Goal: Contribute content: Add original content to the website for others to see

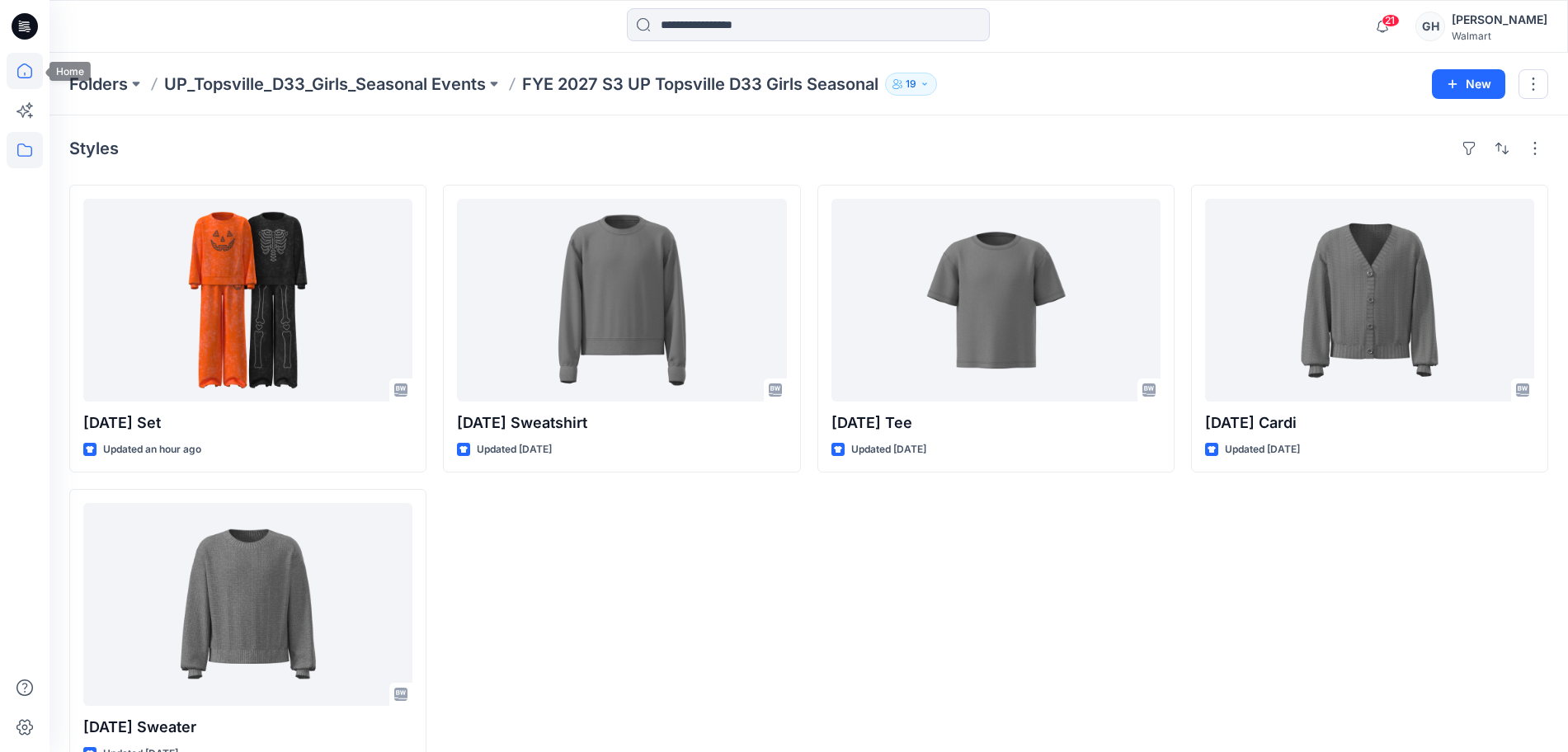
drag, startPoint x: 0, startPoint y: 0, endPoint x: 34, endPoint y: 82, distance: 88.8
click at [34, 82] on icon at bounding box center [24, 70] width 36 height 36
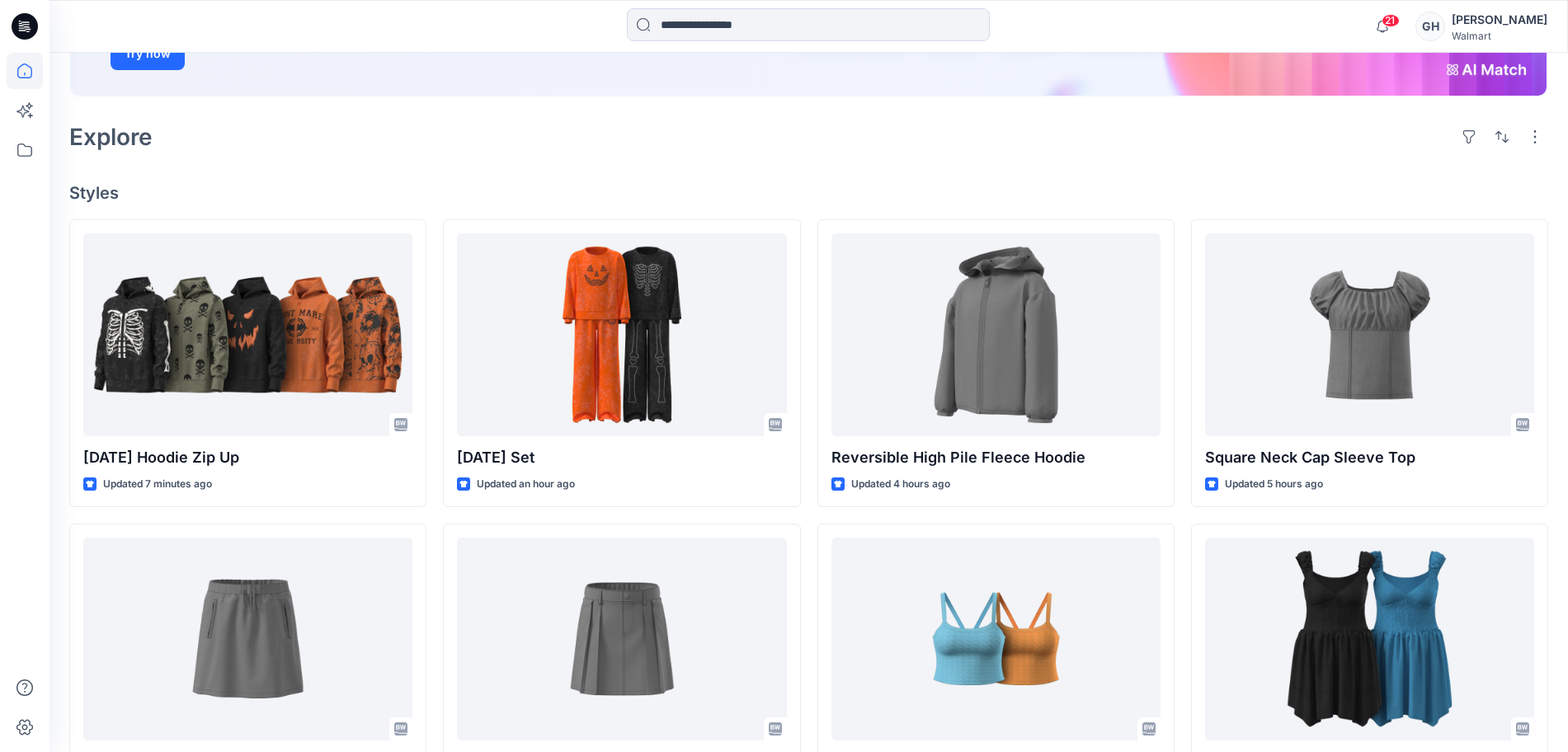
scroll to position [310, 0]
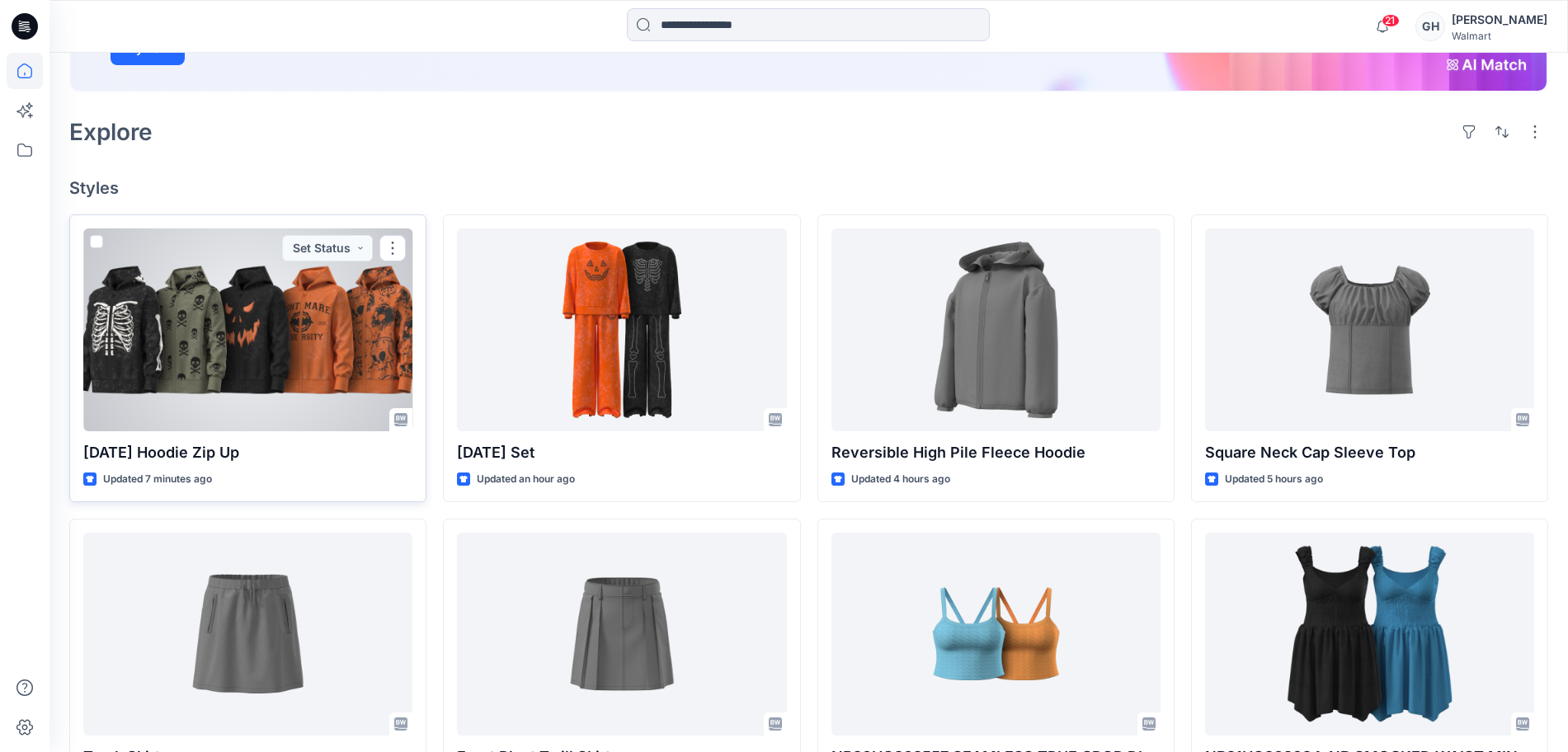
click at [270, 339] on div at bounding box center [247, 330] width 329 height 203
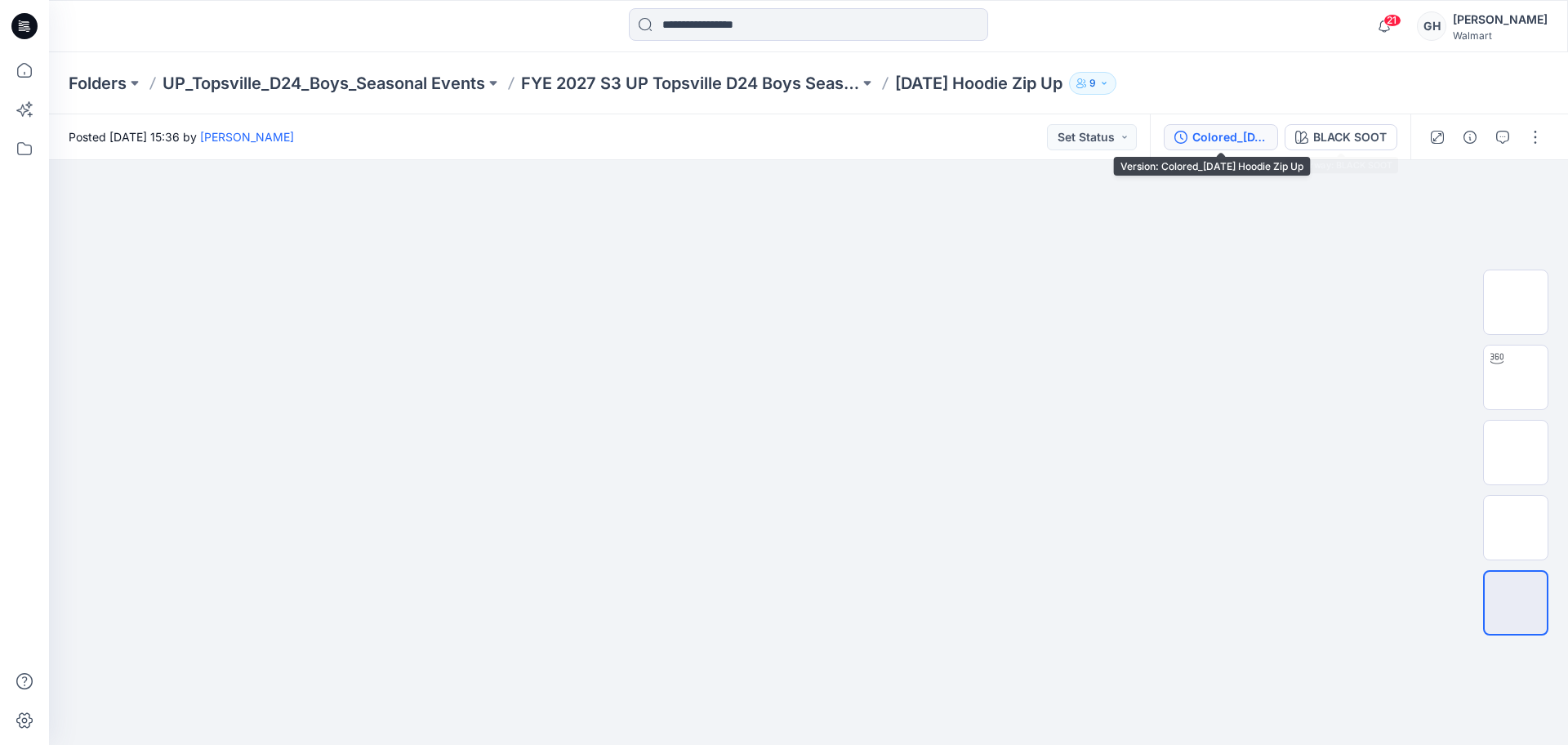
click at [1251, 133] on div "Colored_[DATE] Hoodie Zip Up" at bounding box center [1230, 137] width 75 height 18
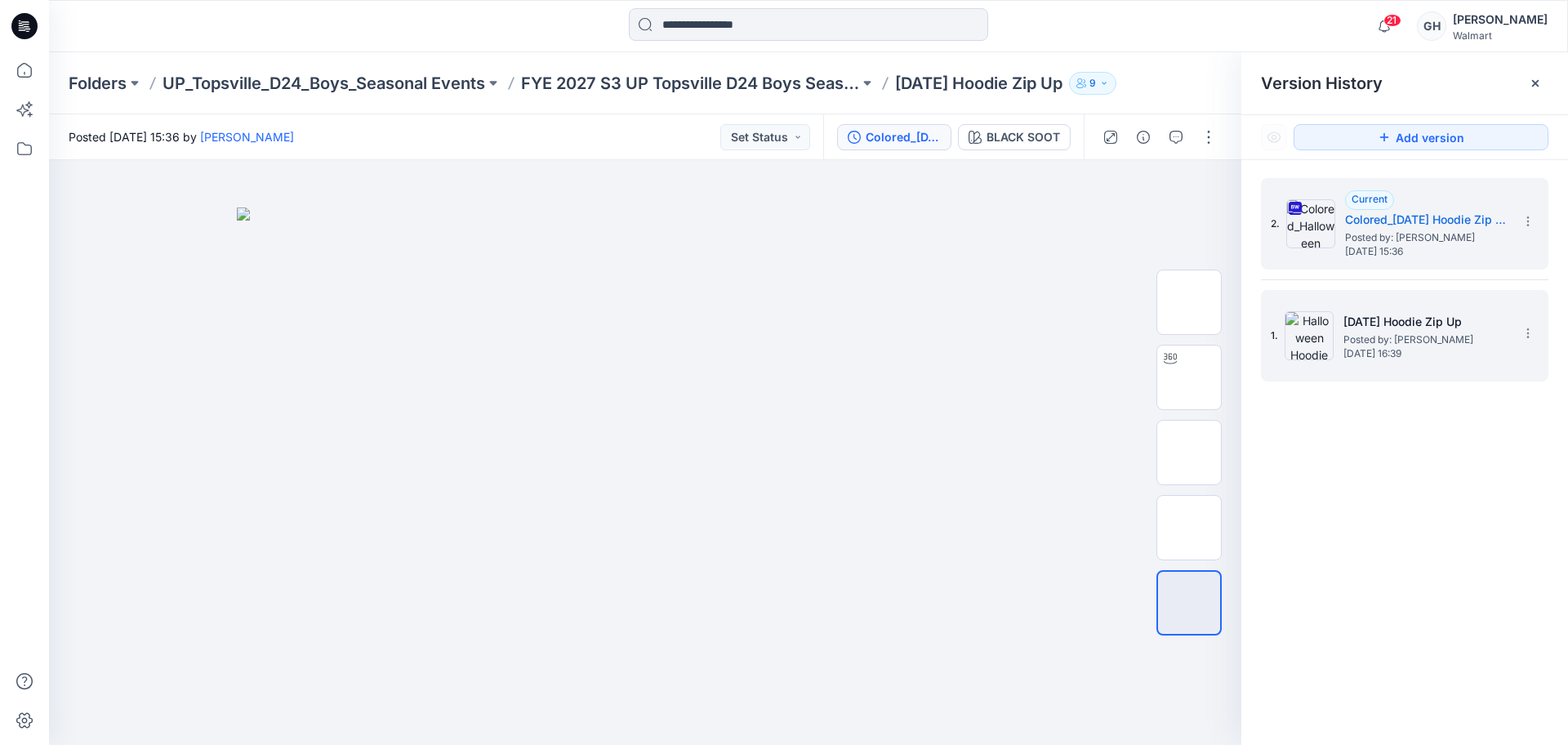
click at [1444, 348] on span "Wednesday, September 24, 2025 16:39" at bounding box center [1425, 354] width 163 height 12
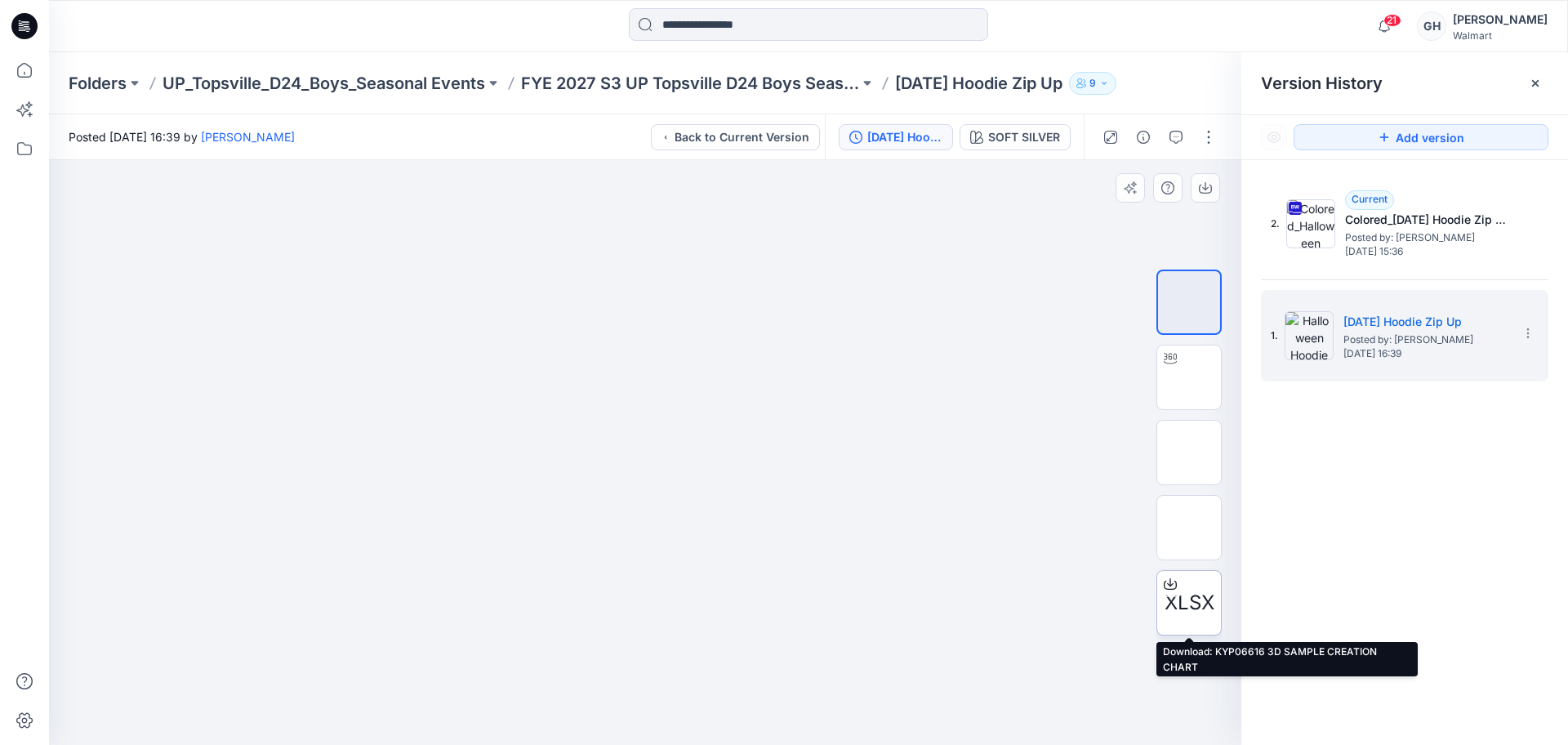
click at [1171, 579] on icon at bounding box center [1170, 584] width 14 height 14
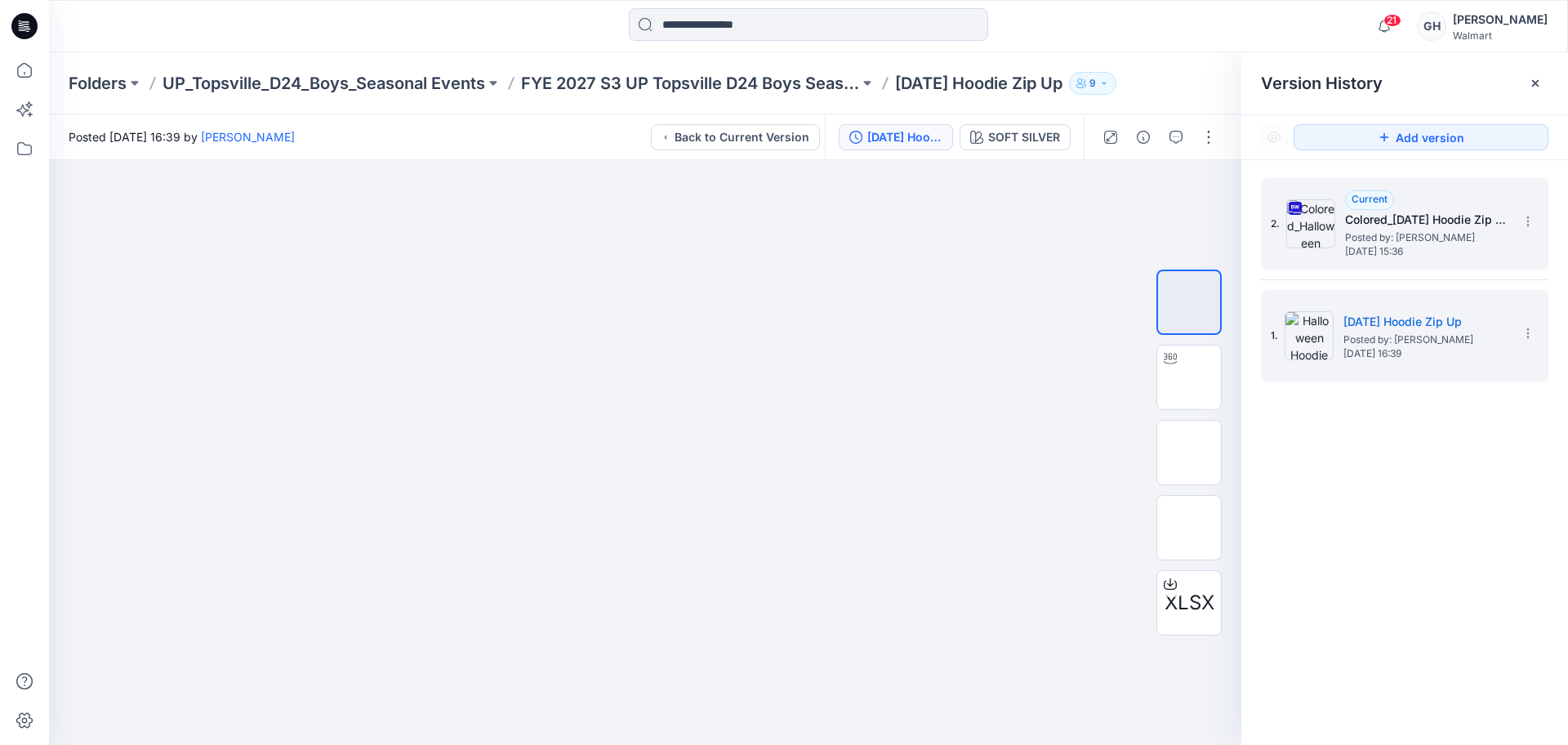
click at [1394, 246] on span "Monday, October 13, 2025 15:36" at bounding box center [1427, 252] width 163 height 12
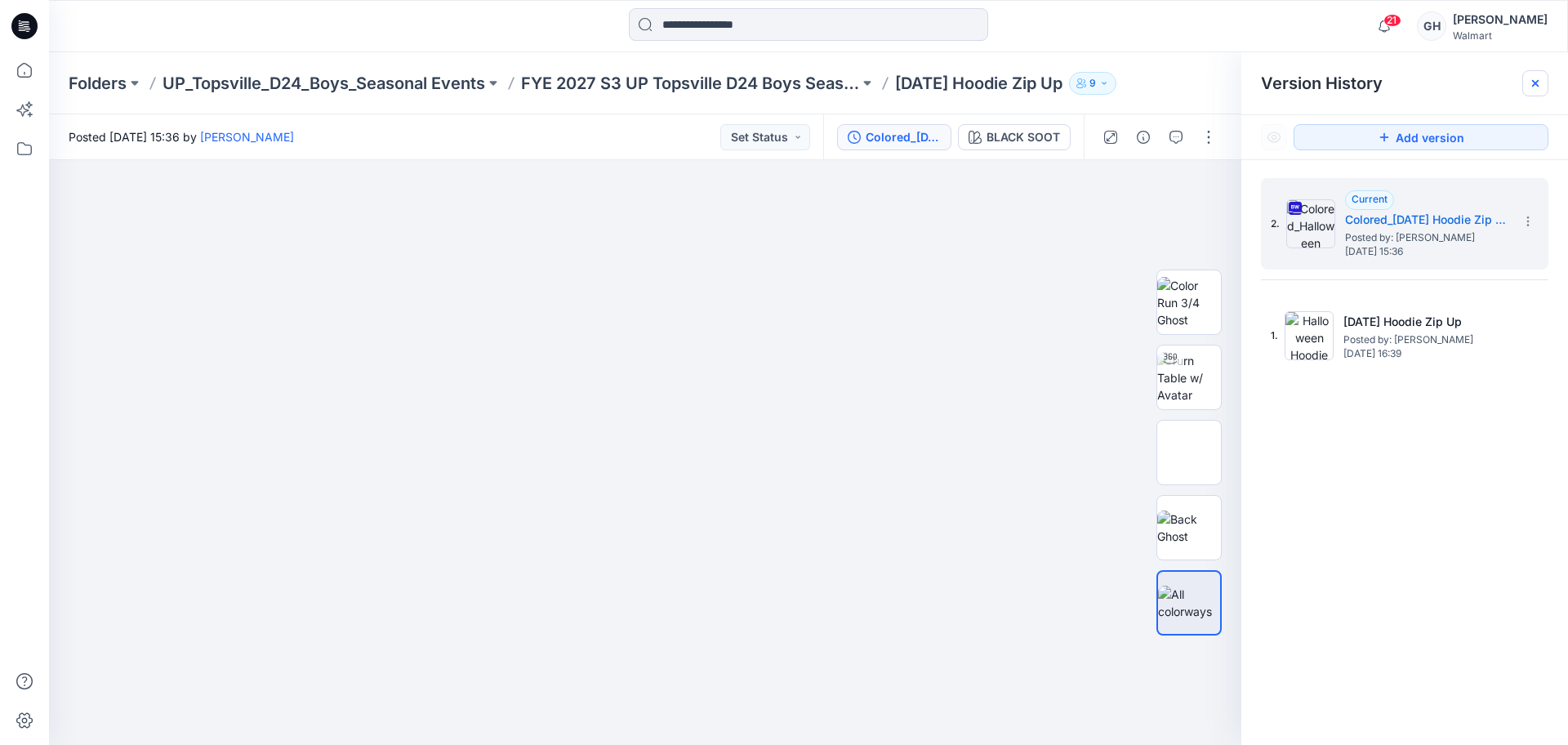
click at [1531, 87] on icon at bounding box center [1536, 83] width 14 height 14
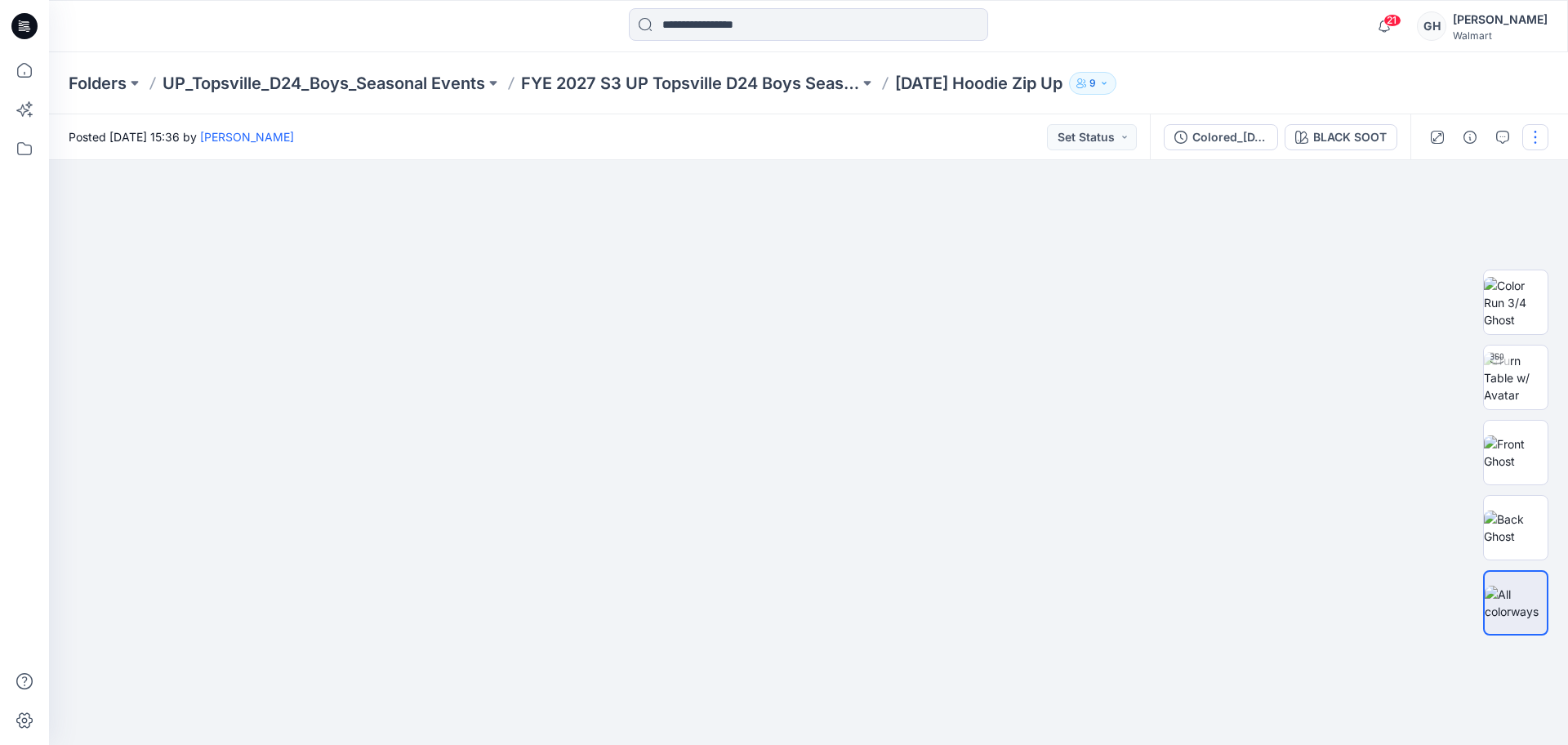
click at [1537, 124] on button "button" at bounding box center [1535, 136] width 26 height 26
click at [1535, 136] on button "button" at bounding box center [1535, 136] width 26 height 26
click at [1526, 136] on button "button" at bounding box center [1535, 136] width 26 height 26
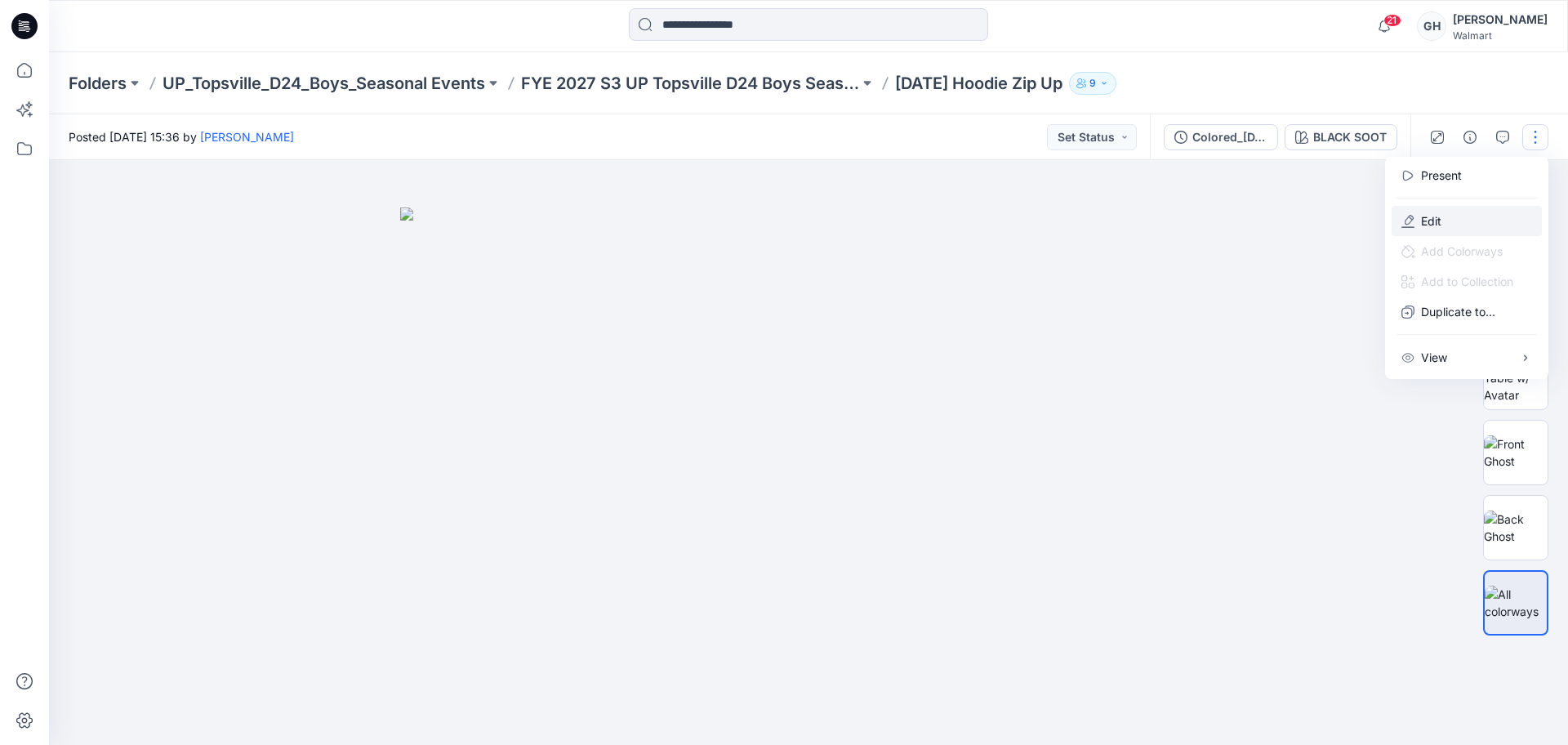
click at [1405, 220] on icon "button" at bounding box center [1409, 220] width 9 height 10
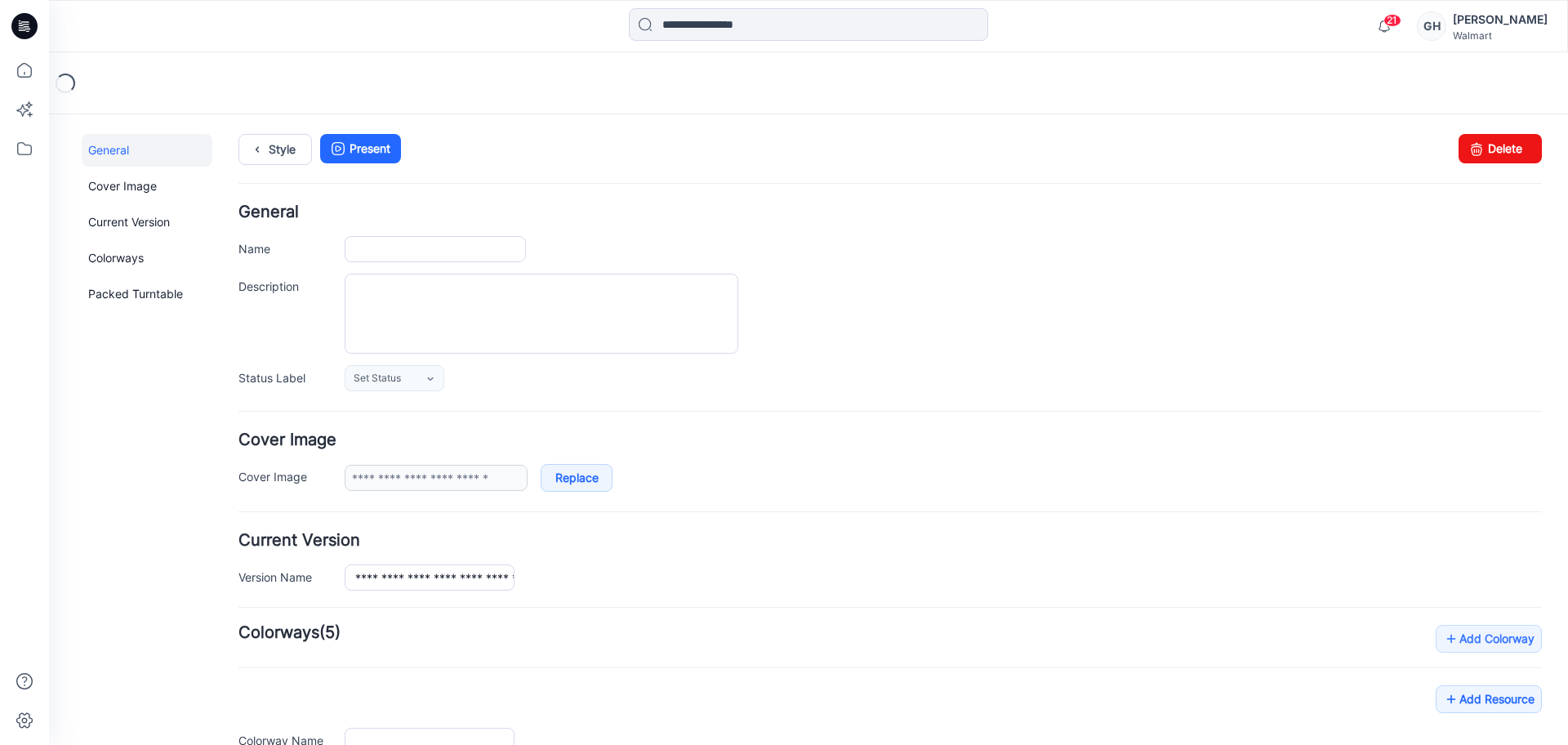
type input "**********"
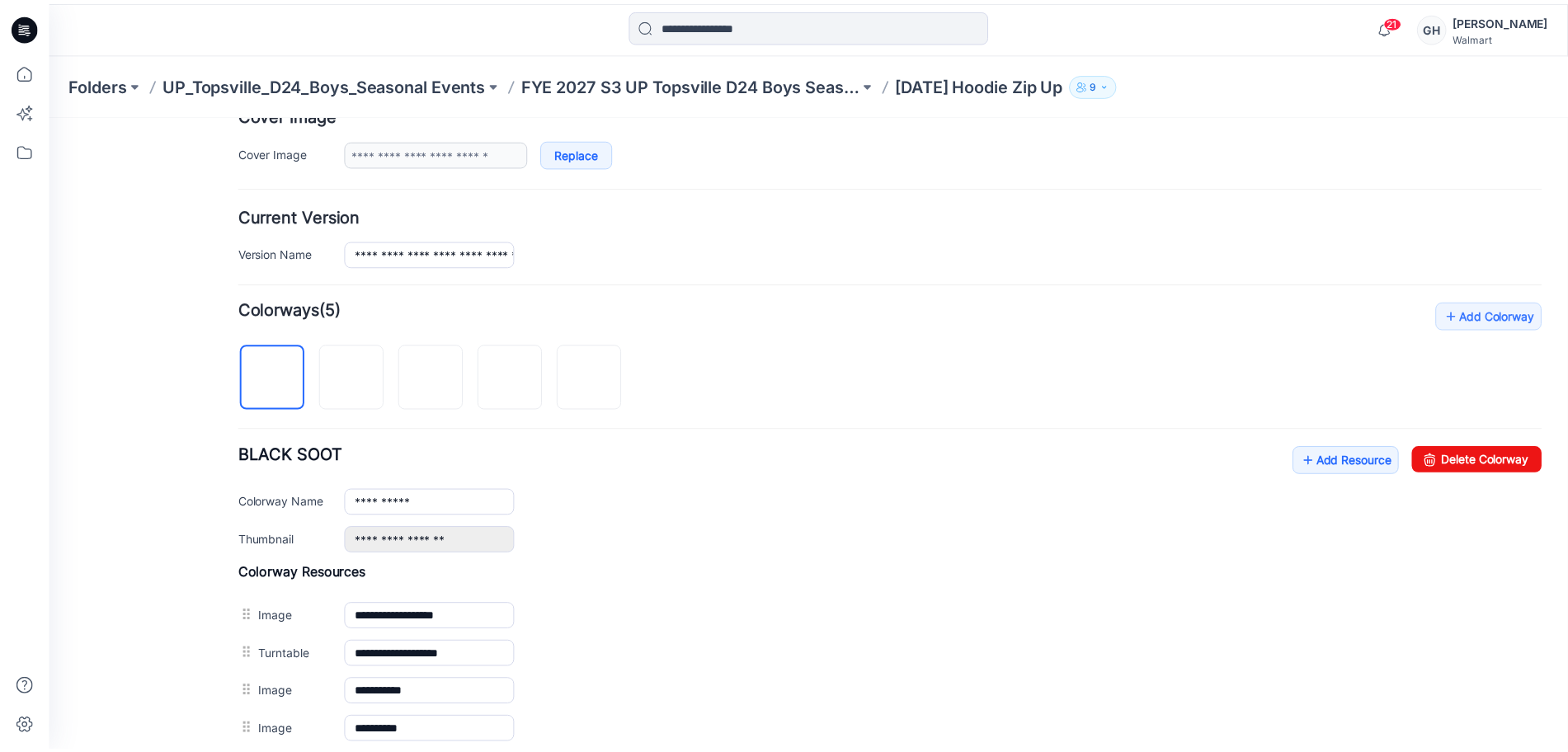
scroll to position [412, 0]
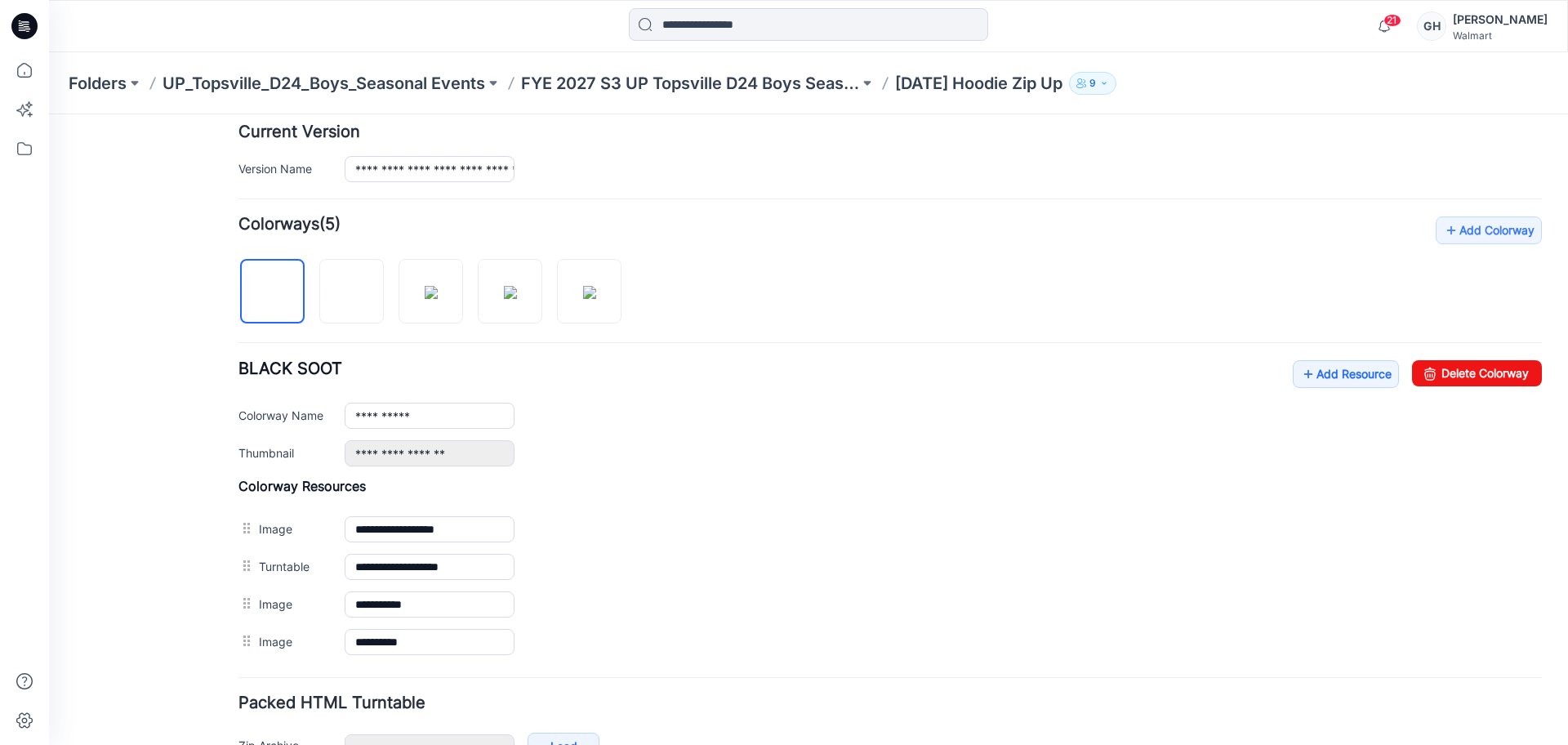
click at [1358, 389] on div "**********" at bounding box center [891, 413] width 1304 height 106
click at [1334, 372] on link "Add Resource" at bounding box center [1346, 373] width 106 height 28
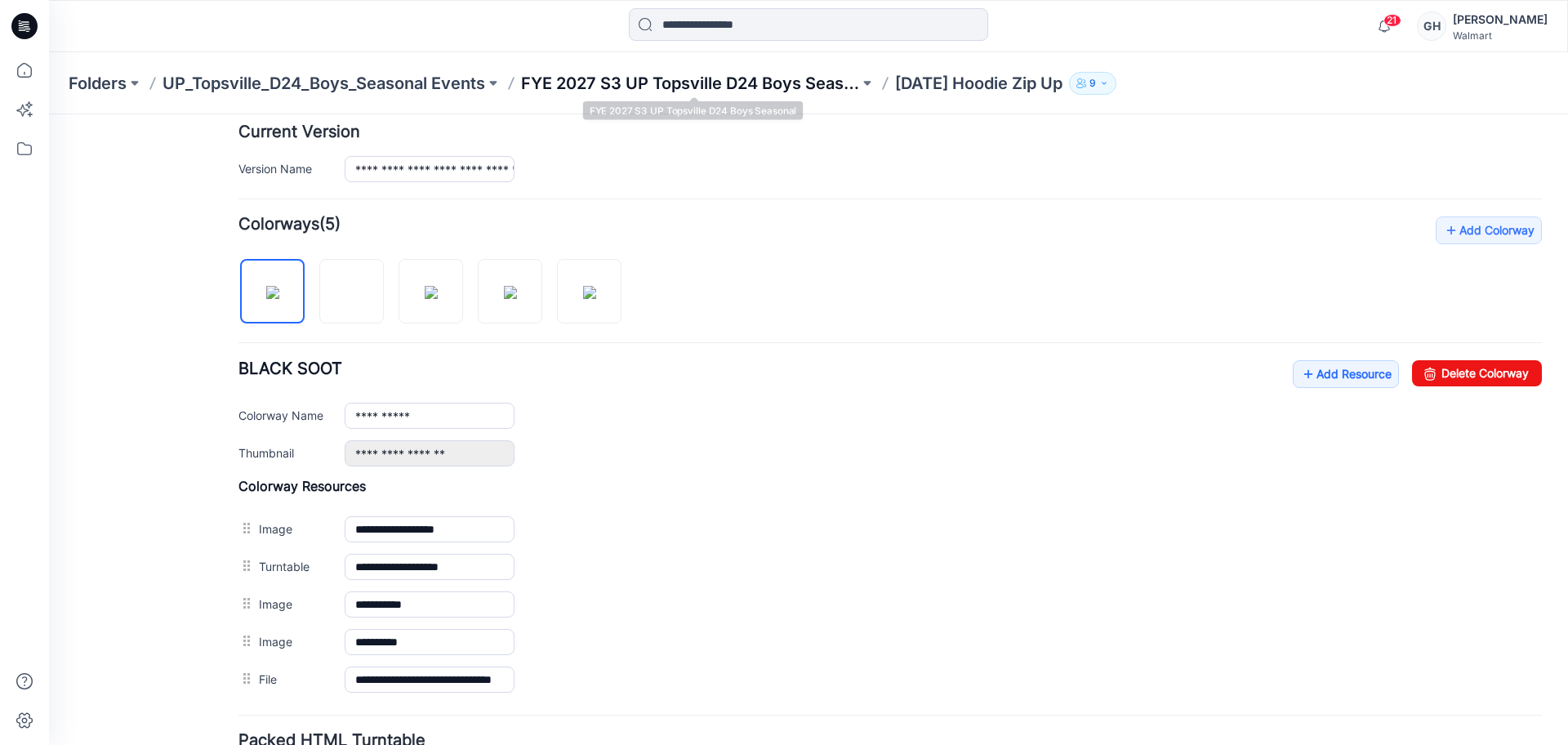
click at [803, 91] on p "FYE 2027 S3 UP Topsville D24 Boys Seasonal" at bounding box center [691, 83] width 339 height 23
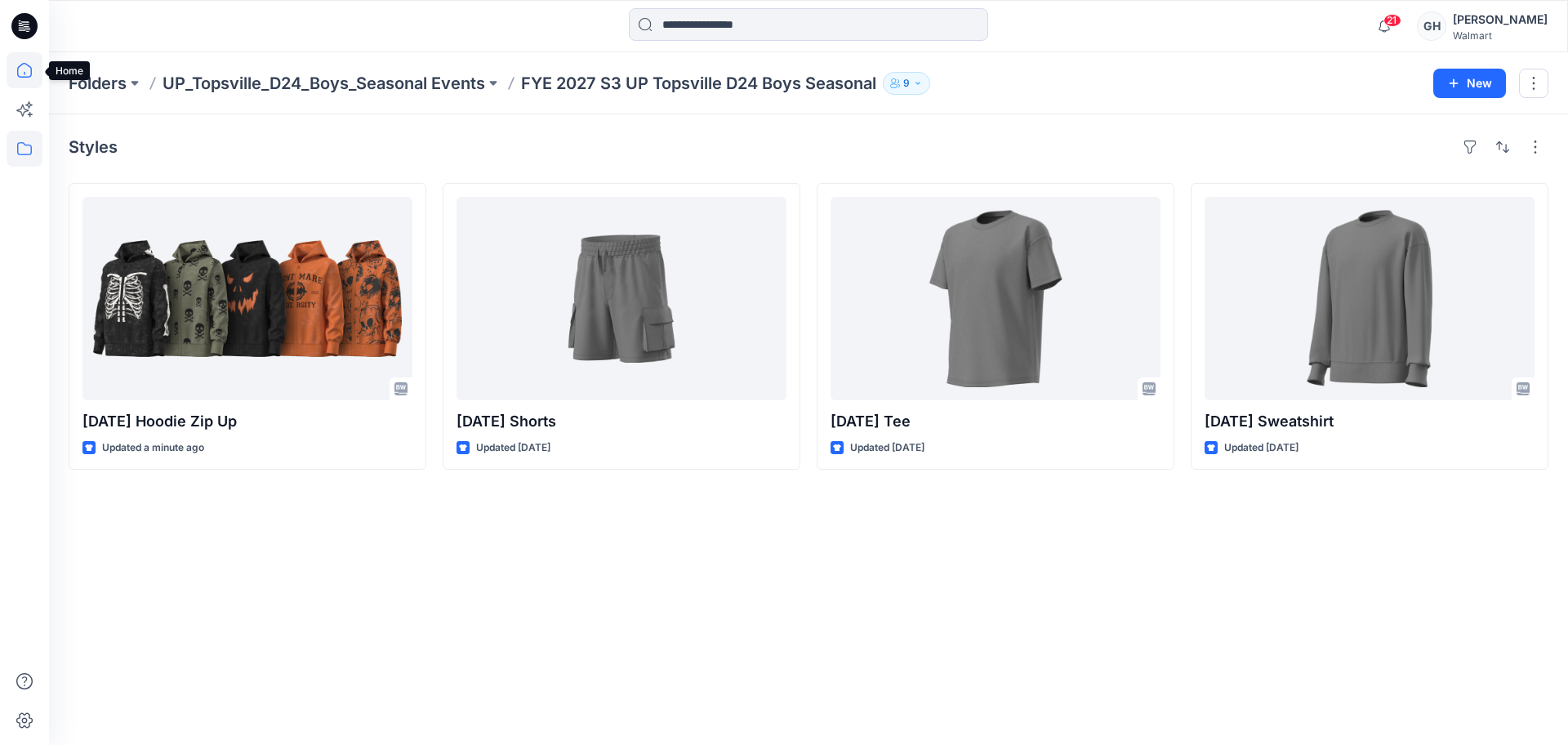
click at [26, 61] on icon at bounding box center [24, 70] width 36 height 36
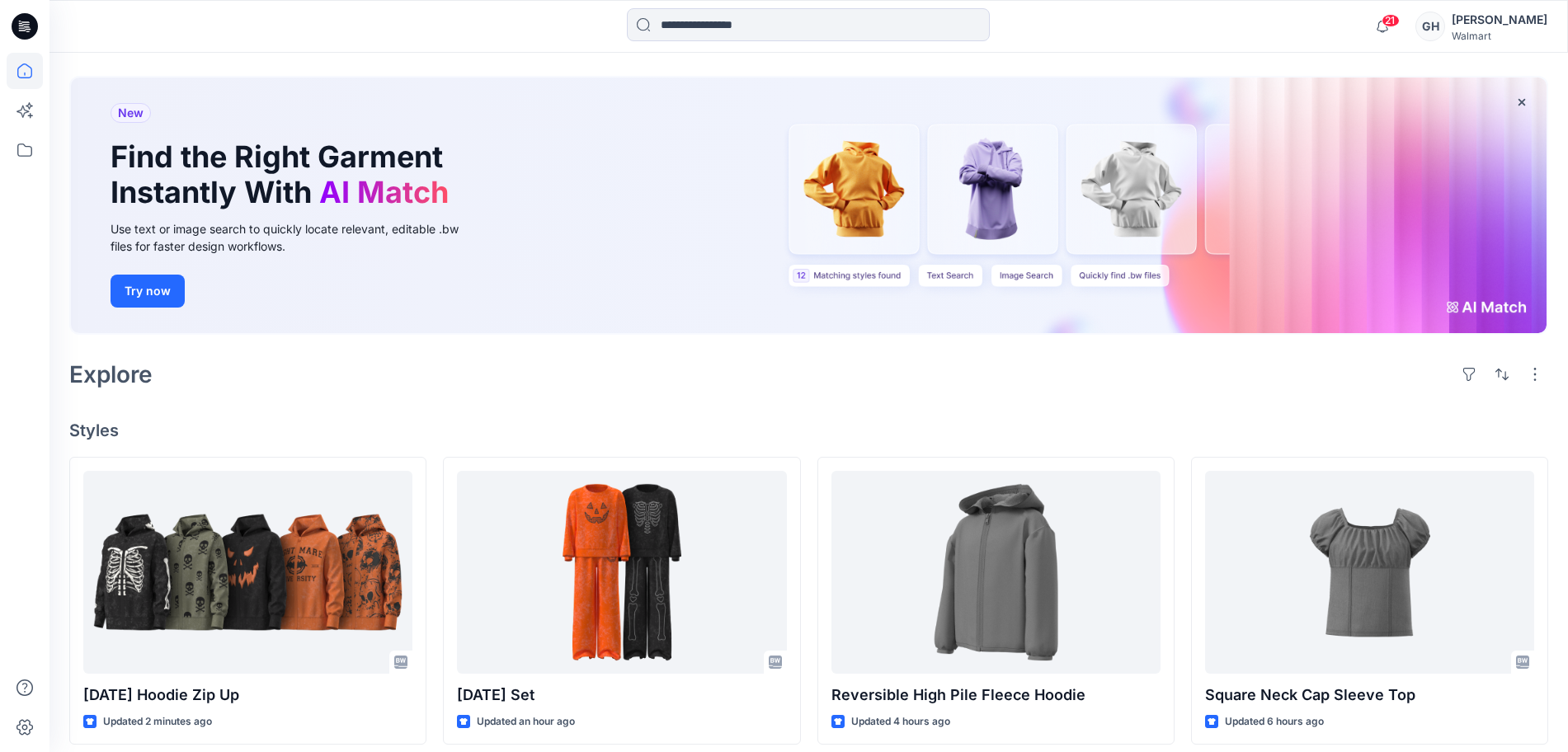
scroll to position [104, 0]
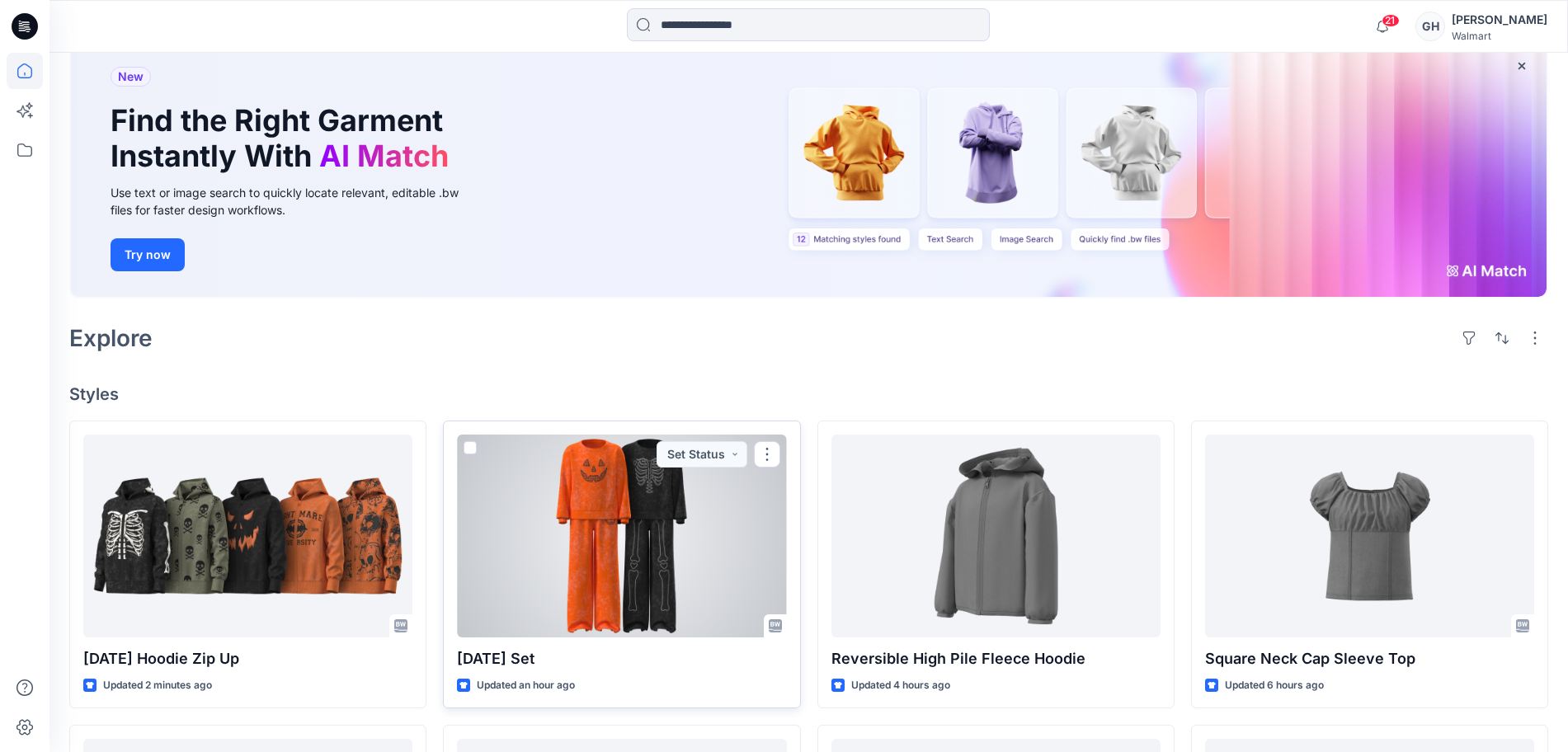
click at [549, 577] on div at bounding box center [621, 536] width 329 height 203
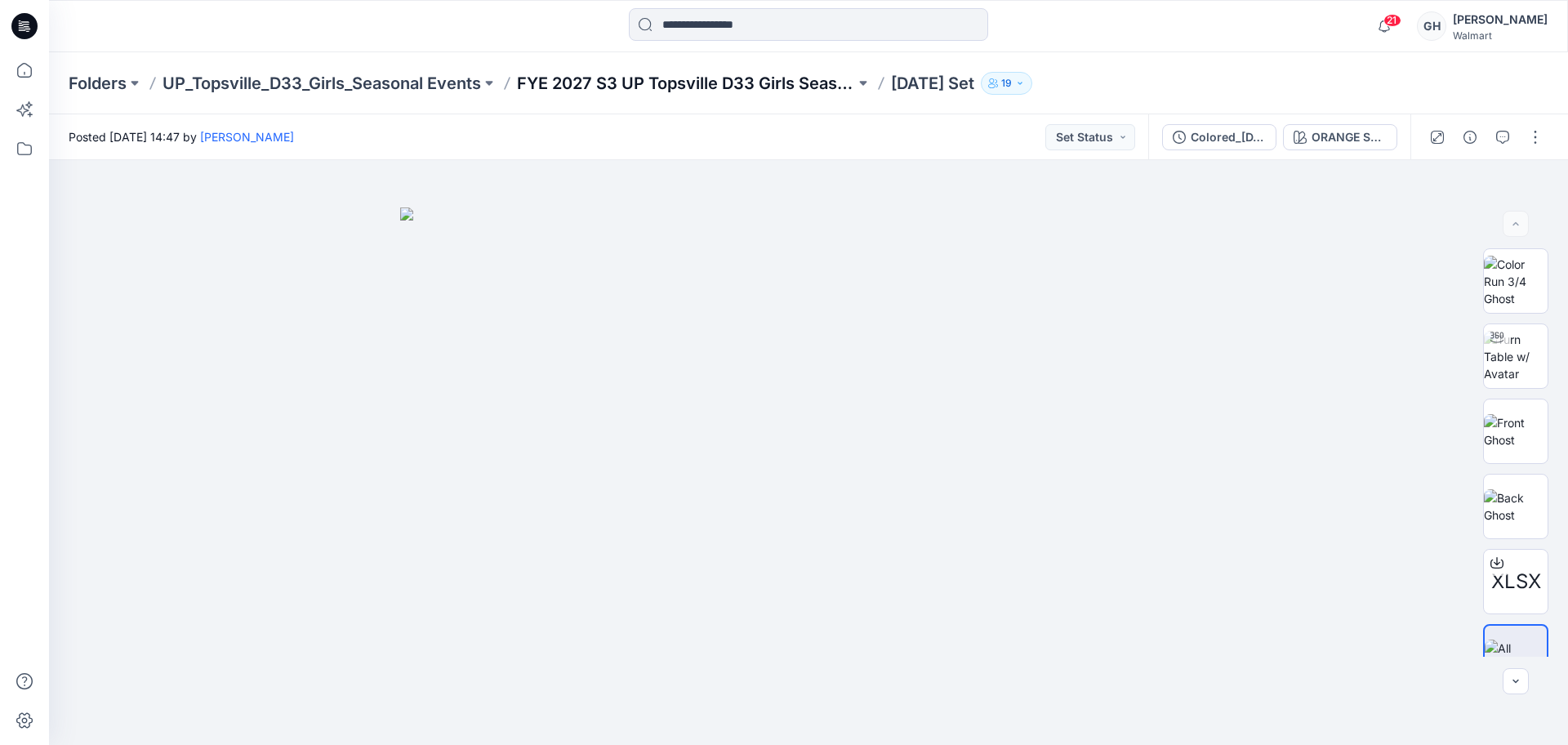
click at [616, 73] on p "FYE 2027 S3 UP Topsville D33 Girls Seasonal" at bounding box center [687, 83] width 339 height 23
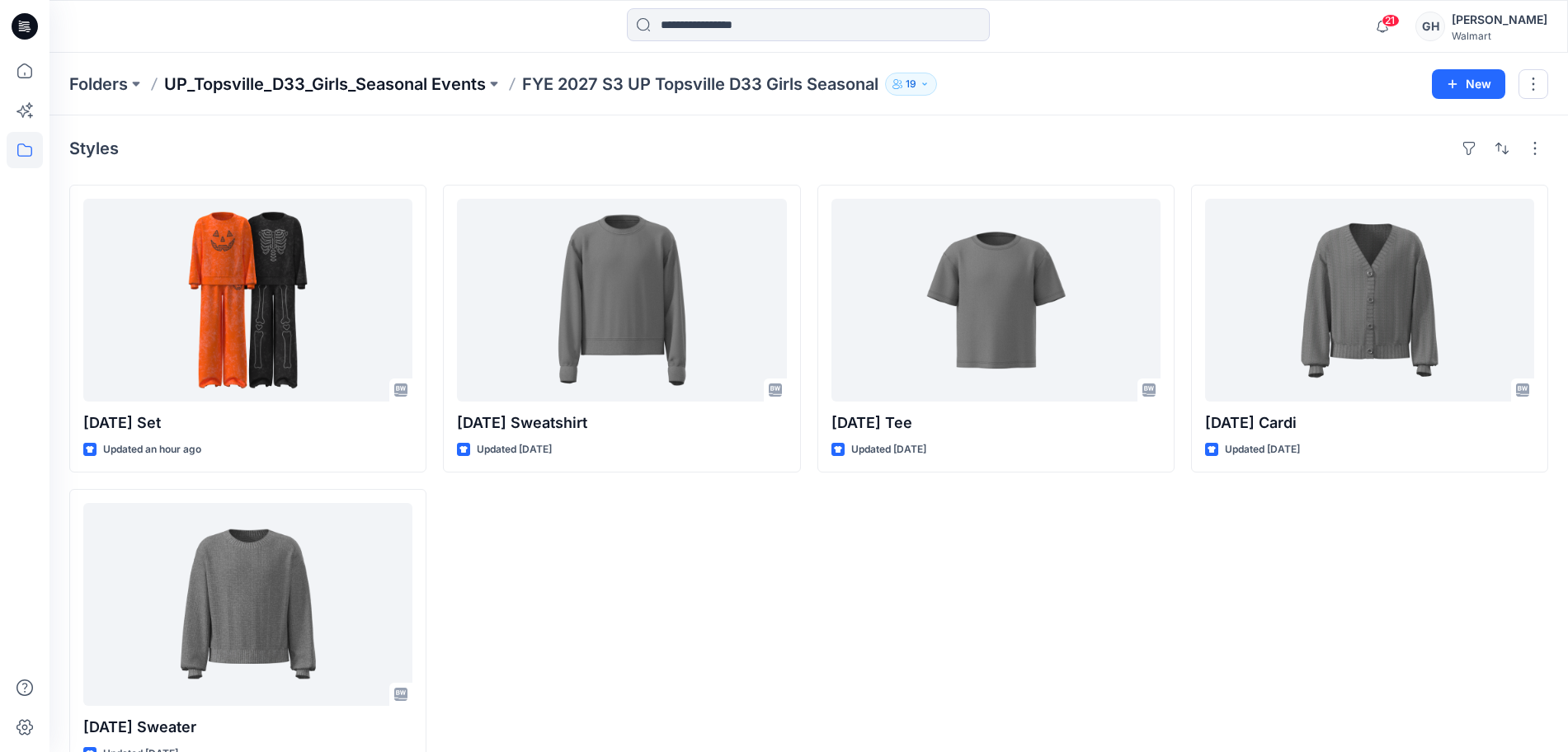
click at [394, 94] on p "UP_Topsville_D33_Girls_Seasonal Events" at bounding box center [324, 84] width 321 height 23
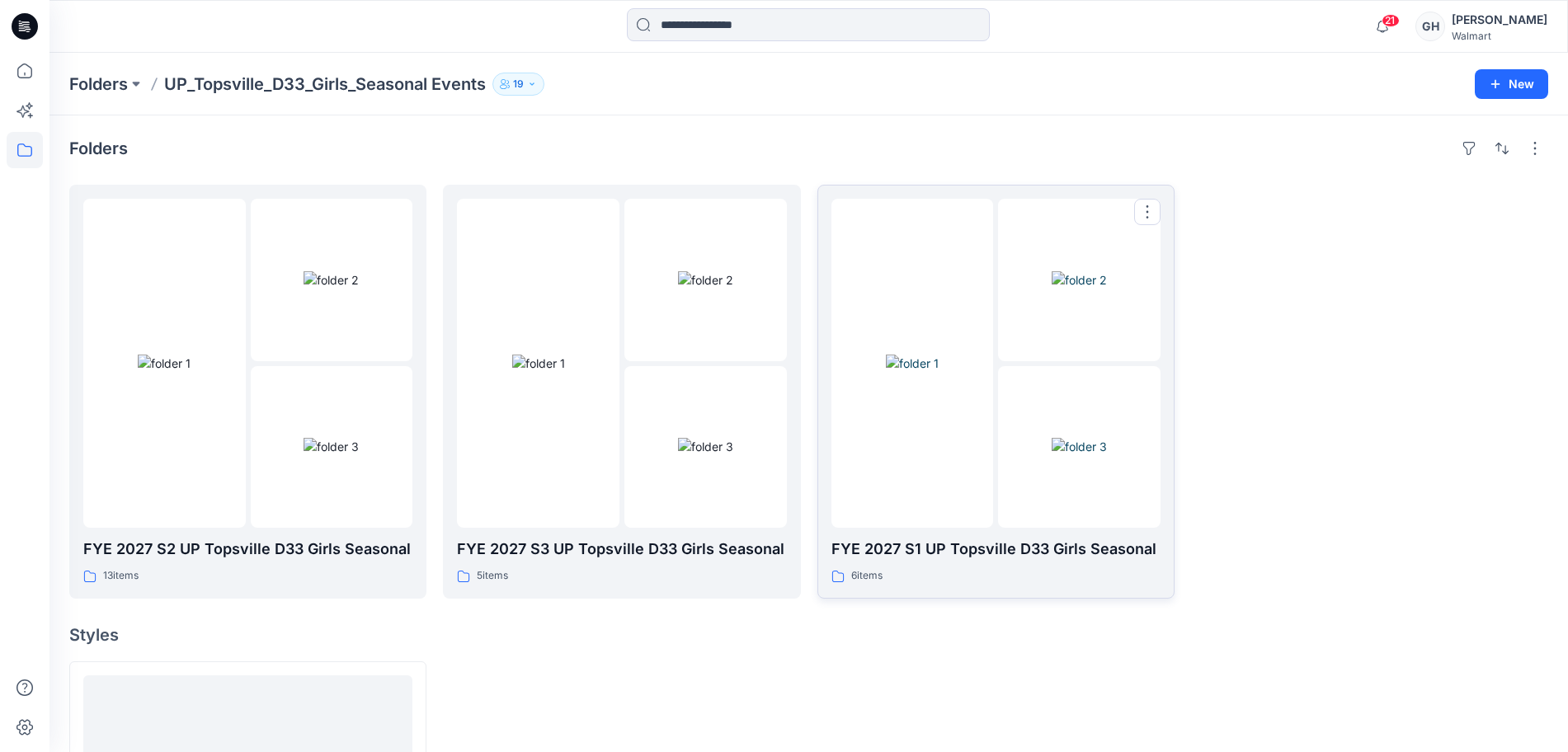
click at [933, 372] on img at bounding box center [912, 363] width 53 height 18
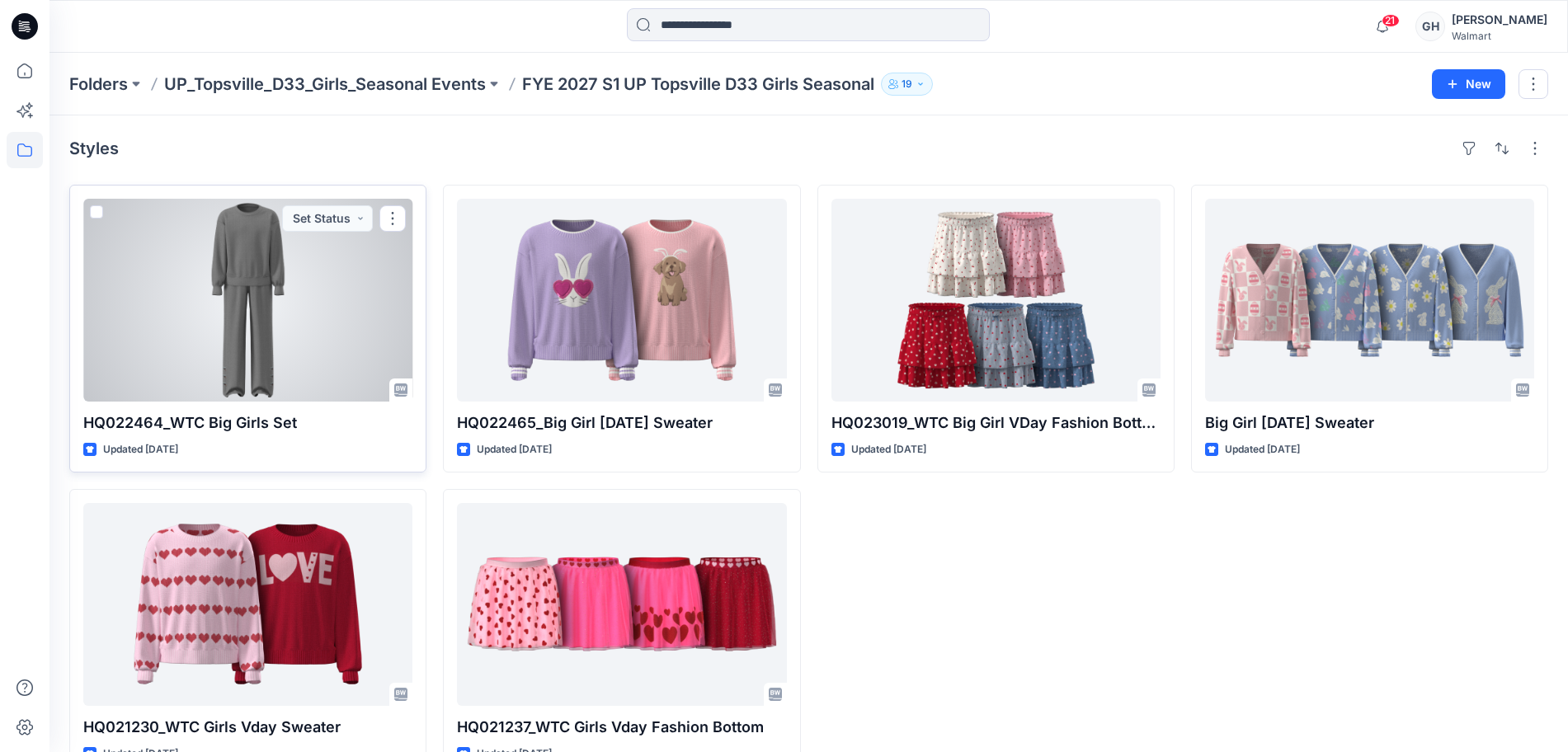
click at [279, 335] on div at bounding box center [247, 301] width 329 height 203
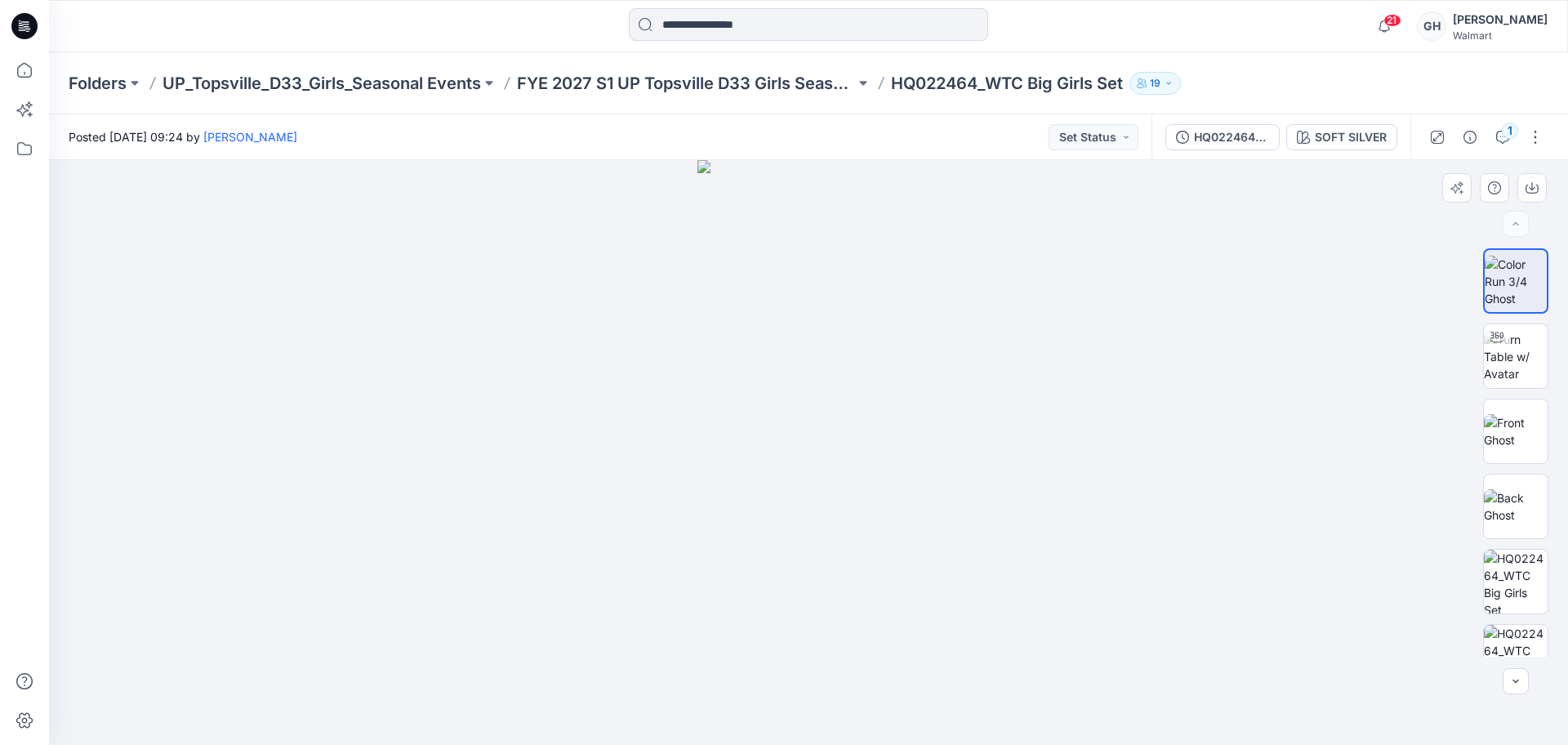
drag, startPoint x: 954, startPoint y: 673, endPoint x: 1554, endPoint y: 591, distance: 605.6
click at [1254, 675] on div at bounding box center [809, 453] width 1520 height 585
click at [1511, 356] on img at bounding box center [1517, 356] width 64 height 51
drag, startPoint x: 854, startPoint y: 720, endPoint x: 633, endPoint y: 665, distance: 227.7
click at [633, 665] on div at bounding box center [809, 453] width 1520 height 585
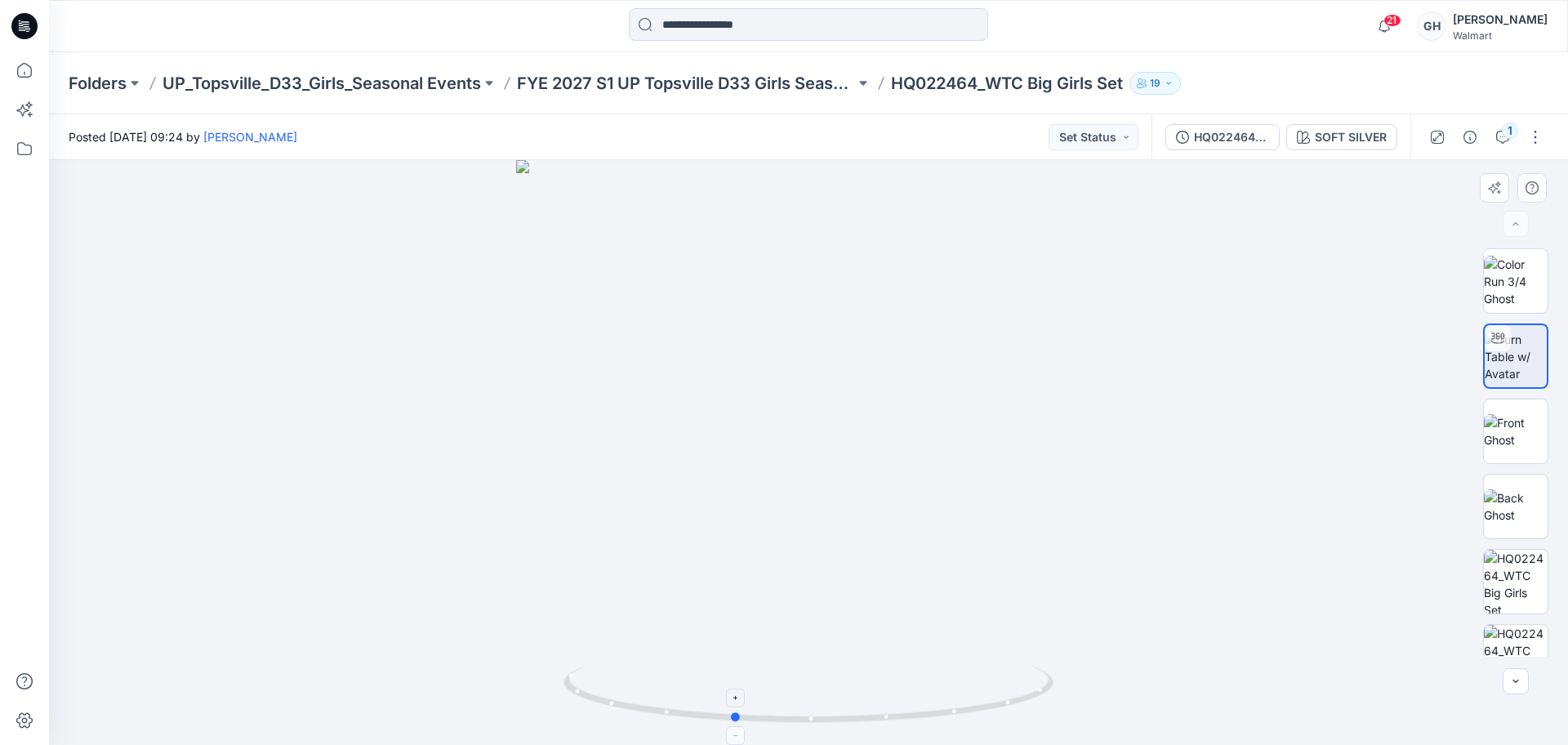
drag, startPoint x: 701, startPoint y: 717, endPoint x: 848, endPoint y: 710, distance: 147.2
click at [848, 710] on icon at bounding box center [811, 696] width 494 height 61
drag, startPoint x: 843, startPoint y: 653, endPoint x: 797, endPoint y: 247, distance: 408.6
drag, startPoint x: 784, startPoint y: 565, endPoint x: 776, endPoint y: 294, distance: 271.1
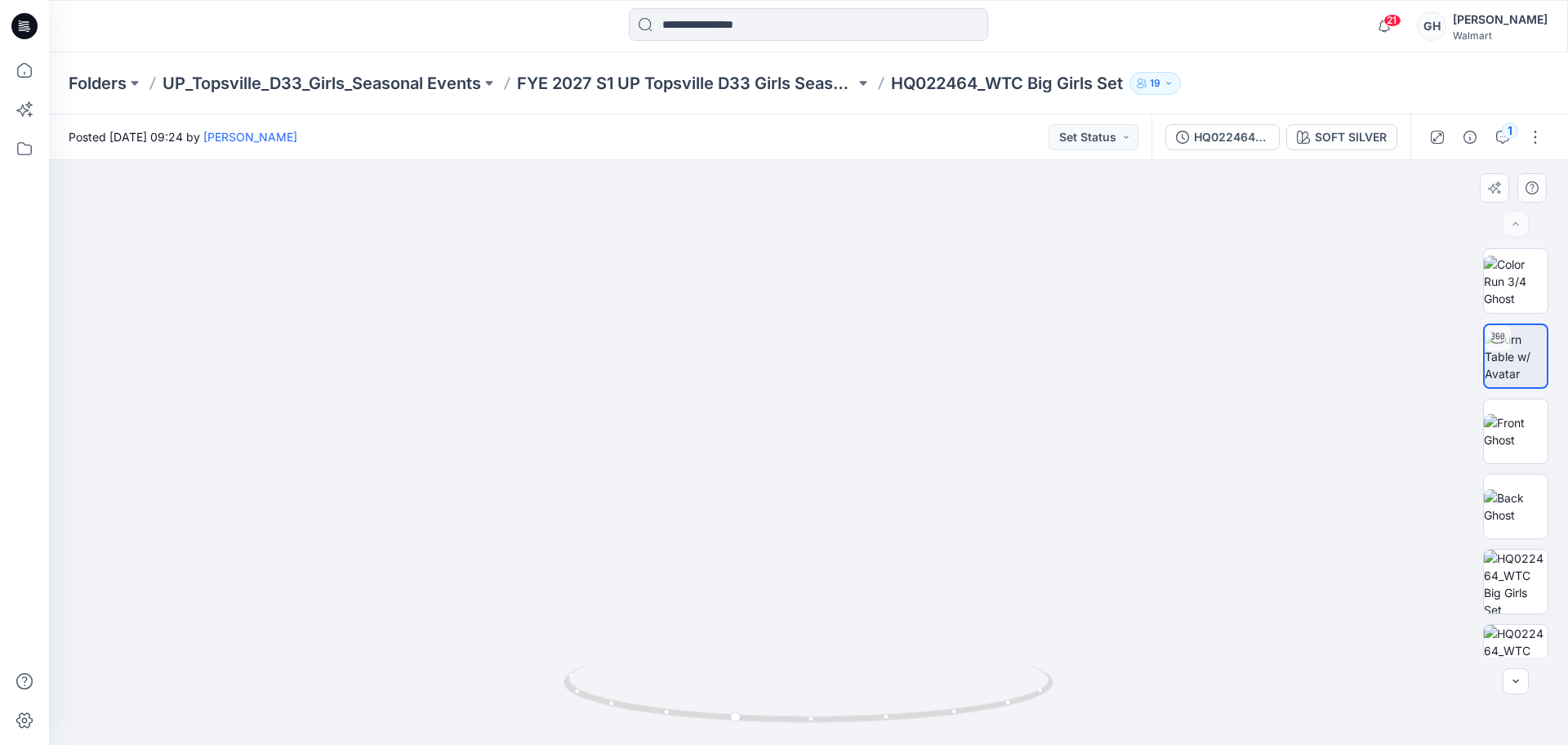
drag, startPoint x: 832, startPoint y: 565, endPoint x: 826, endPoint y: 295, distance: 270.1
drag, startPoint x: 794, startPoint y: 539, endPoint x: 791, endPoint y: 352, distance: 187.0
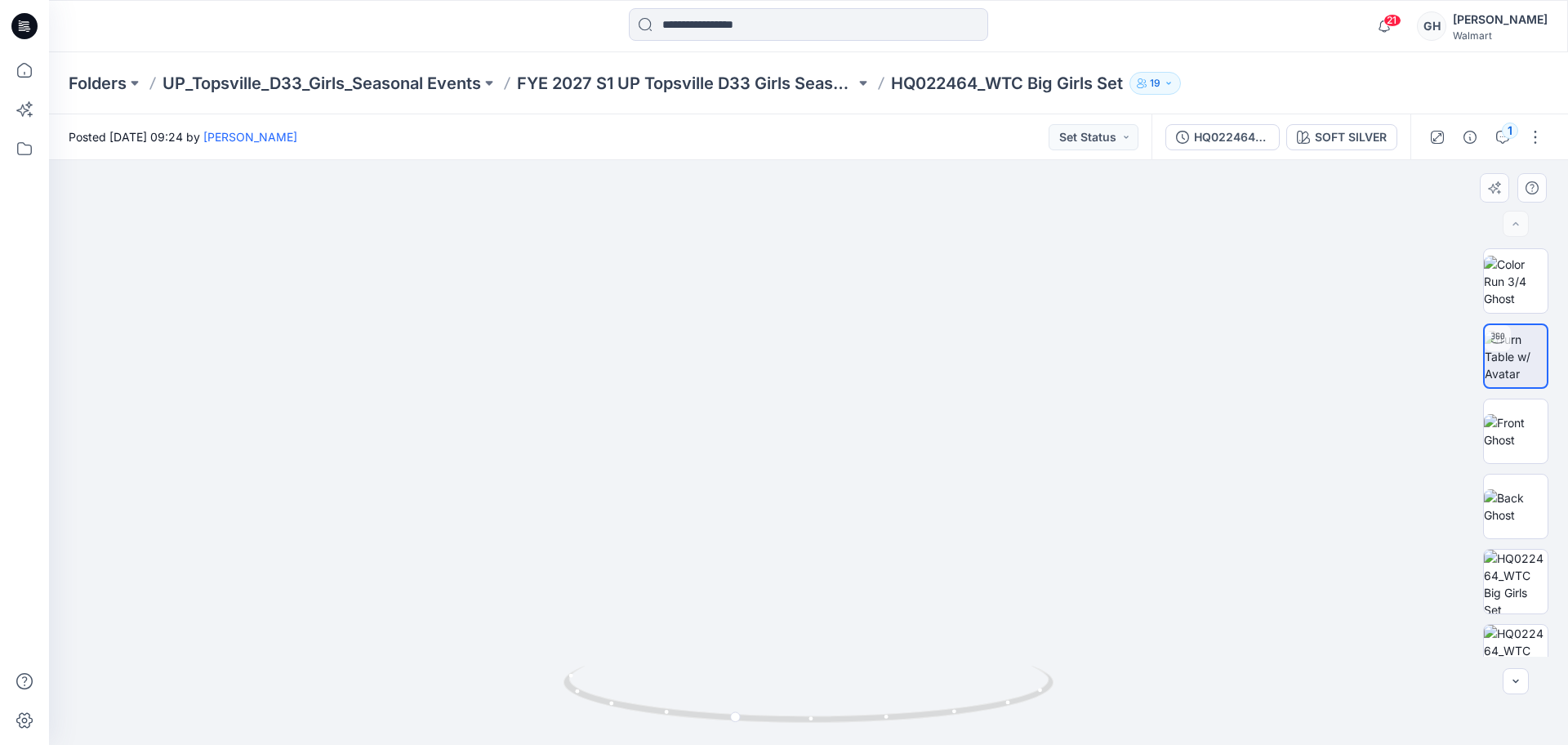
drag, startPoint x: 829, startPoint y: 505, endPoint x: 826, endPoint y: 455, distance: 50.1
click at [1267, 129] on div "HQ022464_WTC Big Girls Set_GRADING_FULL SIZE" at bounding box center [1232, 137] width 75 height 18
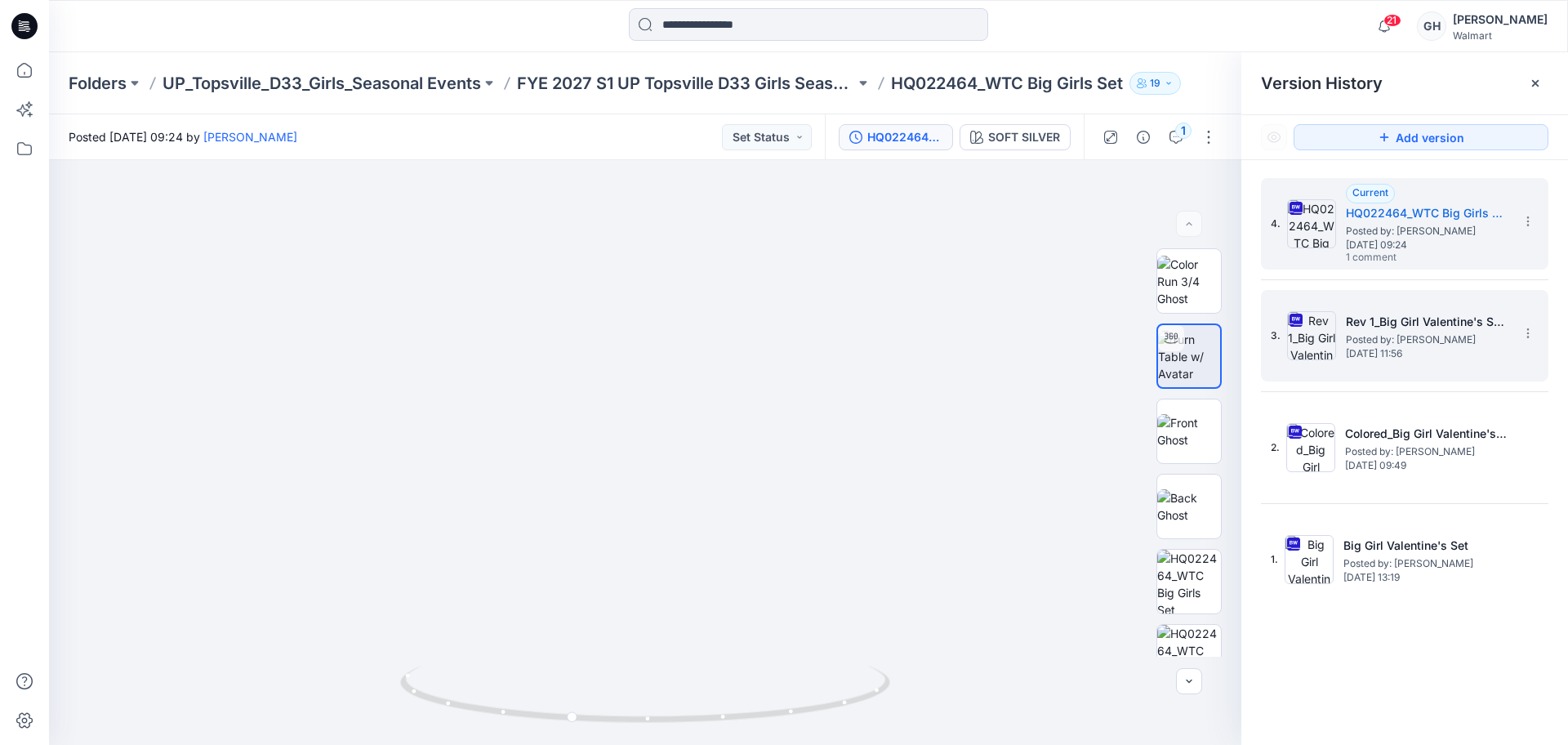
click at [1426, 329] on h5 "Rev 1_Big Girl Valentine's Sets" at bounding box center [1428, 322] width 163 height 19
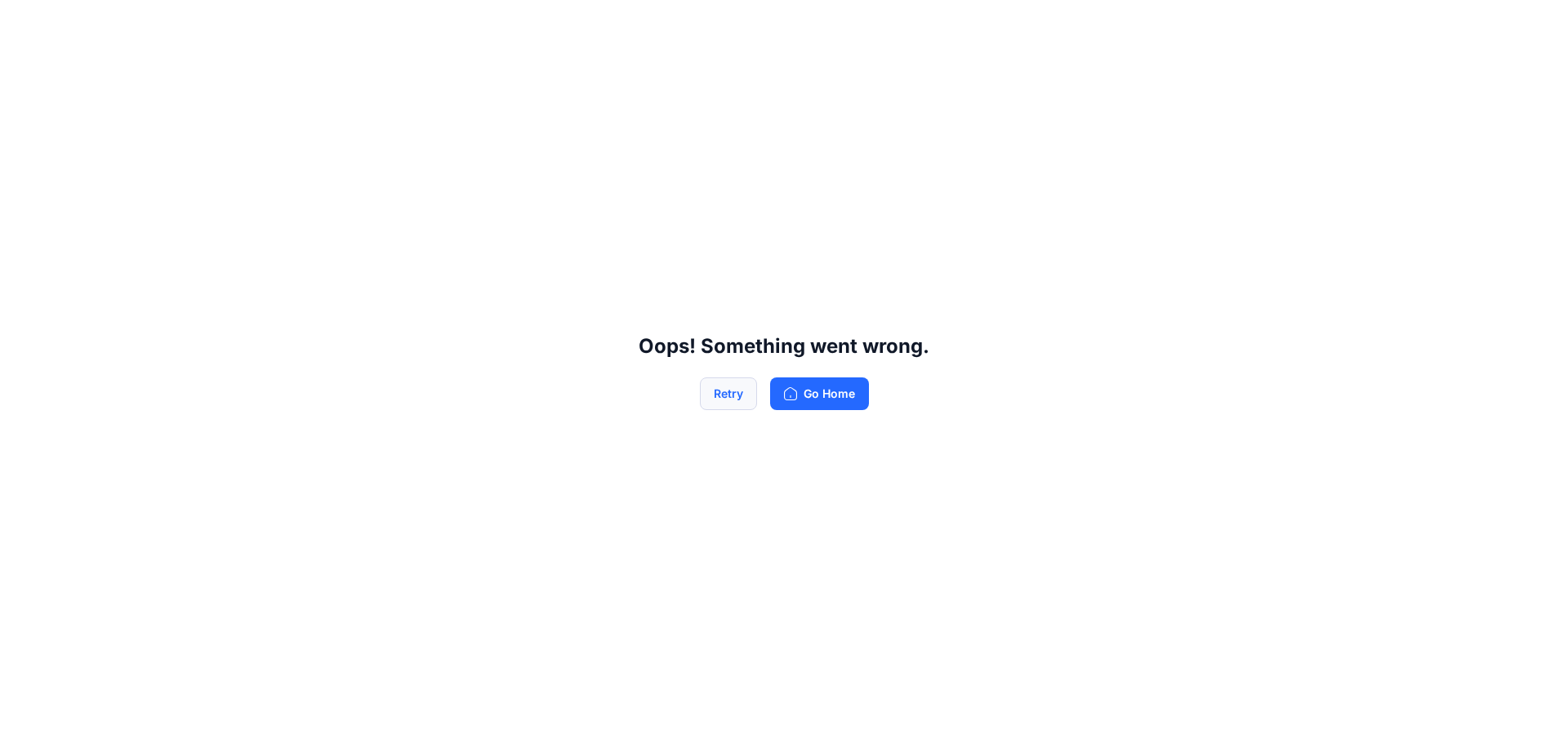
click at [727, 400] on button "Retry" at bounding box center [728, 394] width 57 height 33
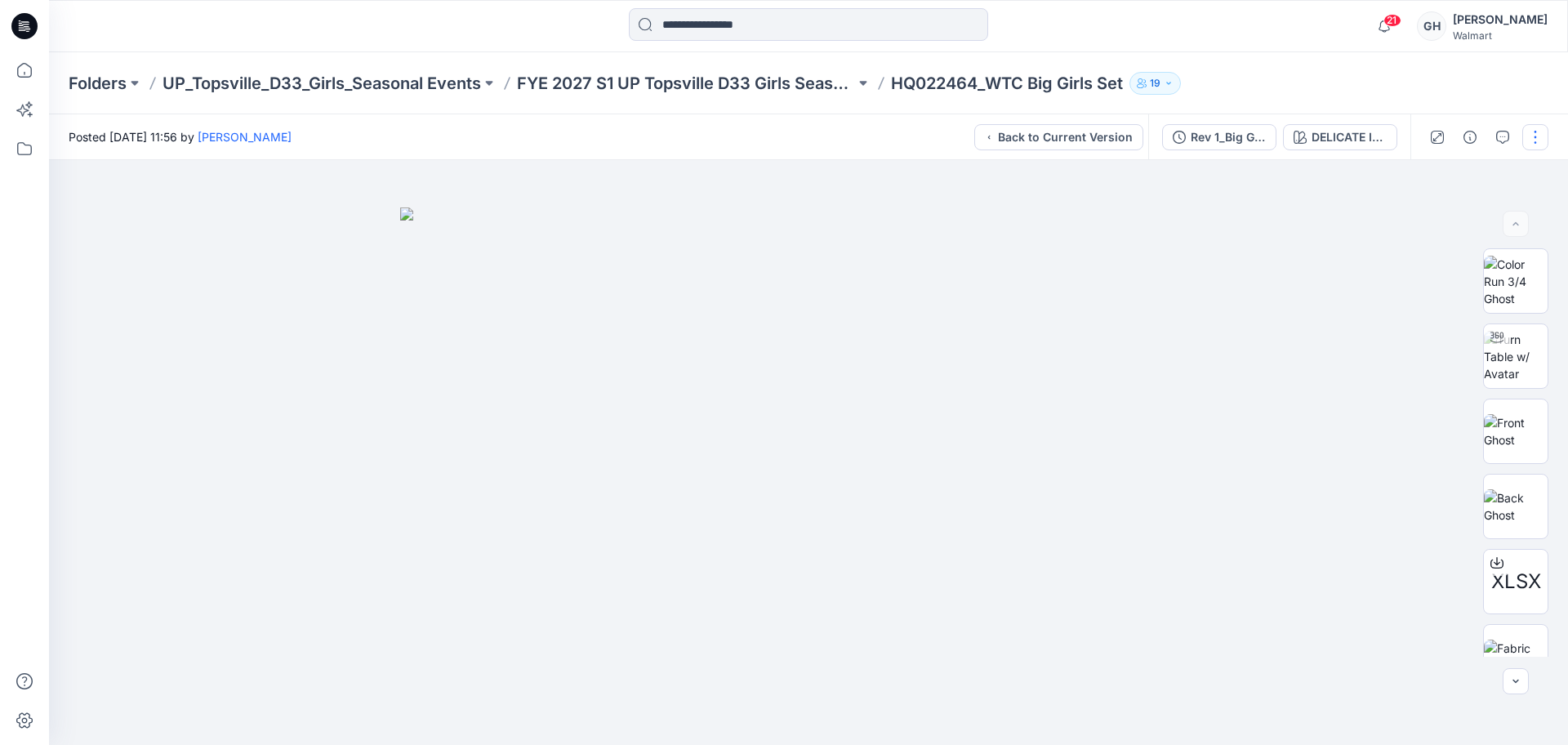
click at [1534, 128] on button "button" at bounding box center [1535, 136] width 26 height 26
click at [1474, 134] on icon "button" at bounding box center [1470, 137] width 14 height 14
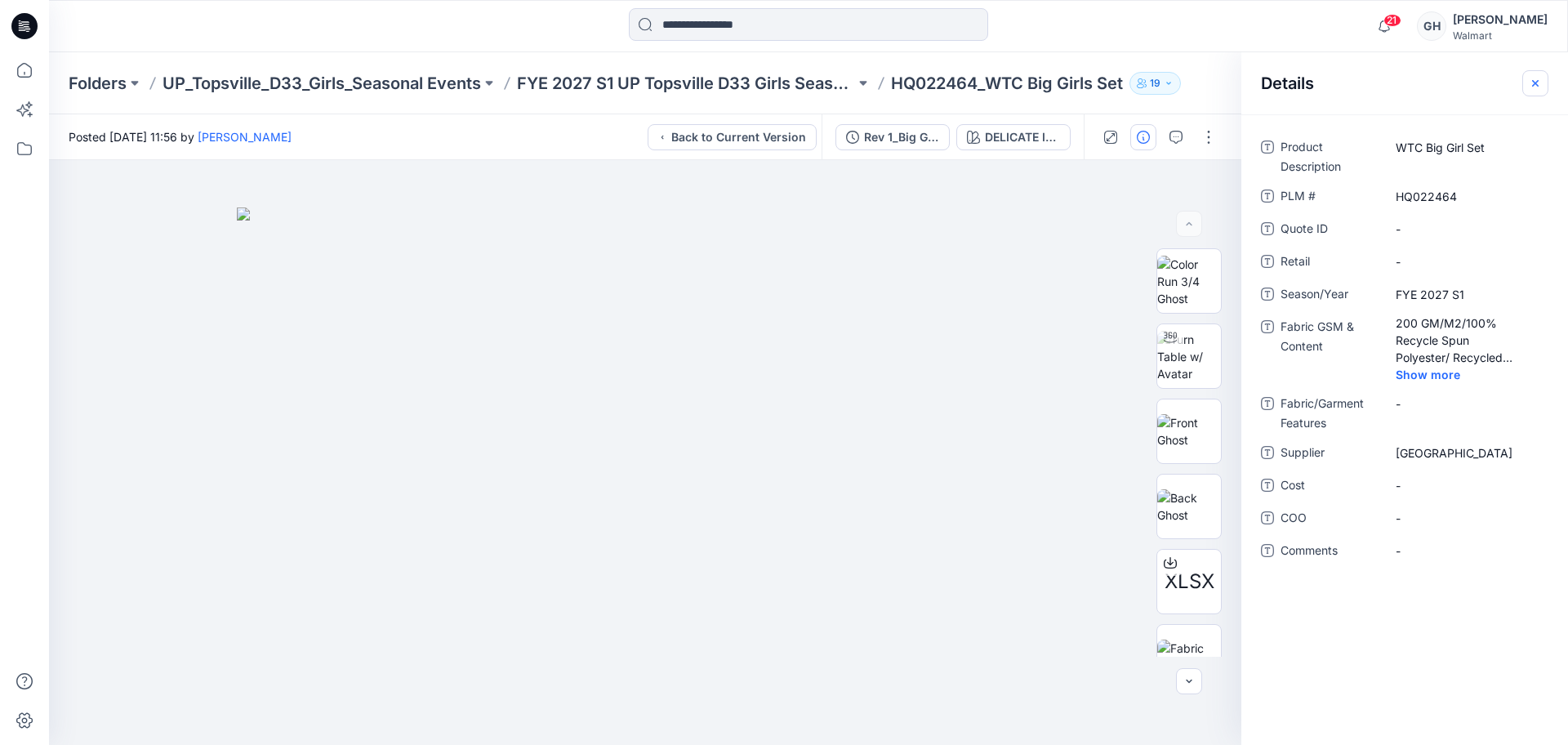
click at [1528, 81] on button "button" at bounding box center [1535, 83] width 26 height 26
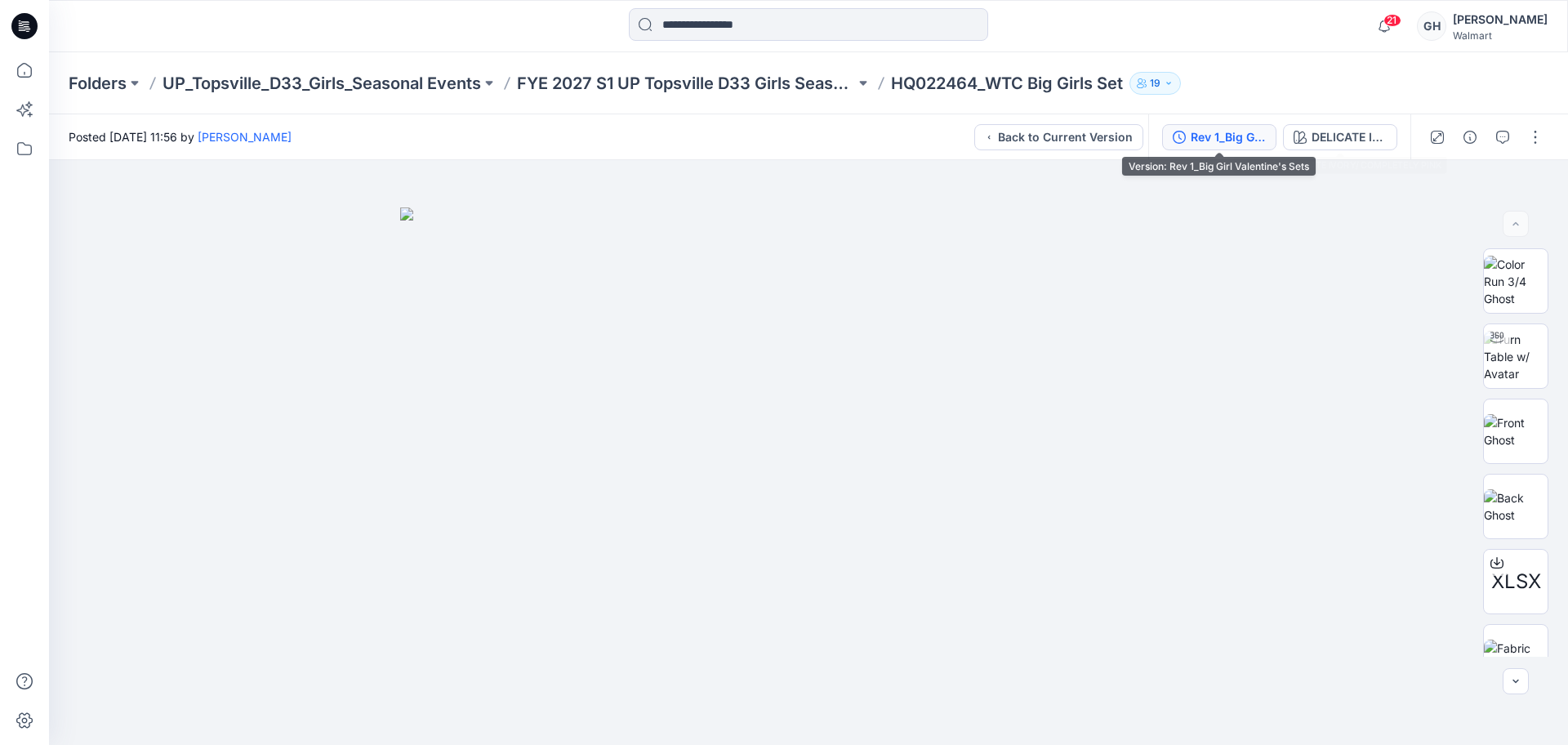
click at [1216, 136] on div "Rev 1_Big Girl Valentine's Sets" at bounding box center [1228, 137] width 75 height 18
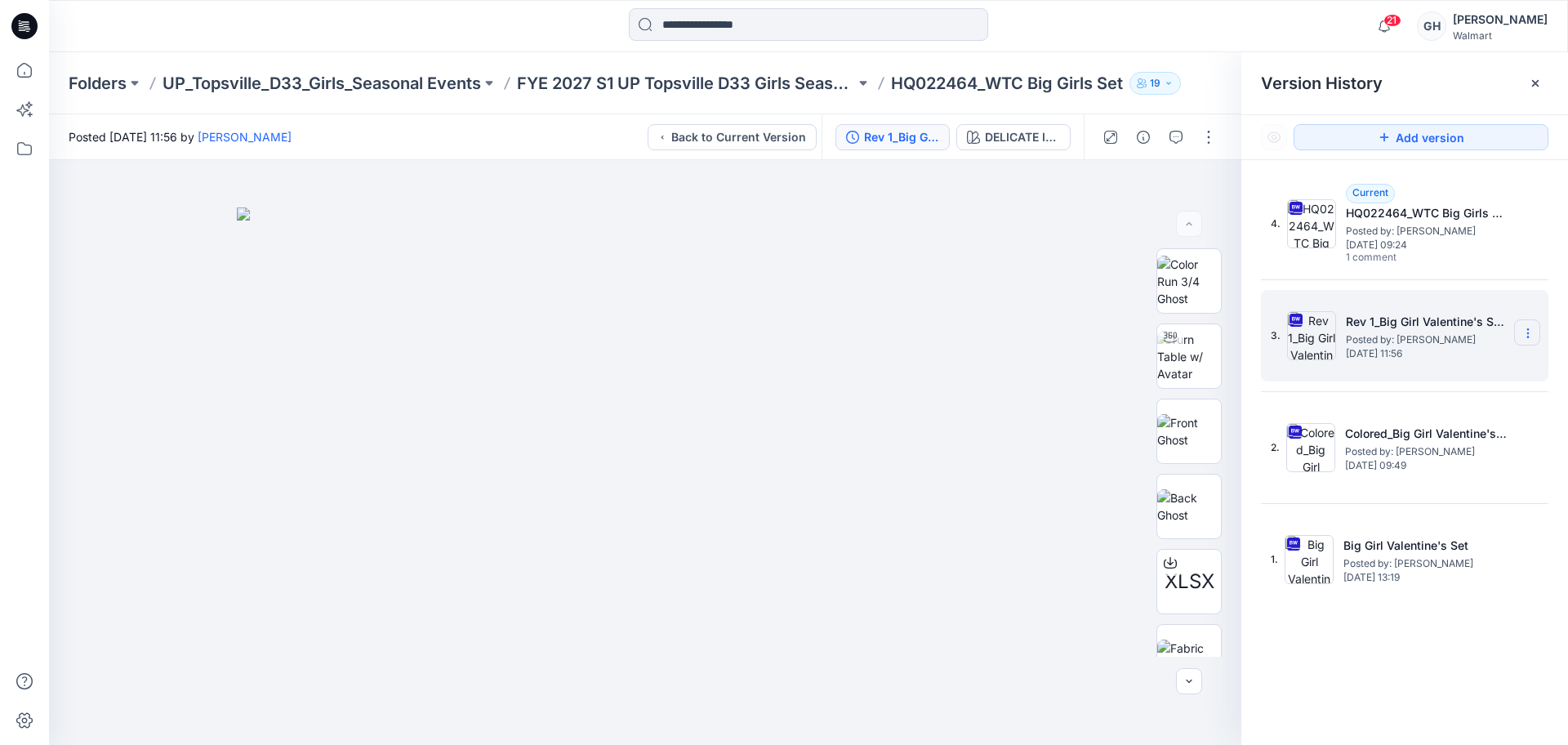
click at [1529, 336] on icon at bounding box center [1528, 334] width 14 height 14
click at [1432, 372] on span "Download Source BW File" at bounding box center [1446, 365] width 137 height 19
click at [1159, 358] on img at bounding box center [1190, 356] width 64 height 51
drag, startPoint x: 632, startPoint y: 633, endPoint x: 636, endPoint y: 346, distance: 287.0
click at [634, 330] on img at bounding box center [645, 387] width 811 height 717
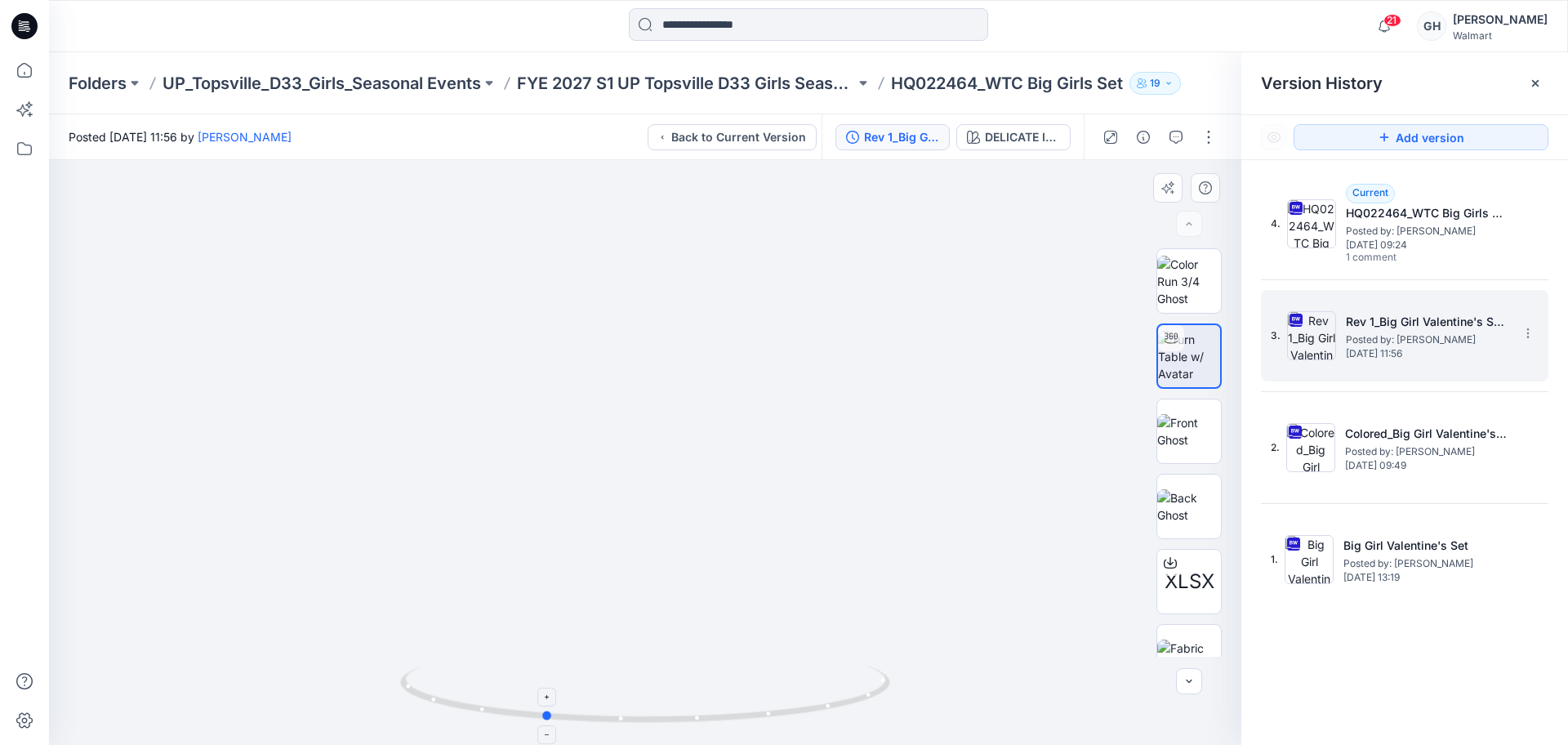
drag, startPoint x: 649, startPoint y: 722, endPoint x: 547, endPoint y: 724, distance: 102.0
click at [547, 724] on icon at bounding box center [647, 696] width 494 height 61
drag, startPoint x: 634, startPoint y: 653, endPoint x: 675, endPoint y: 469, distance: 188.5
drag, startPoint x: 487, startPoint y: 521, endPoint x: 260, endPoint y: 502, distance: 227.8
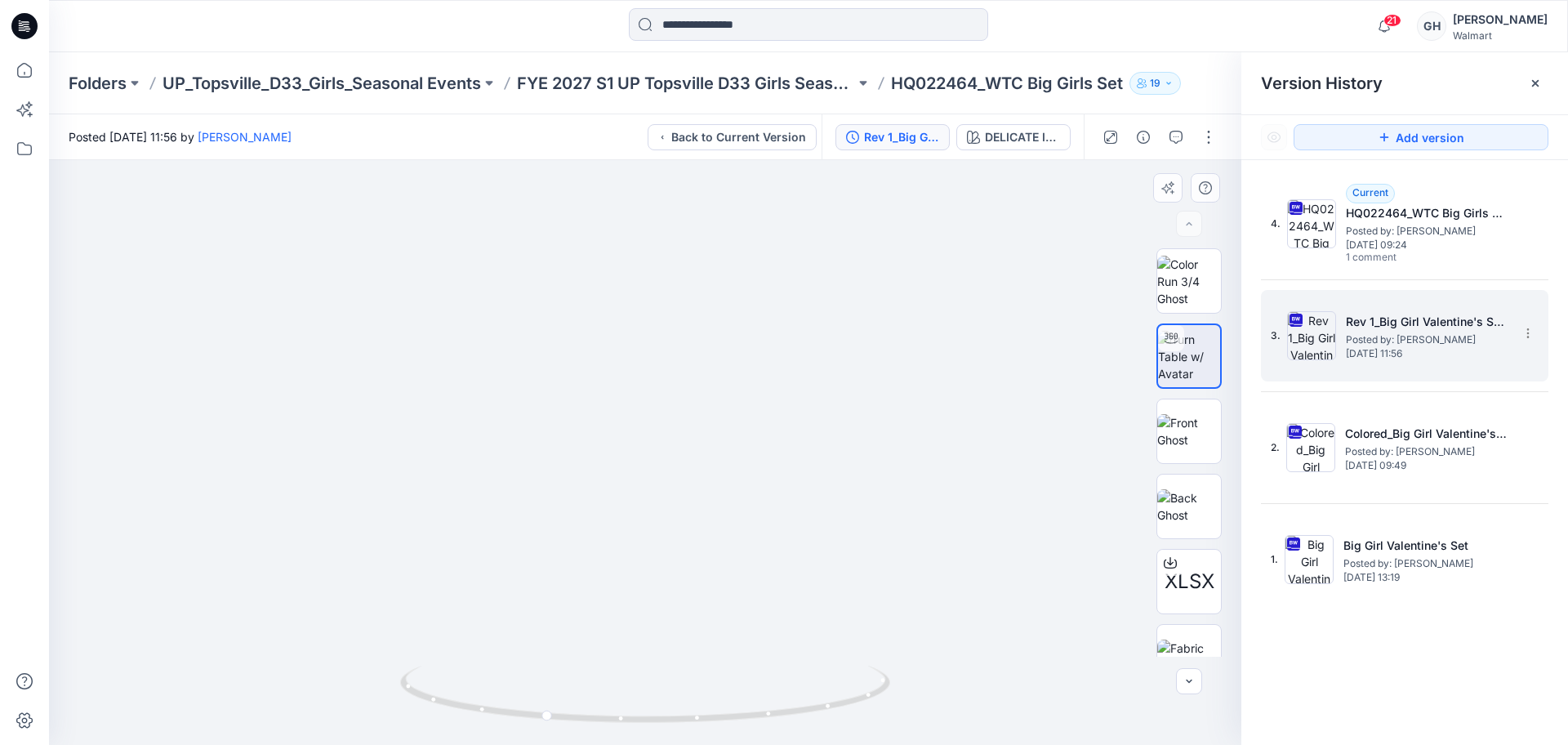
drag, startPoint x: 17, startPoint y: 69, endPoint x: 48, endPoint y: 68, distance: 31.0
click at [17, 69] on icon at bounding box center [24, 70] width 36 height 36
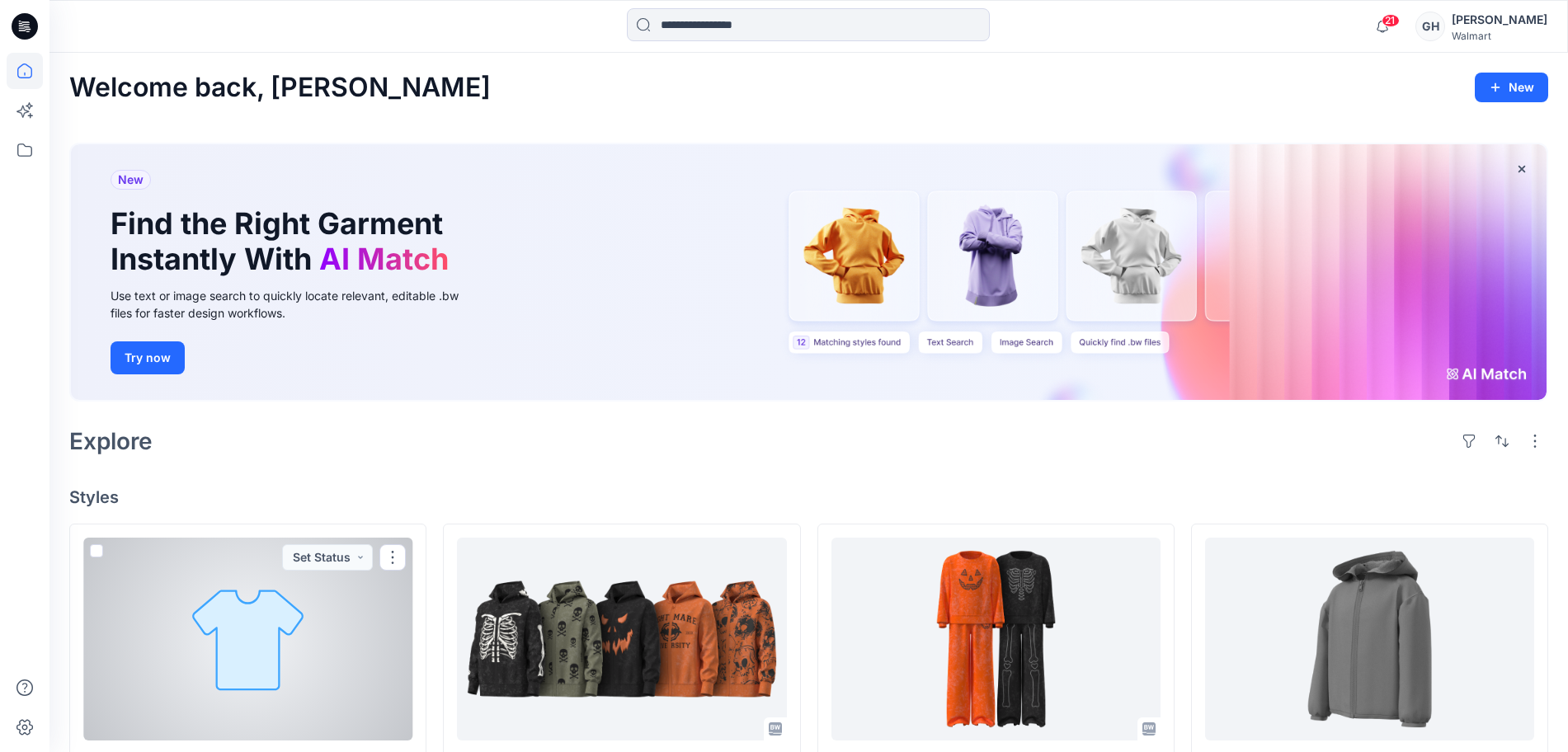
drag, startPoint x: 341, startPoint y: 647, endPoint x: 871, endPoint y: 563, distance: 536.6
click at [342, 645] on div at bounding box center [247, 640] width 329 height 203
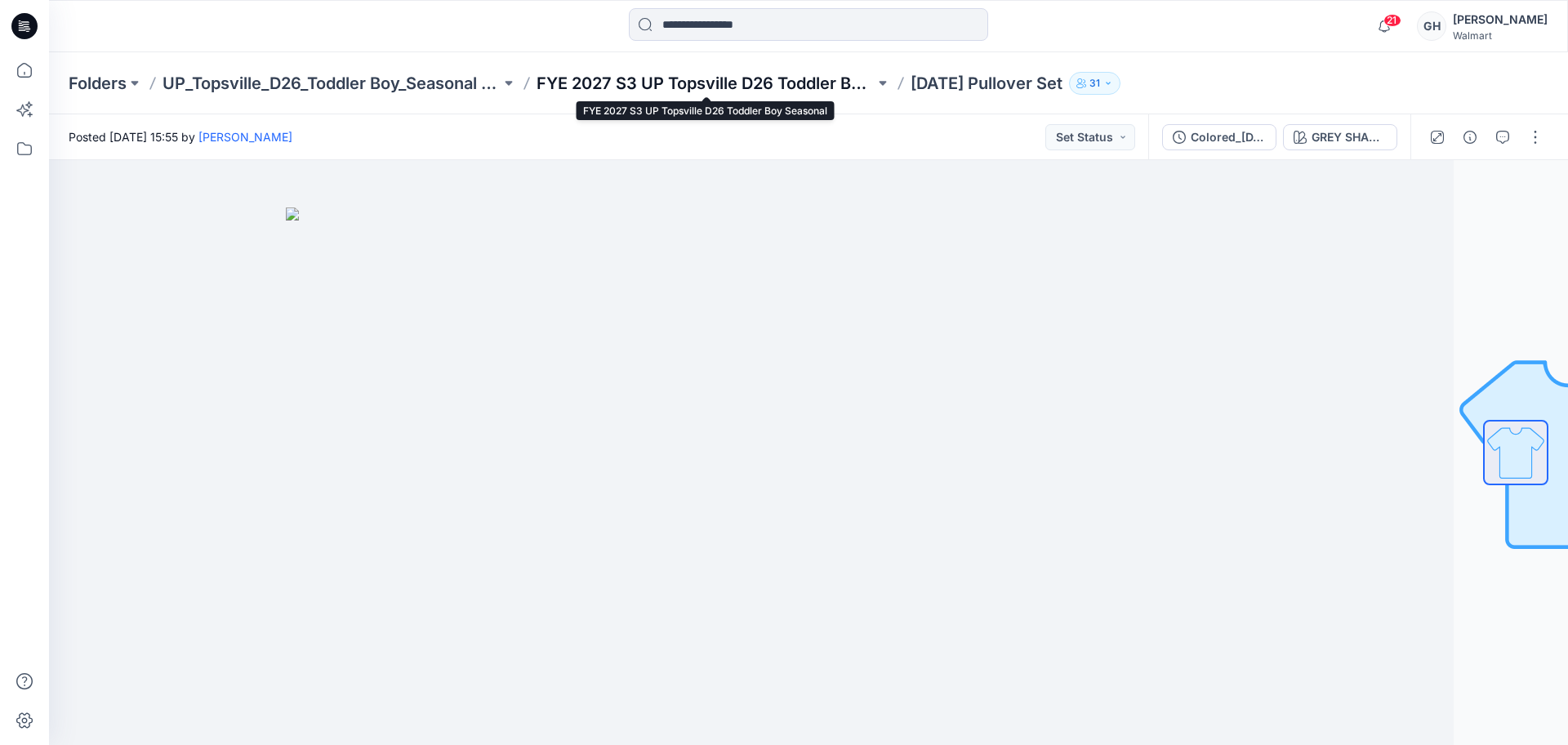
click at [807, 84] on p "FYE 2027 S3 UP Topsville D26 Toddler Boy Seasonal" at bounding box center [706, 83] width 339 height 23
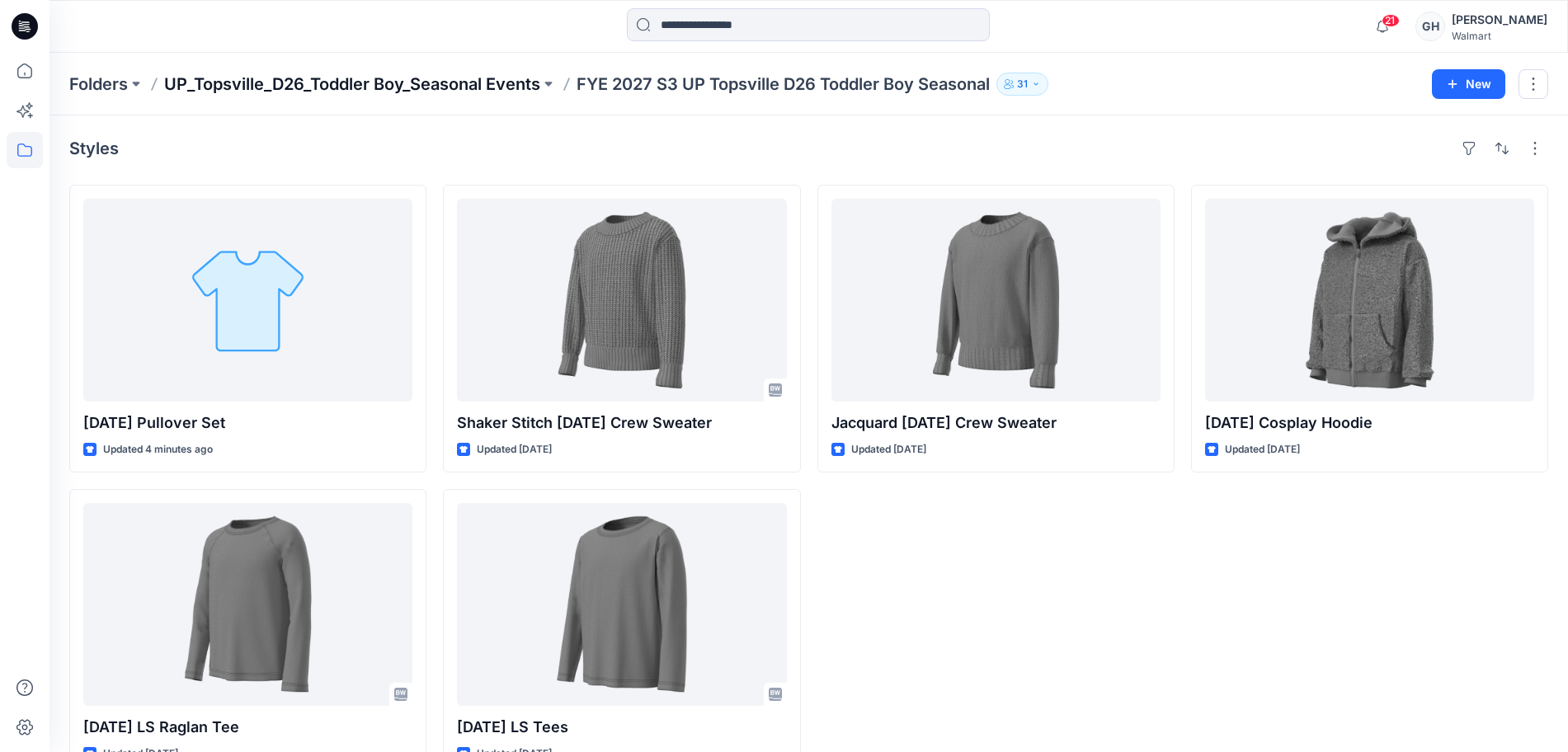
click at [425, 88] on p "UP_Topsville_D26_Toddler Boy_Seasonal Events" at bounding box center [352, 84] width 376 height 23
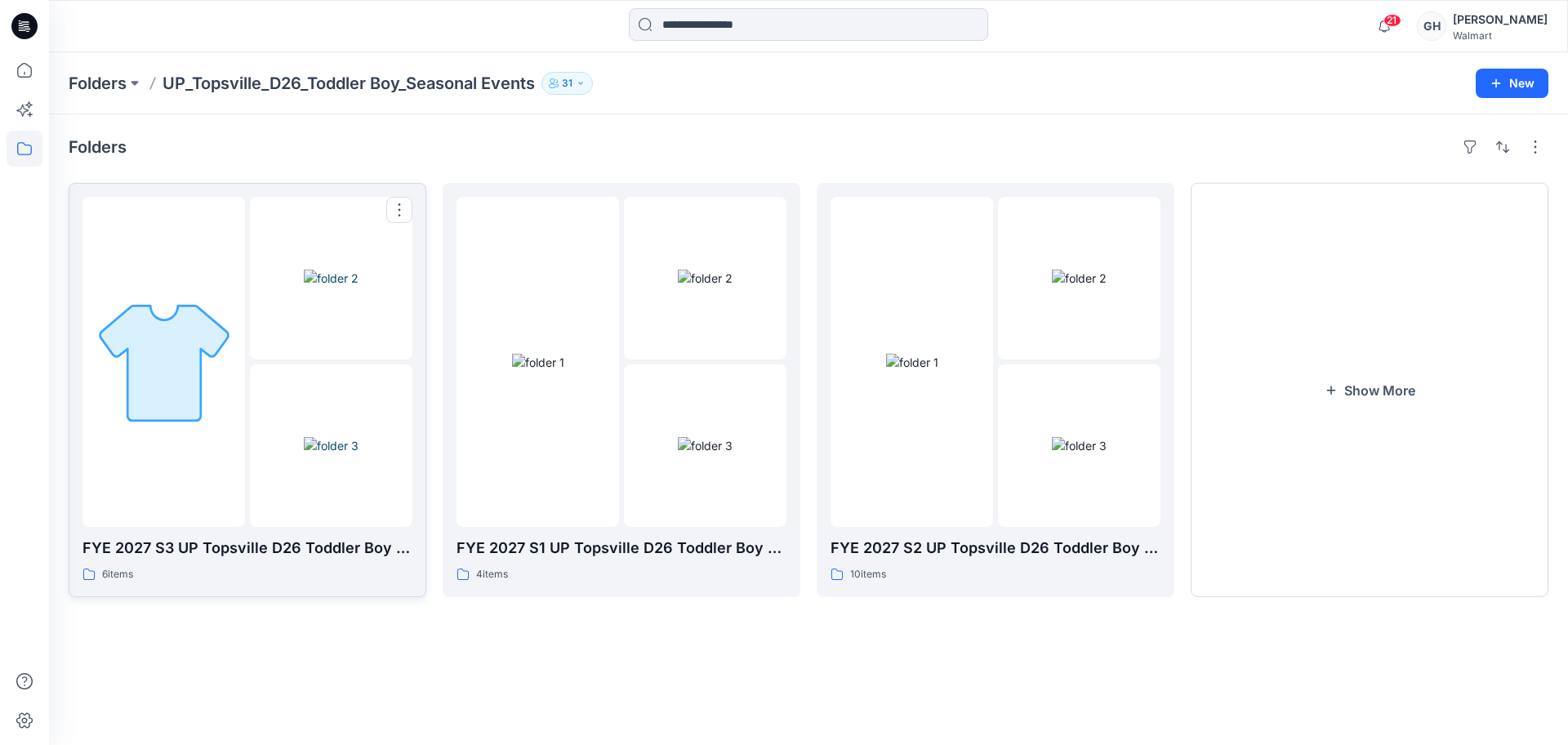
click at [235, 407] on div at bounding box center [163, 362] width 163 height 330
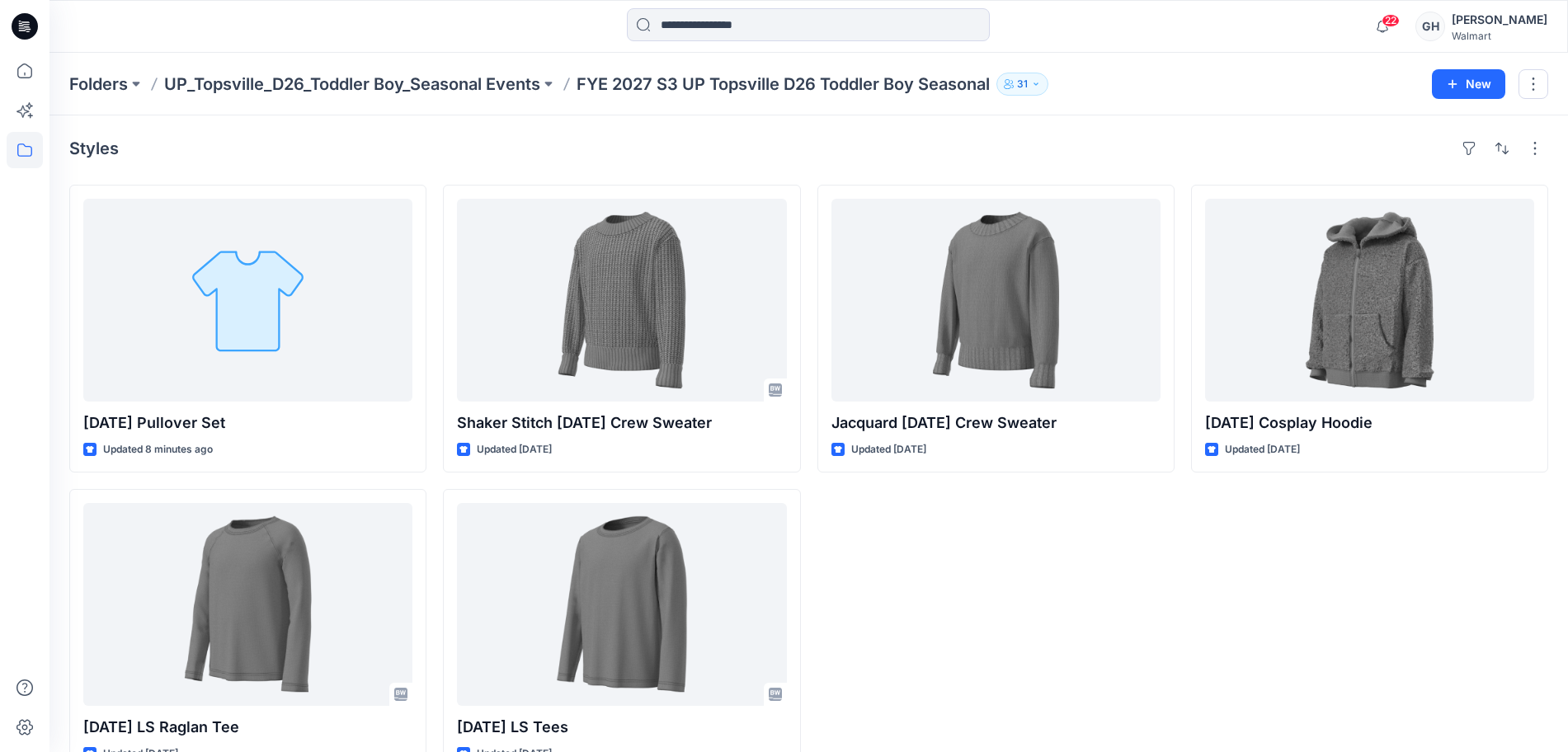
click at [453, 97] on div "Folders UP_Topsville_D26_Toddler Boy_Seasonal Events FYE 2027 S3 UP Topsville D…" at bounding box center [809, 84] width 1519 height 63
click at [472, 78] on p "UP_Topsville_D26_Toddler Boy_Seasonal Events" at bounding box center [352, 84] width 376 height 23
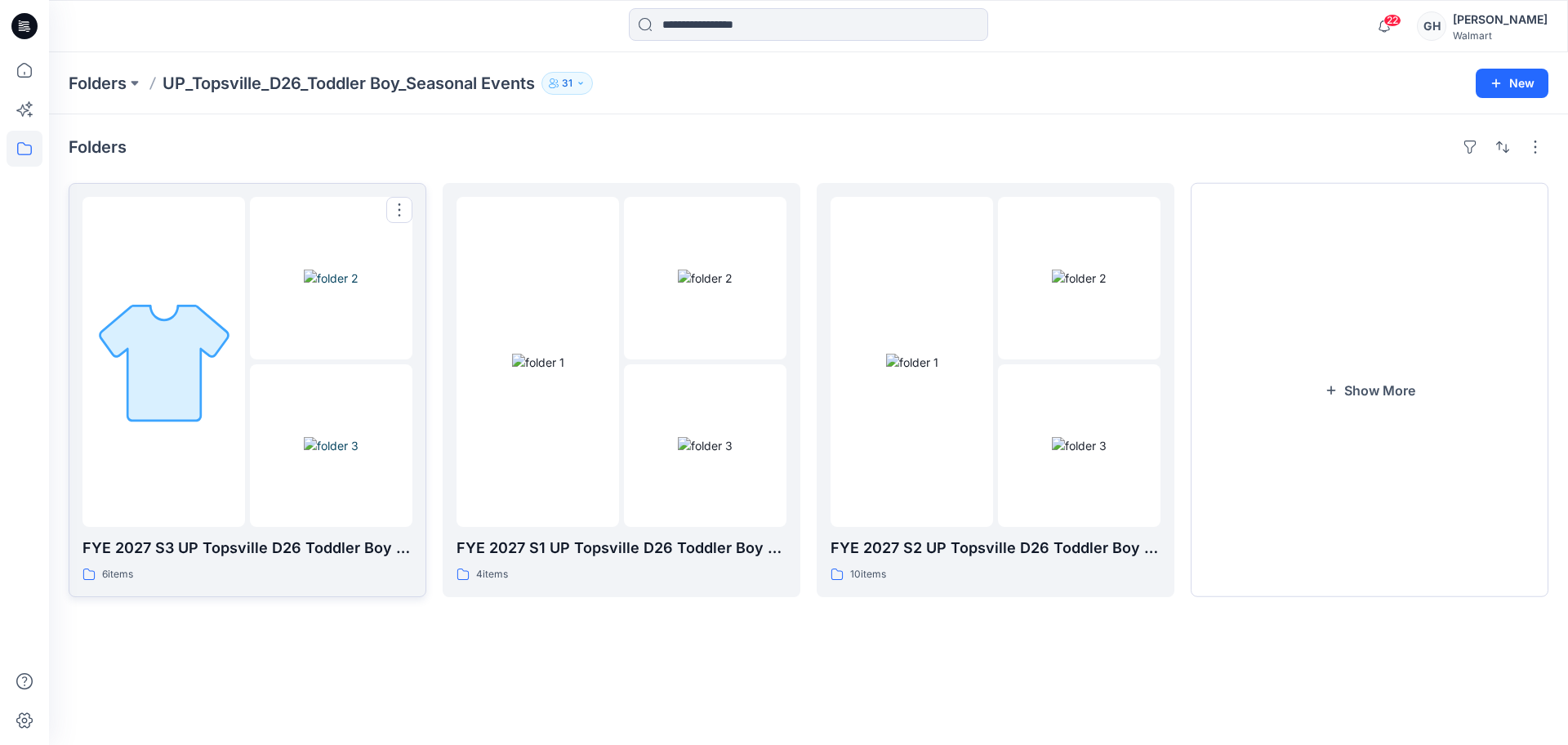
click at [240, 429] on div at bounding box center [163, 362] width 163 height 330
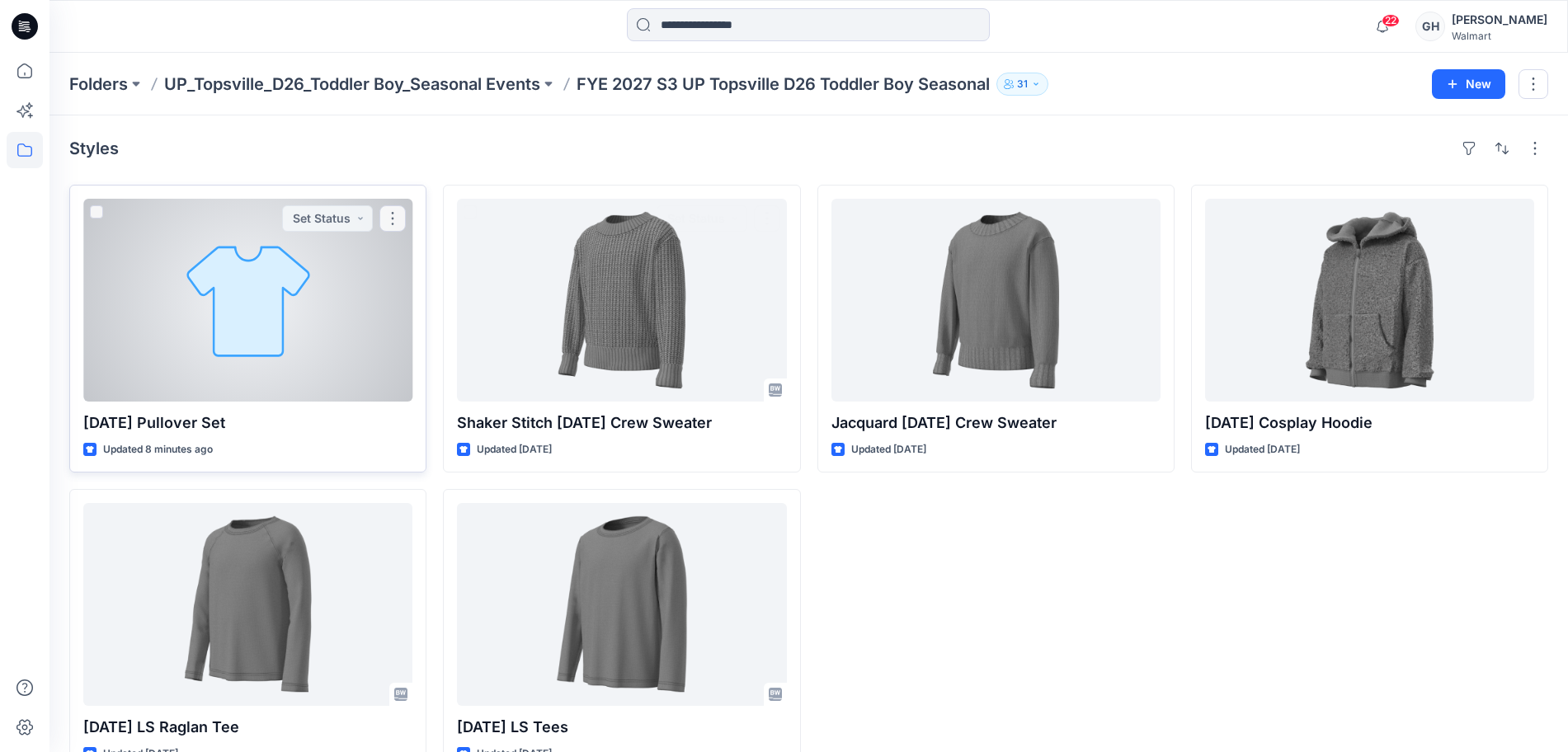
click at [274, 317] on div at bounding box center [247, 301] width 329 height 203
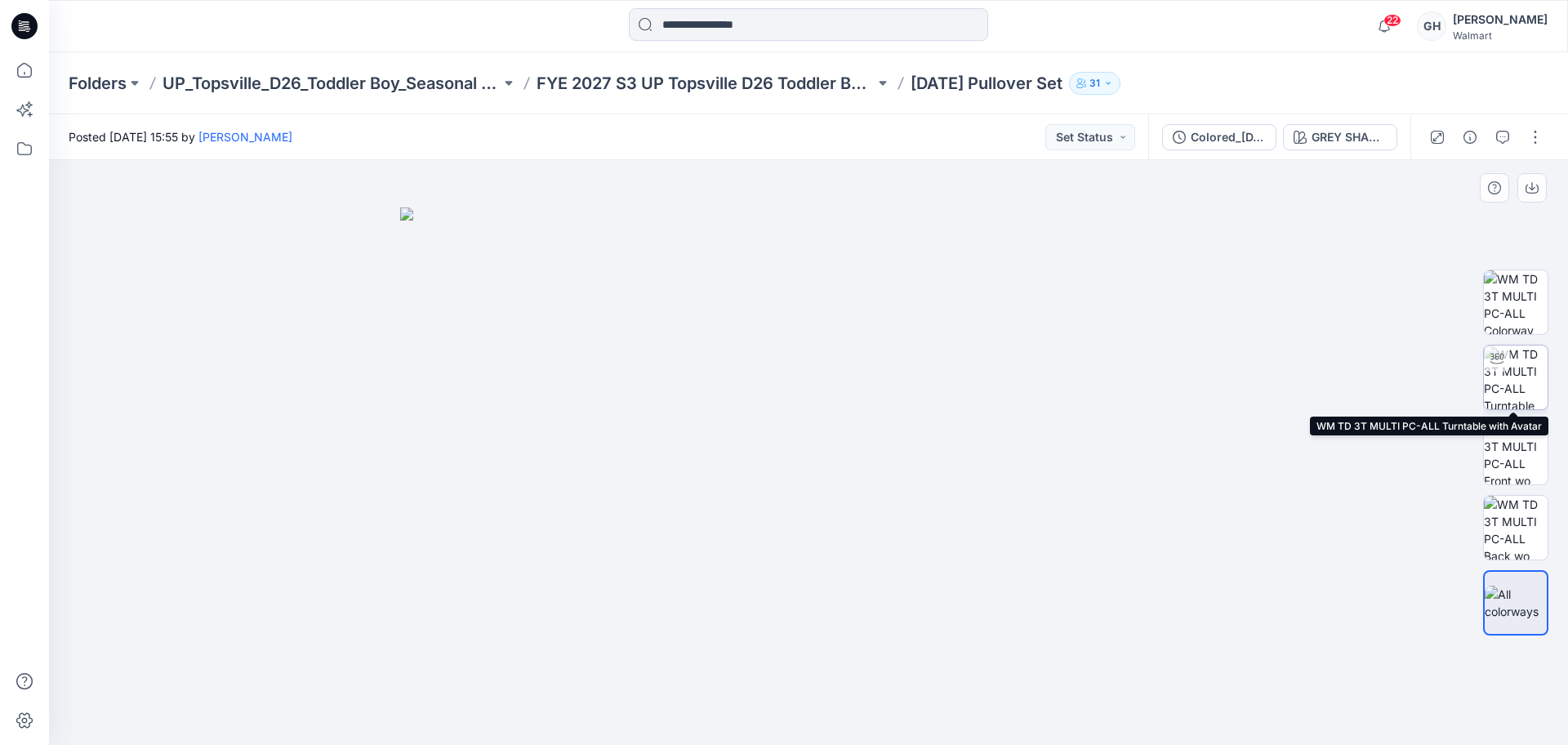
click at [1508, 369] on div at bounding box center [1497, 358] width 26 height 26
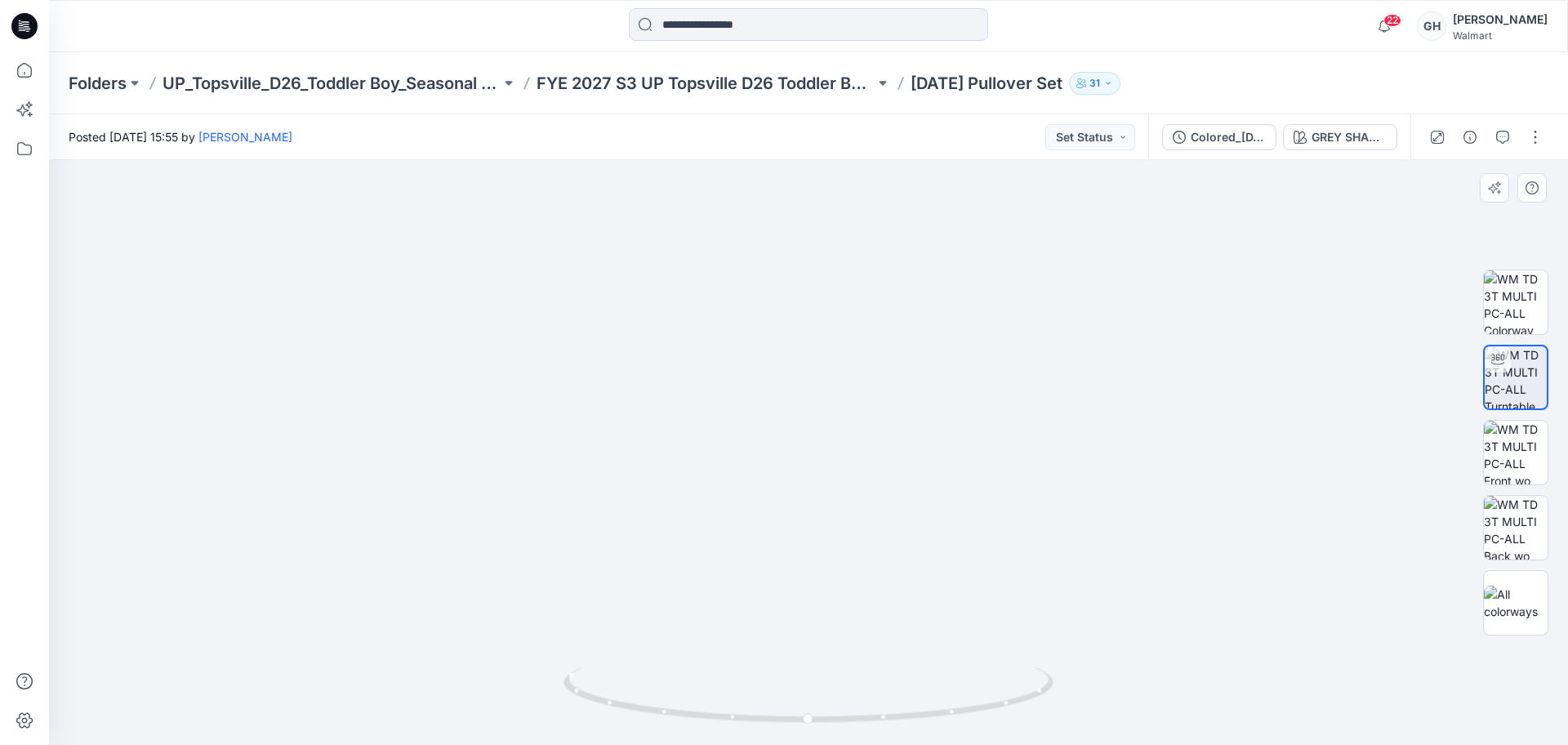
drag, startPoint x: 874, startPoint y: 333, endPoint x: 935, endPoint y: 167, distance: 176.9
click at [936, 164] on img at bounding box center [808, 268] width 1229 height 953
drag, startPoint x: 881, startPoint y: 464, endPoint x: 891, endPoint y: 265, distance: 199.3
click at [891, 265] on img at bounding box center [808, 256] width 1229 height 977
click at [1238, 134] on div "Colored_Halloween Pullover Set" at bounding box center [1228, 137] width 75 height 18
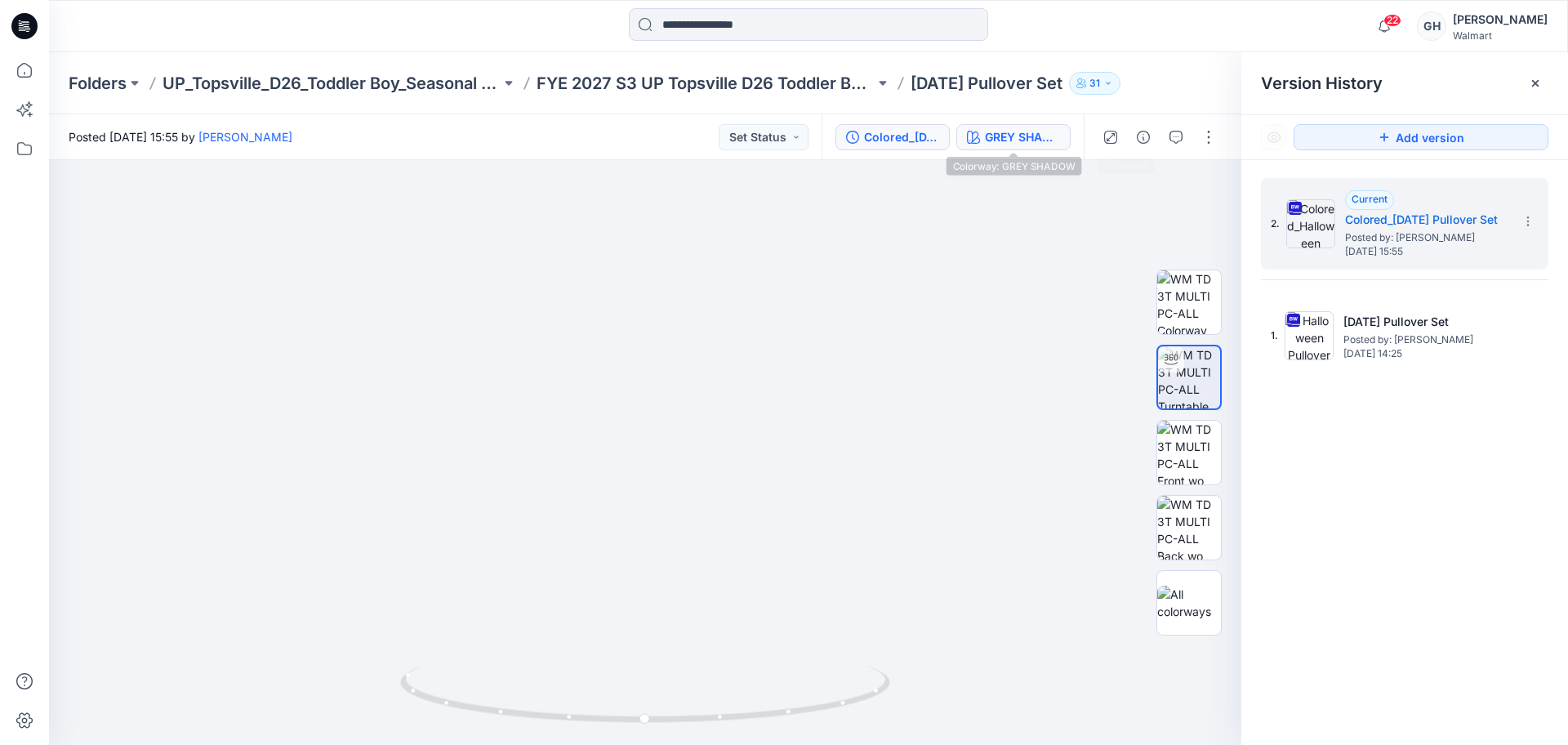
click at [1006, 147] on button "GREY SHADOW" at bounding box center [1014, 136] width 114 height 26
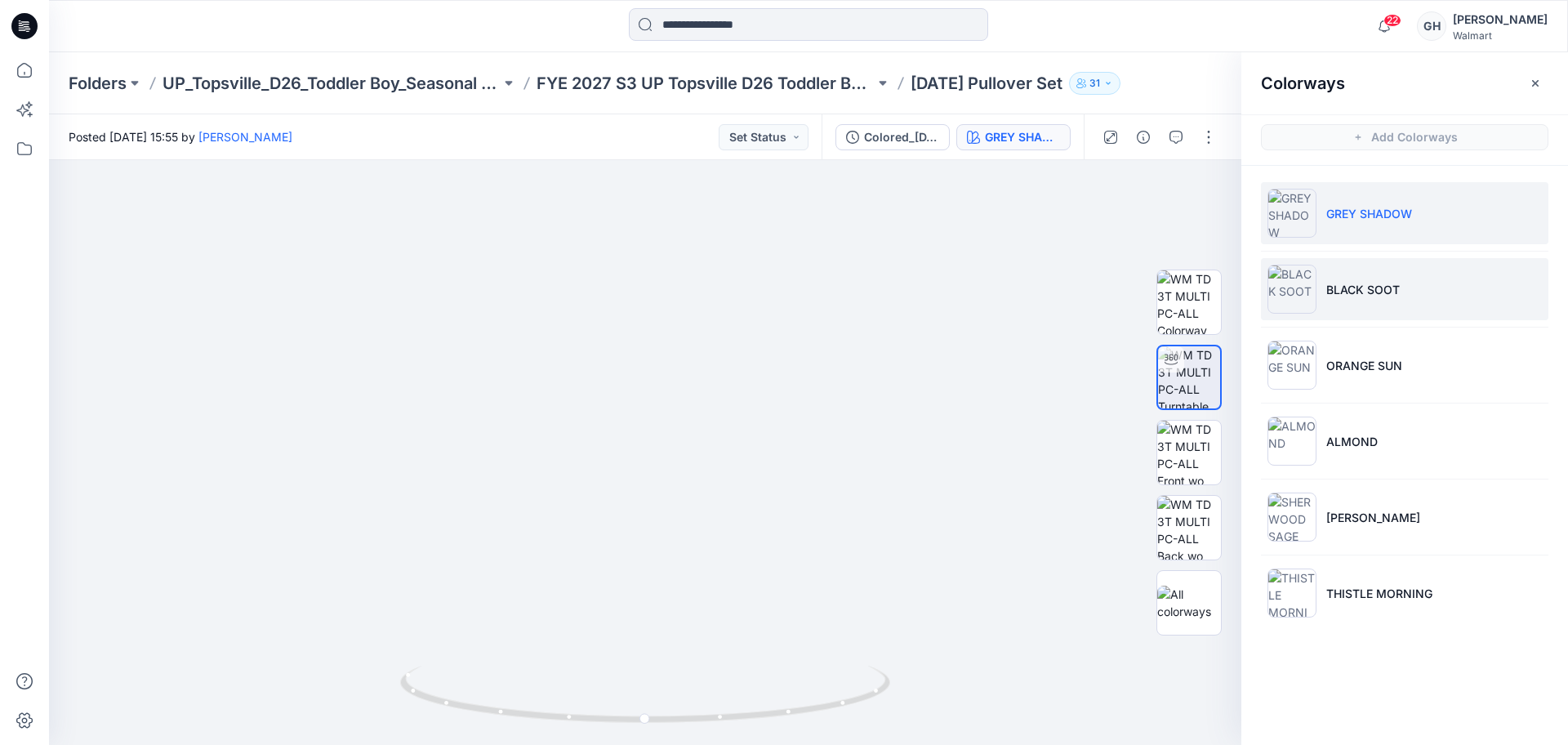
click at [1401, 285] on li "BLACK SOOT" at bounding box center [1405, 289] width 287 height 62
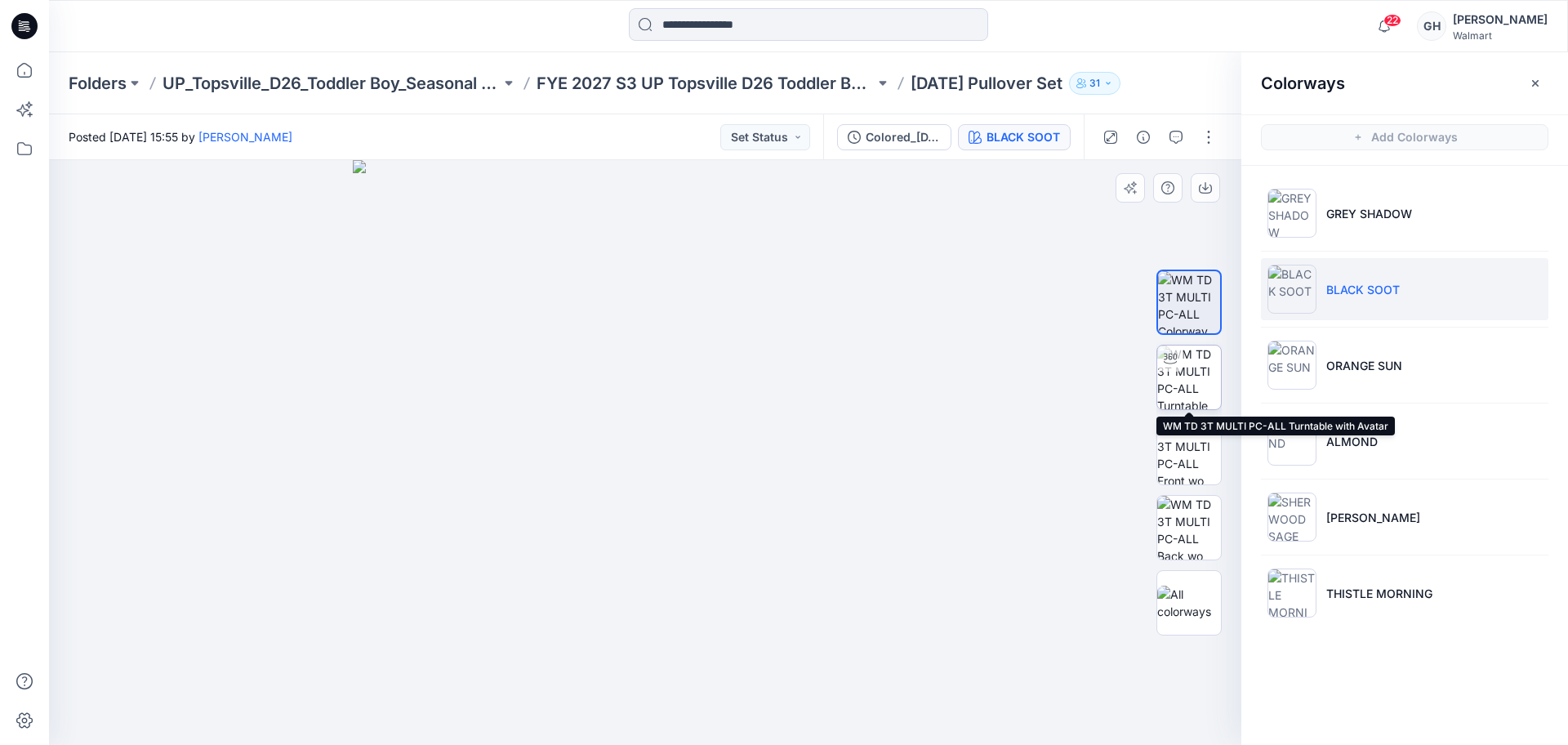
drag, startPoint x: 1210, startPoint y: 364, endPoint x: 1194, endPoint y: 439, distance: 76.7
click at [1208, 364] on img at bounding box center [1190, 377] width 64 height 64
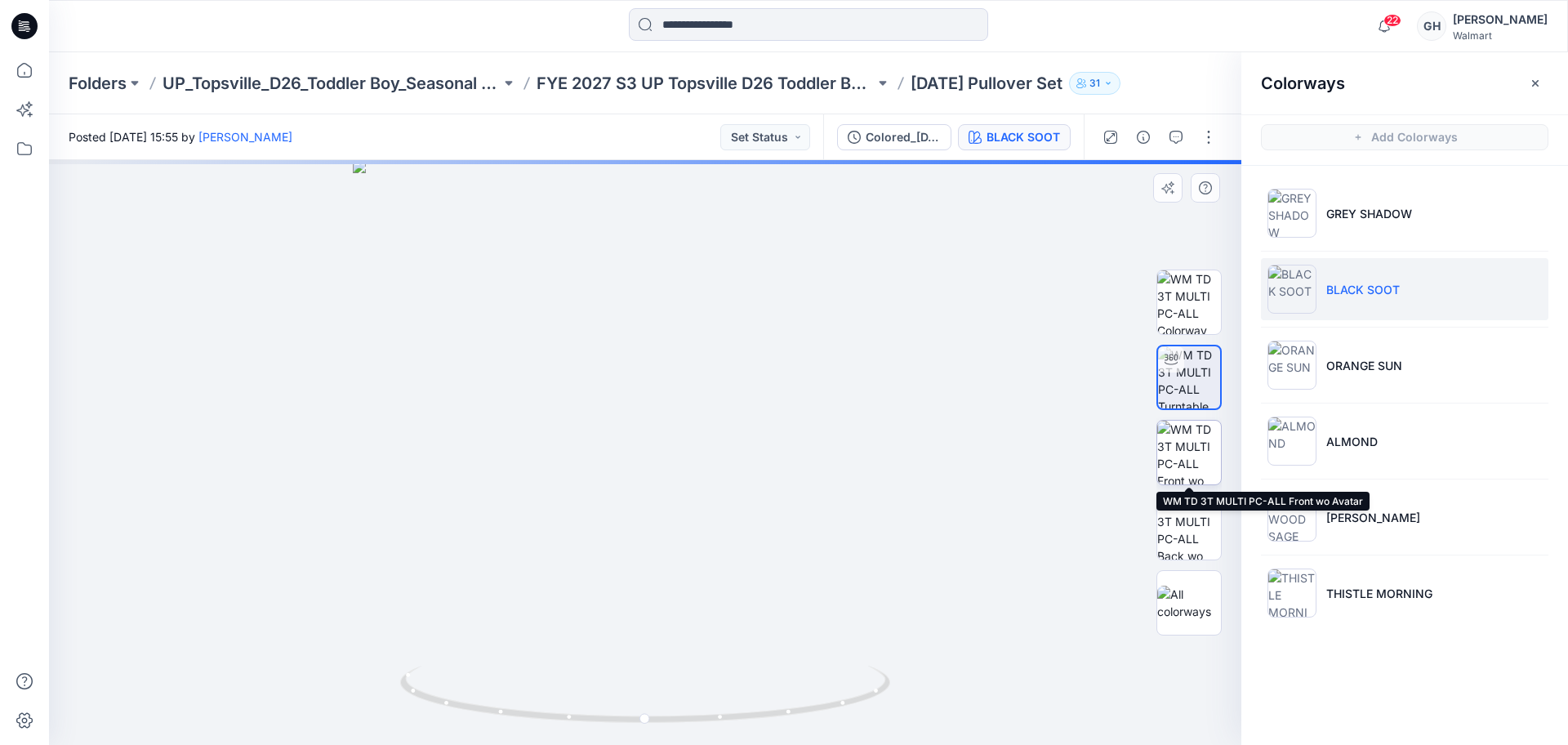
click at [1194, 439] on img at bounding box center [1190, 453] width 64 height 64
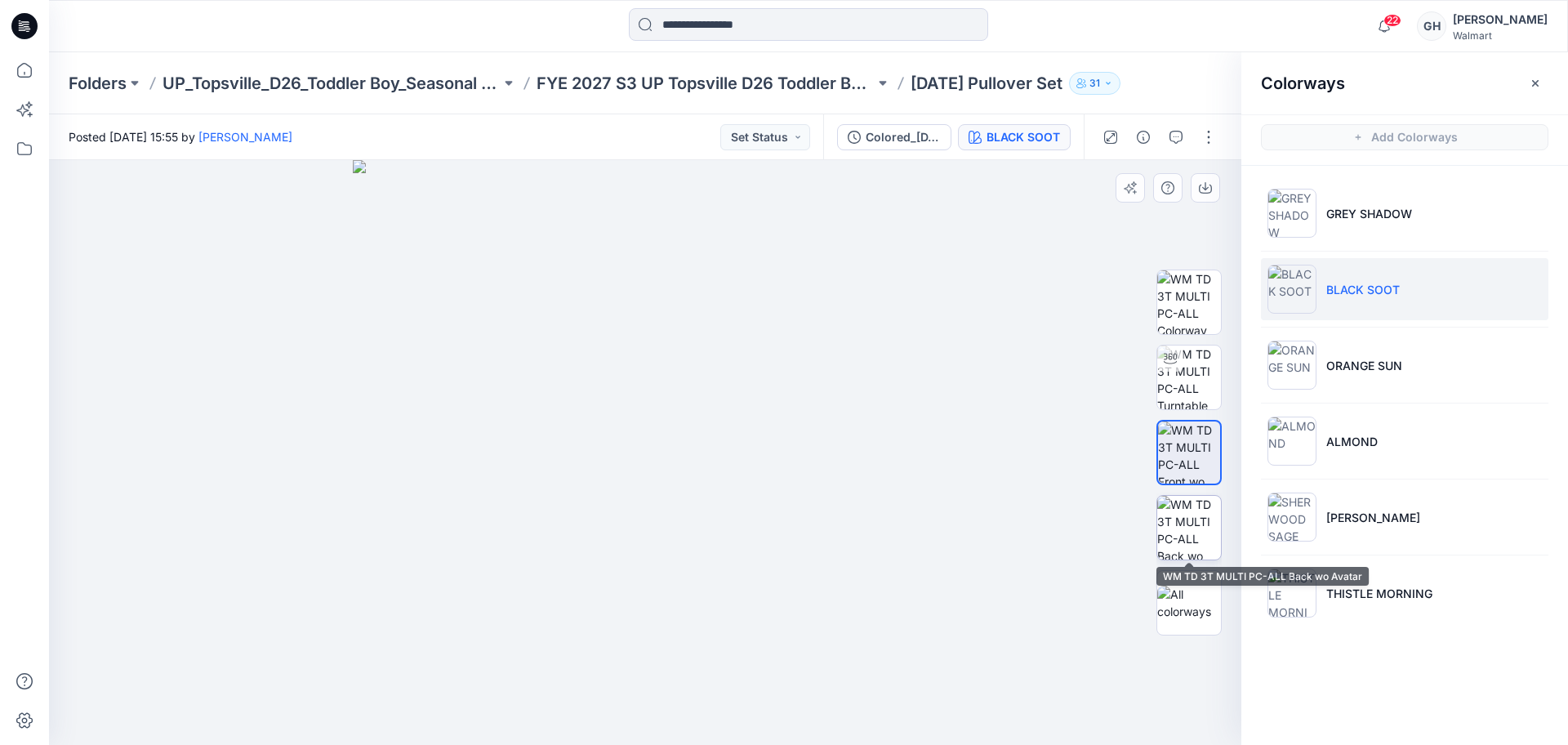
click at [1196, 496] on img at bounding box center [1190, 528] width 64 height 64
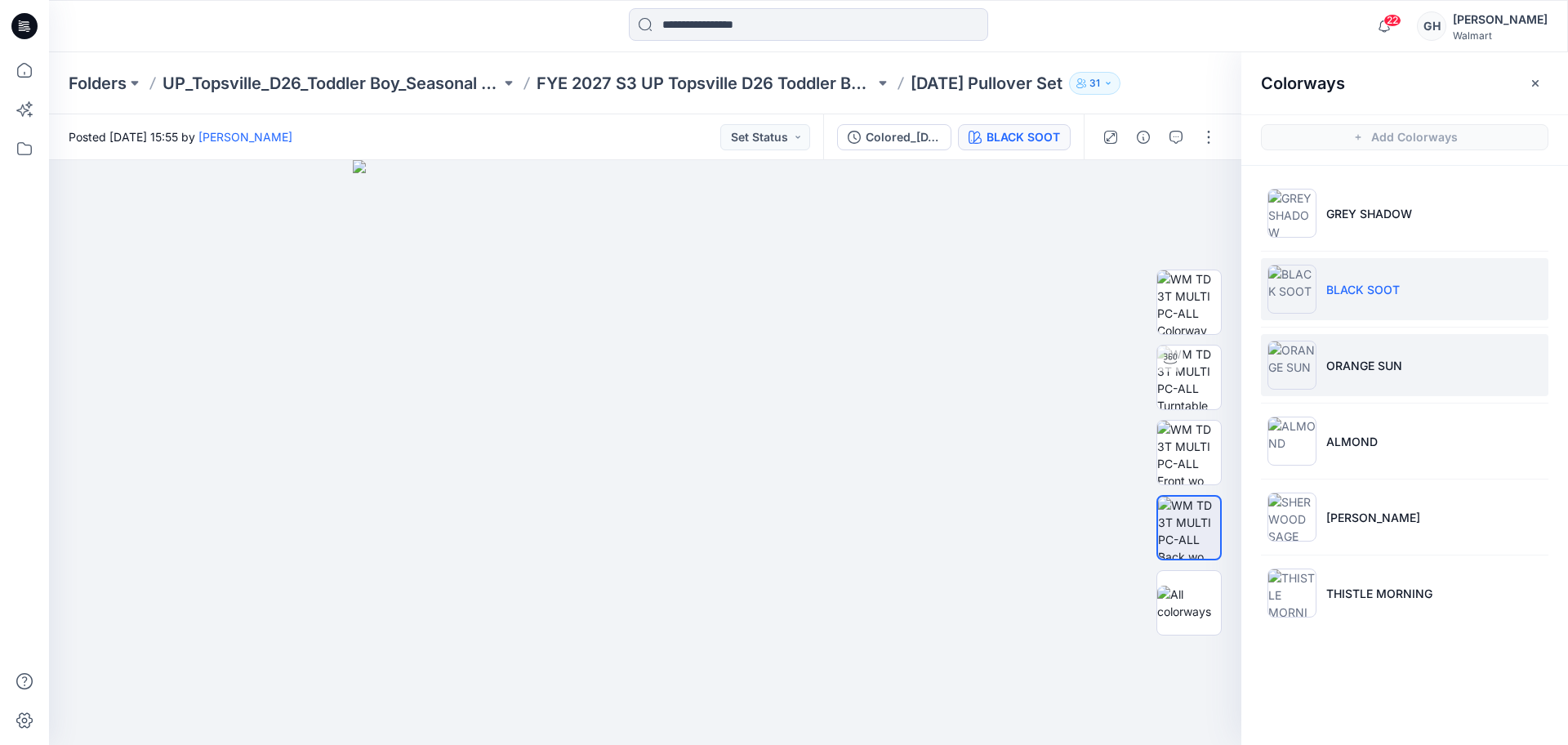
click at [1351, 366] on p "ORANGE SUN" at bounding box center [1365, 366] width 76 height 17
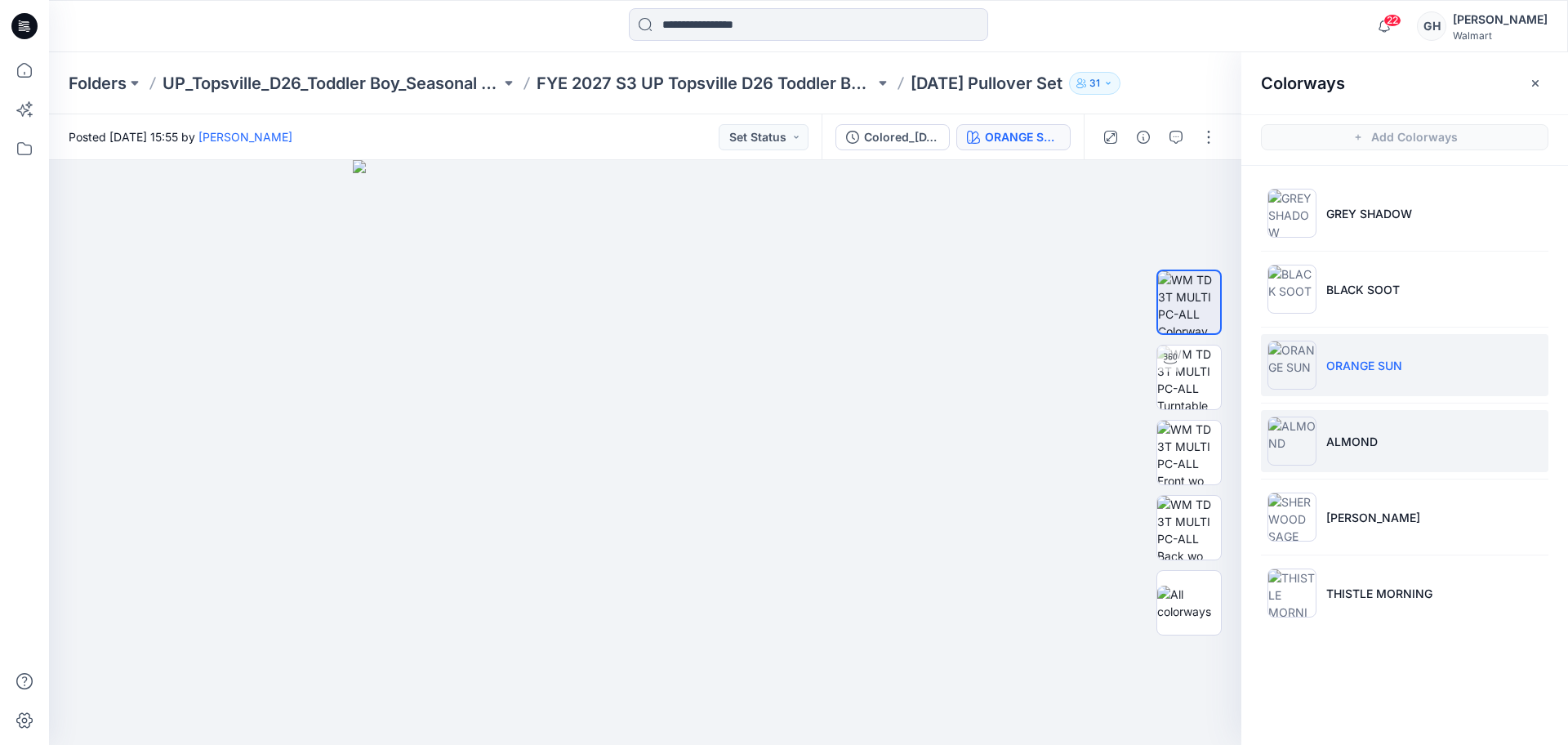
click at [1343, 434] on p "ALMOND" at bounding box center [1352, 442] width 51 height 17
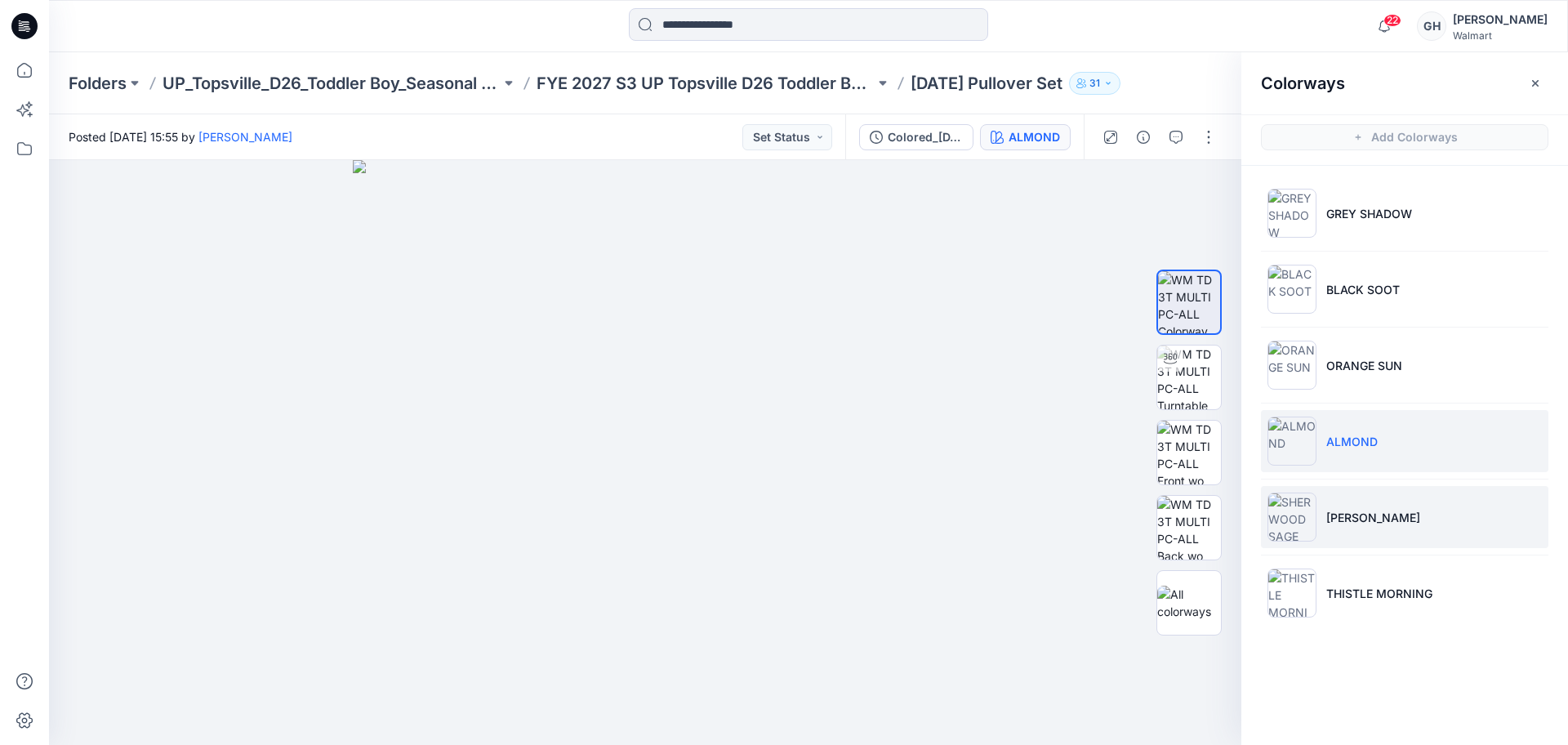
click at [1346, 497] on li "SHERWOOD SAGE" at bounding box center [1405, 517] width 287 height 62
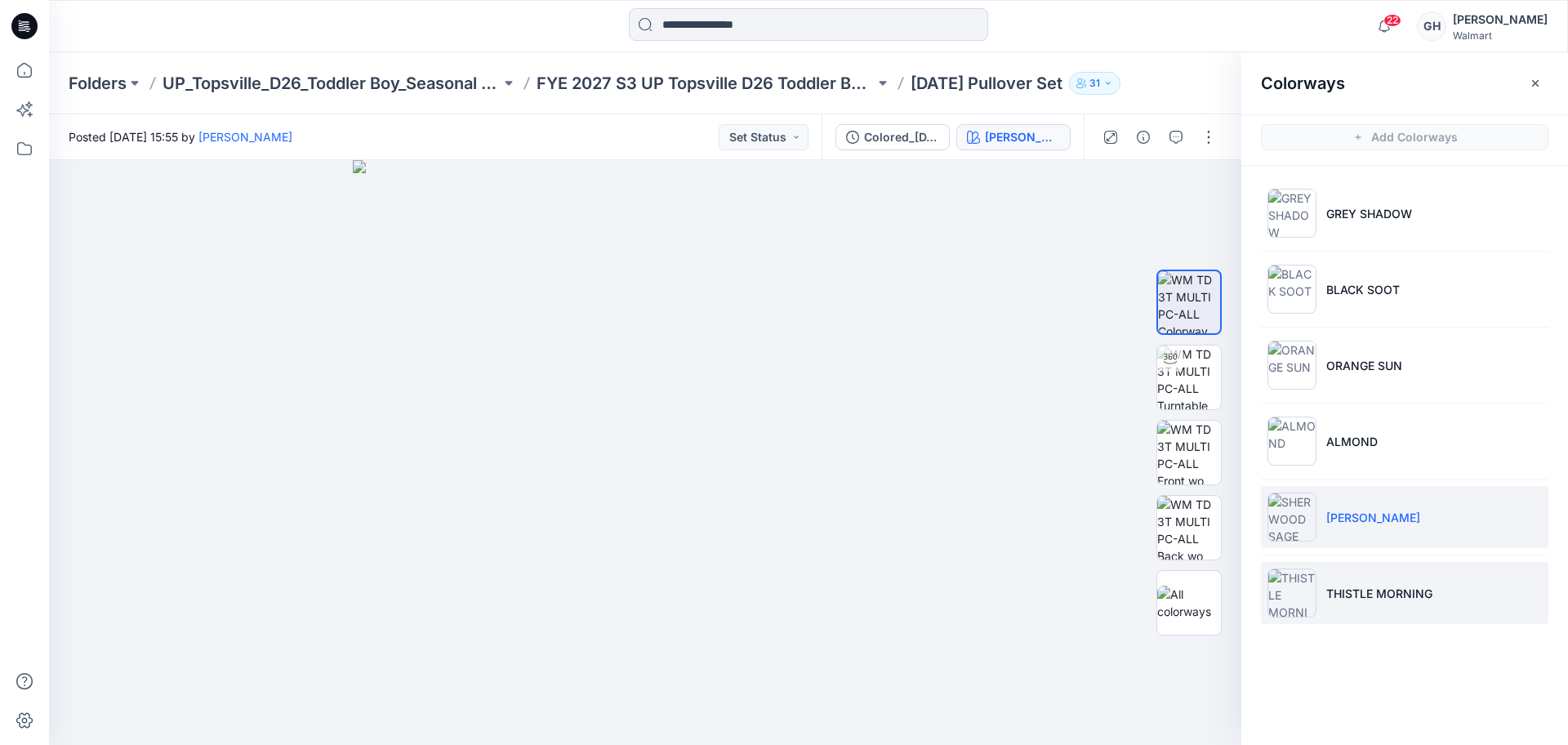
click at [1331, 598] on p "THISTLE MORNING" at bounding box center [1380, 594] width 106 height 17
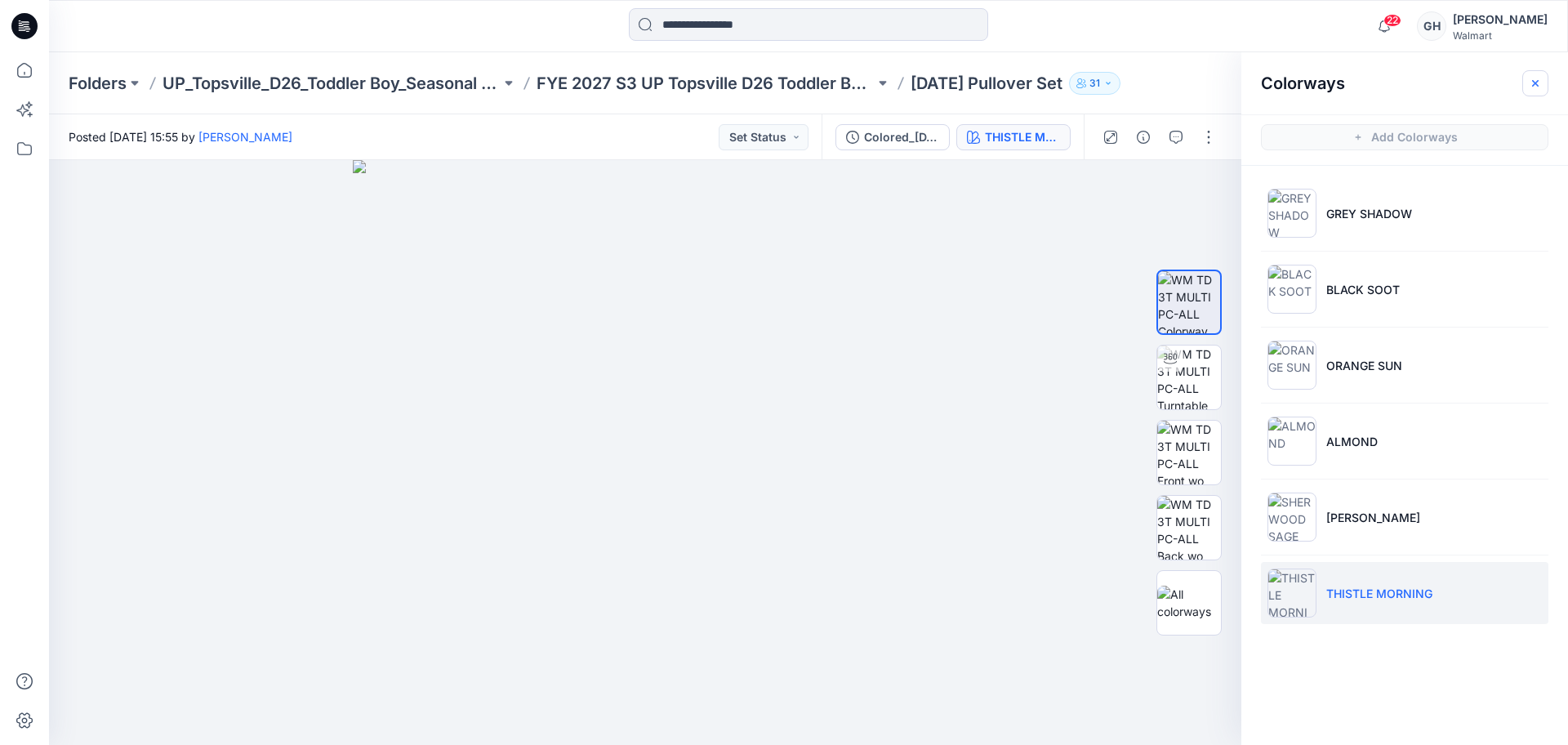
click at [1540, 81] on icon "button" at bounding box center [1536, 83] width 14 height 14
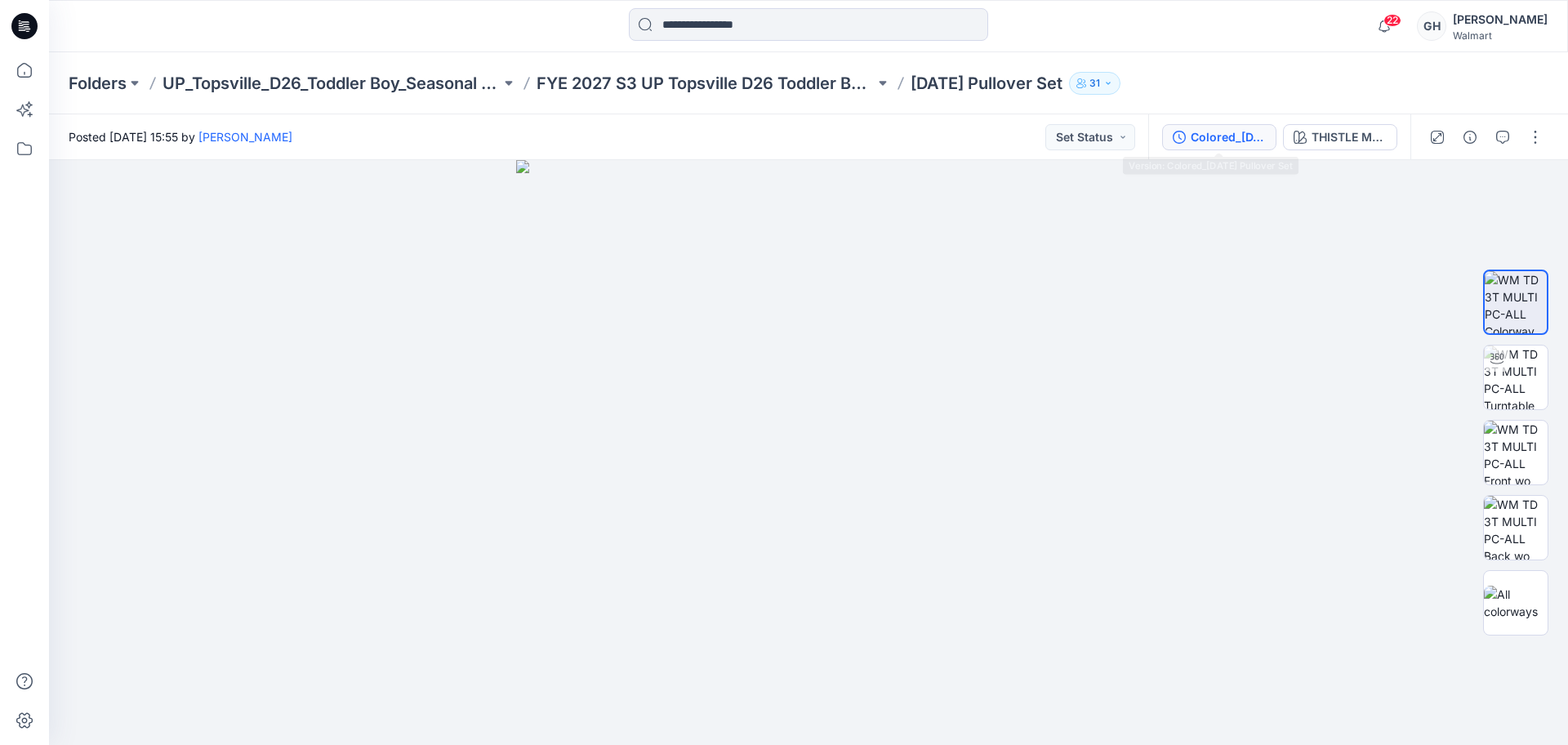
click at [1237, 136] on div "Colored_Halloween Pullover Set" at bounding box center [1228, 137] width 75 height 18
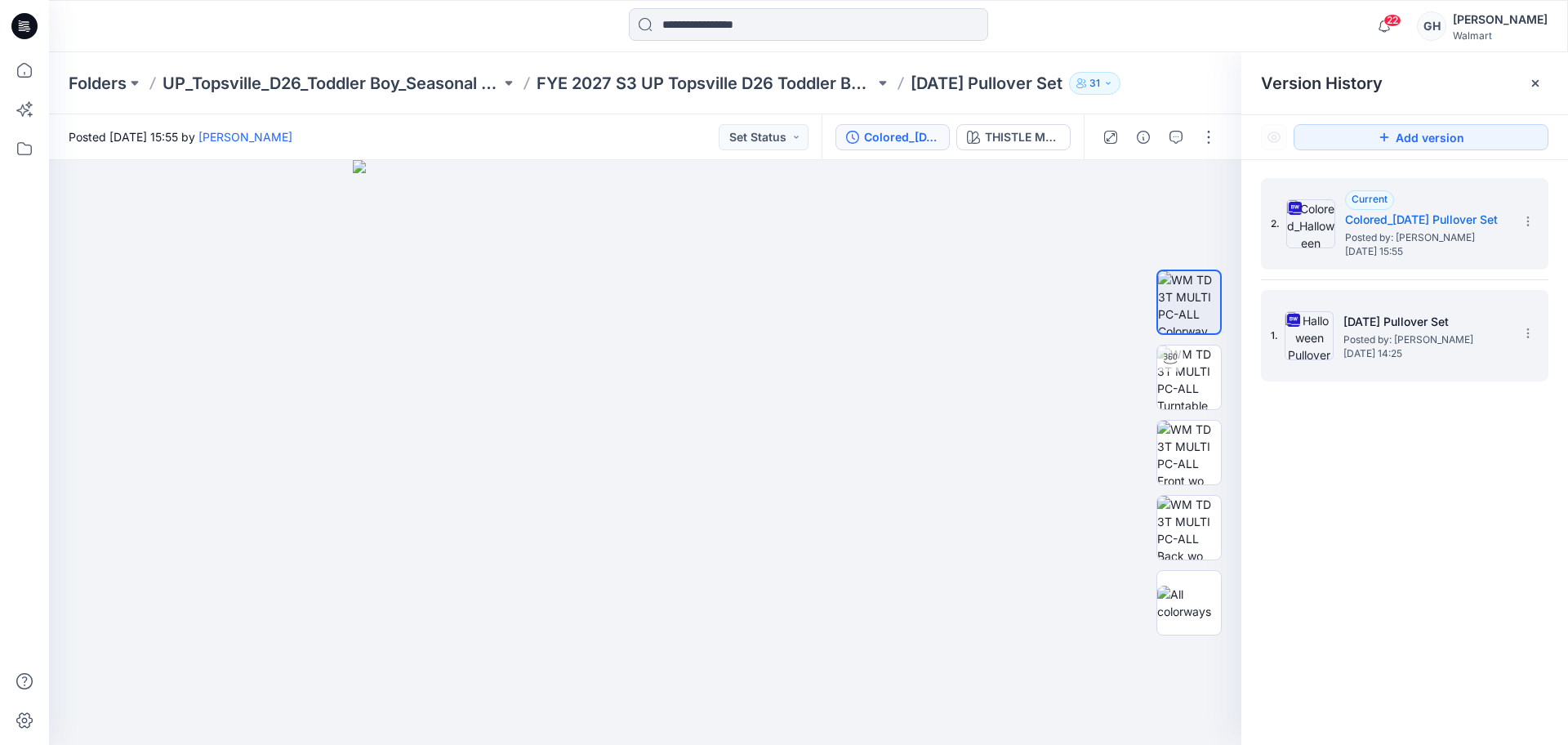
click at [1364, 345] on span "Posted by: [PERSON_NAME]" at bounding box center [1425, 340] width 163 height 16
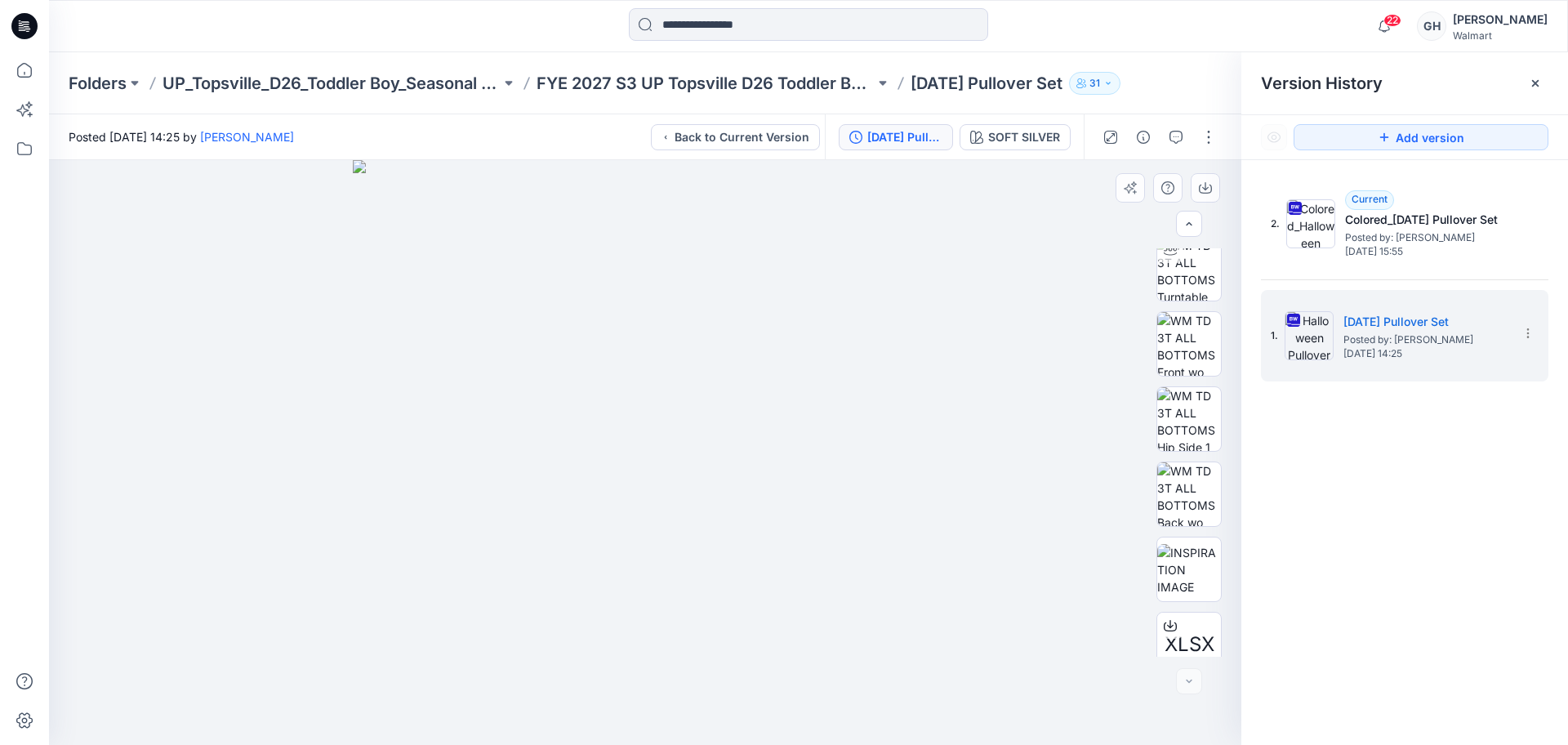
scroll to position [408, 0]
click at [1169, 567] on img at bounding box center [1190, 549] width 64 height 51
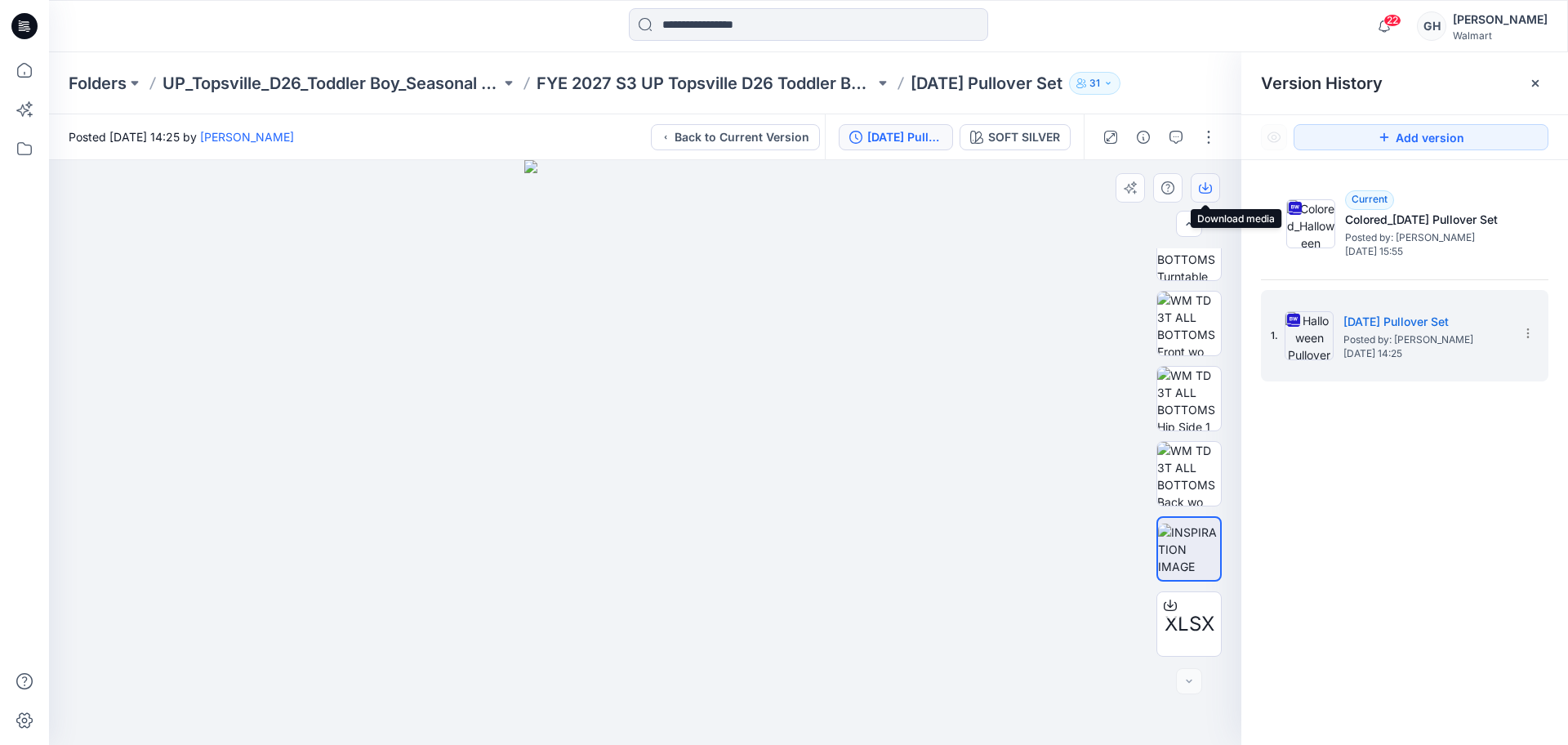
click at [1197, 185] on button "button" at bounding box center [1205, 188] width 29 height 29
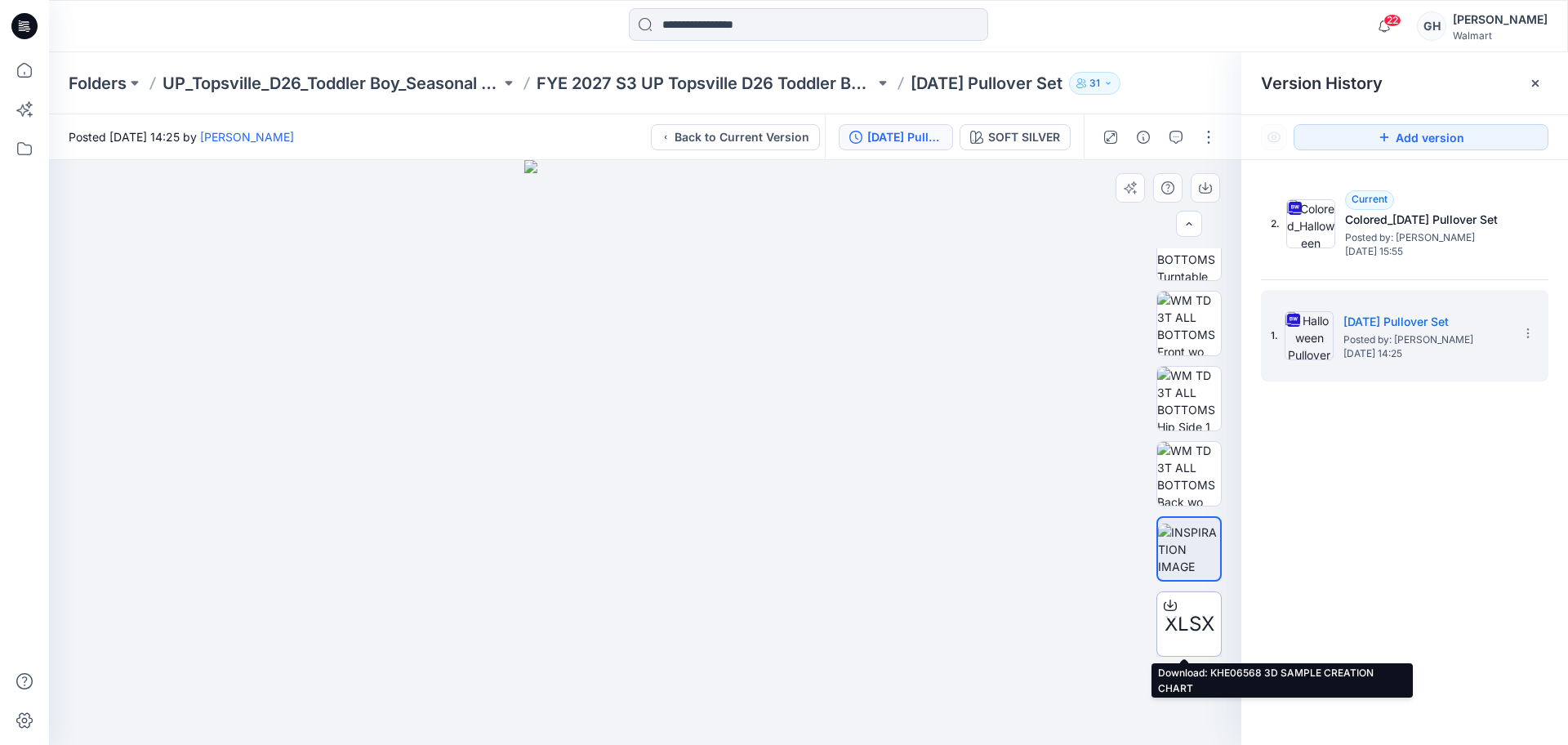
click at [1164, 604] on icon at bounding box center [1170, 606] width 14 height 14
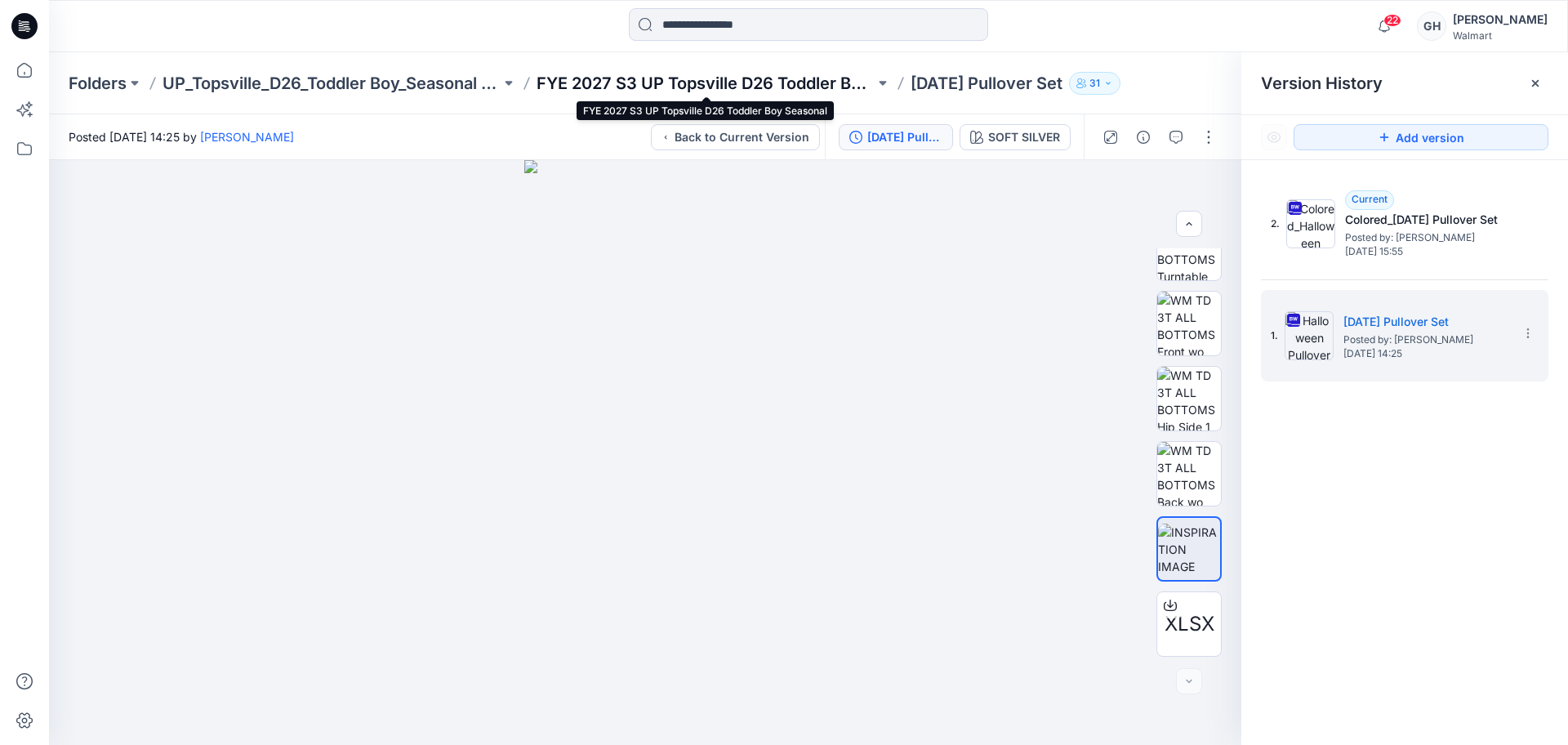
click at [720, 72] on p "FYE 2027 S3 UP Topsville D26 Toddler Boy Seasonal" at bounding box center [706, 83] width 339 height 23
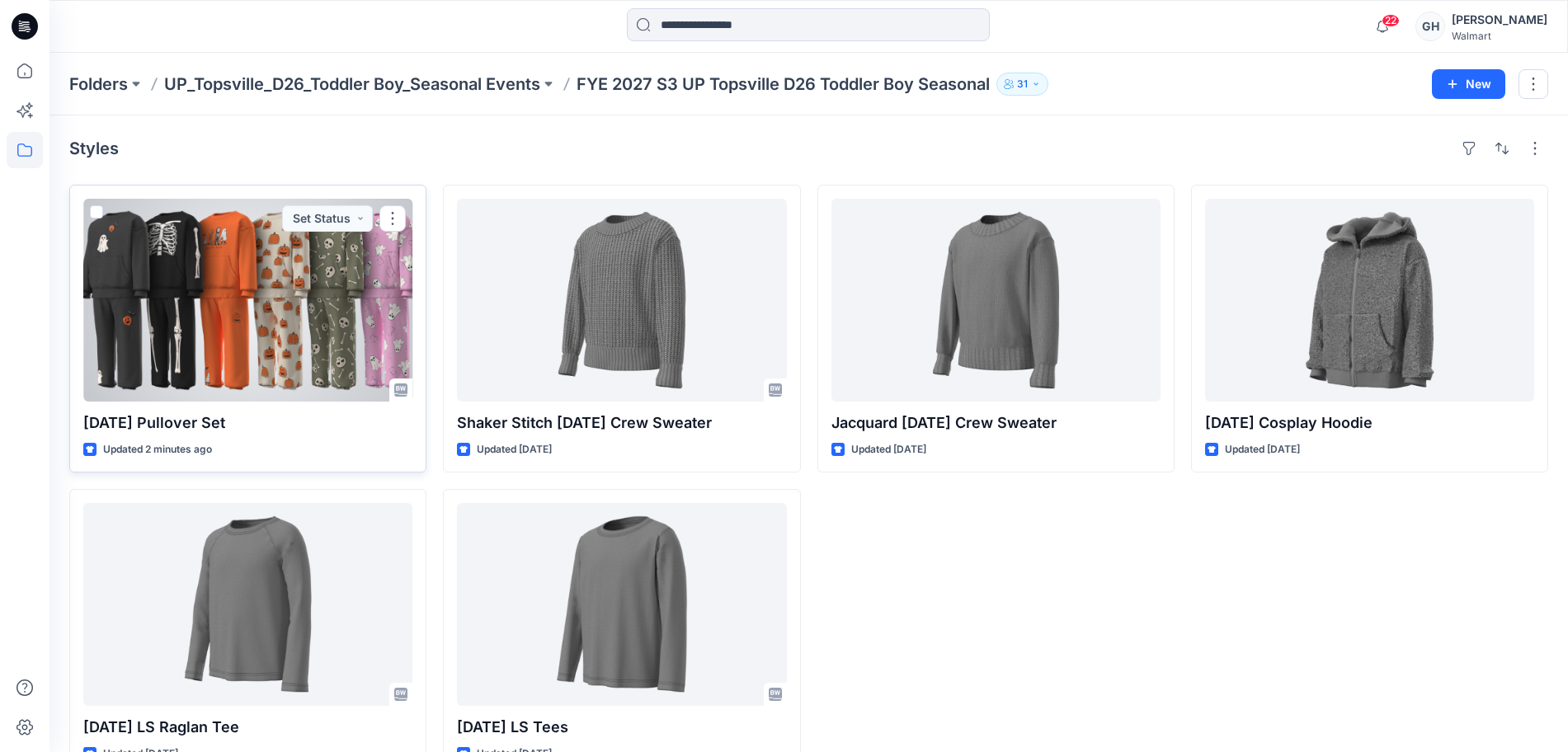
drag, startPoint x: 284, startPoint y: 379, endPoint x: 1052, endPoint y: 219, distance: 784.5
click at [285, 379] on div at bounding box center [247, 301] width 329 height 203
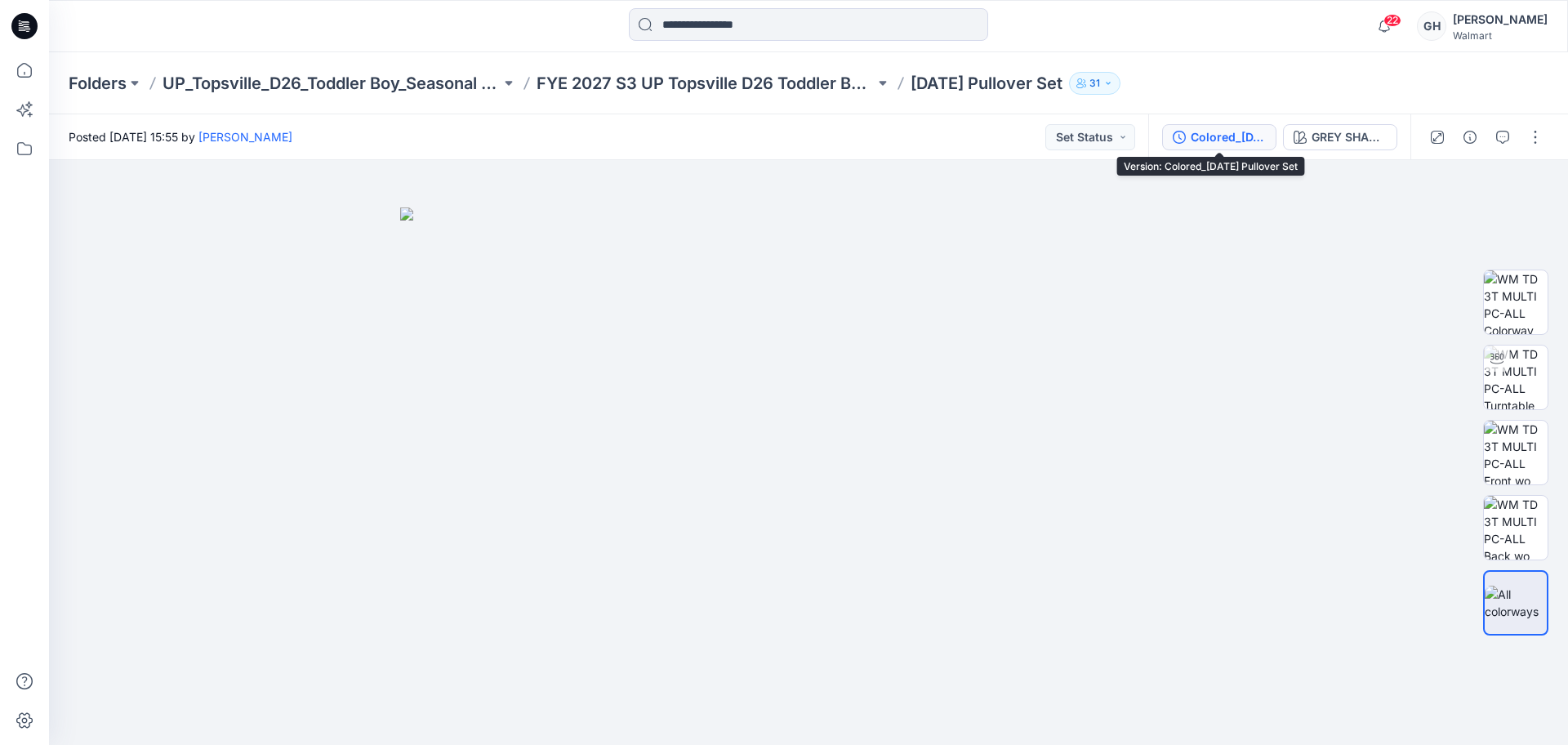
click at [1224, 136] on div "Colored_Halloween Pullover Set" at bounding box center [1228, 137] width 75 height 18
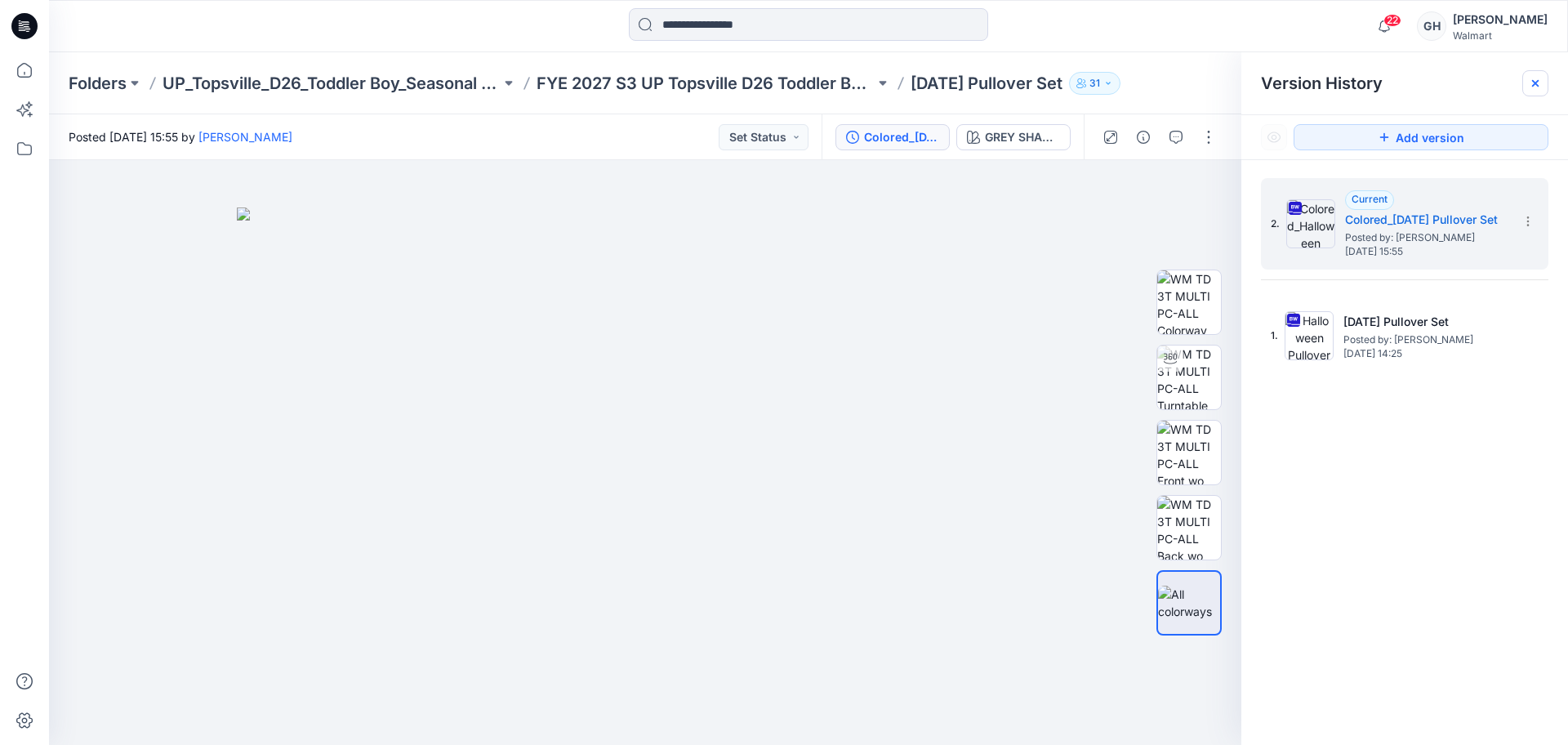
click at [1532, 87] on icon at bounding box center [1536, 83] width 14 height 14
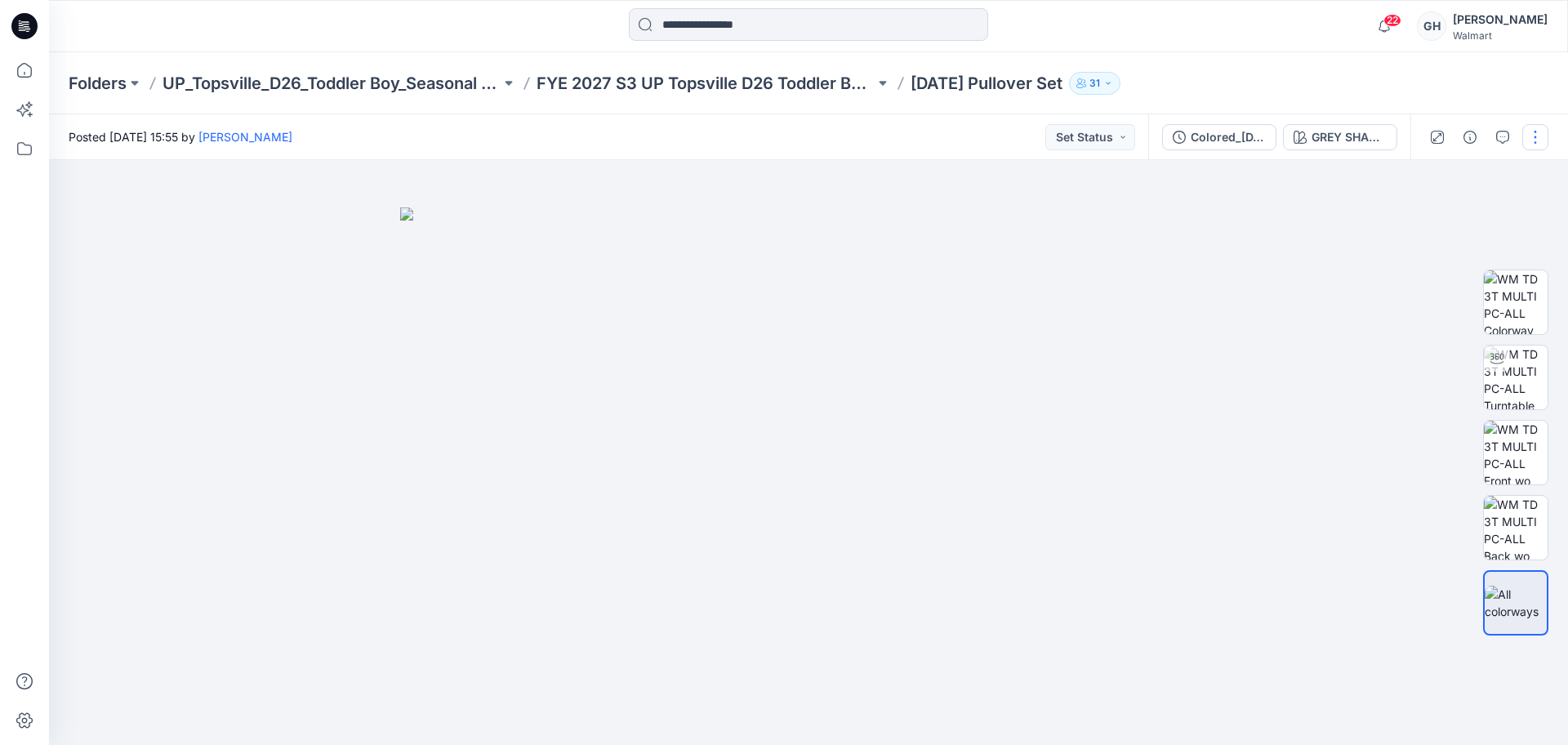
click at [1537, 126] on button "button" at bounding box center [1535, 136] width 26 height 26
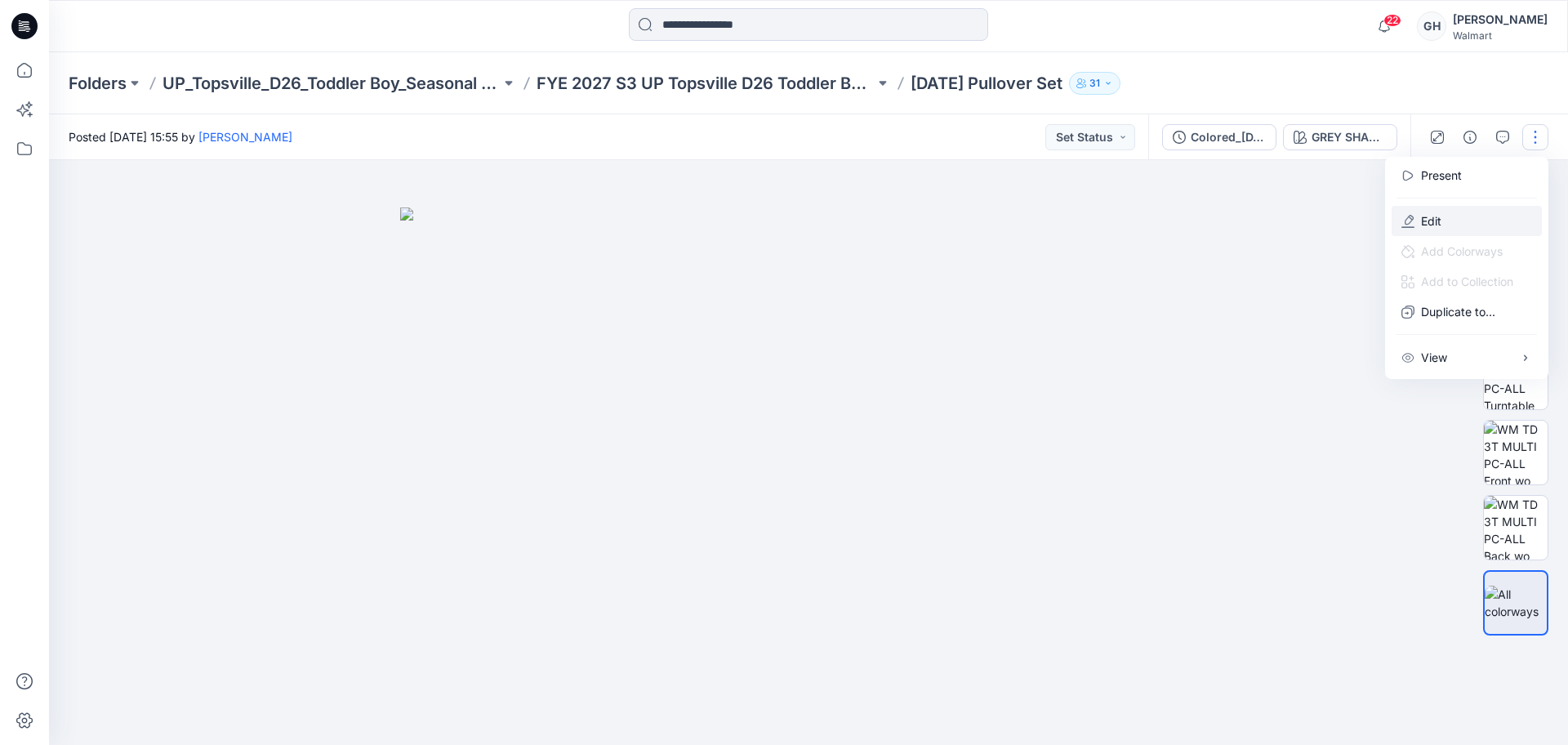
click at [1445, 221] on button "Edit" at bounding box center [1466, 221] width 150 height 30
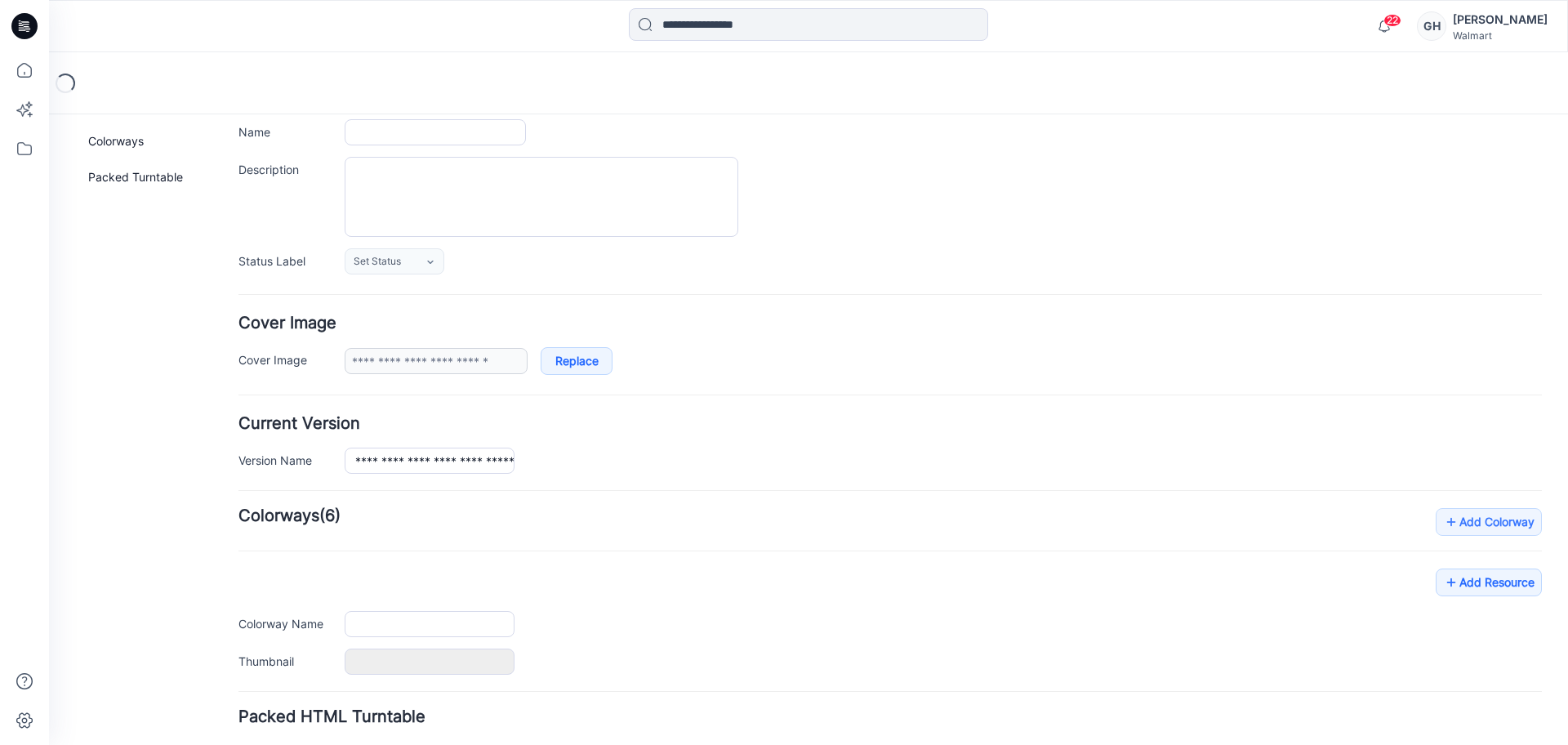
type input "**********"
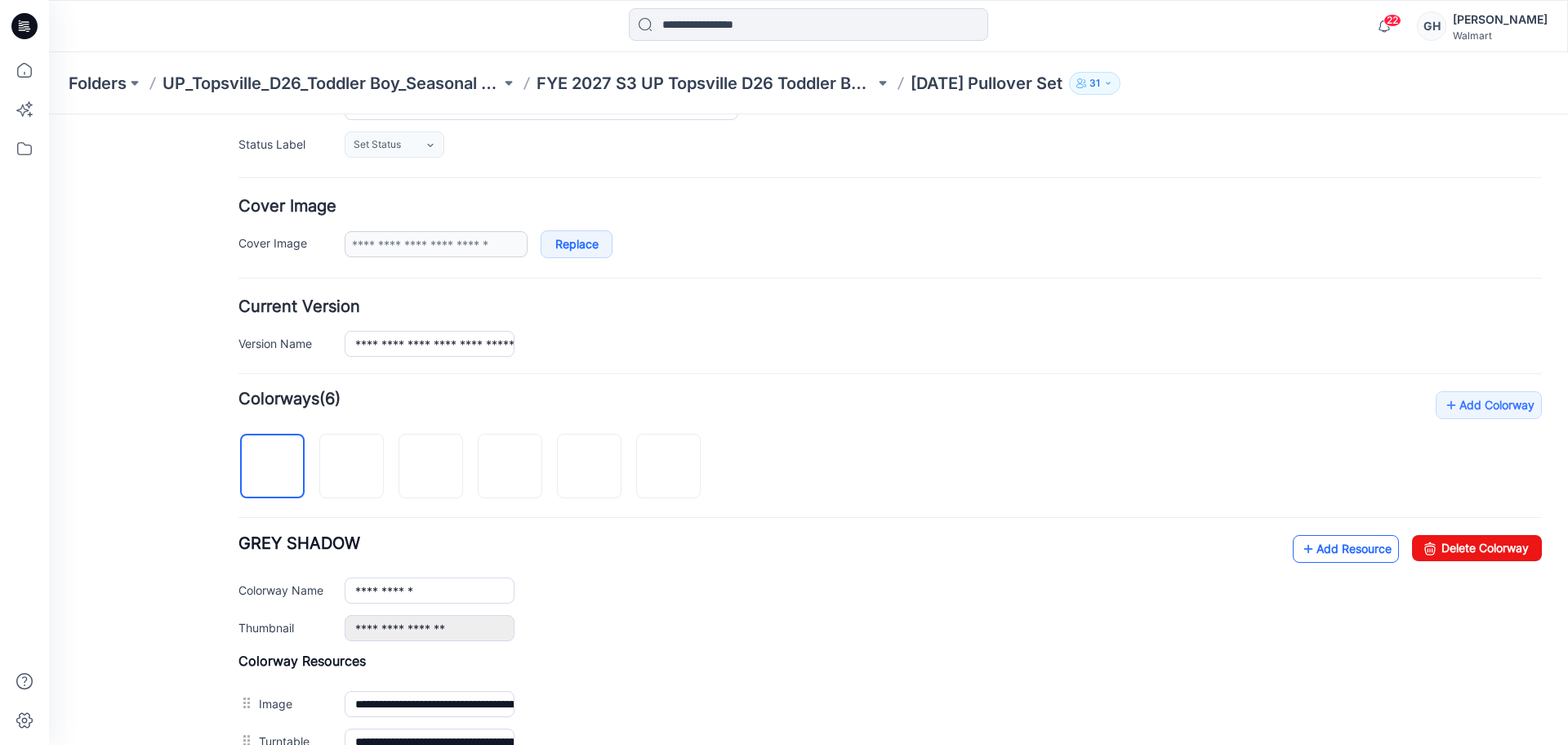
click at [1305, 538] on link "Add Resource" at bounding box center [1346, 549] width 106 height 28
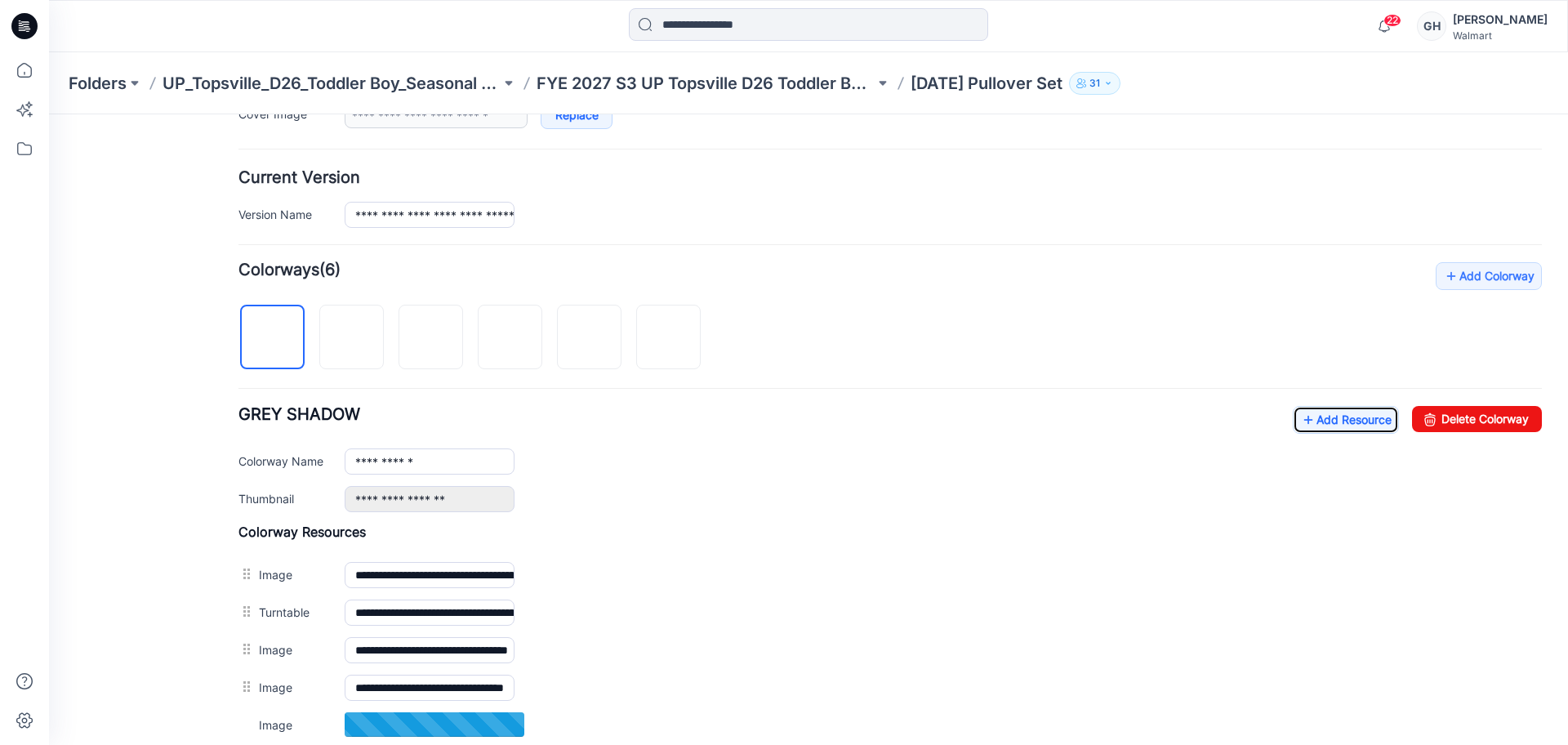
scroll to position [549, 0]
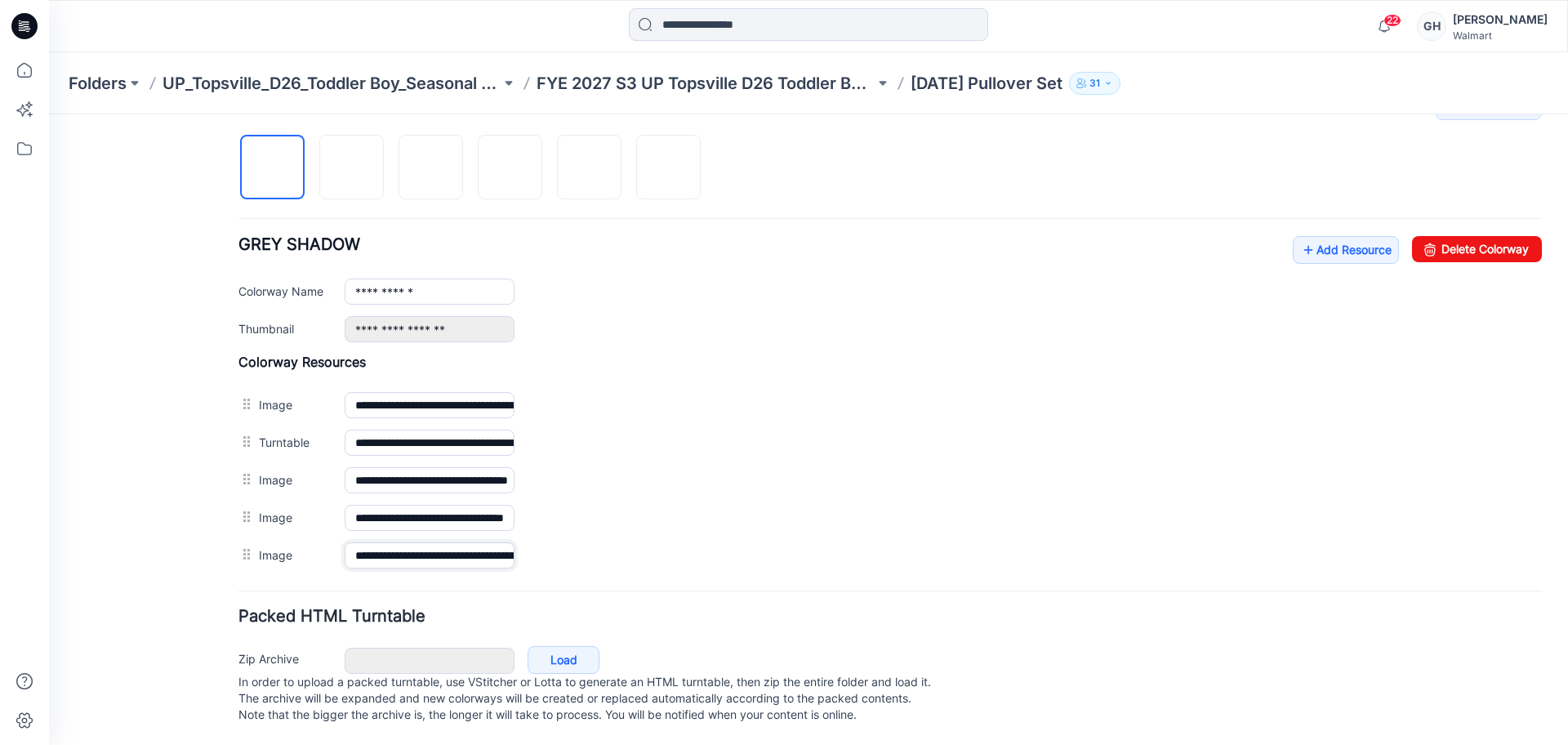
click at [464, 543] on input "**********" at bounding box center [429, 555] width 170 height 26
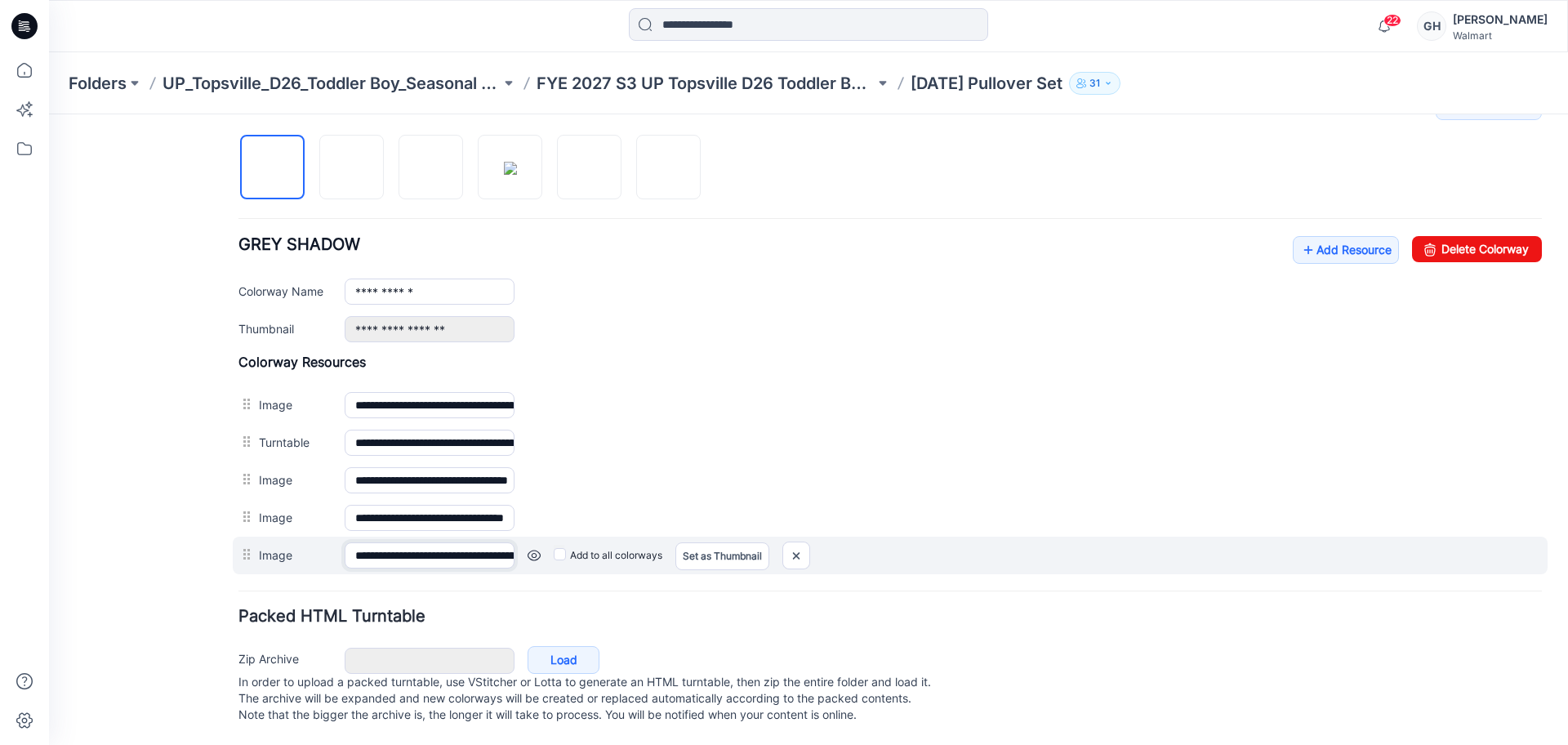
drag, startPoint x: 512, startPoint y: 540, endPoint x: 307, endPoint y: 525, distance: 205.5
click at [307, 537] on div "**********" at bounding box center [891, 555] width 1316 height 38
drag, startPoint x: 401, startPoint y: 541, endPoint x: 304, endPoint y: 530, distance: 97.6
click at [260, 537] on div "**********" at bounding box center [891, 555] width 1316 height 38
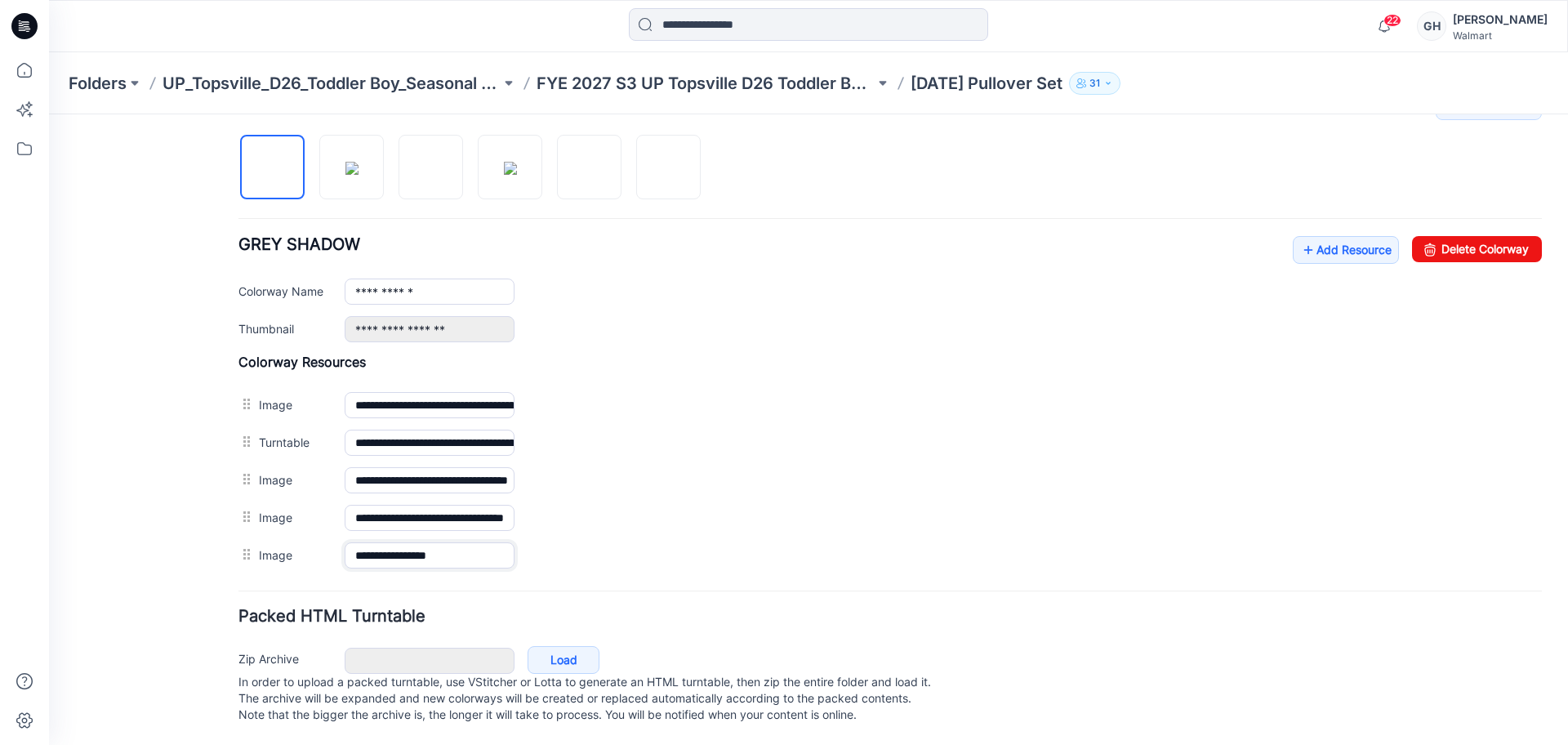
type input "**********"
click at [486, 574] on form "**********" at bounding box center [891, 200] width 1304 height 1058
click at [1306, 236] on link "Add Resource" at bounding box center [1346, 250] width 106 height 28
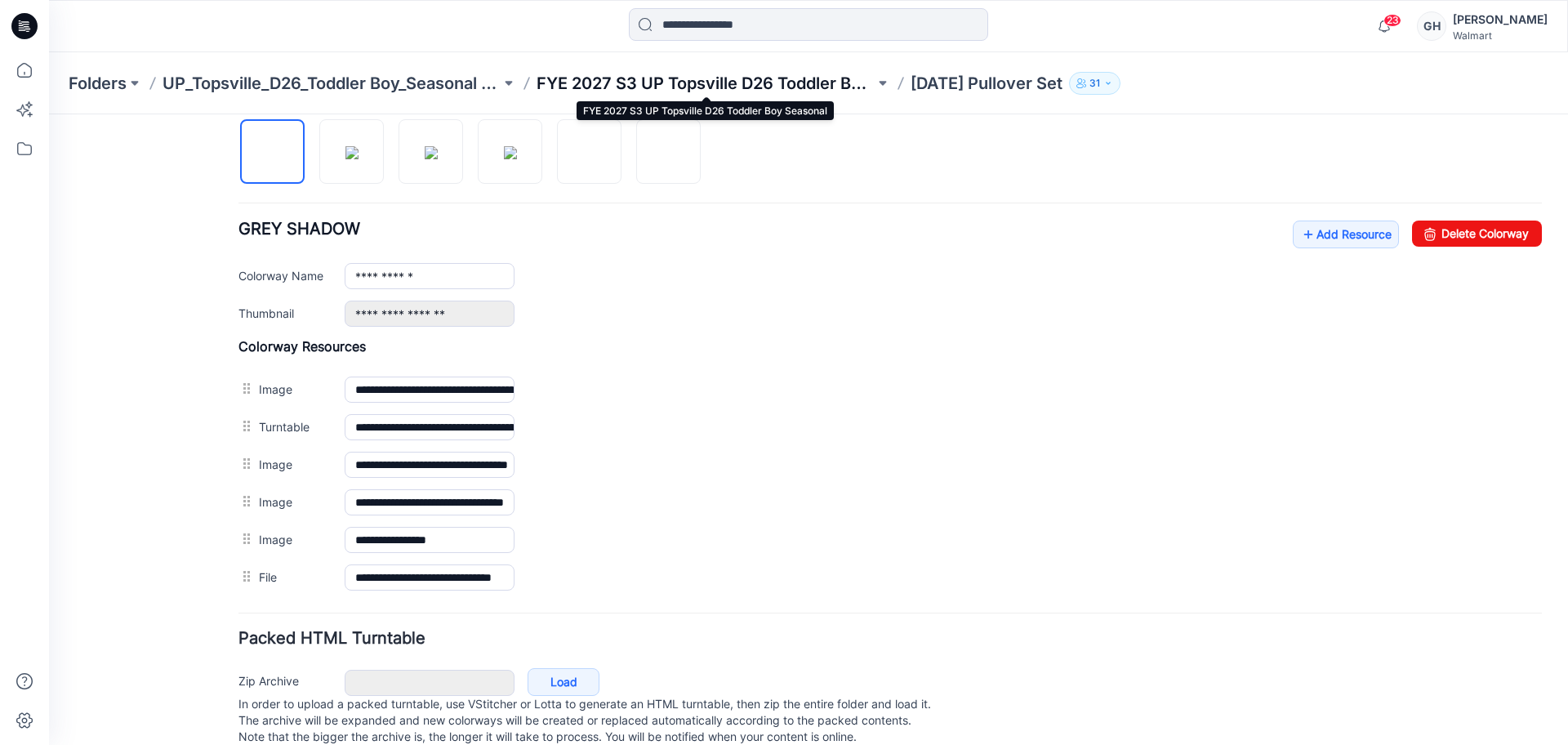
click at [733, 81] on p "FYE 2027 S3 UP Topsville D26 Toddler Boy Seasonal" at bounding box center [706, 83] width 339 height 23
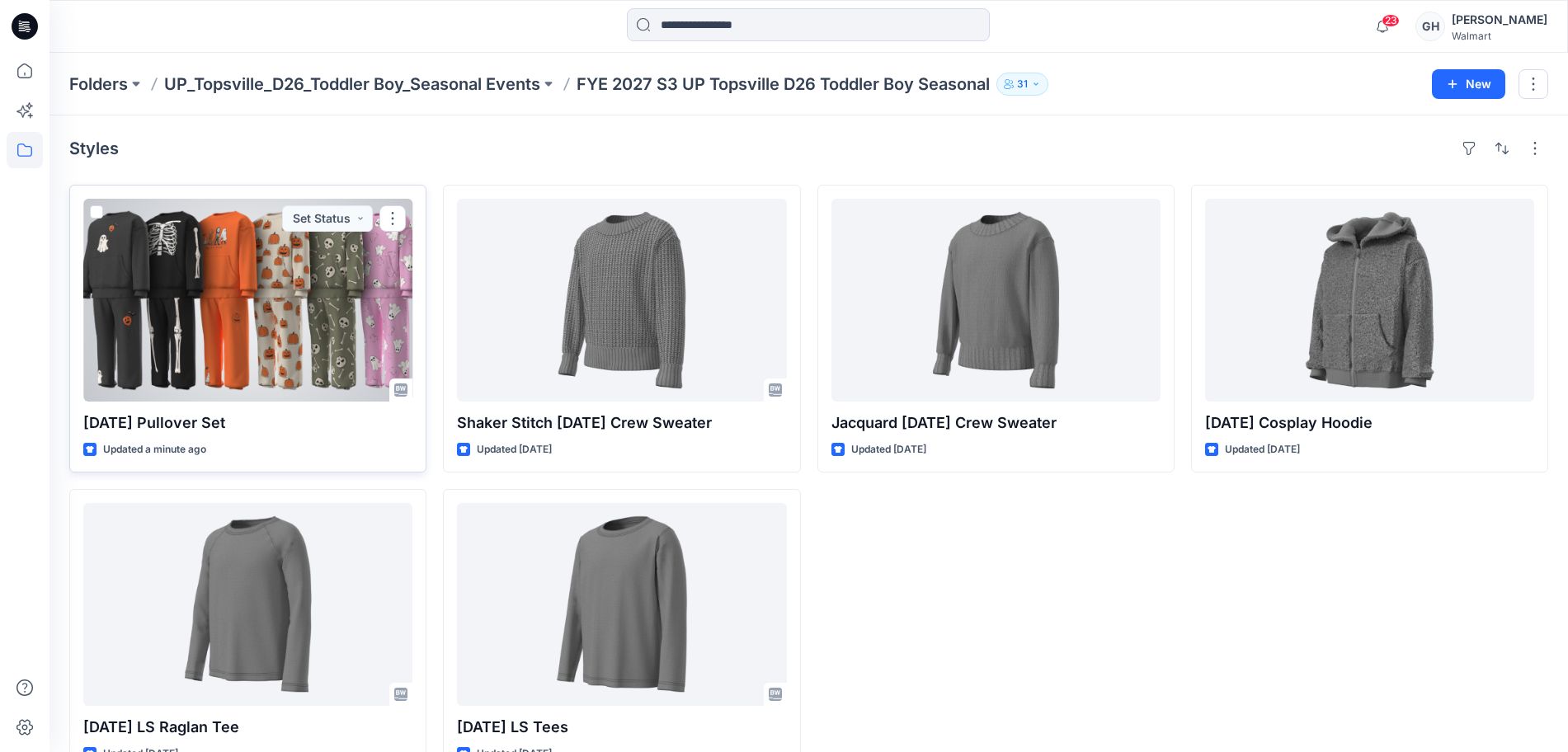
click at [275, 331] on div at bounding box center [247, 301] width 329 height 203
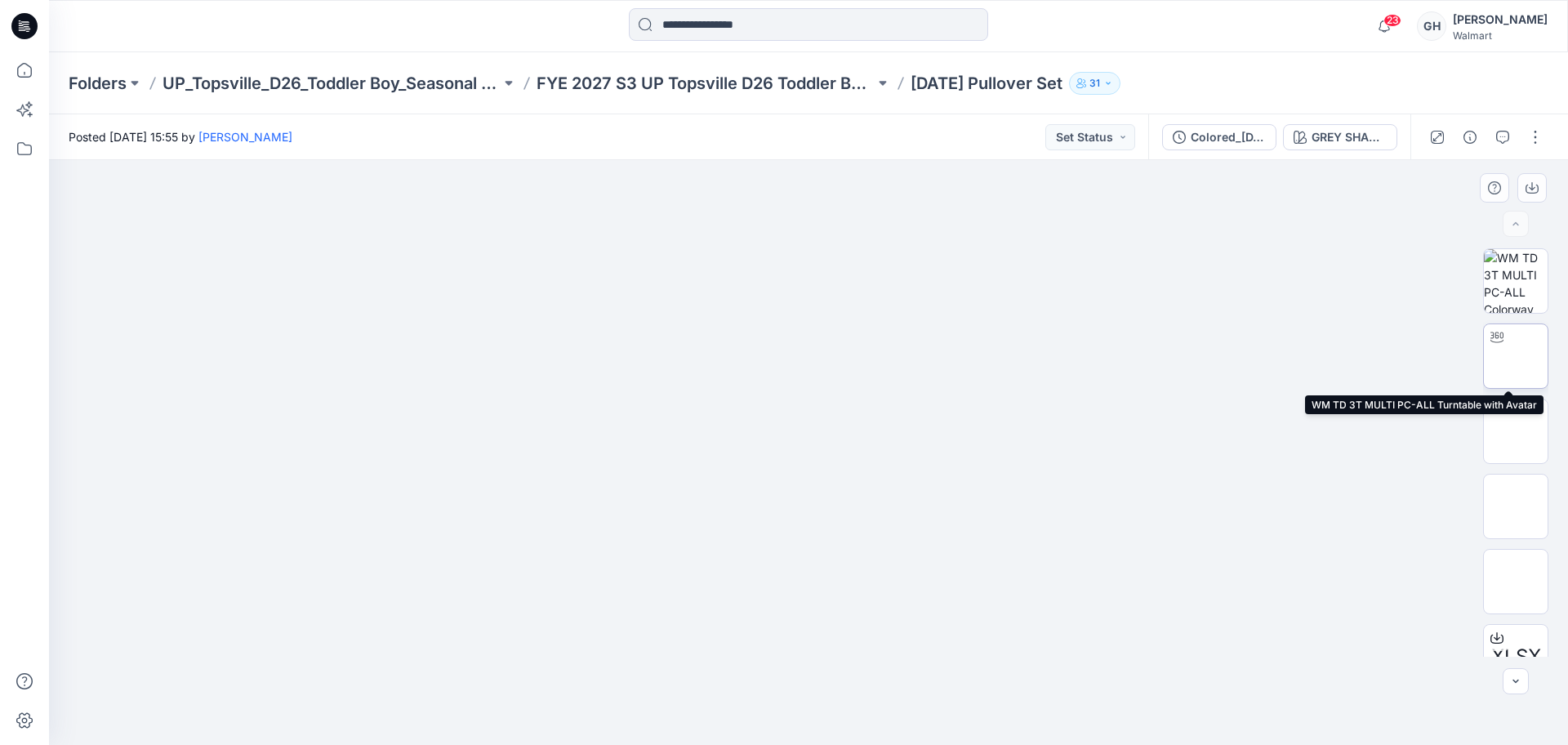
click at [1516, 356] on img at bounding box center [1516, 356] width 0 height 0
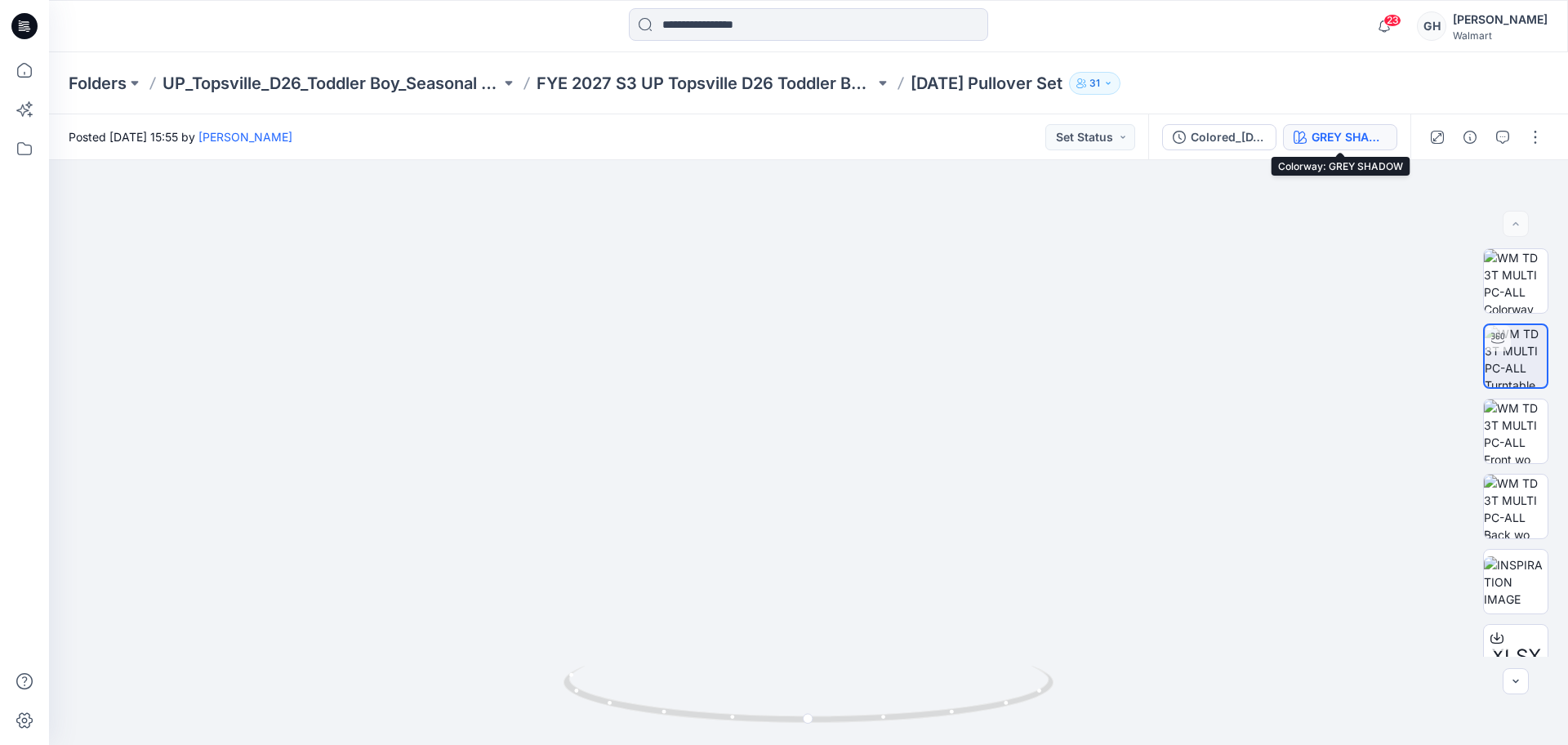
click at [1353, 127] on button "GREY SHADOW" at bounding box center [1341, 136] width 114 height 26
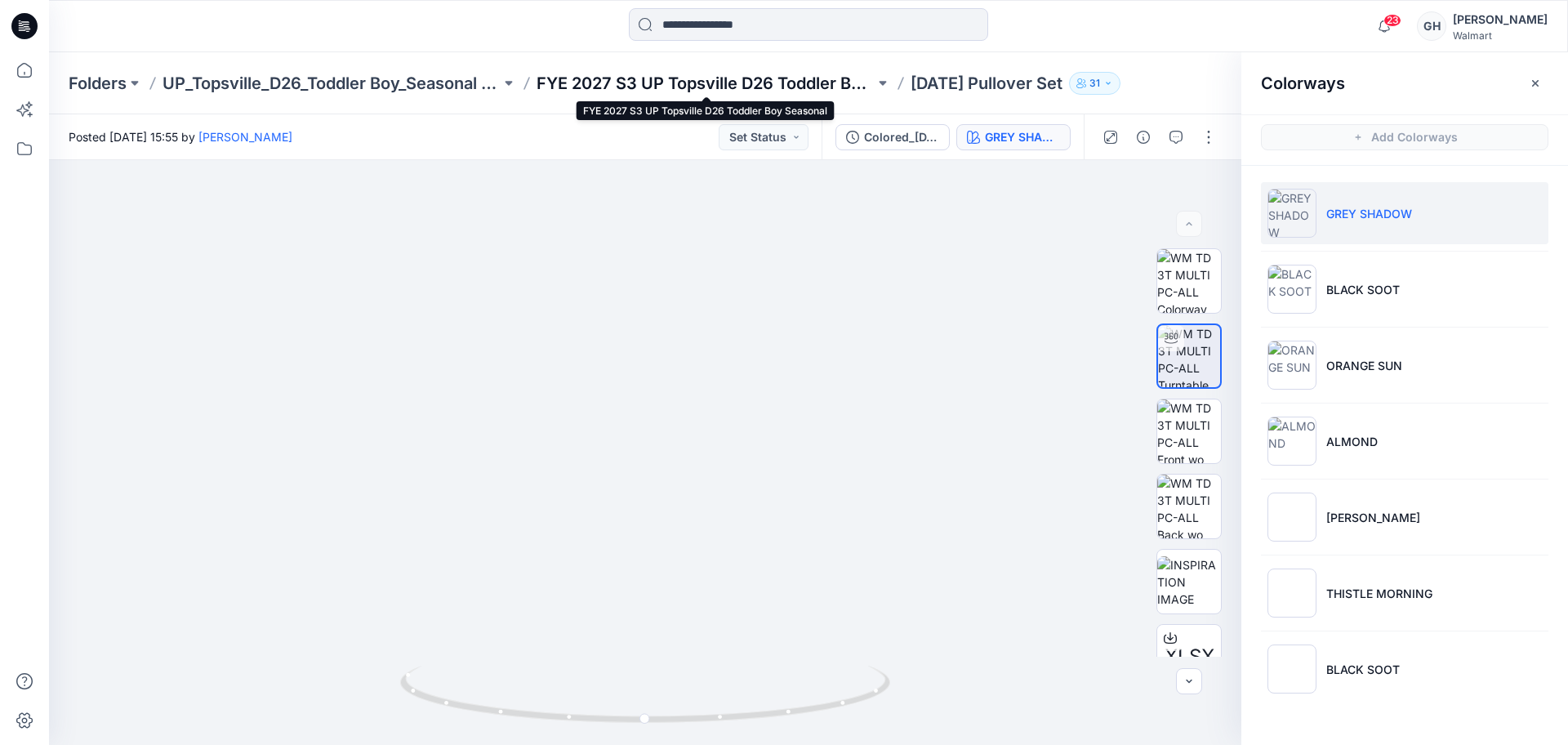
click at [658, 80] on p "FYE 2027 S3 UP Topsville D26 Toddler Boy Seasonal" at bounding box center [706, 83] width 339 height 23
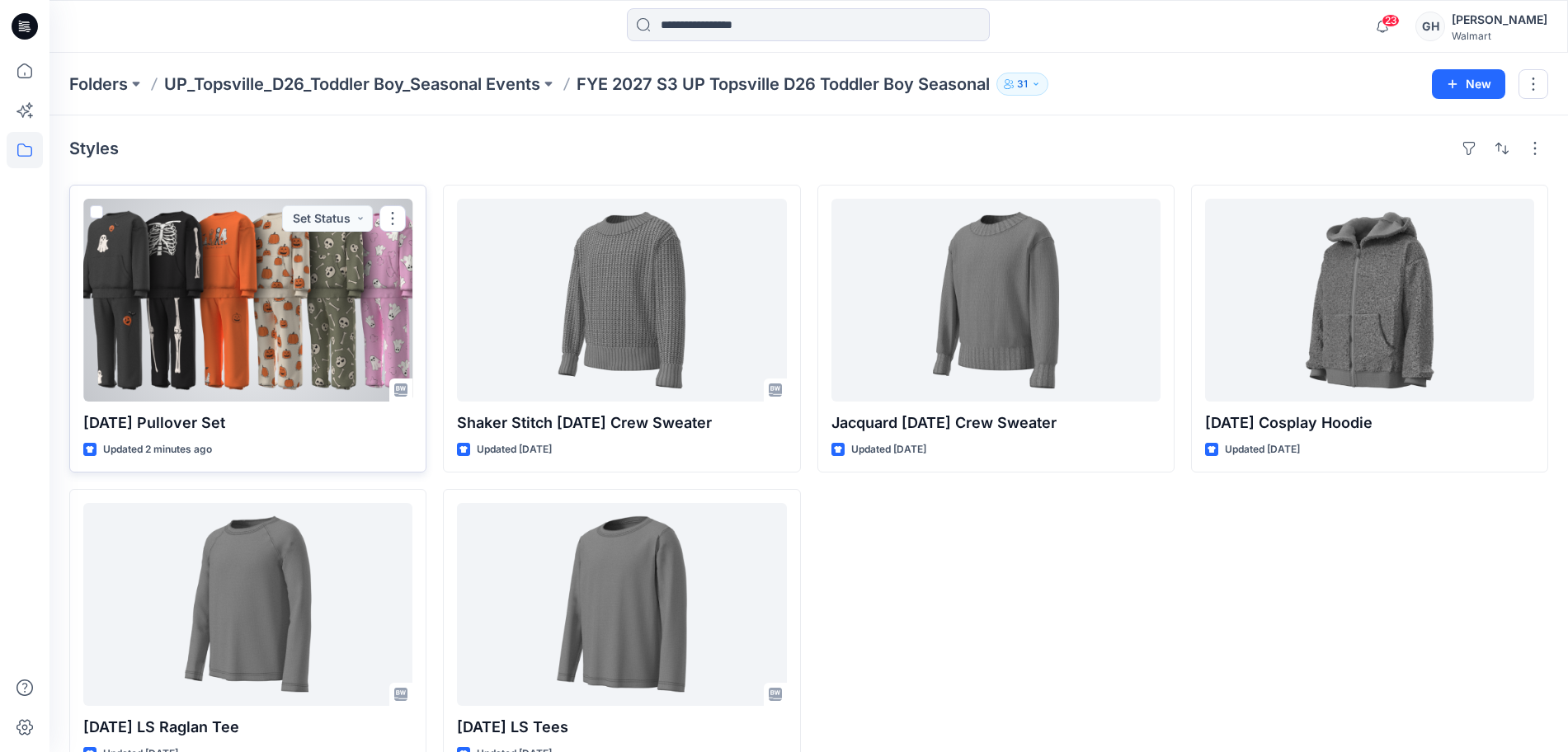
click at [277, 326] on div at bounding box center [247, 301] width 329 height 203
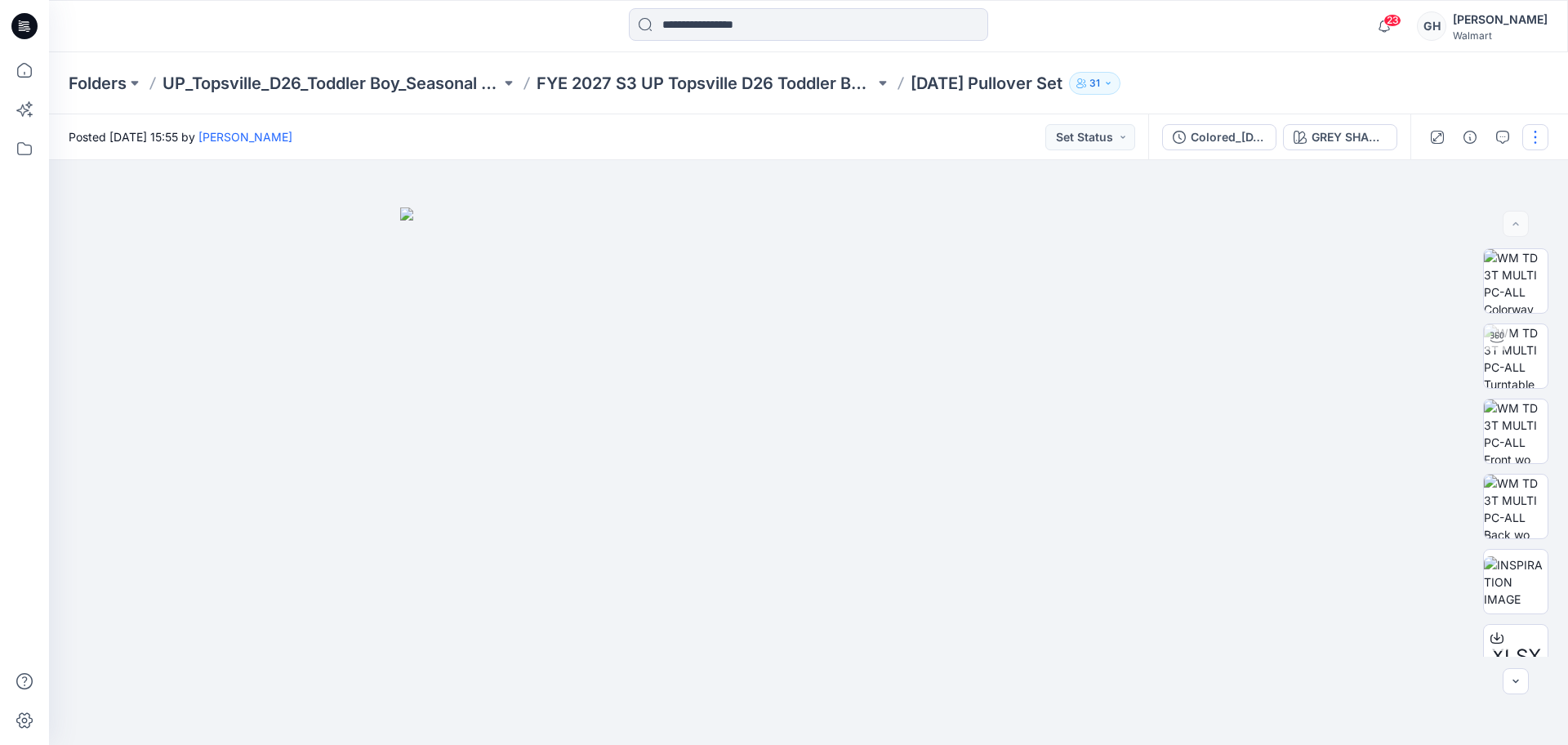
click at [1531, 130] on button "button" at bounding box center [1535, 136] width 26 height 26
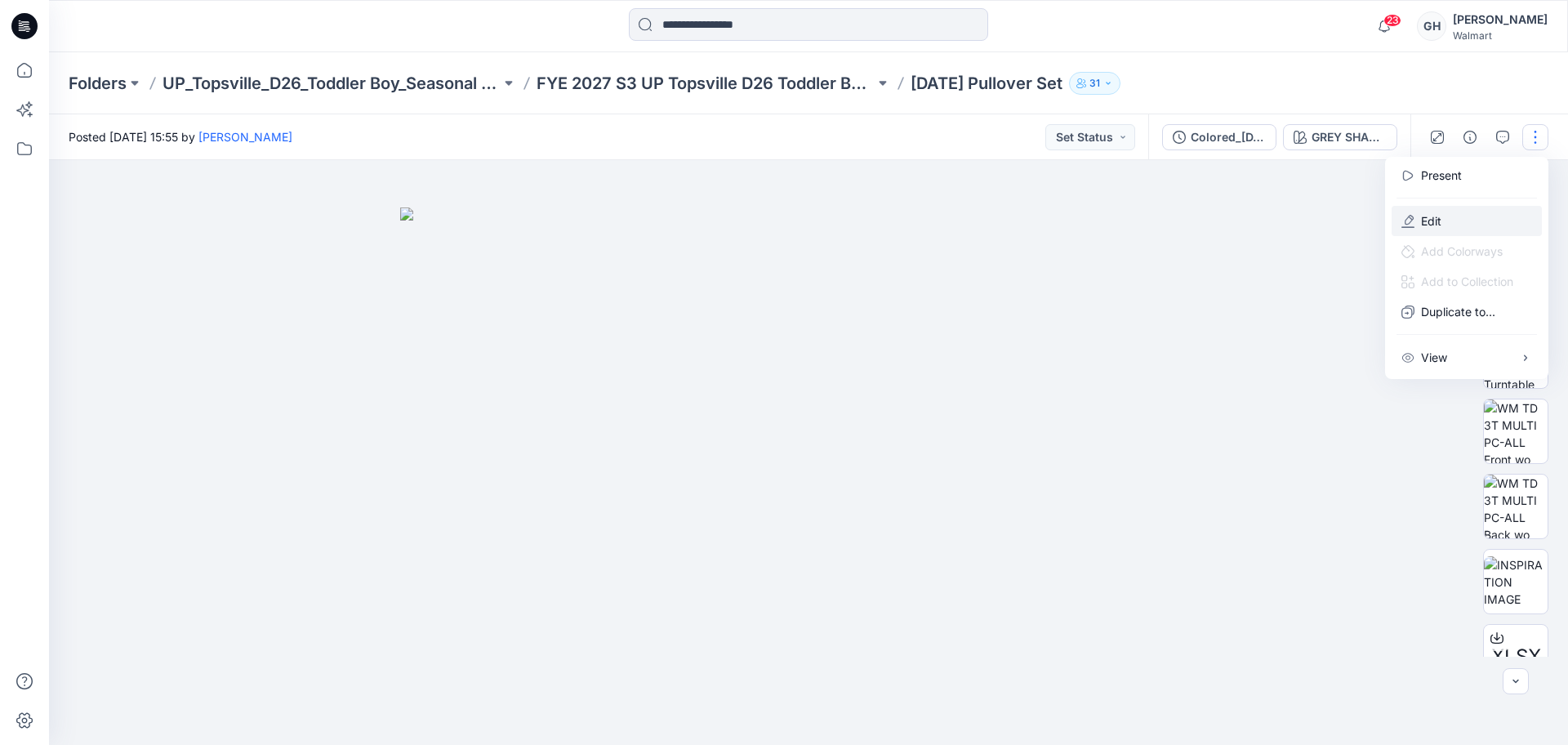
click at [1416, 224] on button "Edit" at bounding box center [1466, 221] width 150 height 30
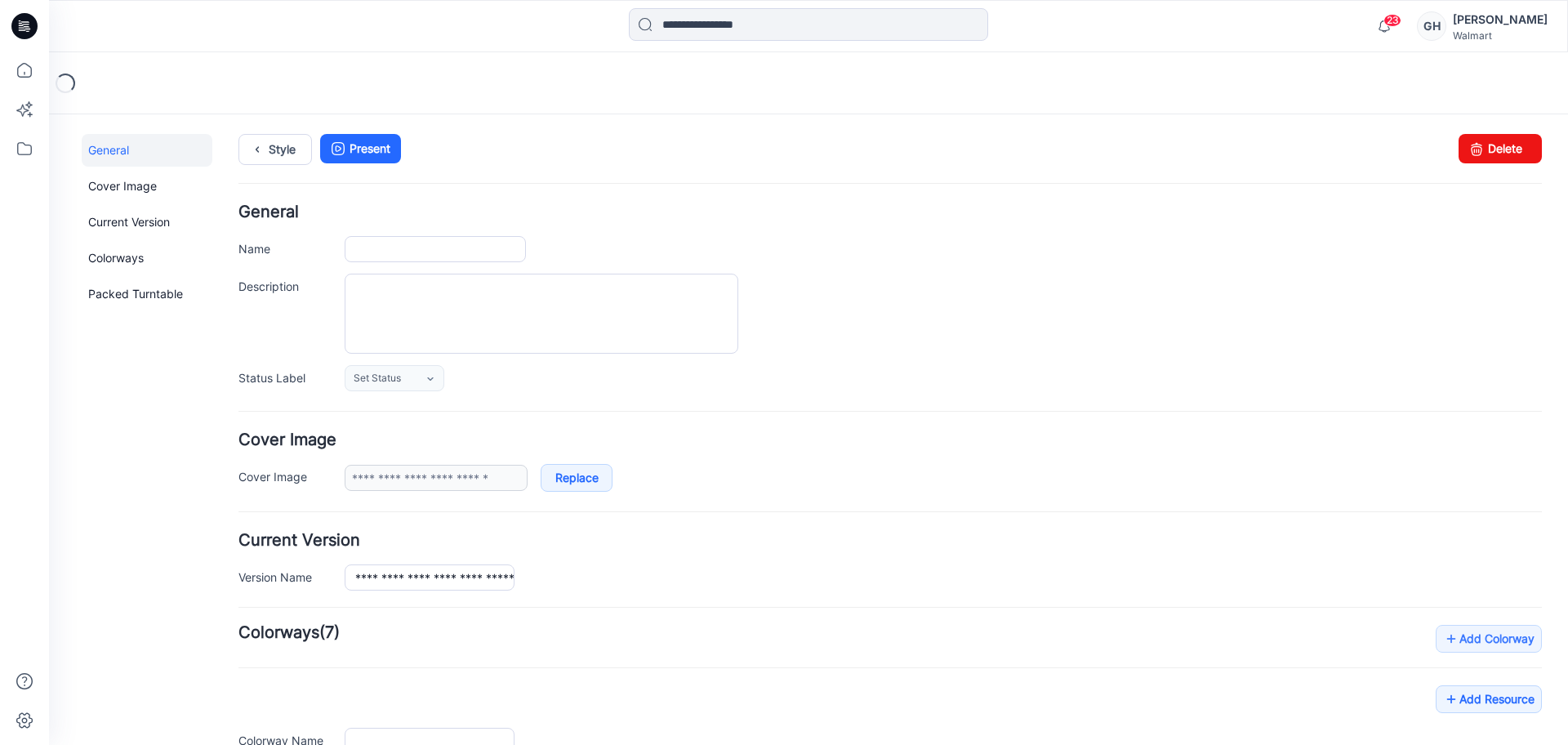
type input "**********"
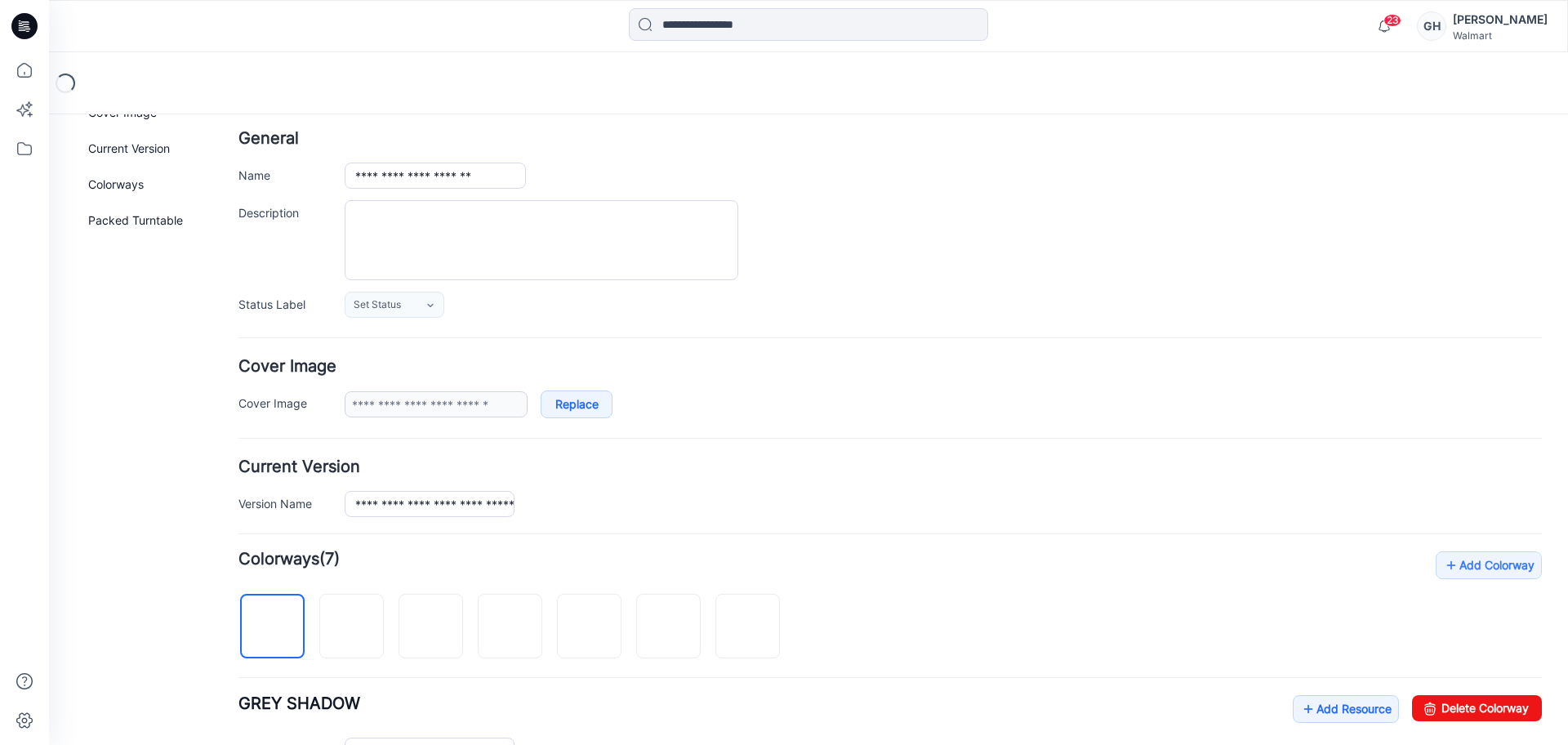
scroll to position [586, 0]
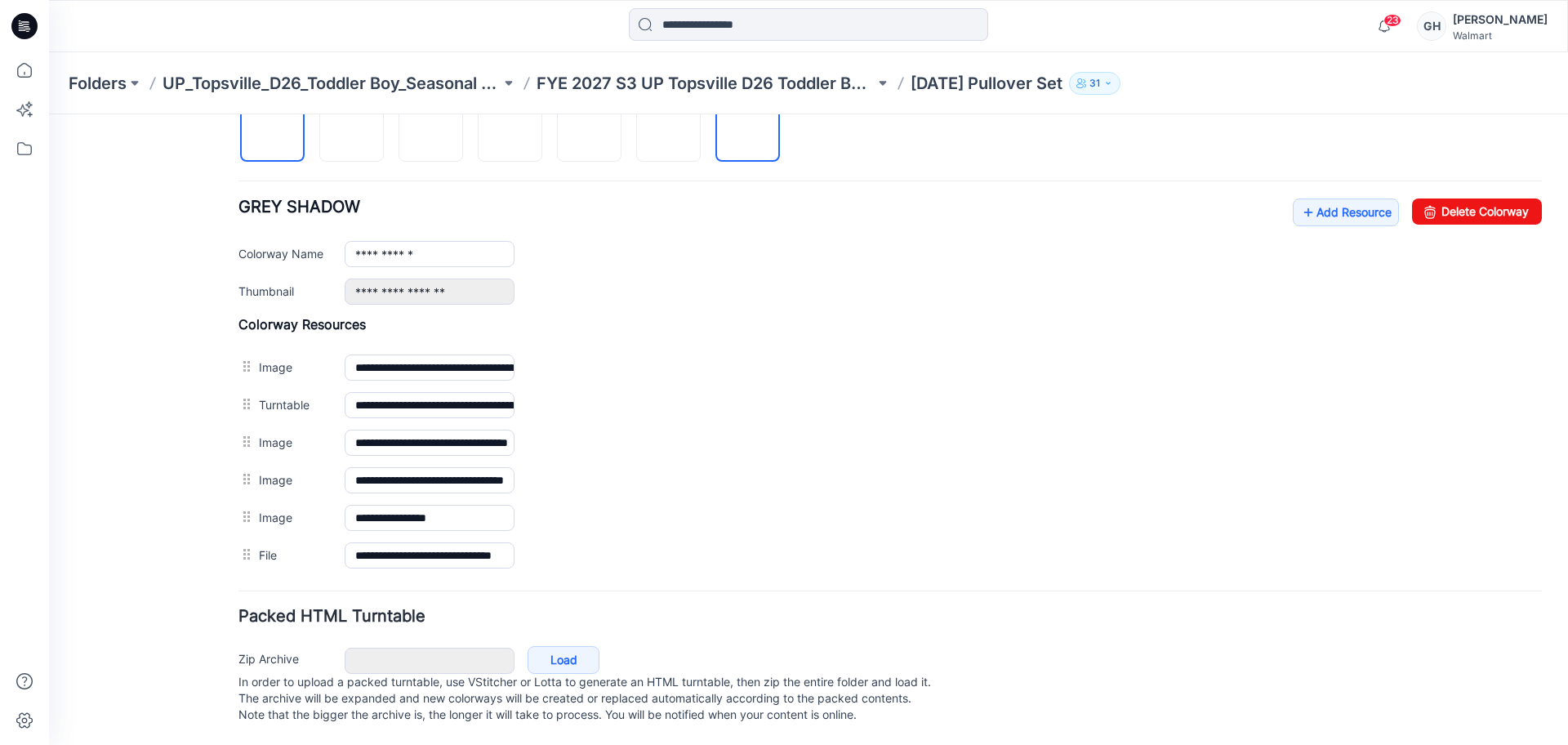
click at [749, 131] on img at bounding box center [749, 131] width 0 height 0
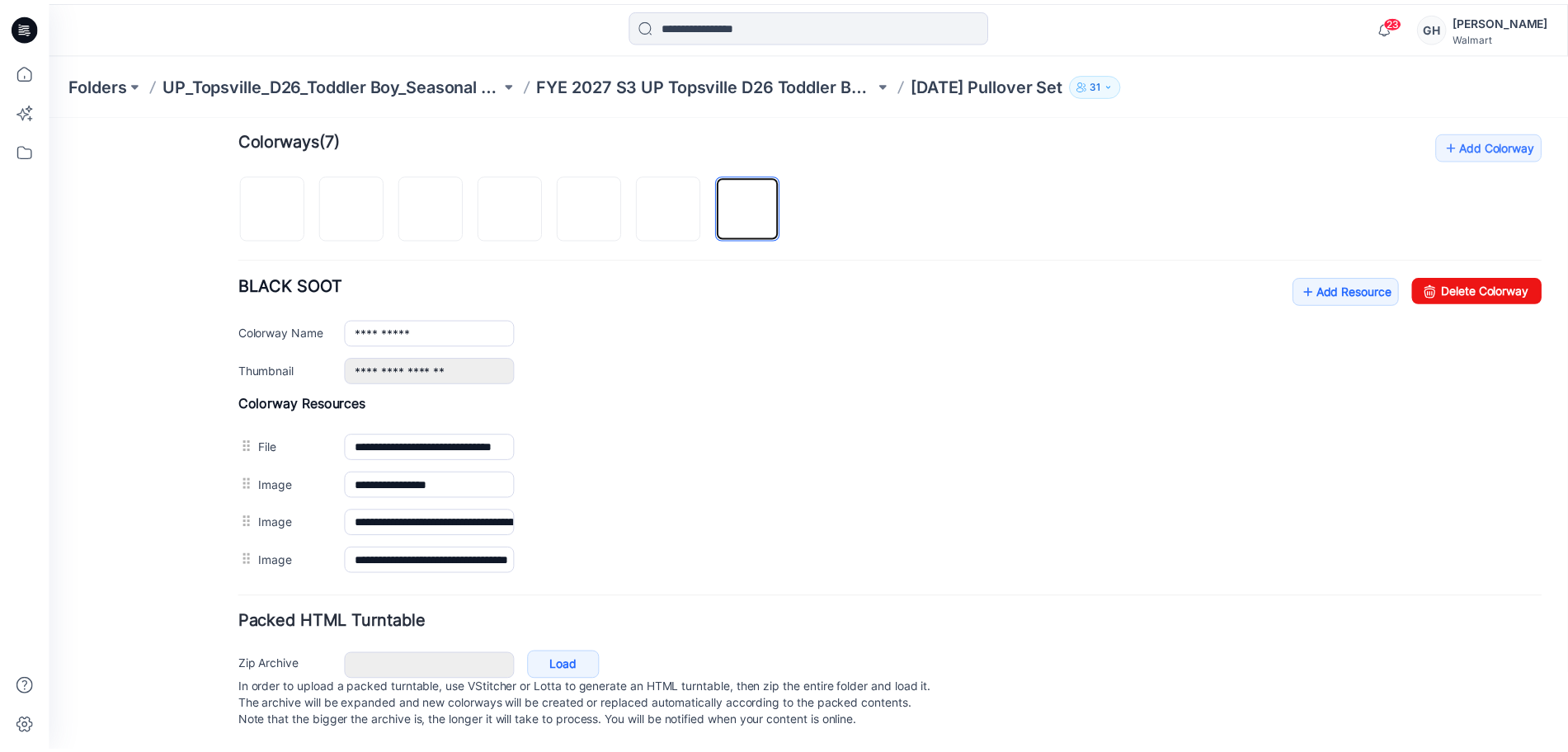
scroll to position [517, 0]
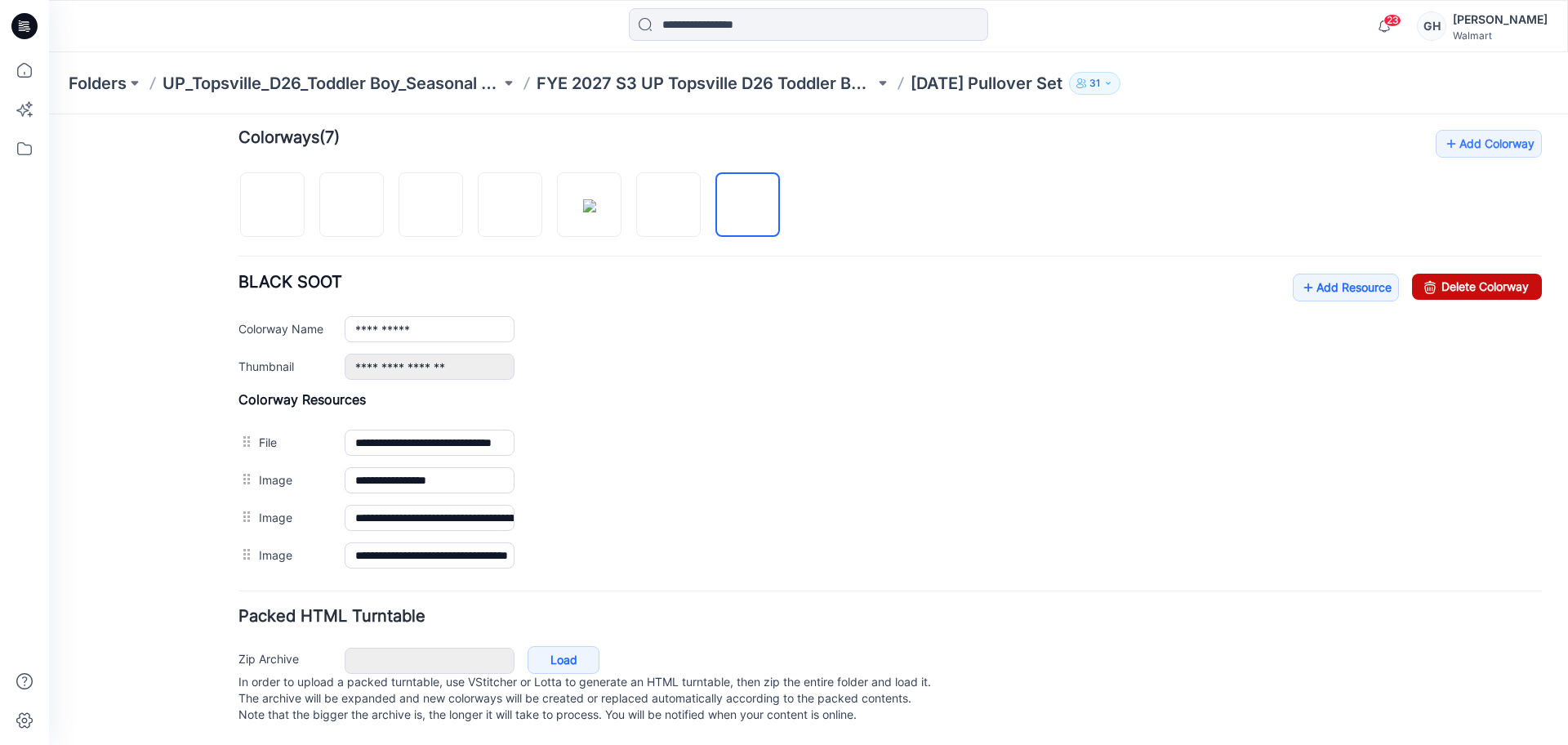
drag, startPoint x: 1461, startPoint y: 269, endPoint x: 932, endPoint y: 213, distance: 532.0
click at [1461, 274] on link "Delete Colorway" at bounding box center [1477, 286] width 130 height 26
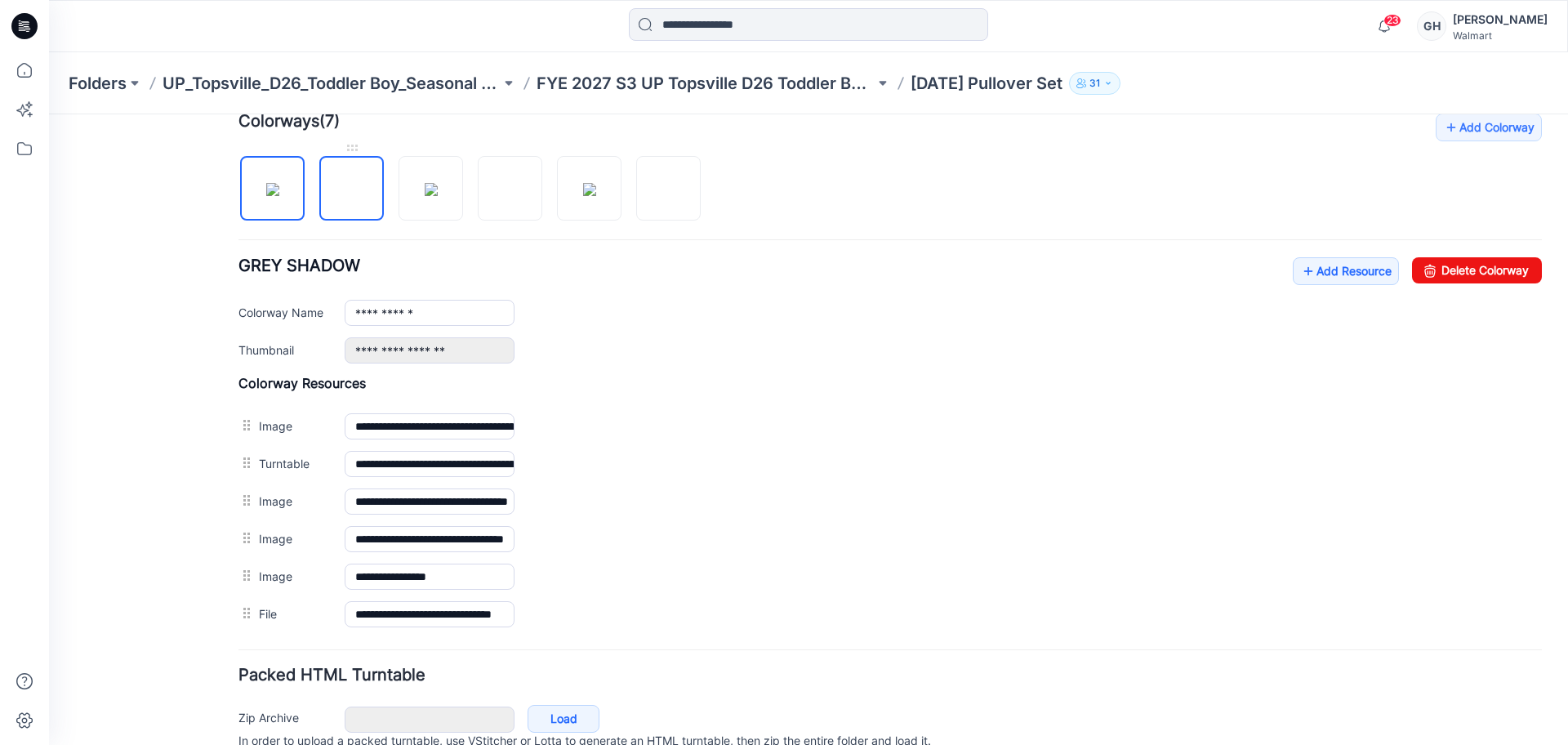
click at [352, 190] on img at bounding box center [352, 190] width 0 height 0
type input "**********"
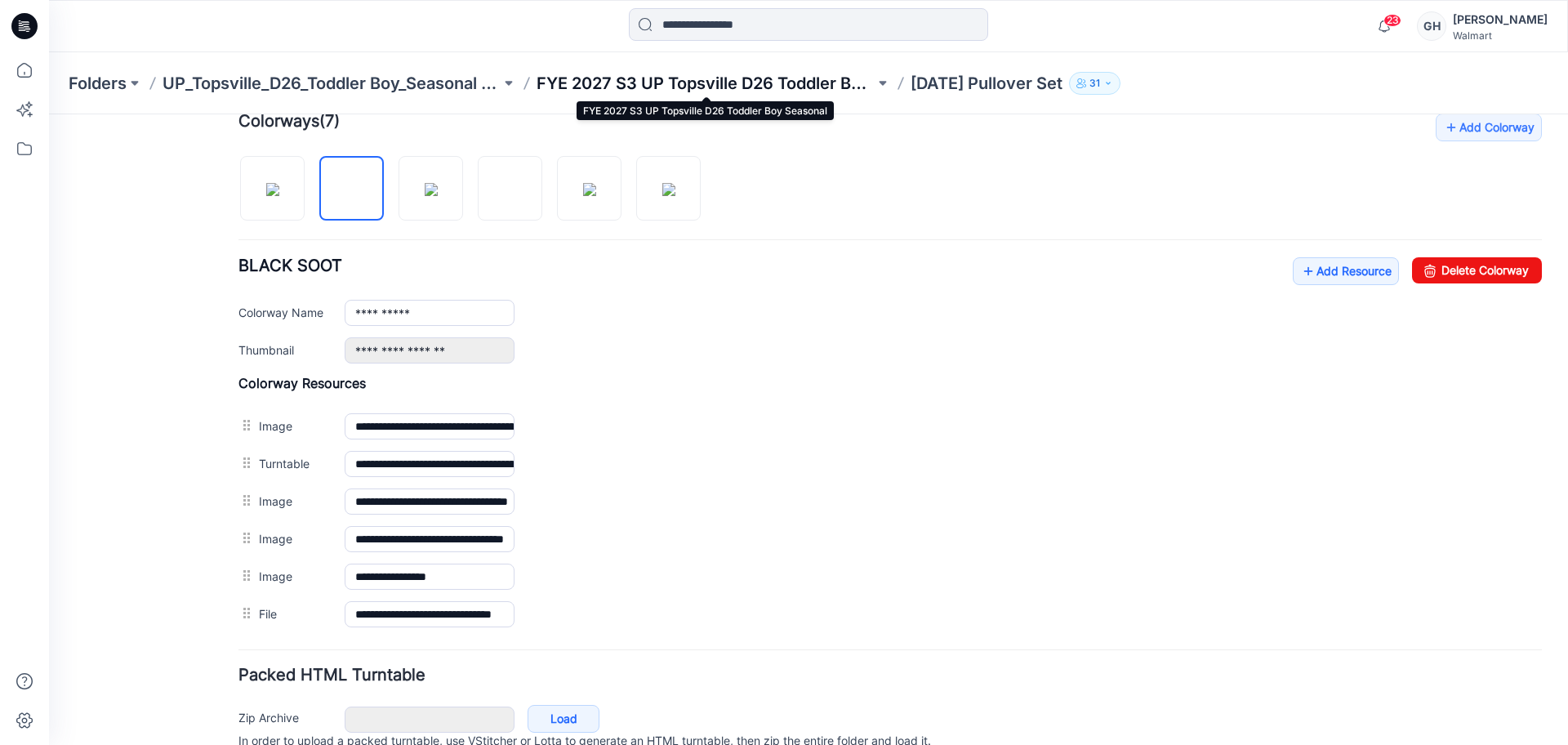
click at [748, 87] on p "FYE 2027 S3 UP Topsville D26 Toddler Boy Seasonal" at bounding box center [706, 83] width 339 height 23
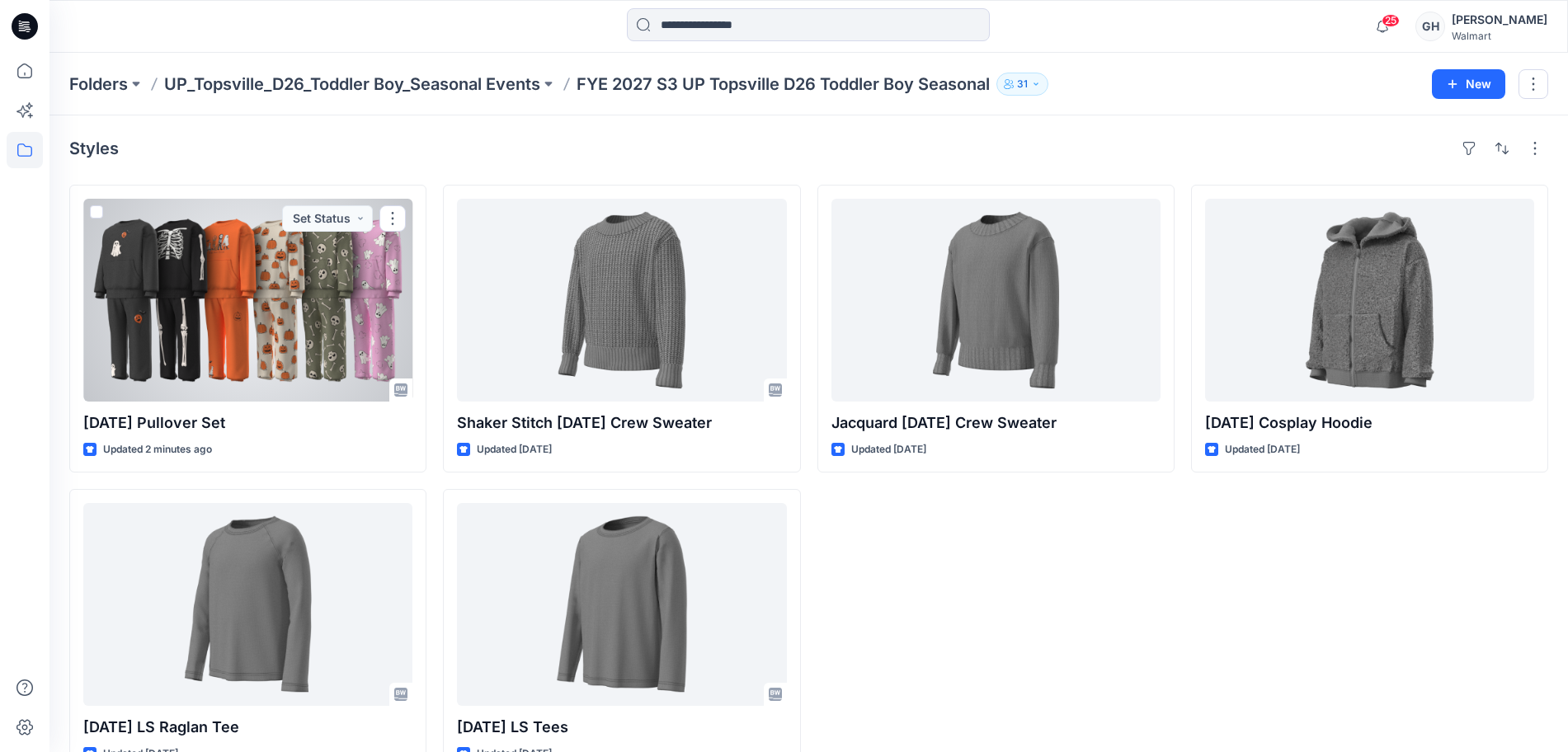
drag, startPoint x: 159, startPoint y: 329, endPoint x: 512, endPoint y: 313, distance: 353.4
click at [159, 329] on div at bounding box center [247, 301] width 329 height 203
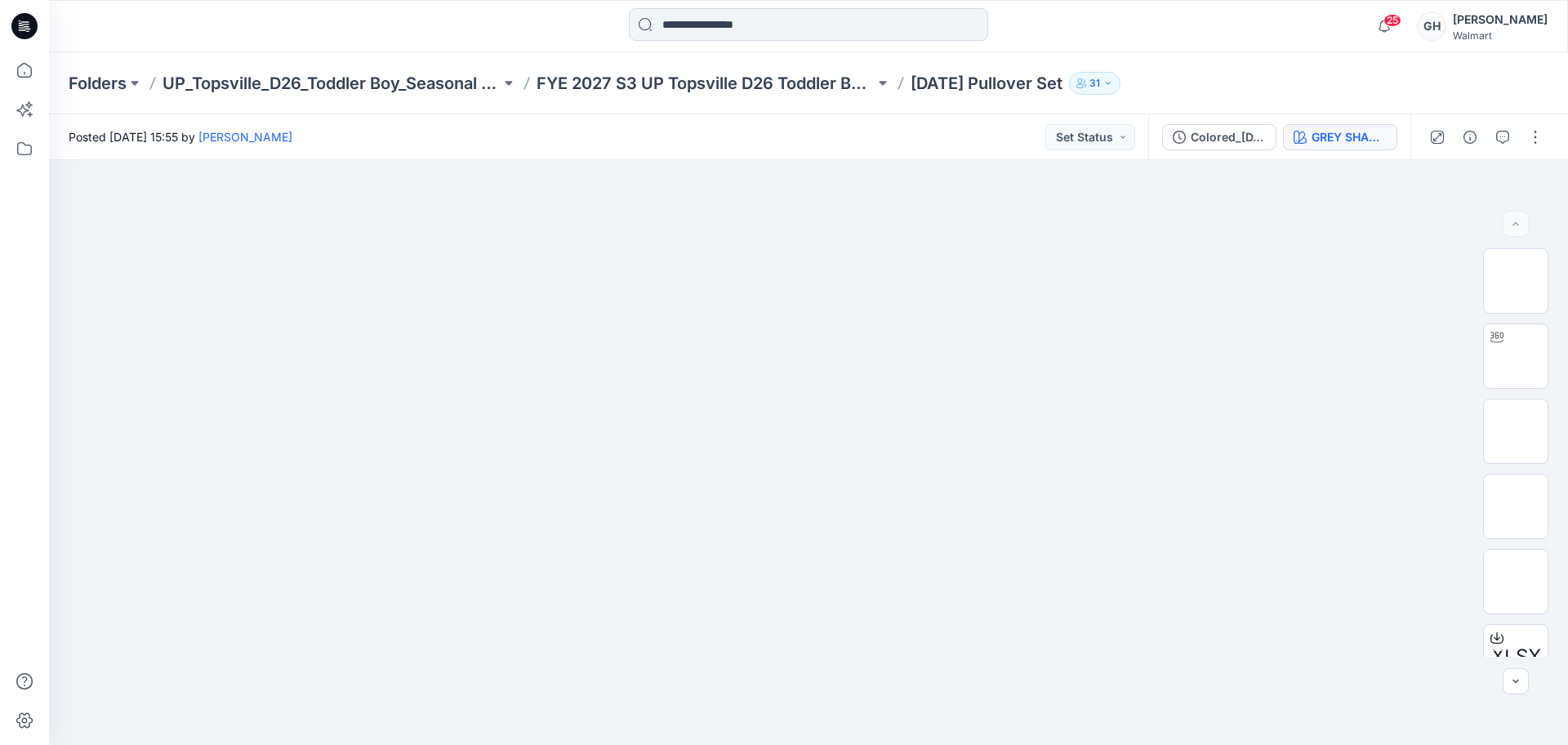
click at [1317, 124] on div "Colored_[DATE] Pullover Set GREY SHADOW" at bounding box center [1279, 136] width 262 height 45
click at [1353, 136] on div "GREY SHADOW" at bounding box center [1349, 137] width 75 height 18
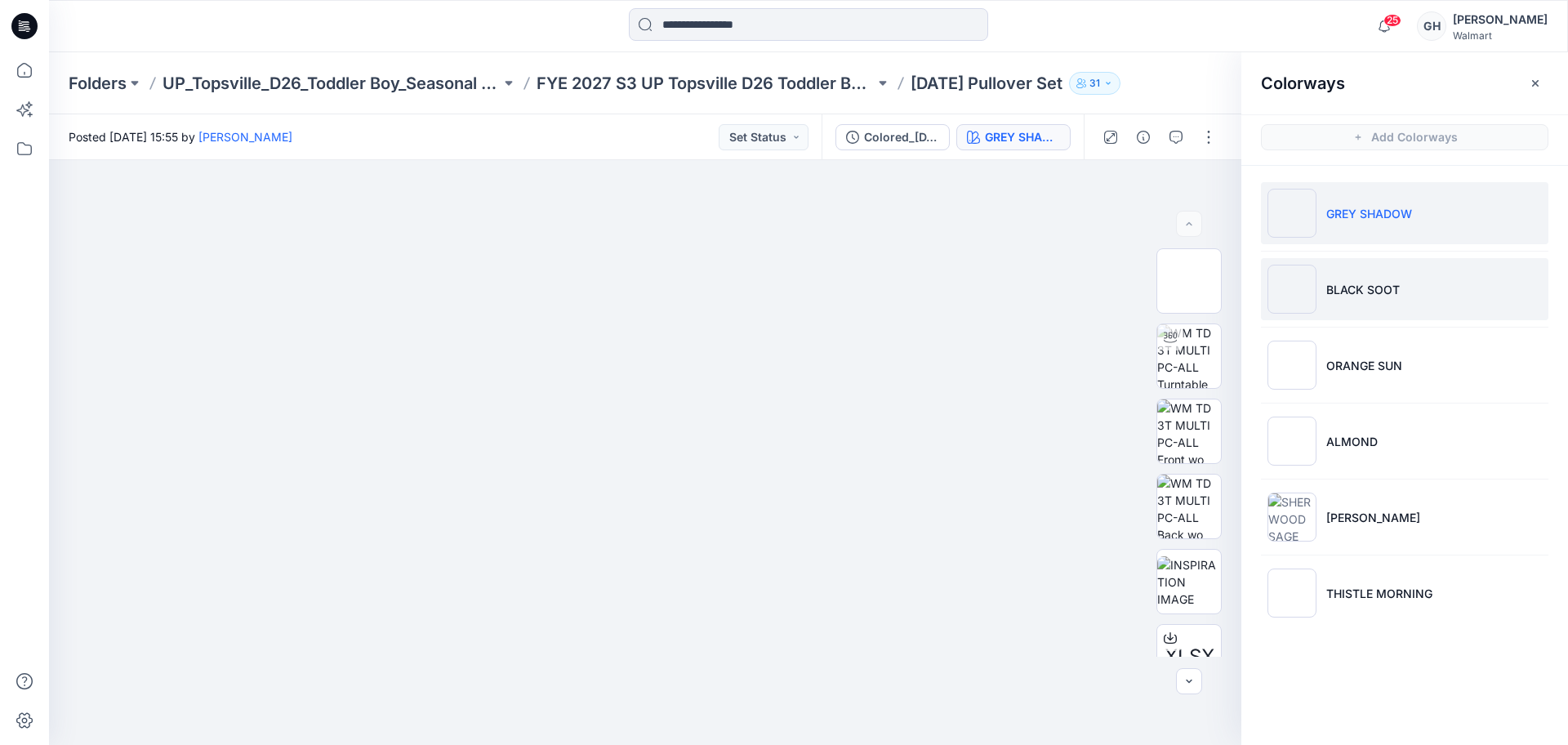
click at [1376, 289] on p "BLACK SOOT" at bounding box center [1364, 290] width 74 height 17
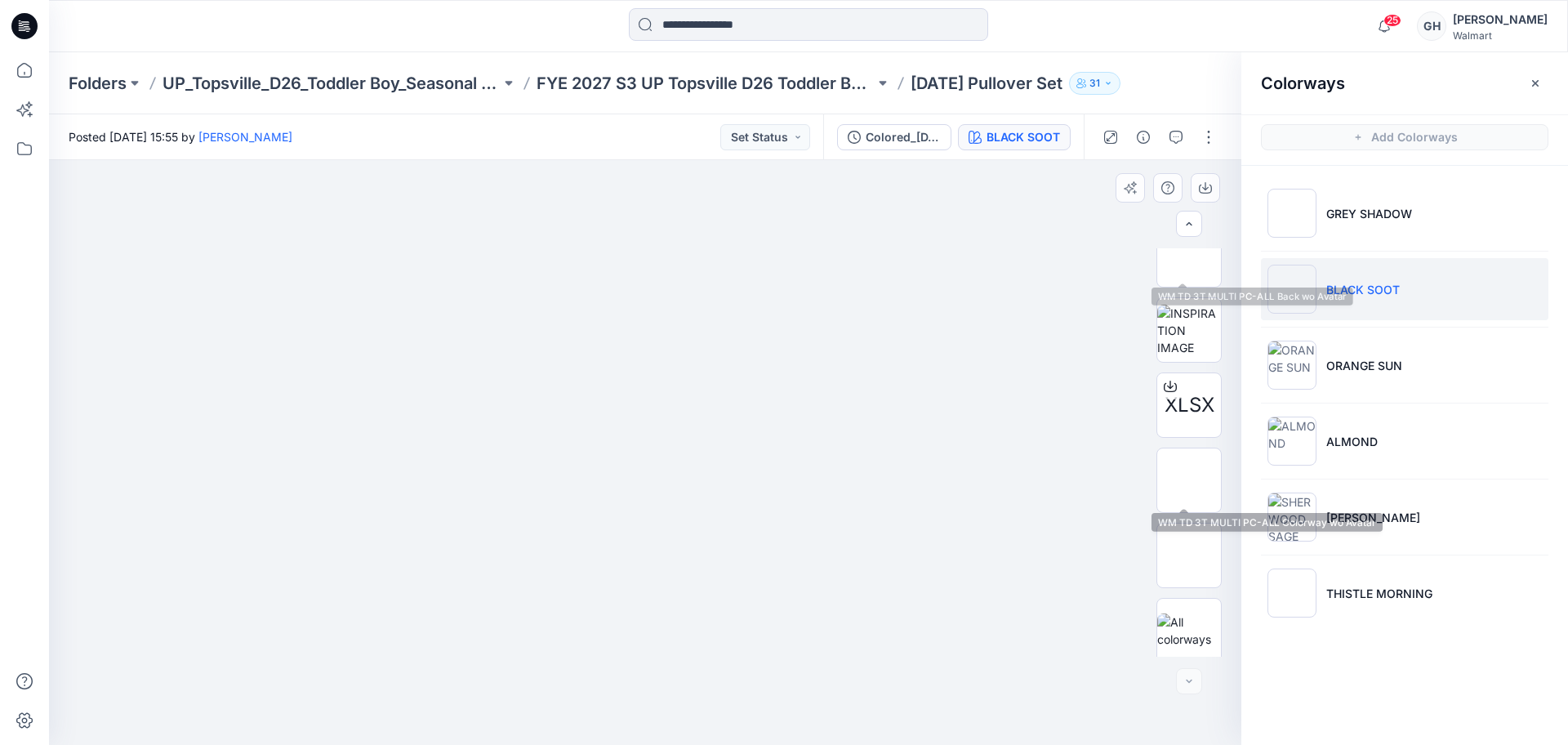
scroll to position [258, 0]
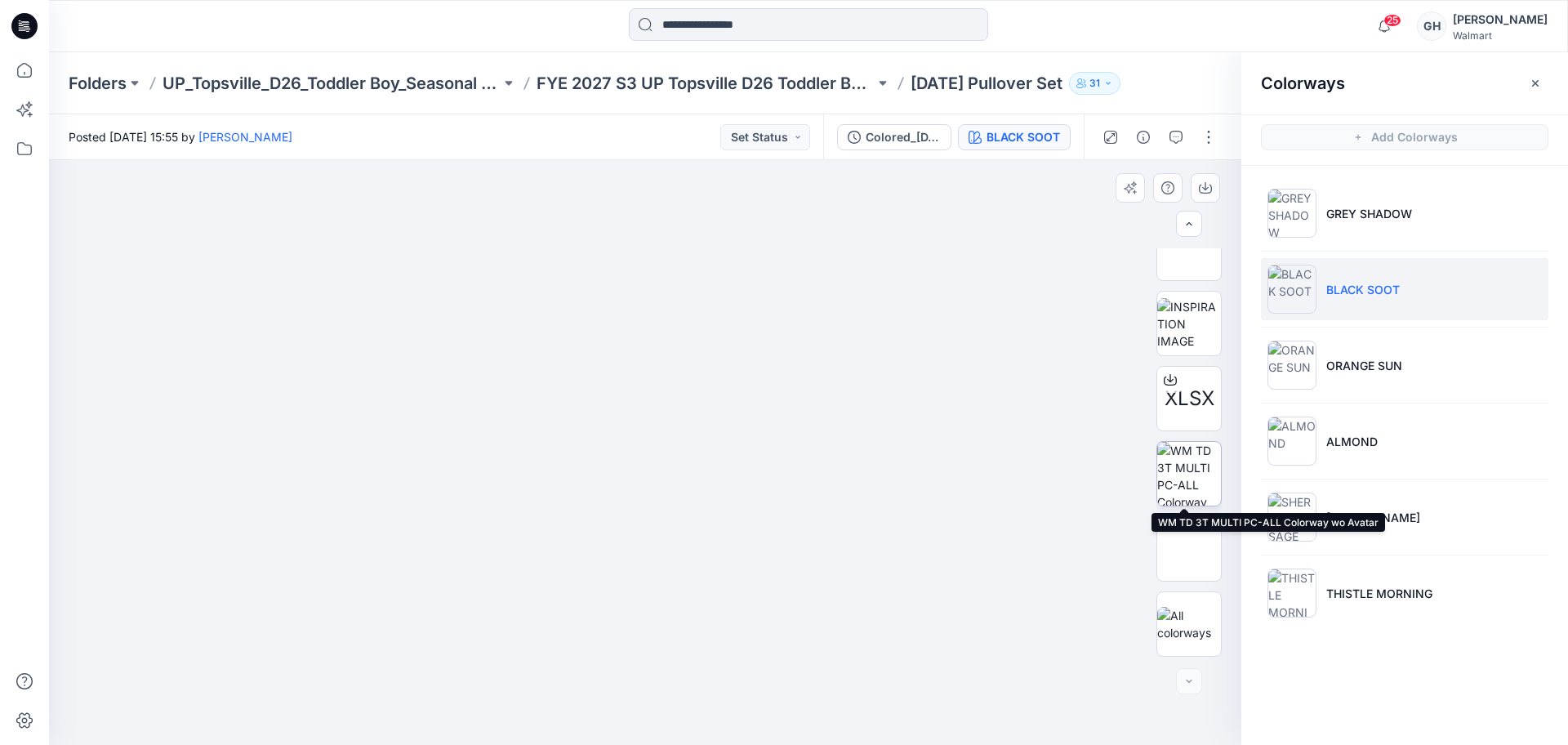
click at [1192, 468] on img at bounding box center [1190, 474] width 64 height 64
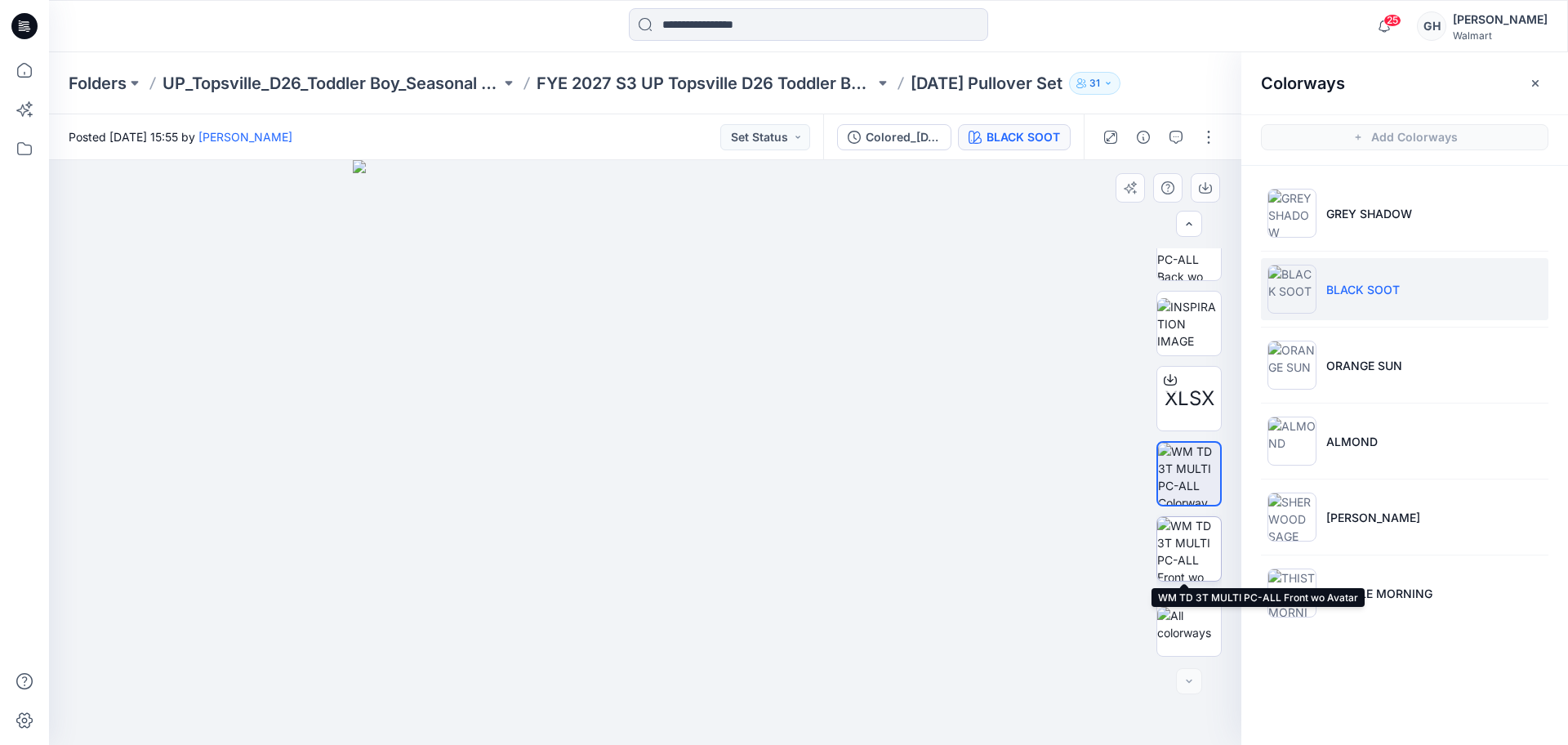
click at [1191, 539] on img at bounding box center [1190, 550] width 64 height 64
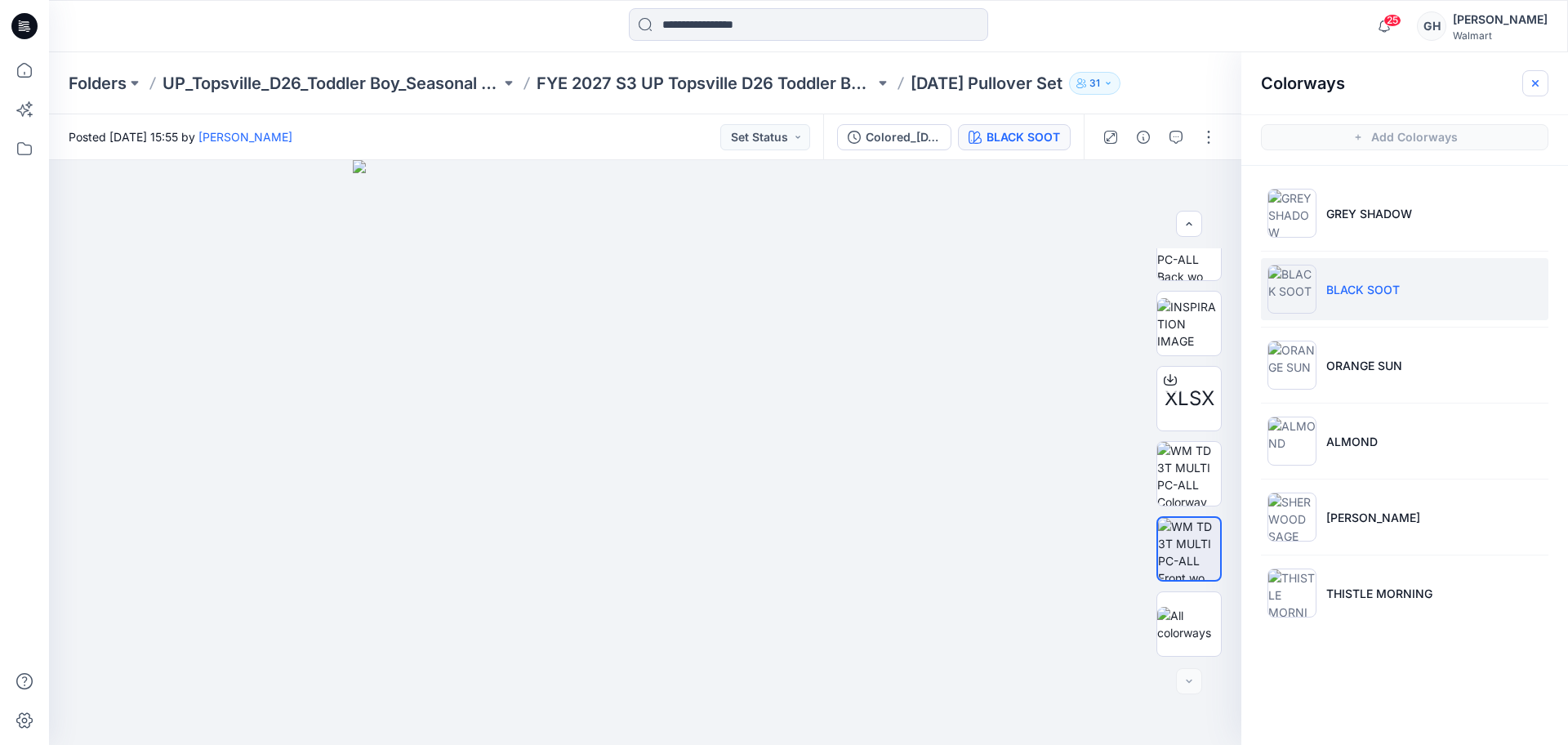
click at [1532, 91] on button "button" at bounding box center [1535, 83] width 26 height 26
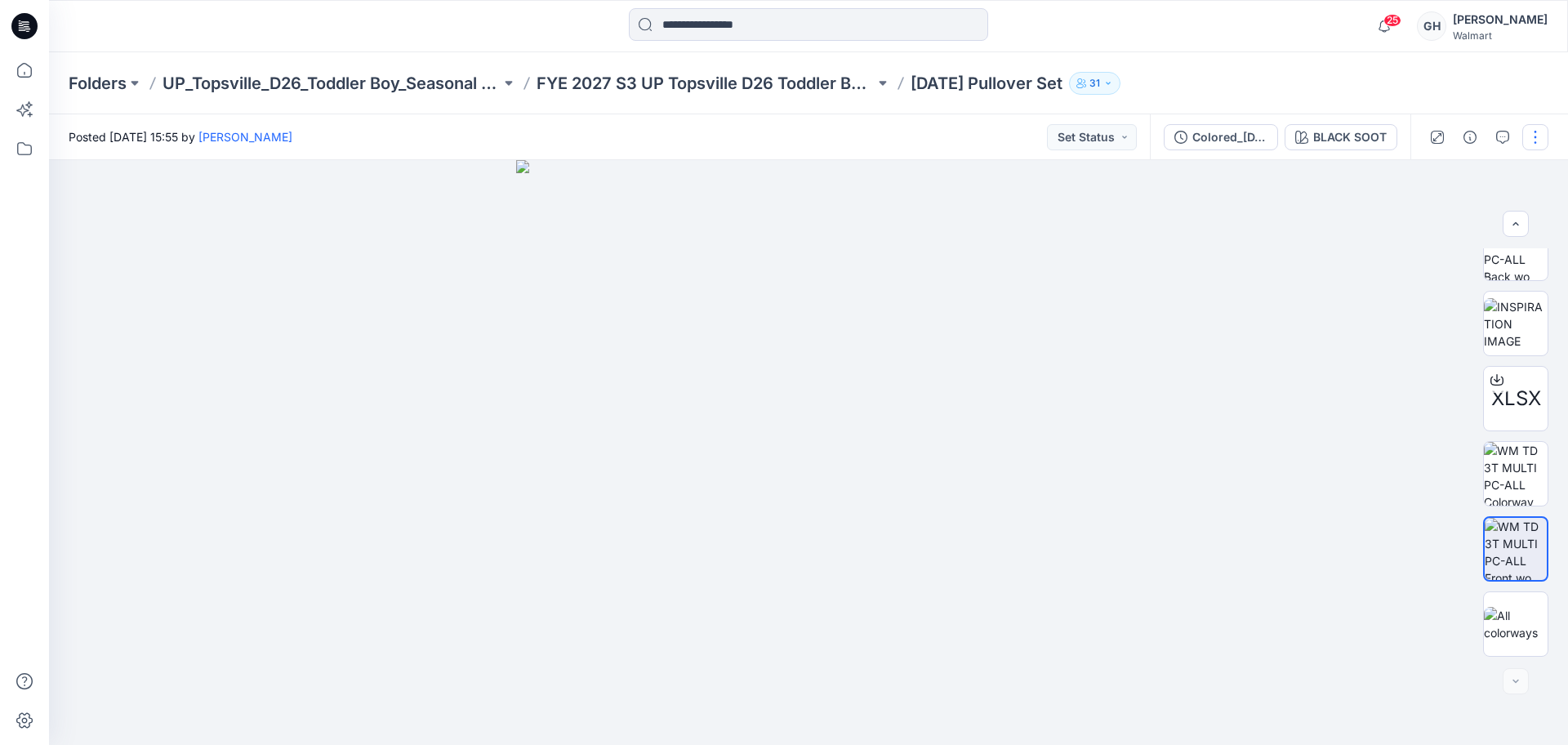
drag, startPoint x: 1529, startPoint y: 126, endPoint x: 1529, endPoint y: 134, distance: 8.0
click at [1529, 127] on button "button" at bounding box center [1535, 136] width 26 height 26
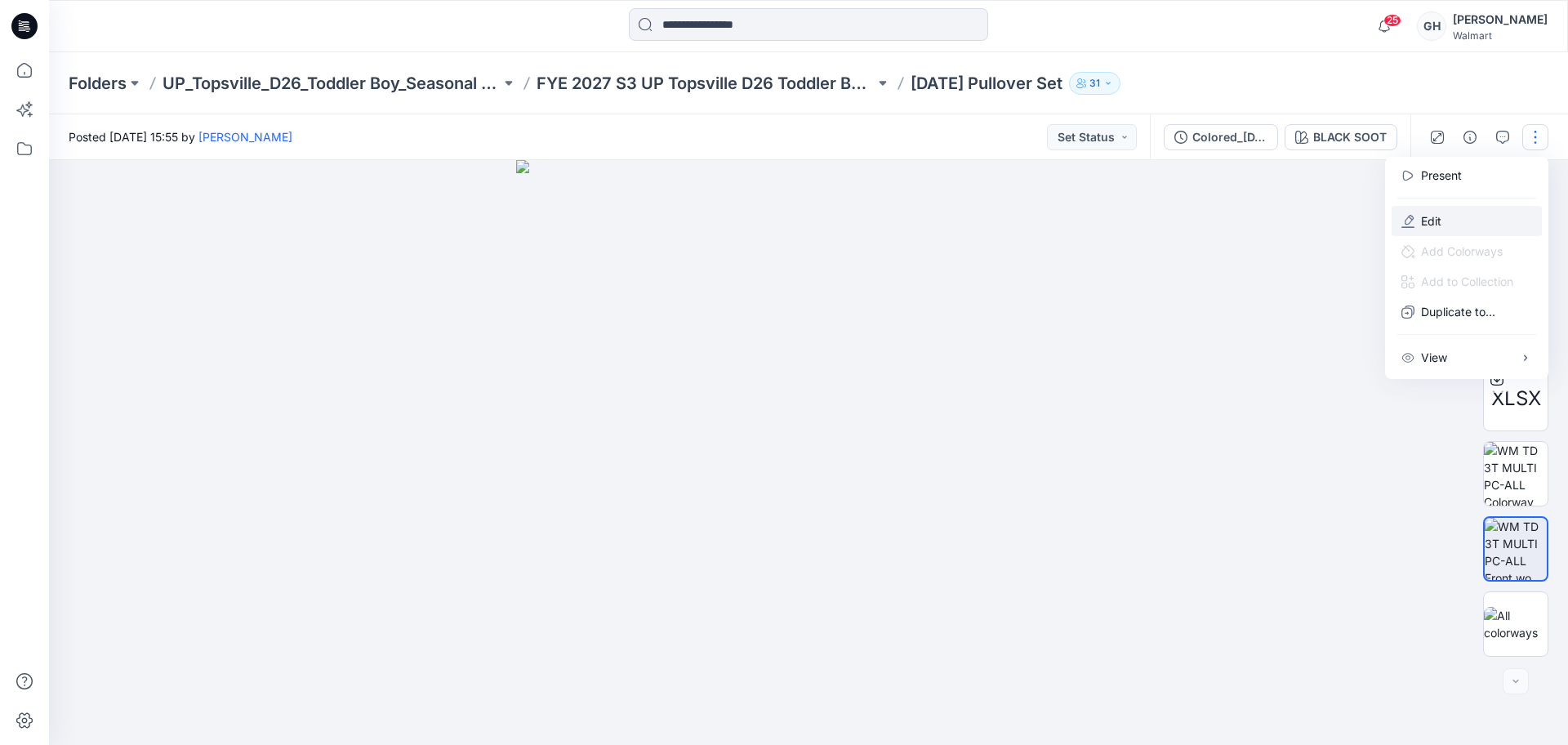
click at [1493, 208] on button "Edit" at bounding box center [1466, 221] width 150 height 30
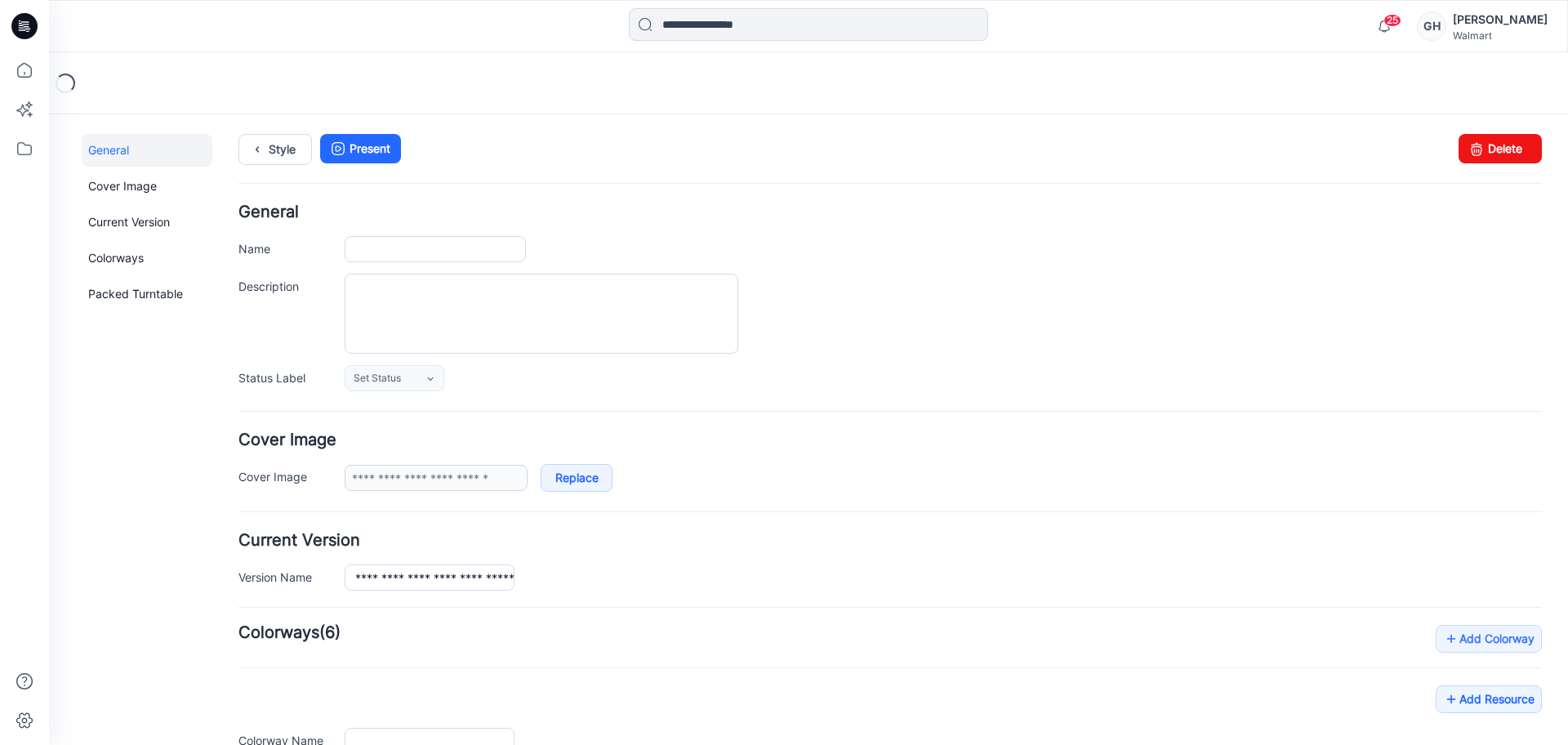
type input "**********"
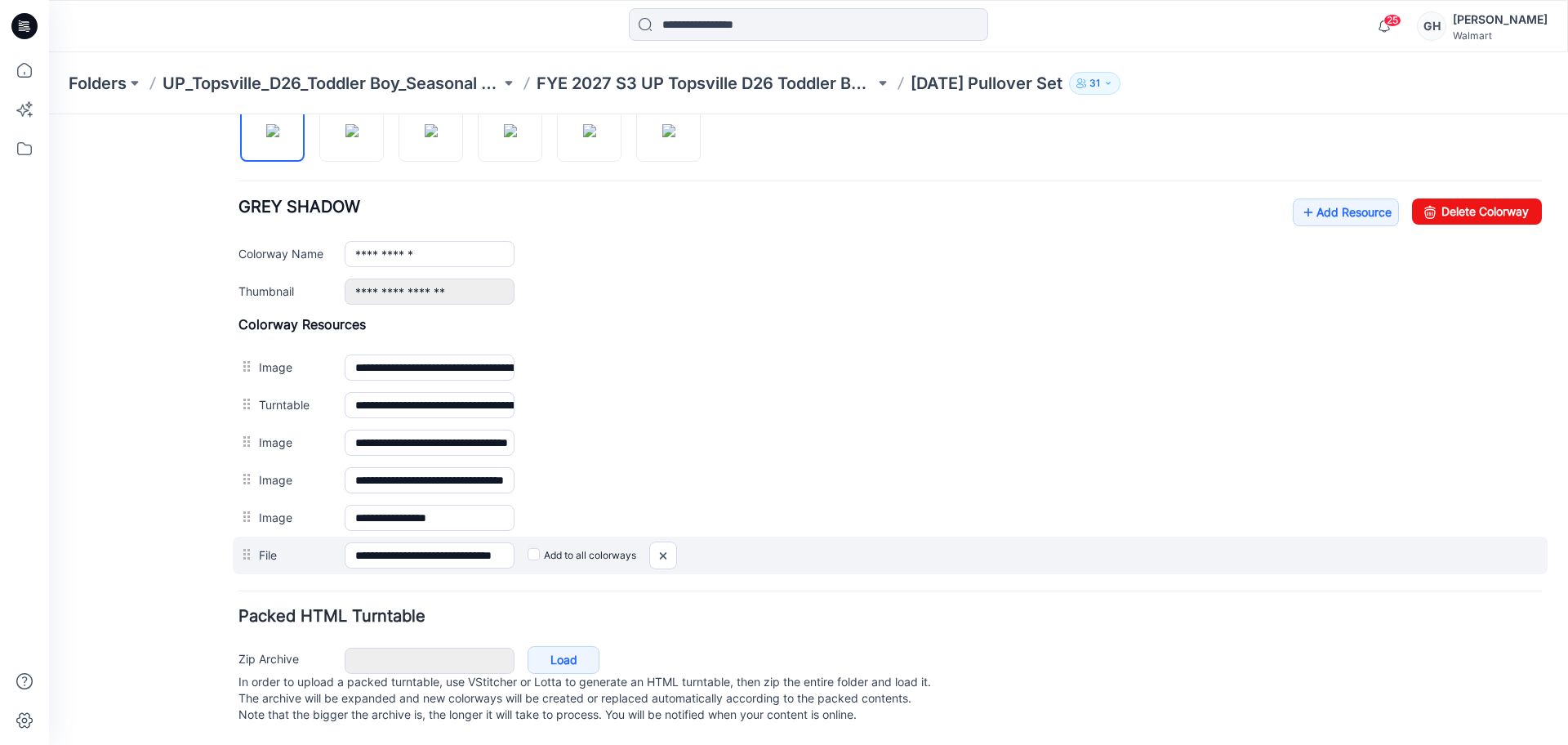
scroll to position [586, 0]
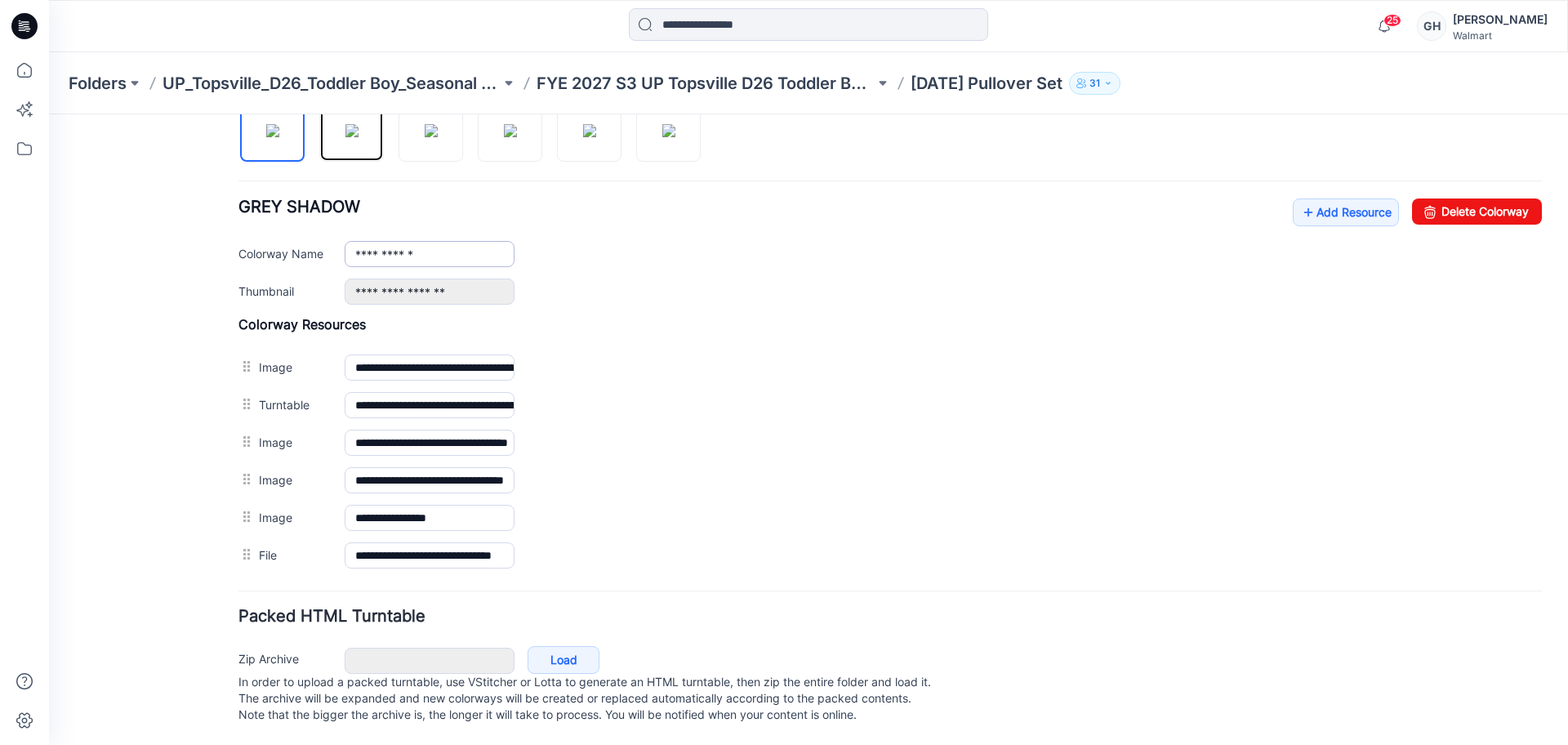
drag, startPoint x: 343, startPoint y: 129, endPoint x: 416, endPoint y: 226, distance: 121.4
click at [345, 129] on img at bounding box center [352, 131] width 14 height 14
type input "**********"
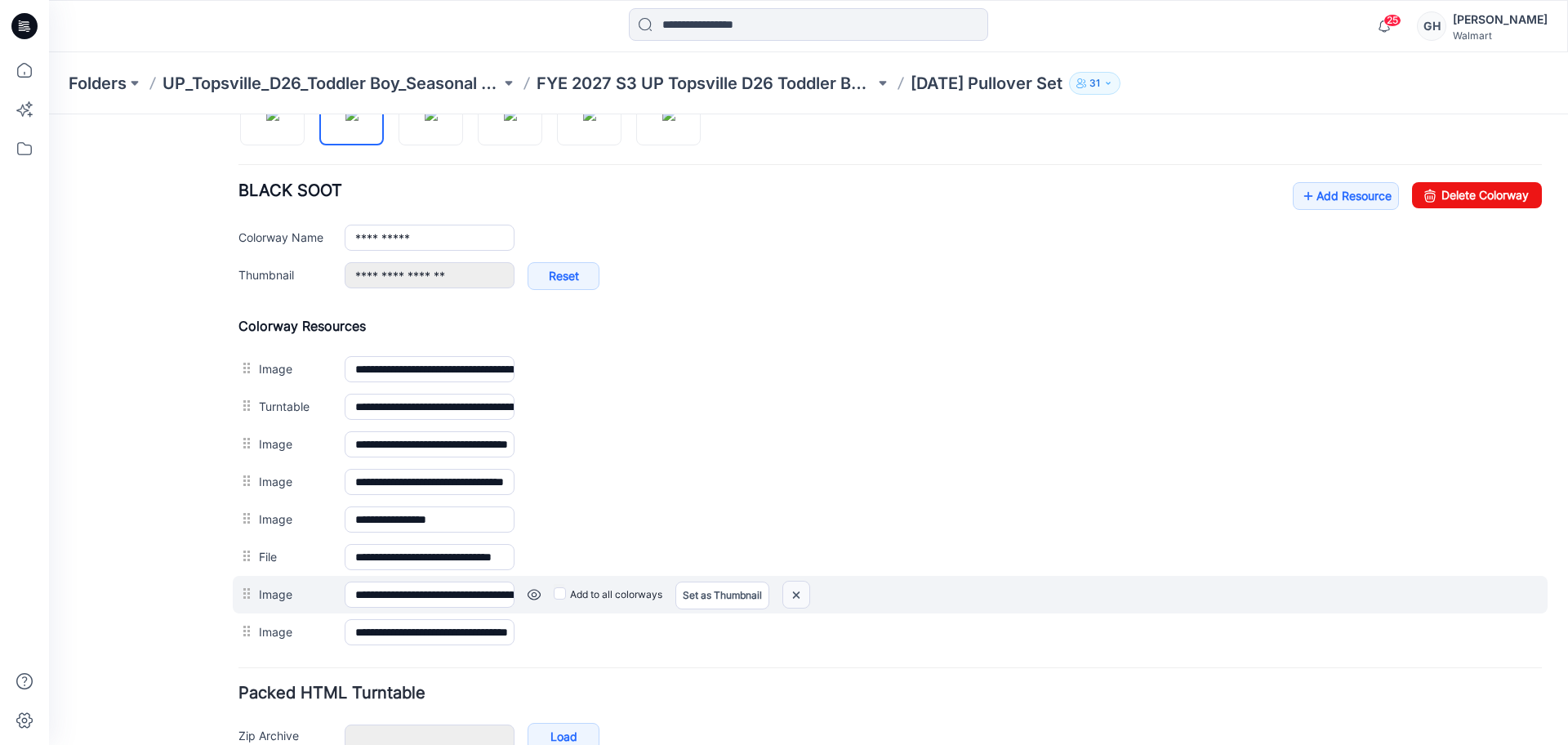
click at [803, 592] on img at bounding box center [796, 595] width 26 height 27
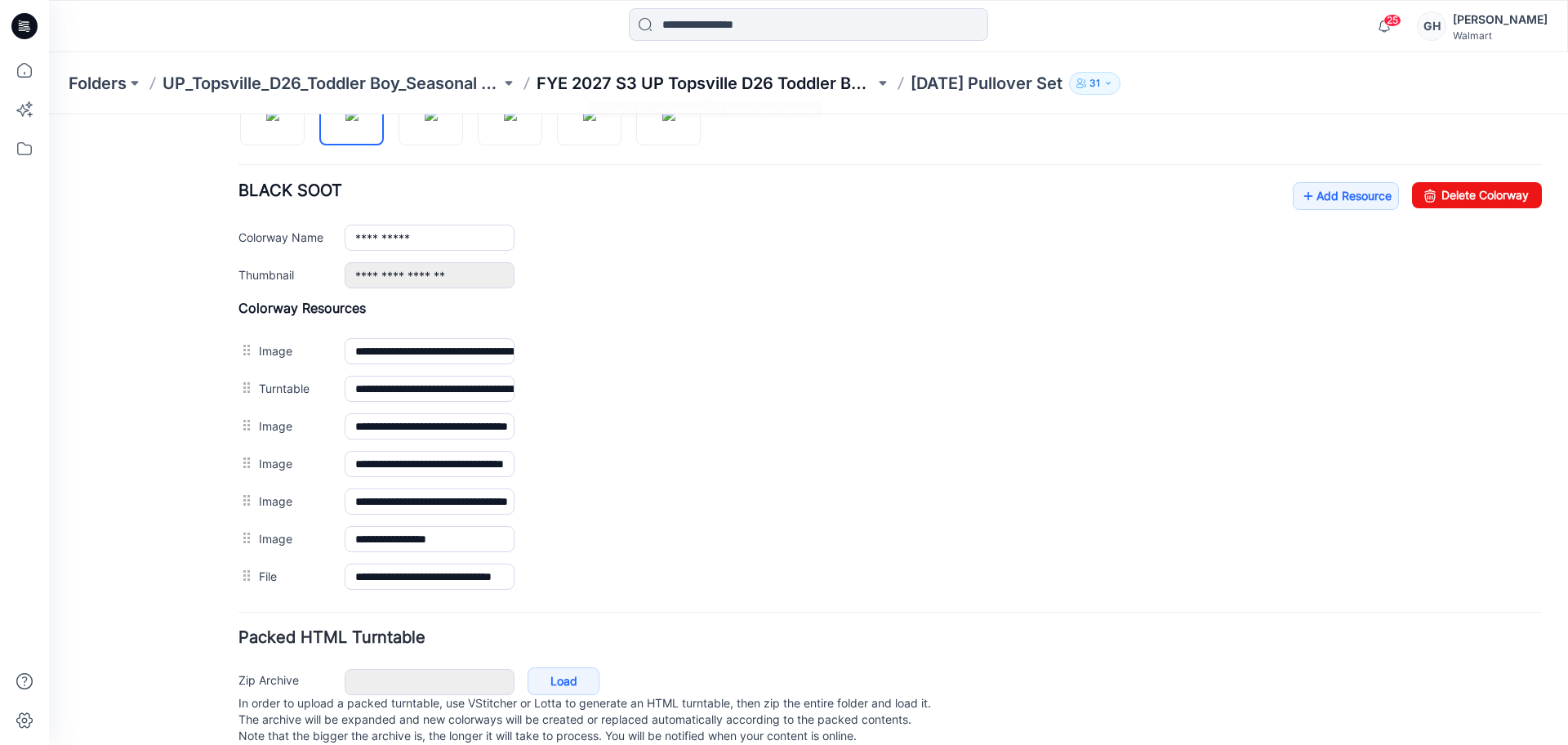
click at [741, 74] on p "FYE 2027 S3 UP Topsville D26 Toddler Boy Seasonal" at bounding box center [706, 83] width 339 height 23
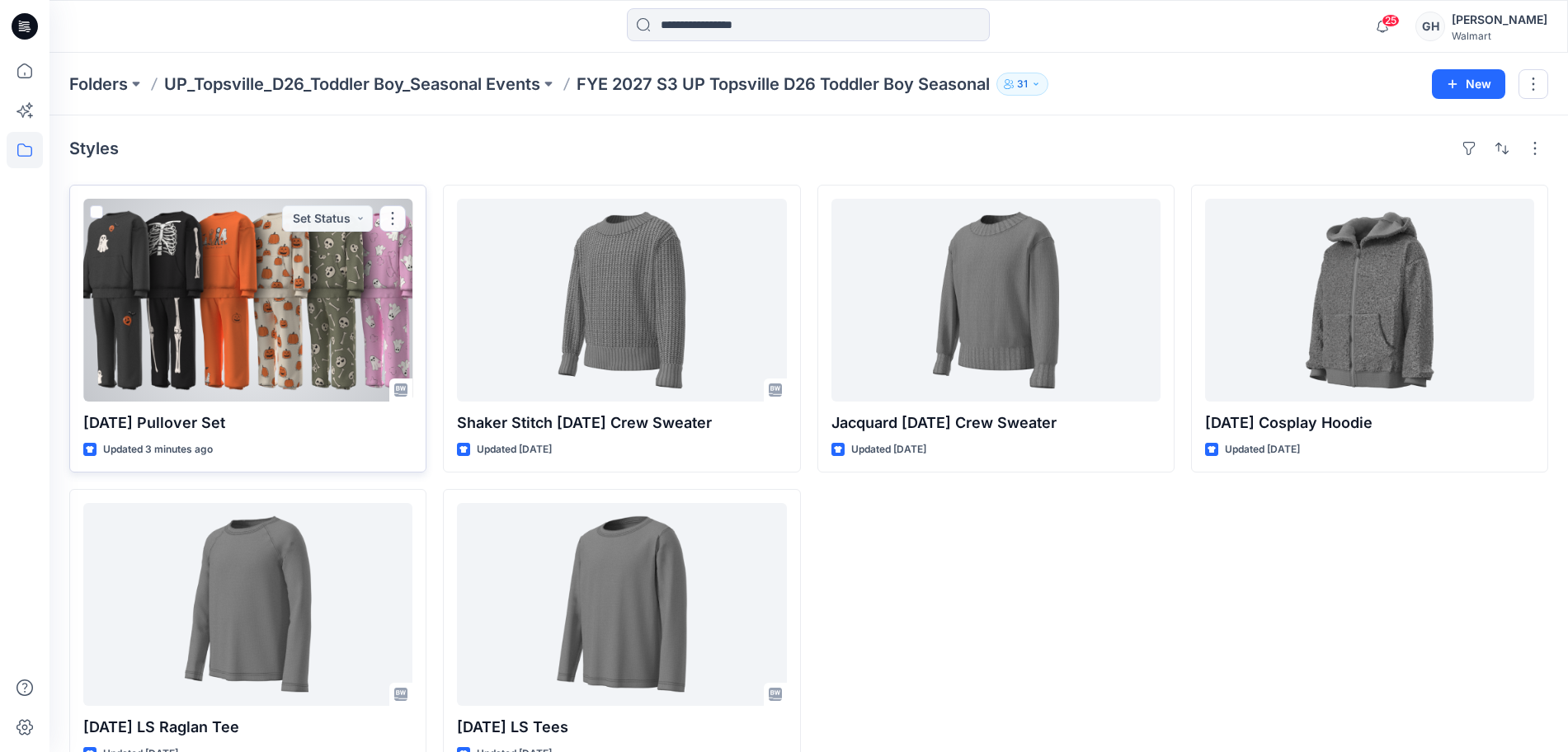
click at [320, 345] on div at bounding box center [247, 301] width 329 height 203
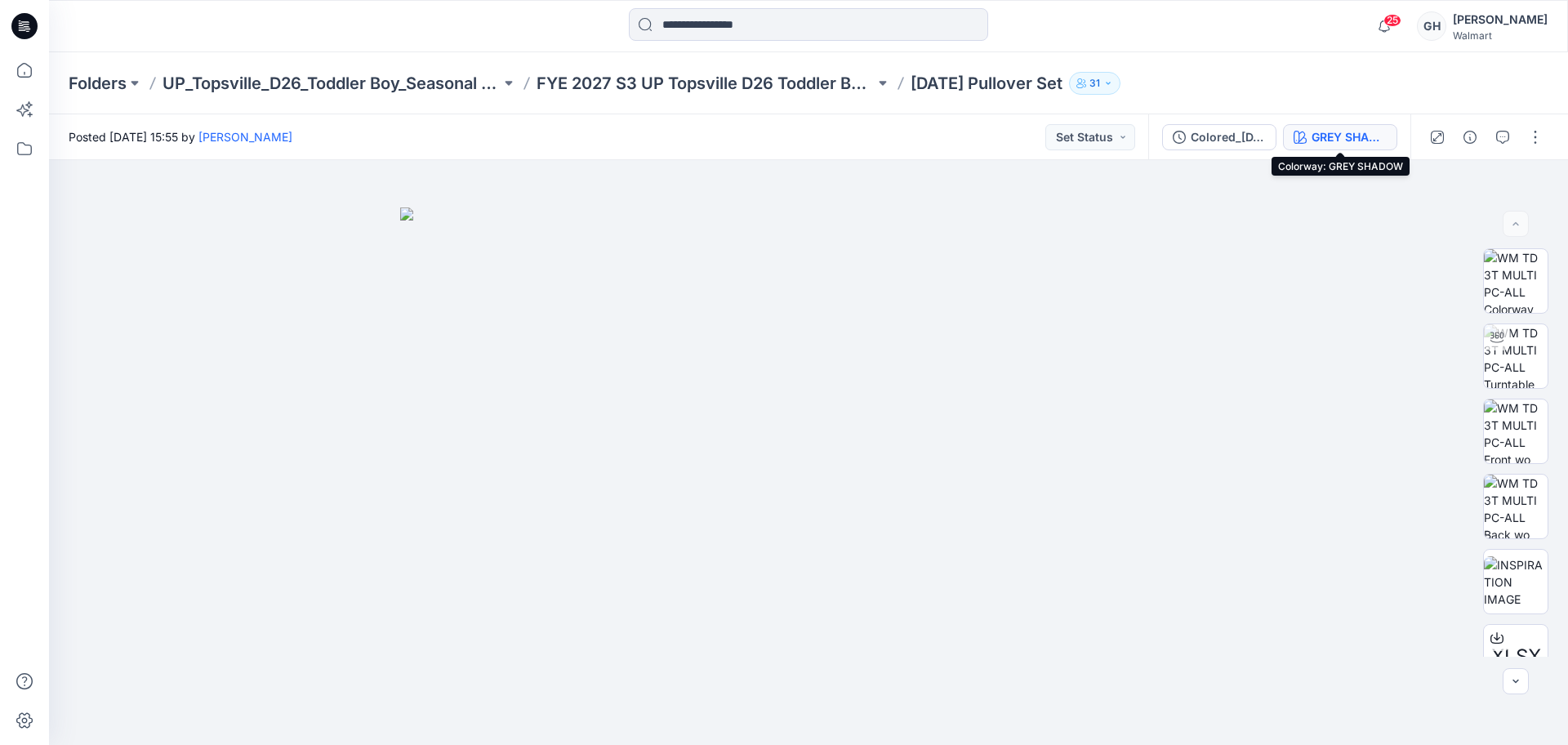
click at [1332, 125] on button "GREY SHADOW" at bounding box center [1341, 136] width 114 height 26
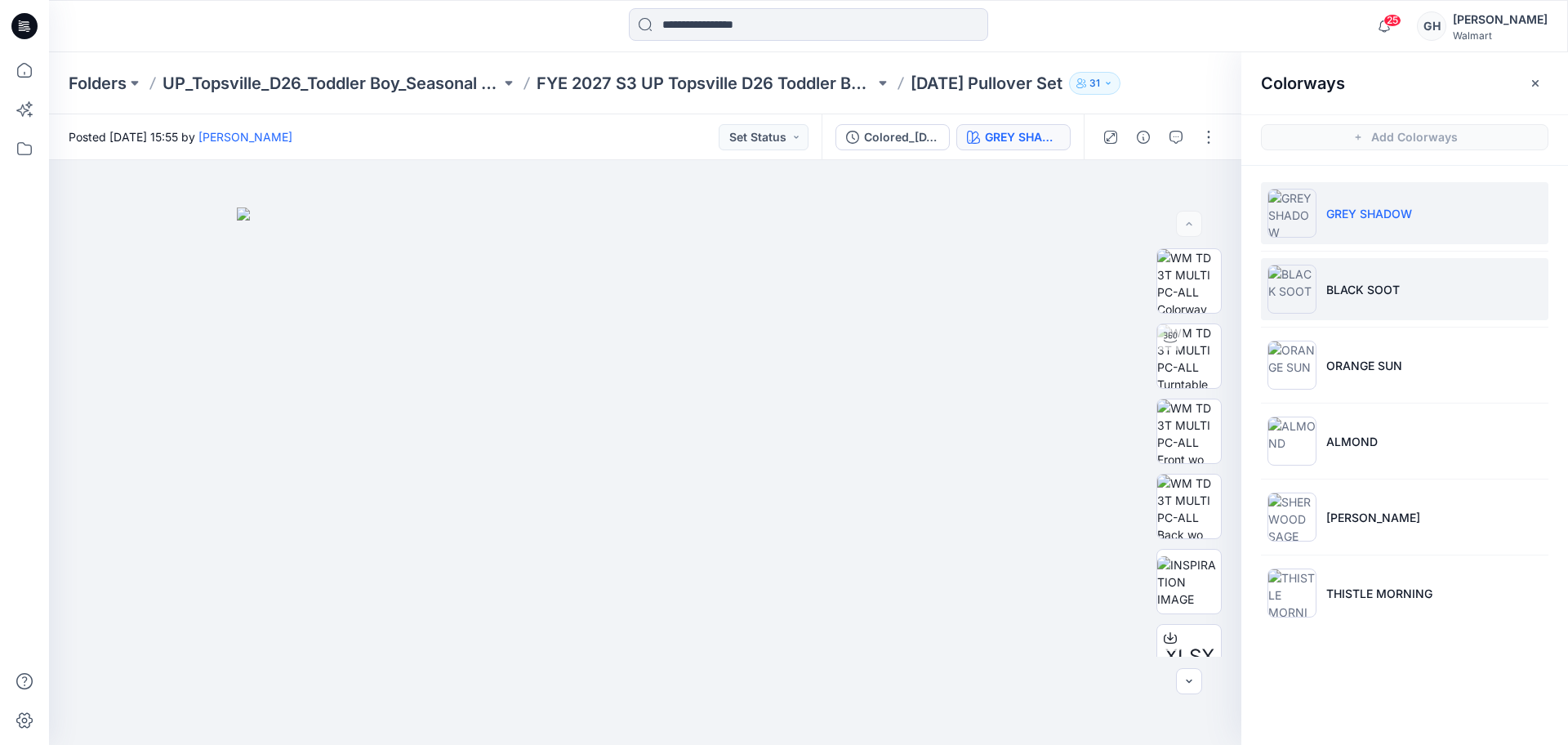
click at [1347, 299] on li "BLACK SOOT" at bounding box center [1405, 289] width 287 height 62
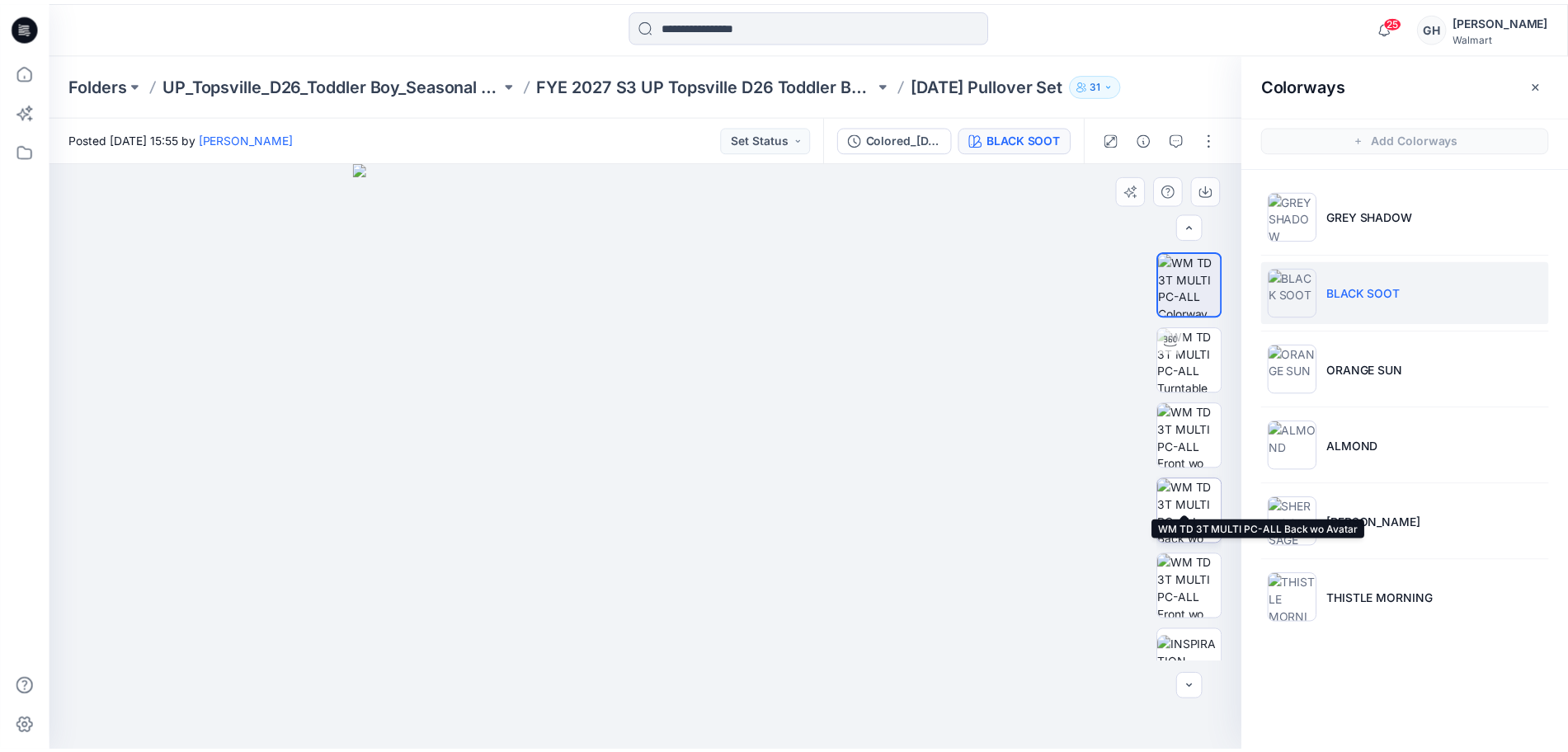
scroll to position [185, 0]
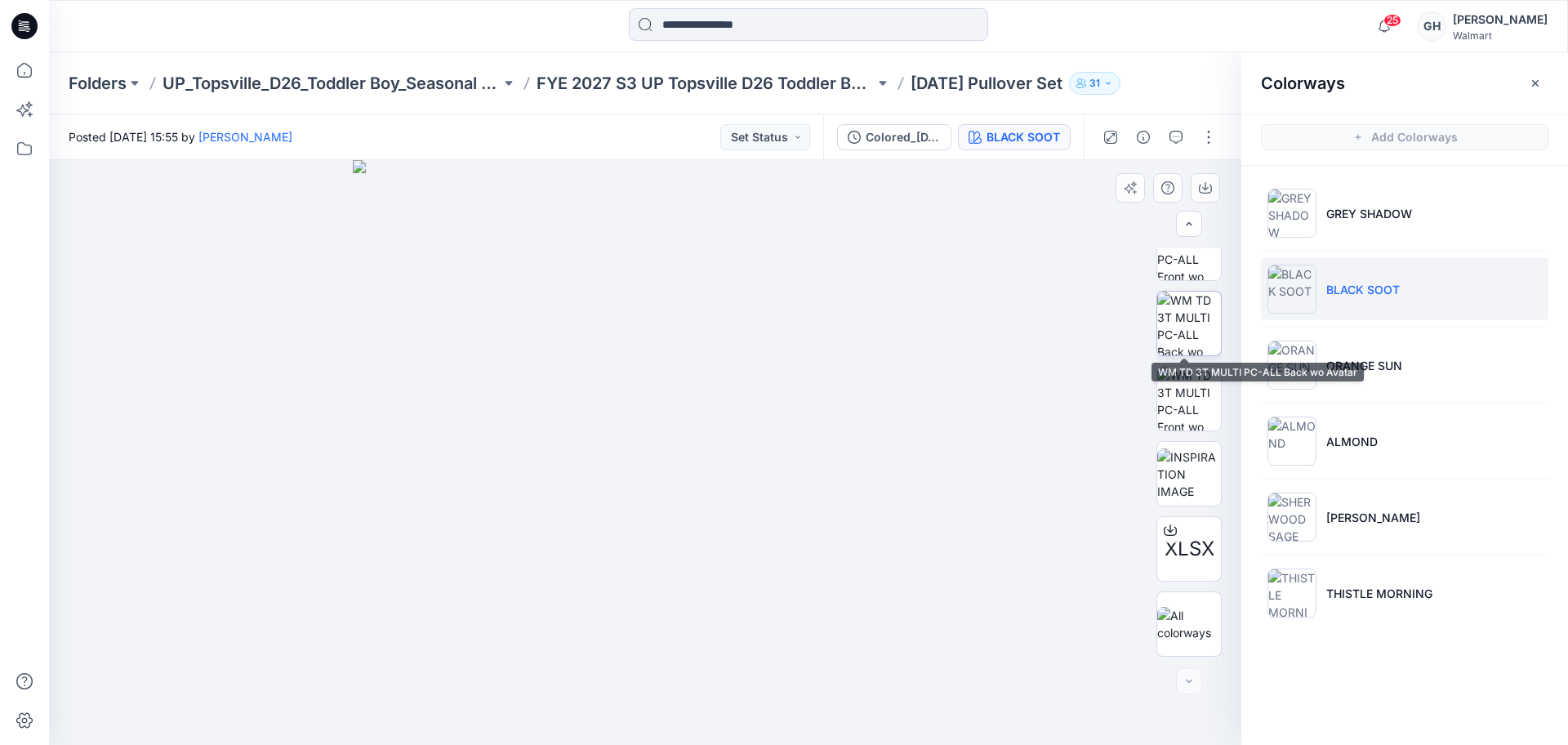
drag, startPoint x: 1190, startPoint y: 308, endPoint x: 1191, endPoint y: 363, distance: 55.0
click at [1190, 309] on img at bounding box center [1190, 323] width 64 height 64
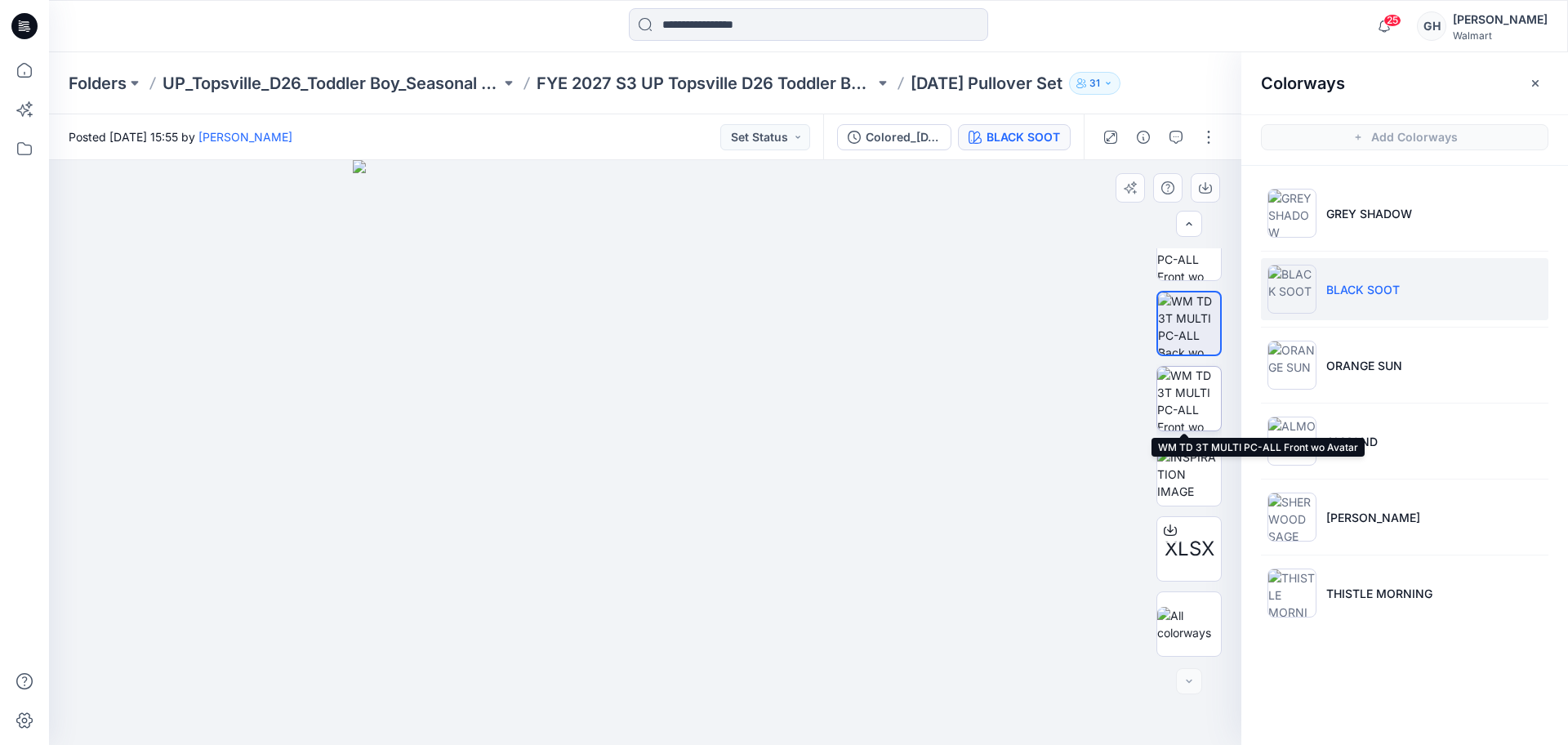
click at [1190, 402] on img at bounding box center [1190, 399] width 64 height 64
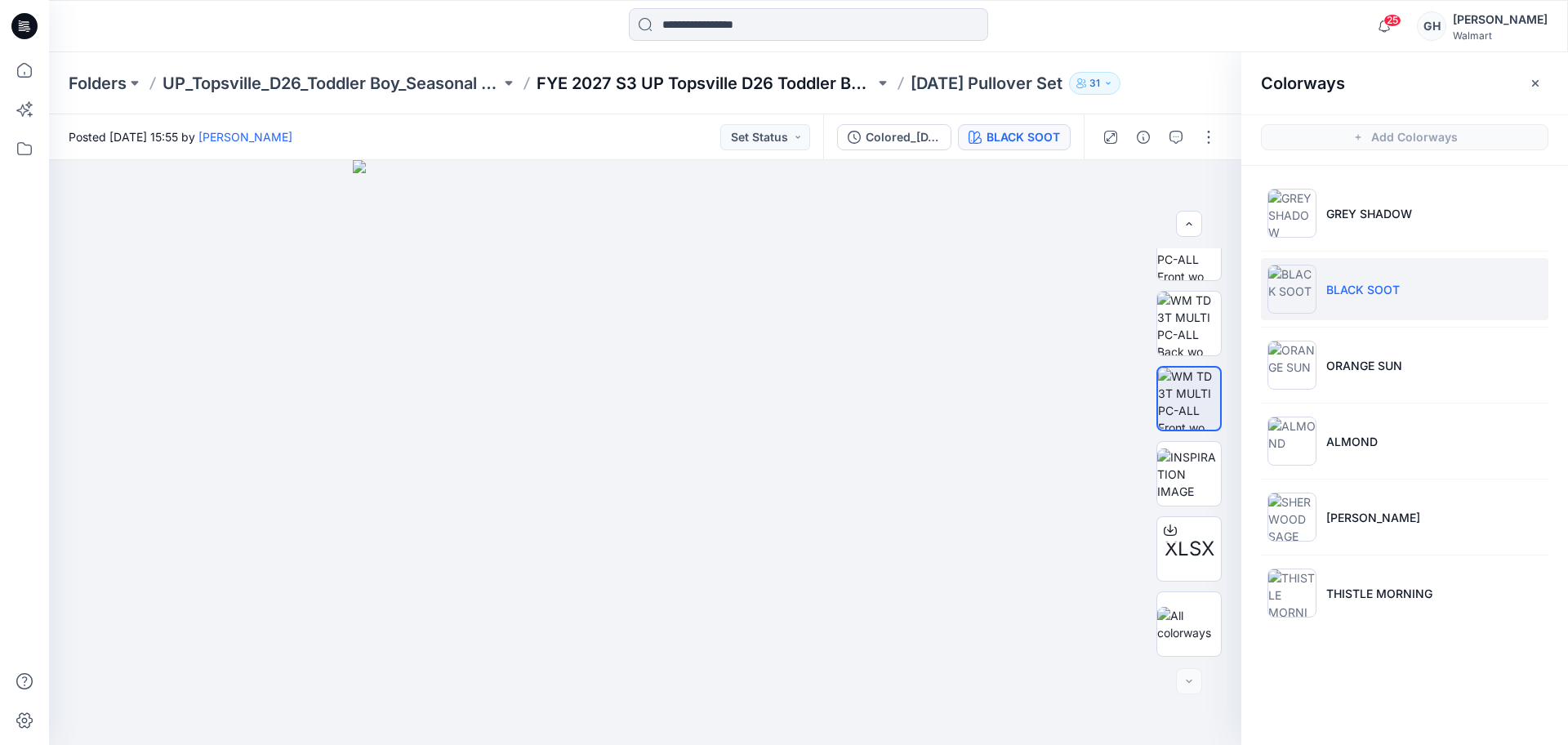
click at [777, 89] on p "FYE 2027 S3 UP Topsville D26 Toddler Boy Seasonal" at bounding box center [706, 83] width 339 height 23
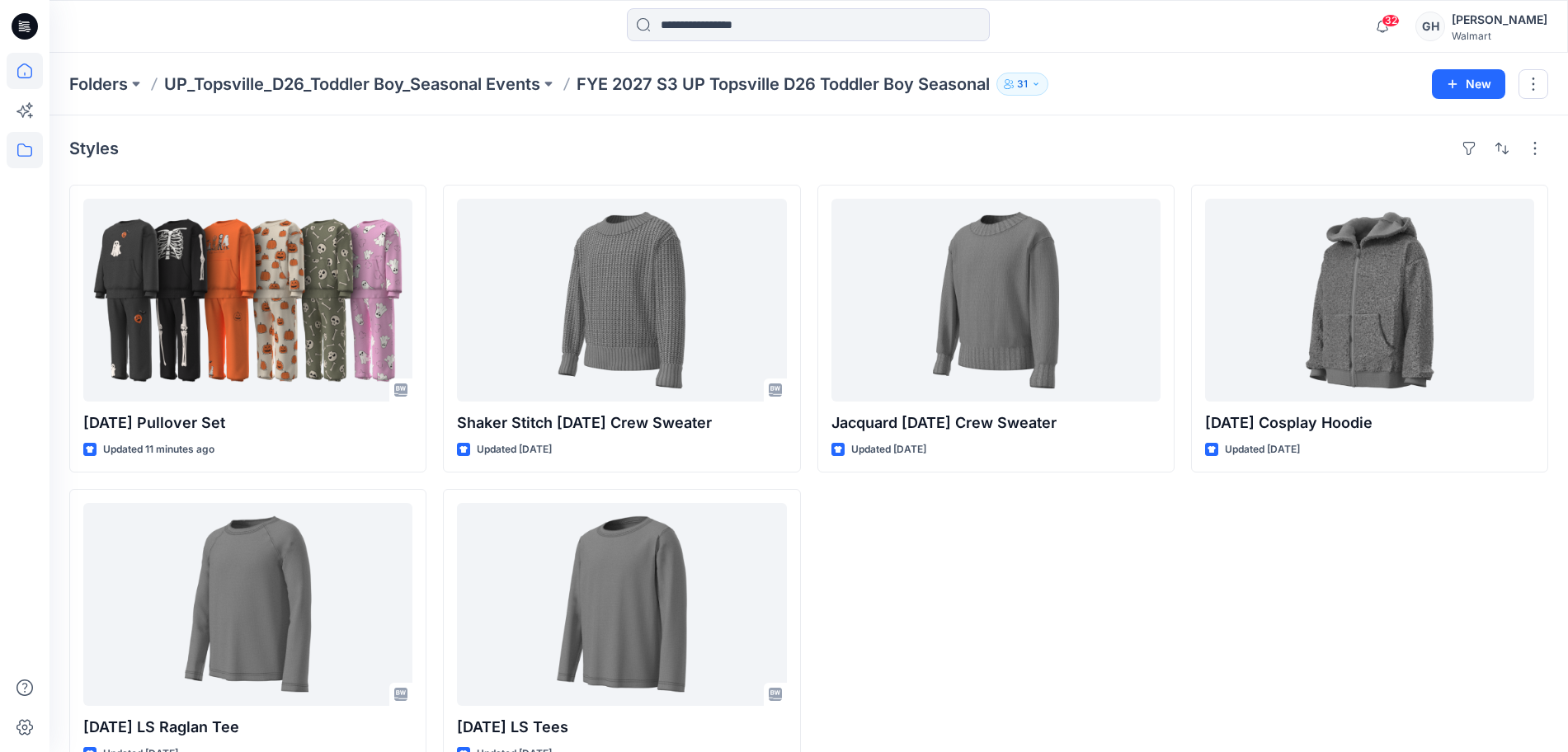
click at [11, 73] on icon at bounding box center [24, 70] width 36 height 36
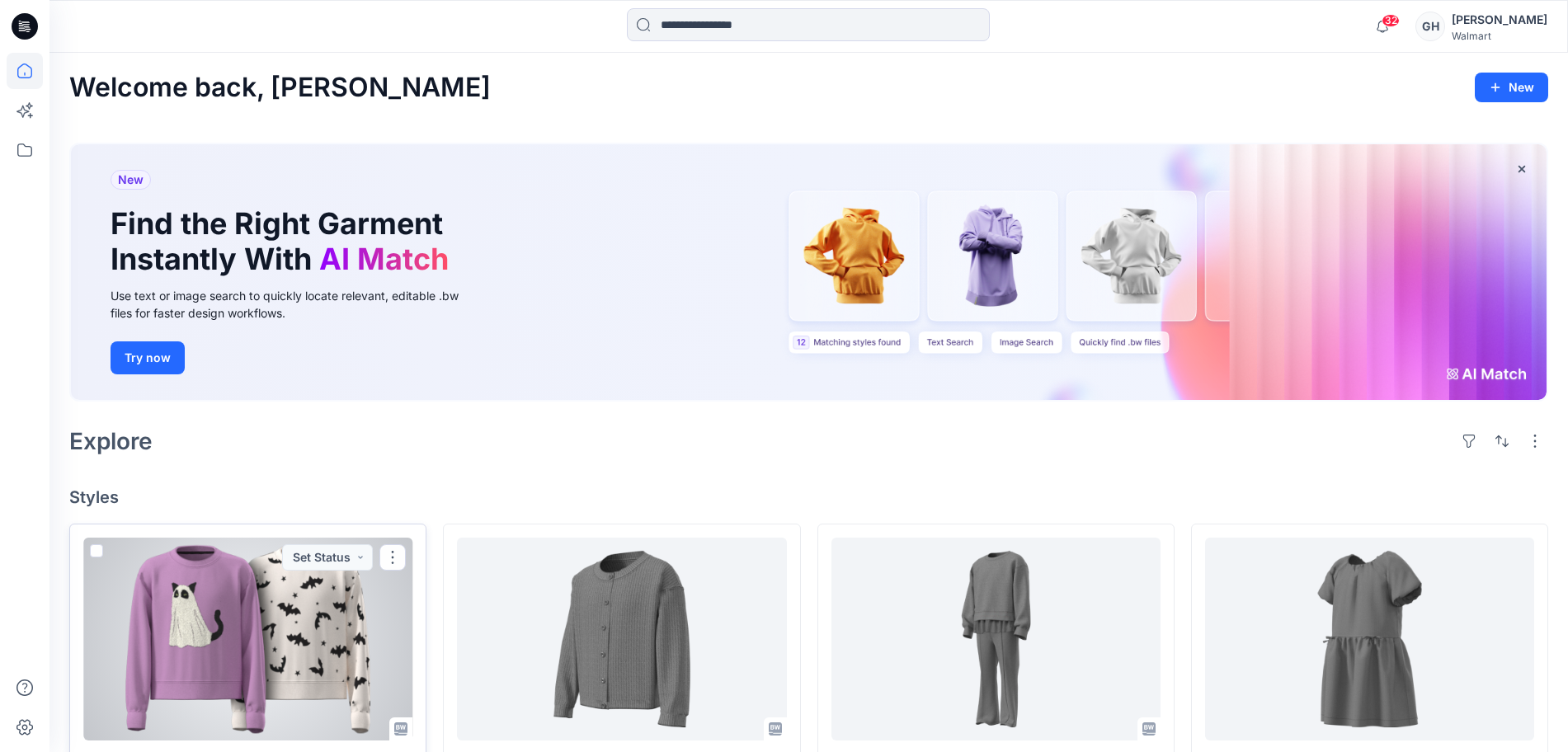
click at [249, 651] on div at bounding box center [247, 640] width 329 height 203
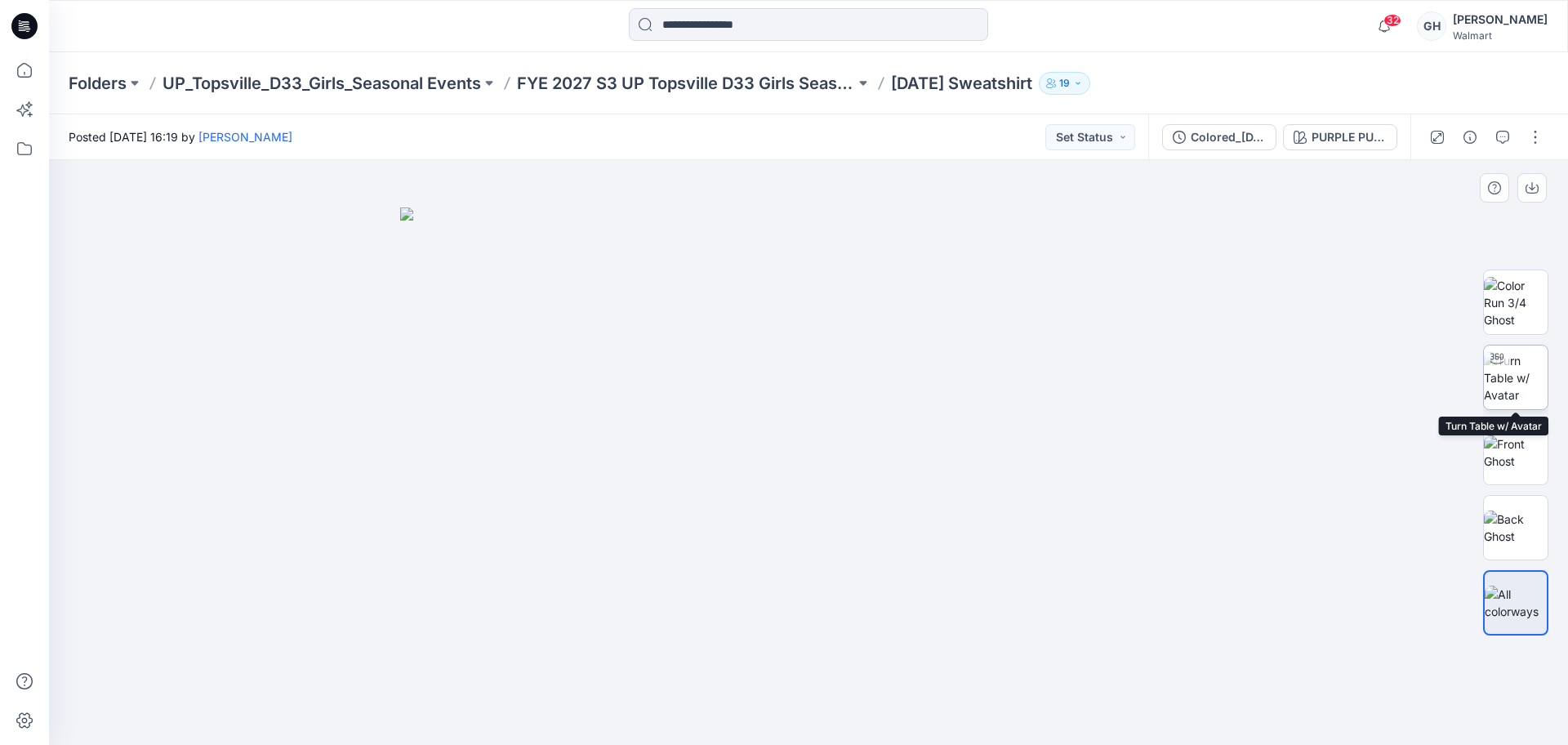
click at [1535, 403] on img at bounding box center [1517, 377] width 64 height 51
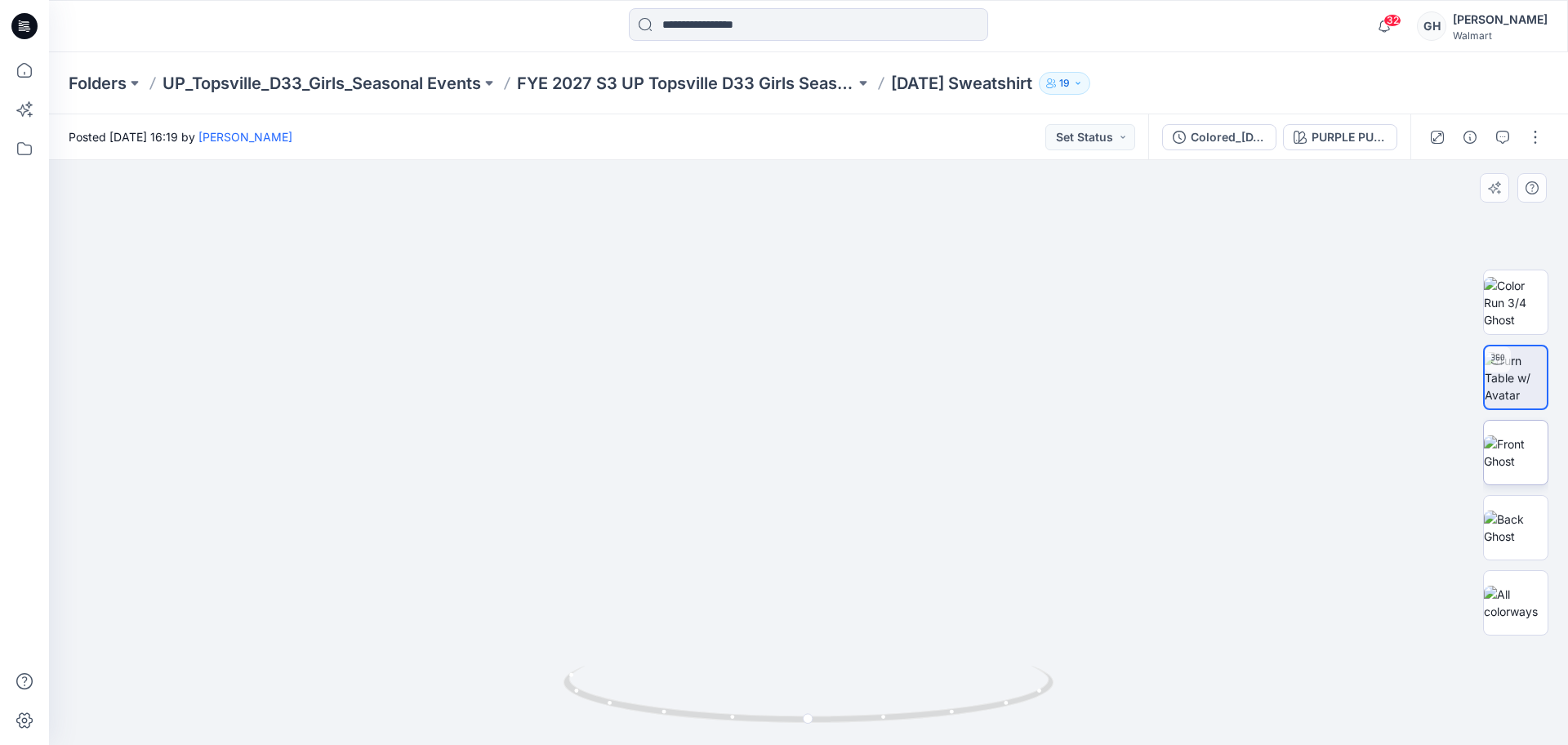
click at [1486, 452] on img at bounding box center [1517, 452] width 64 height 34
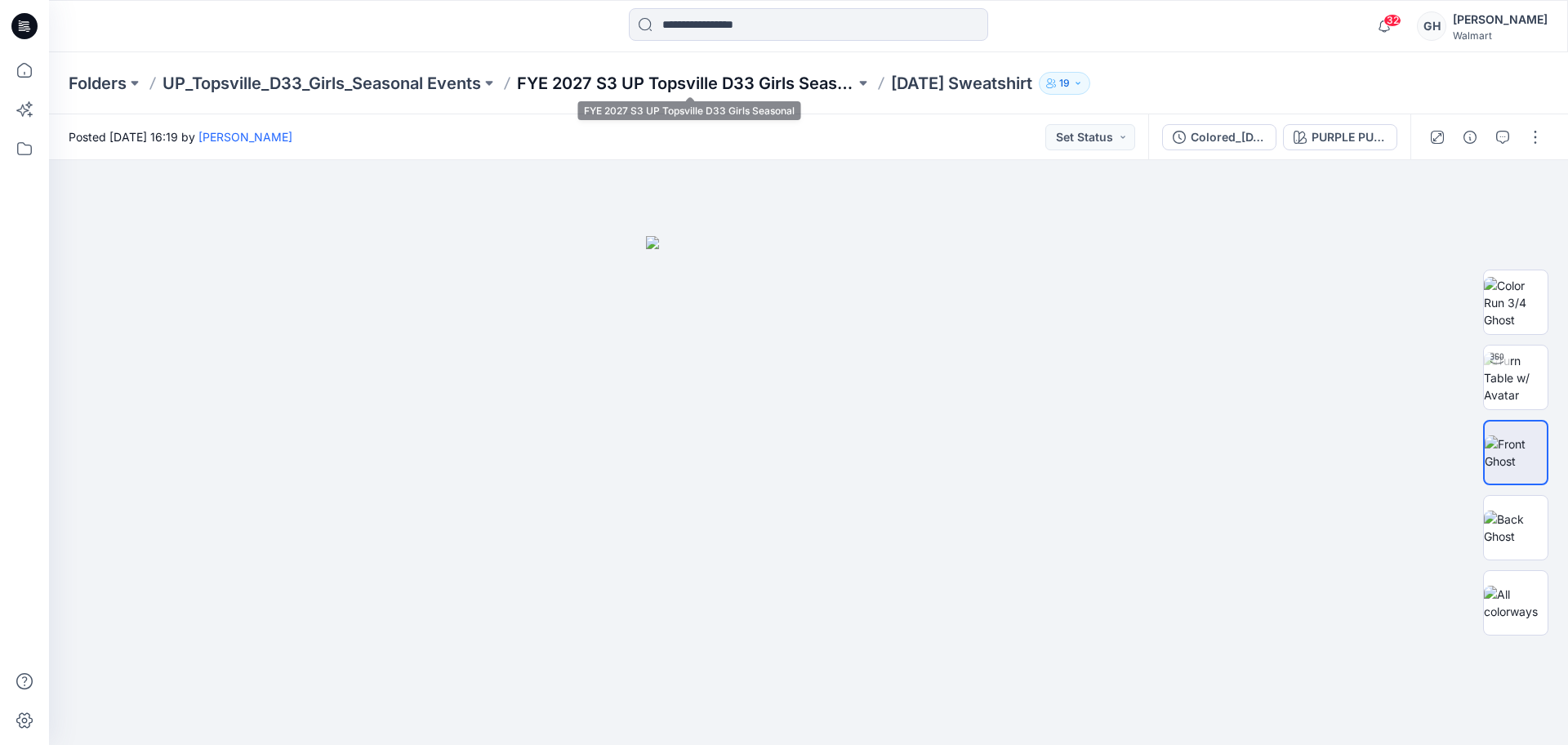
click at [762, 74] on p "FYE 2027 S3 UP Topsville D33 Girls Seasonal" at bounding box center [687, 83] width 339 height 23
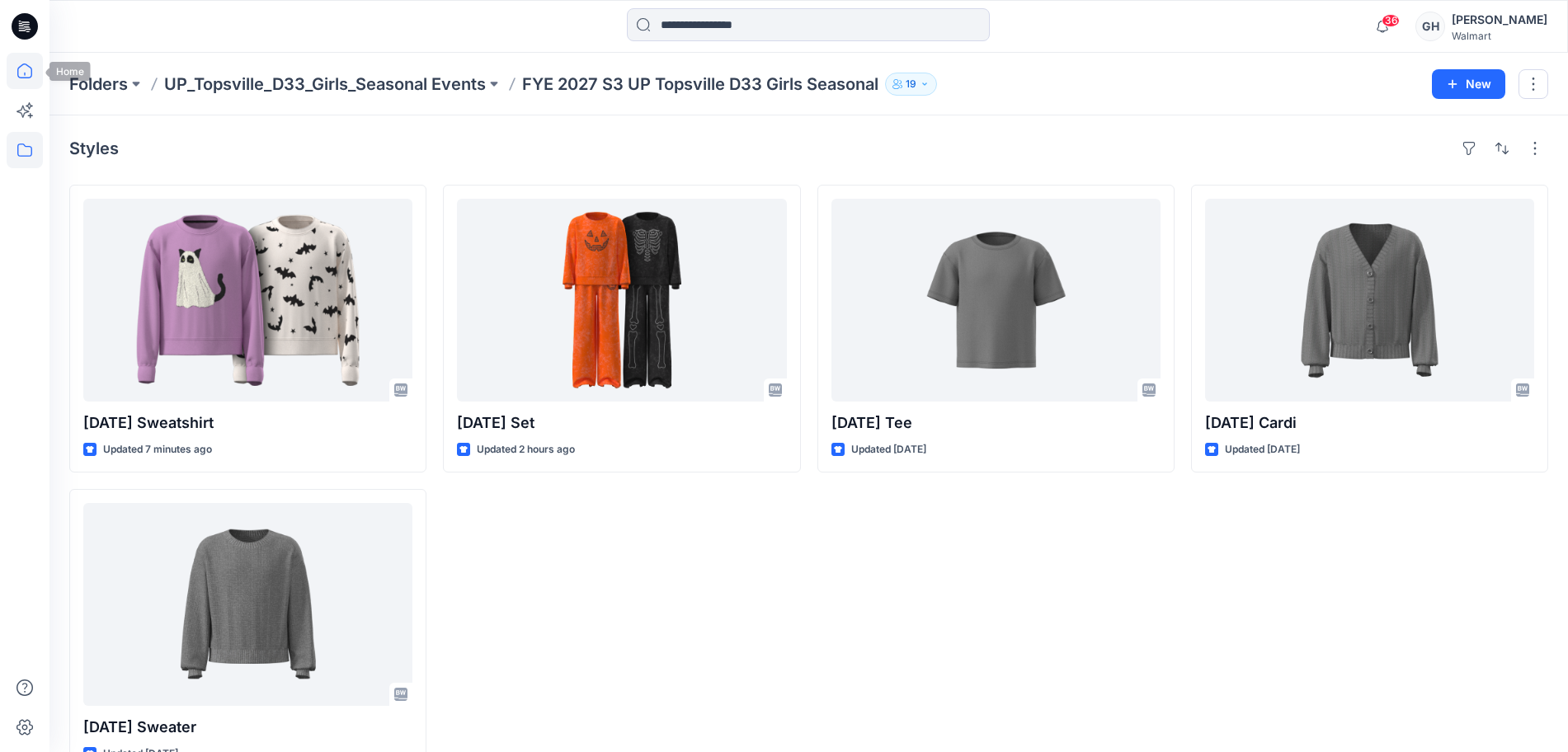
click at [25, 77] on icon at bounding box center [24, 70] width 15 height 15
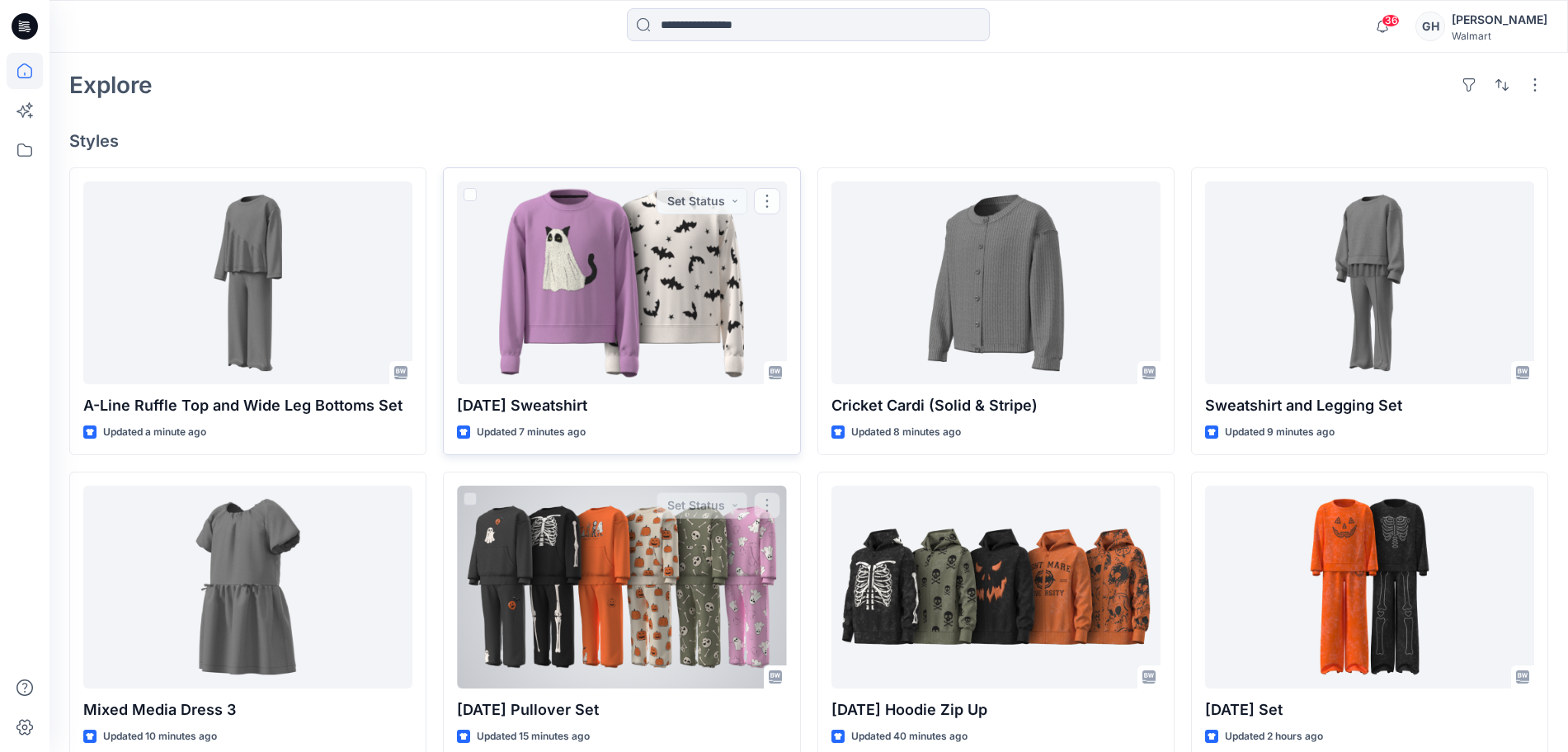
scroll to position [412, 0]
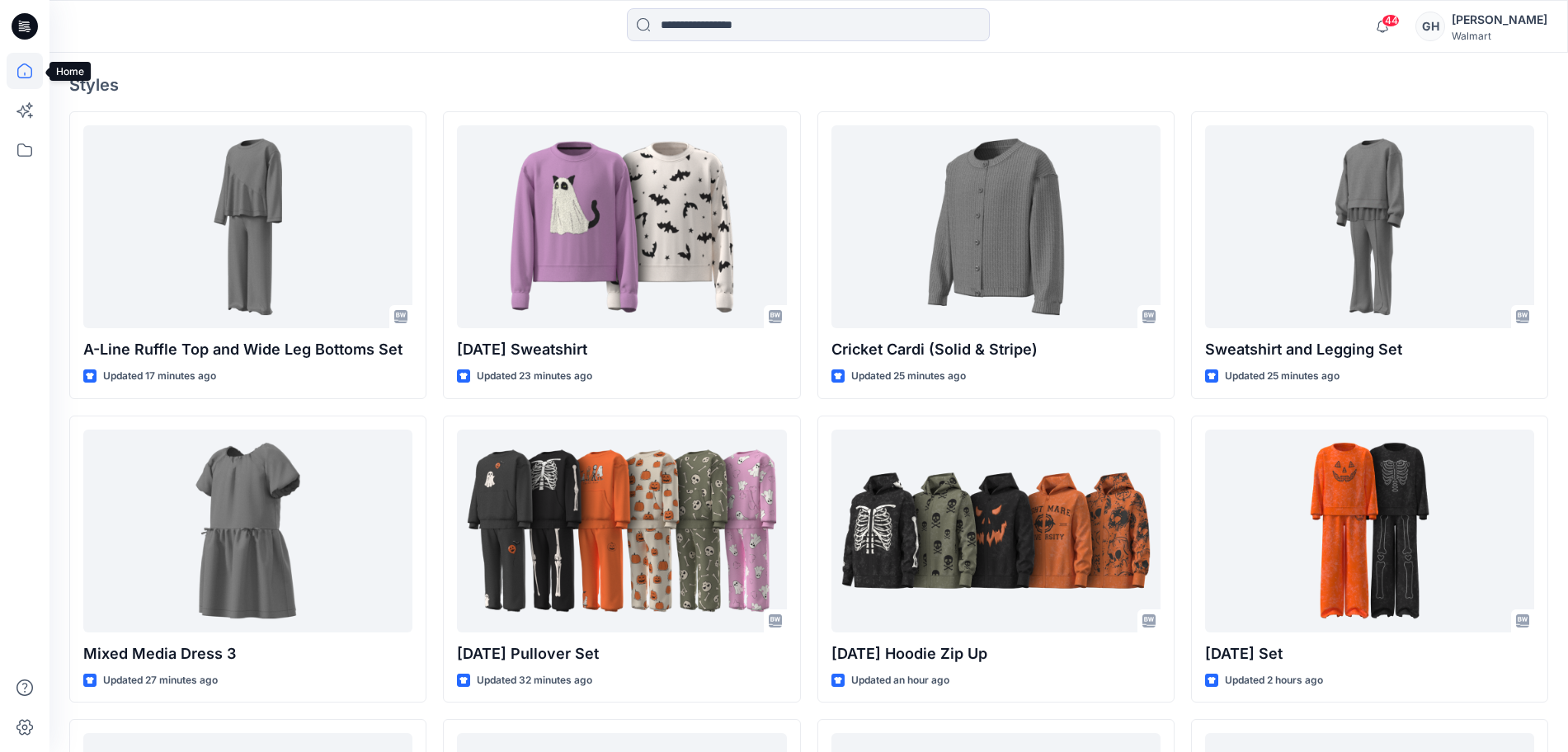
click at [13, 63] on icon at bounding box center [24, 70] width 36 height 36
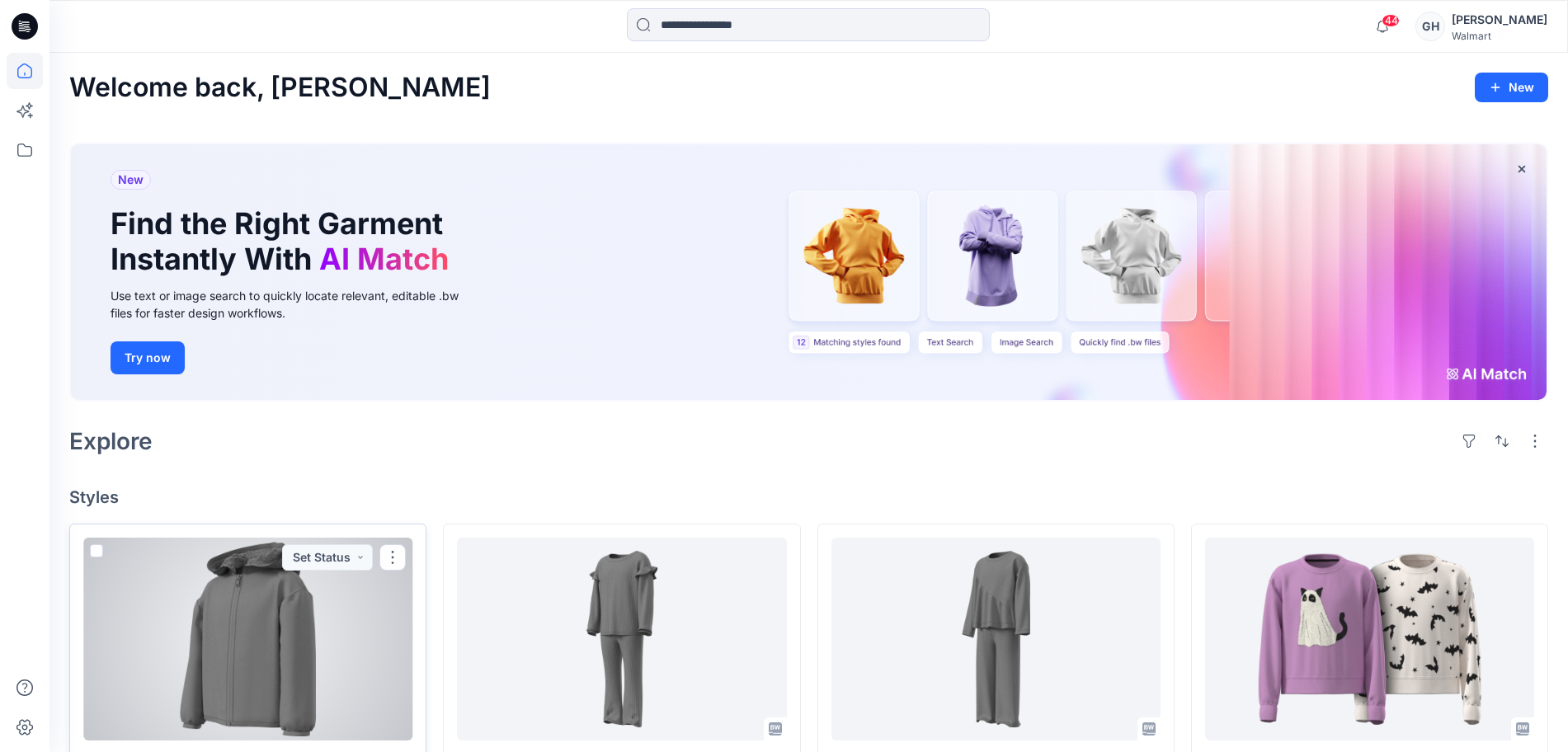
click at [299, 649] on div at bounding box center [247, 640] width 329 height 203
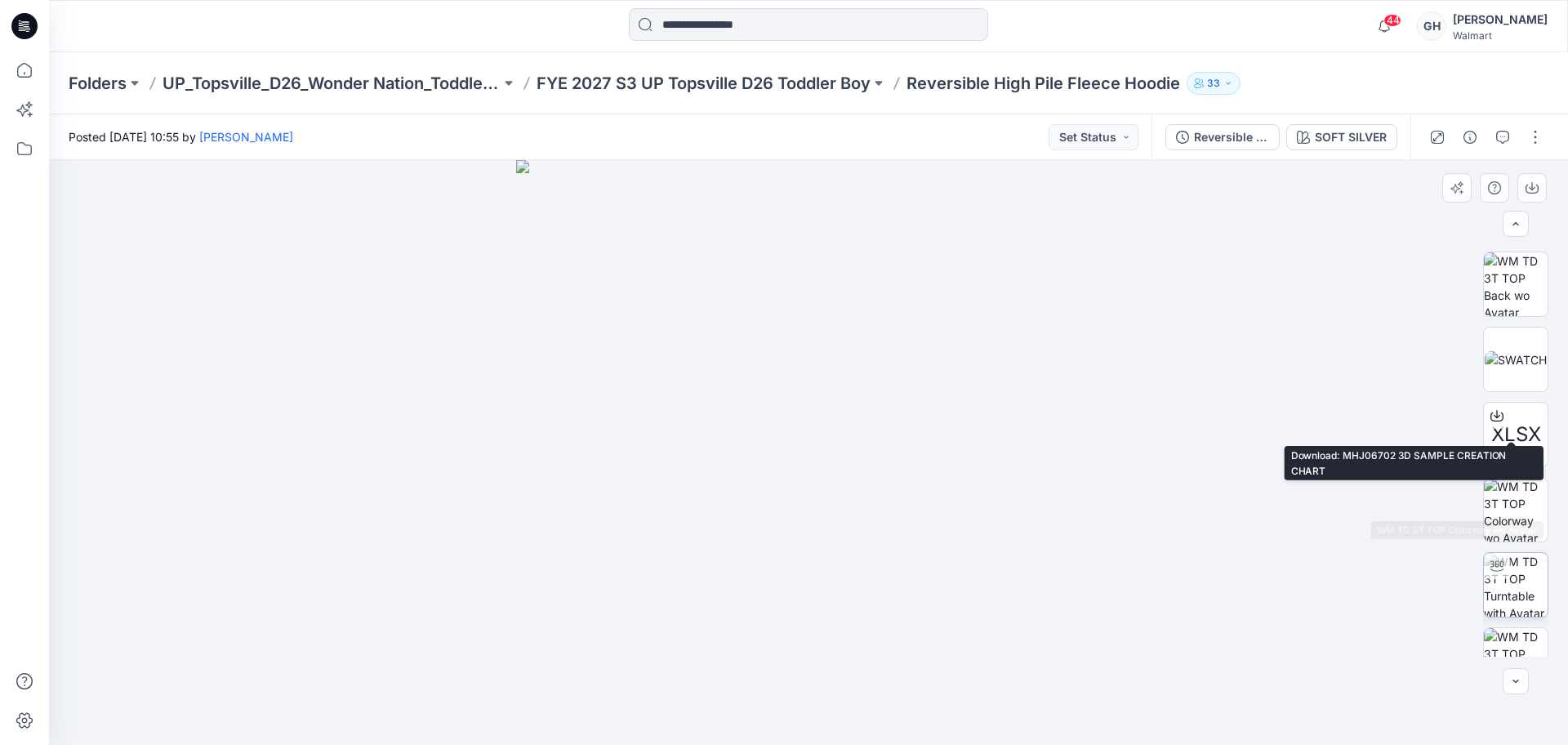
scroll to position [484, 0]
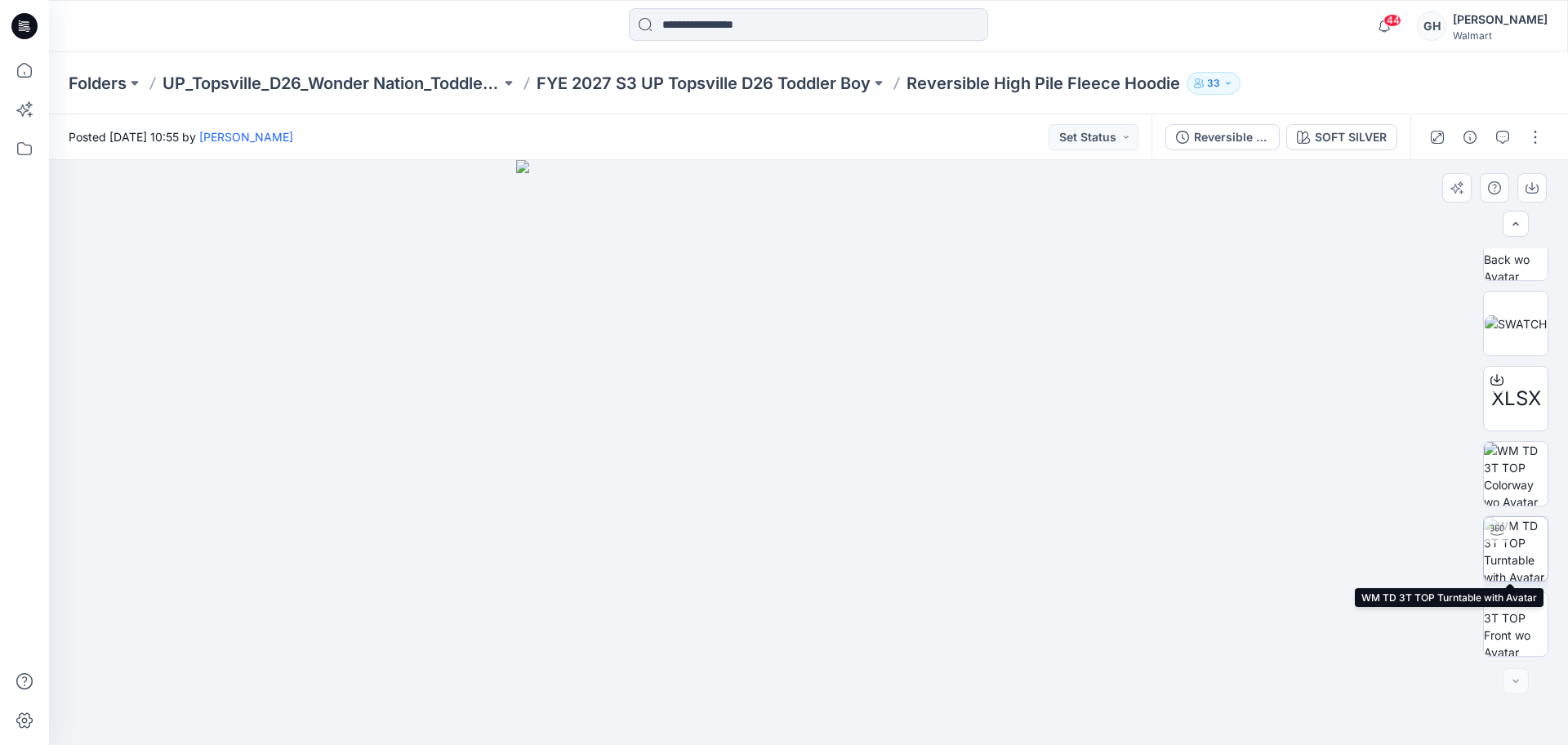
click at [1514, 559] on img at bounding box center [1517, 550] width 64 height 64
drag, startPoint x: 812, startPoint y: 273, endPoint x: 828, endPoint y: 477, distance: 204.6
click at [828, 477] on img at bounding box center [809, 426] width 907 height 639
click at [1520, 613] on img at bounding box center [1517, 624] width 64 height 64
drag, startPoint x: 817, startPoint y: 233, endPoint x: 799, endPoint y: 631, distance: 398.4
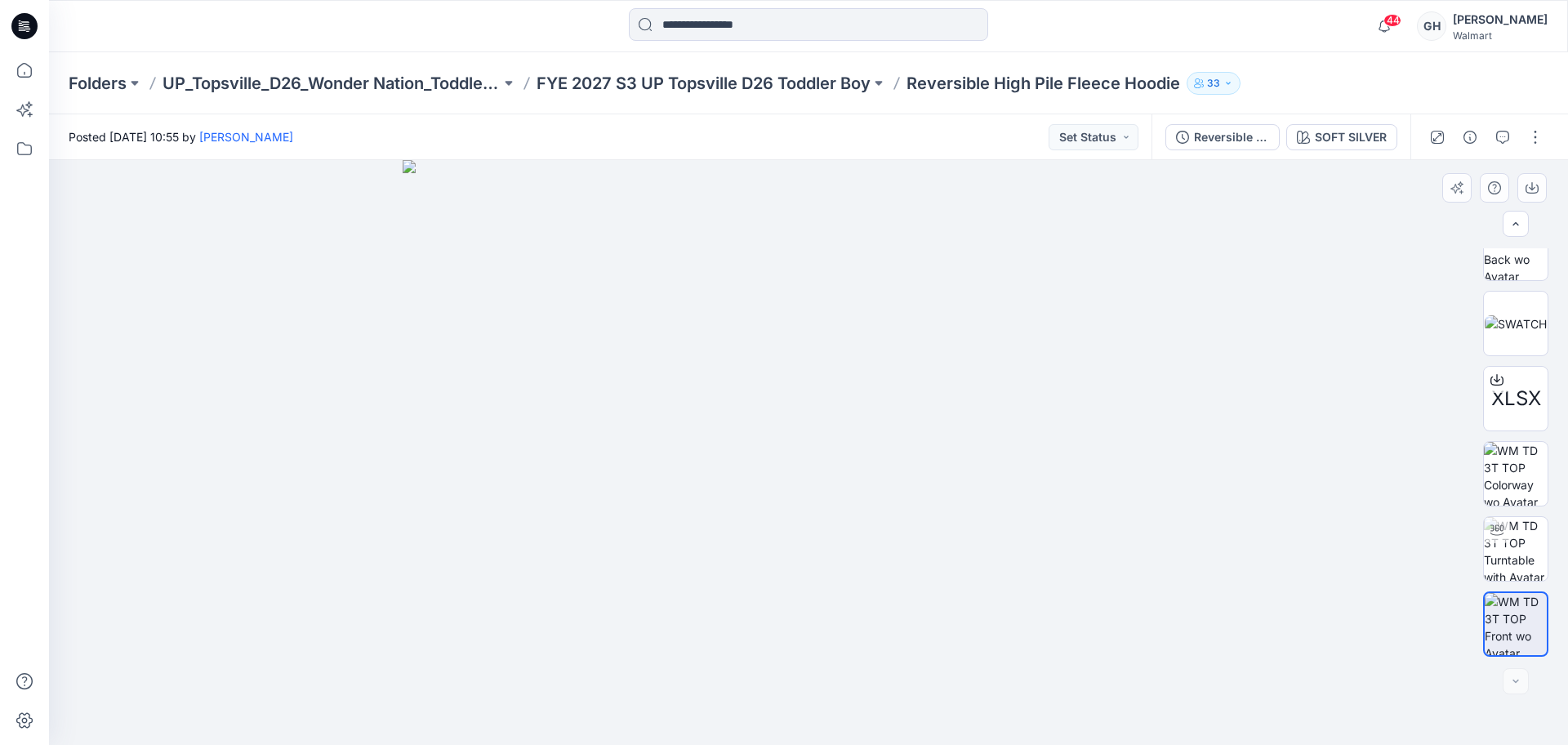
click at [799, 631] on img at bounding box center [808, 453] width 812 height 585
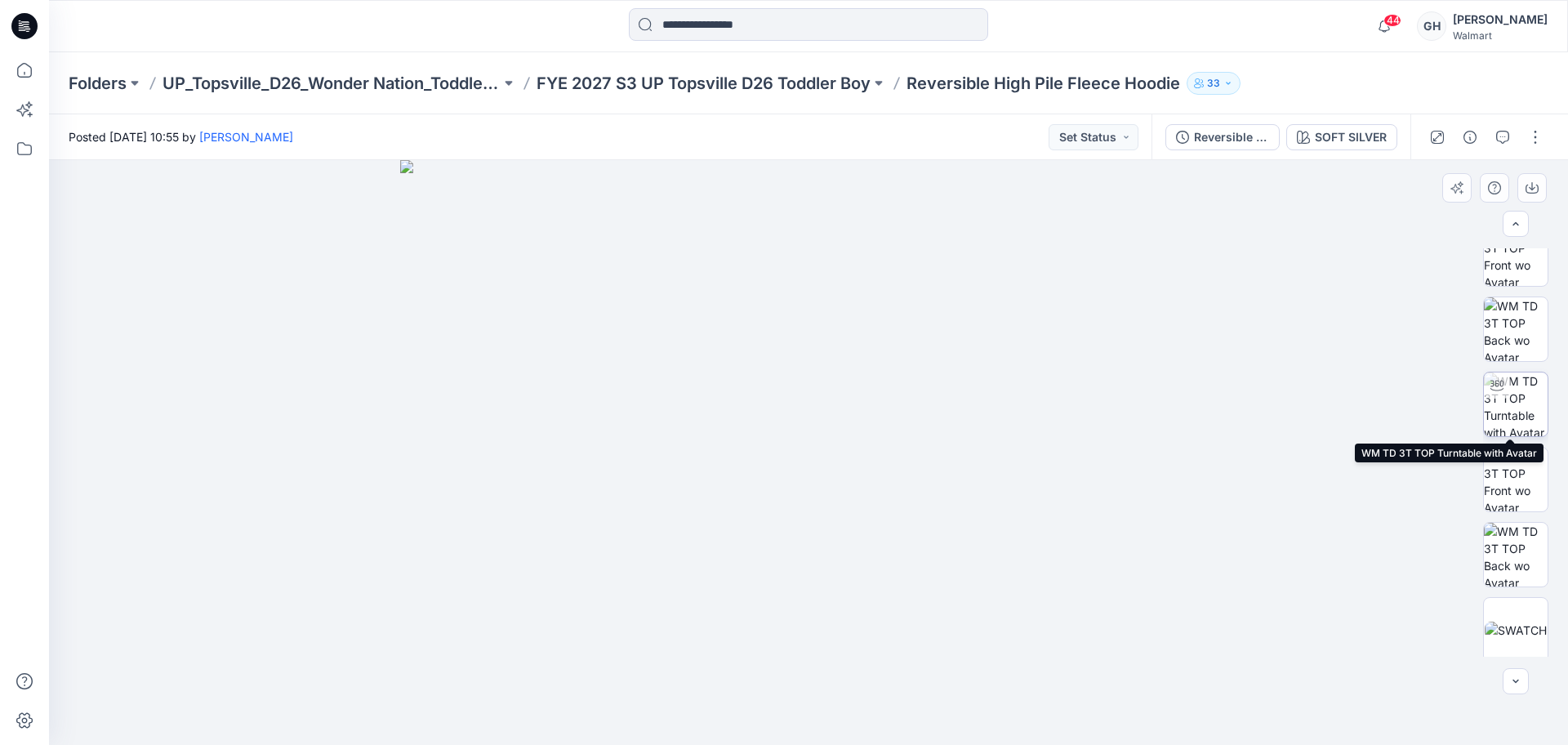
scroll to position [75, 0]
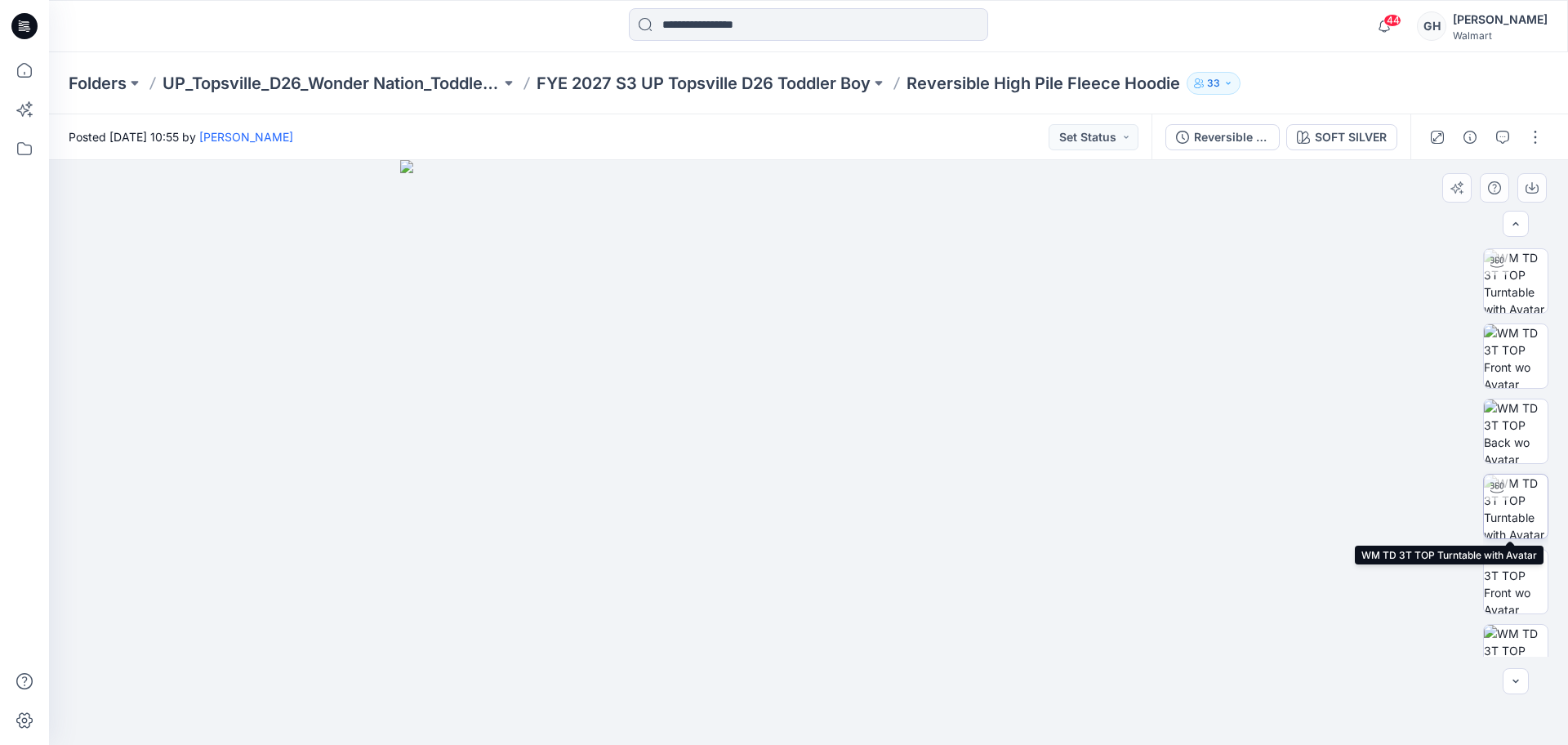
click at [1523, 527] on img at bounding box center [1517, 507] width 64 height 64
click at [1538, 128] on button "button" at bounding box center [1535, 136] width 26 height 26
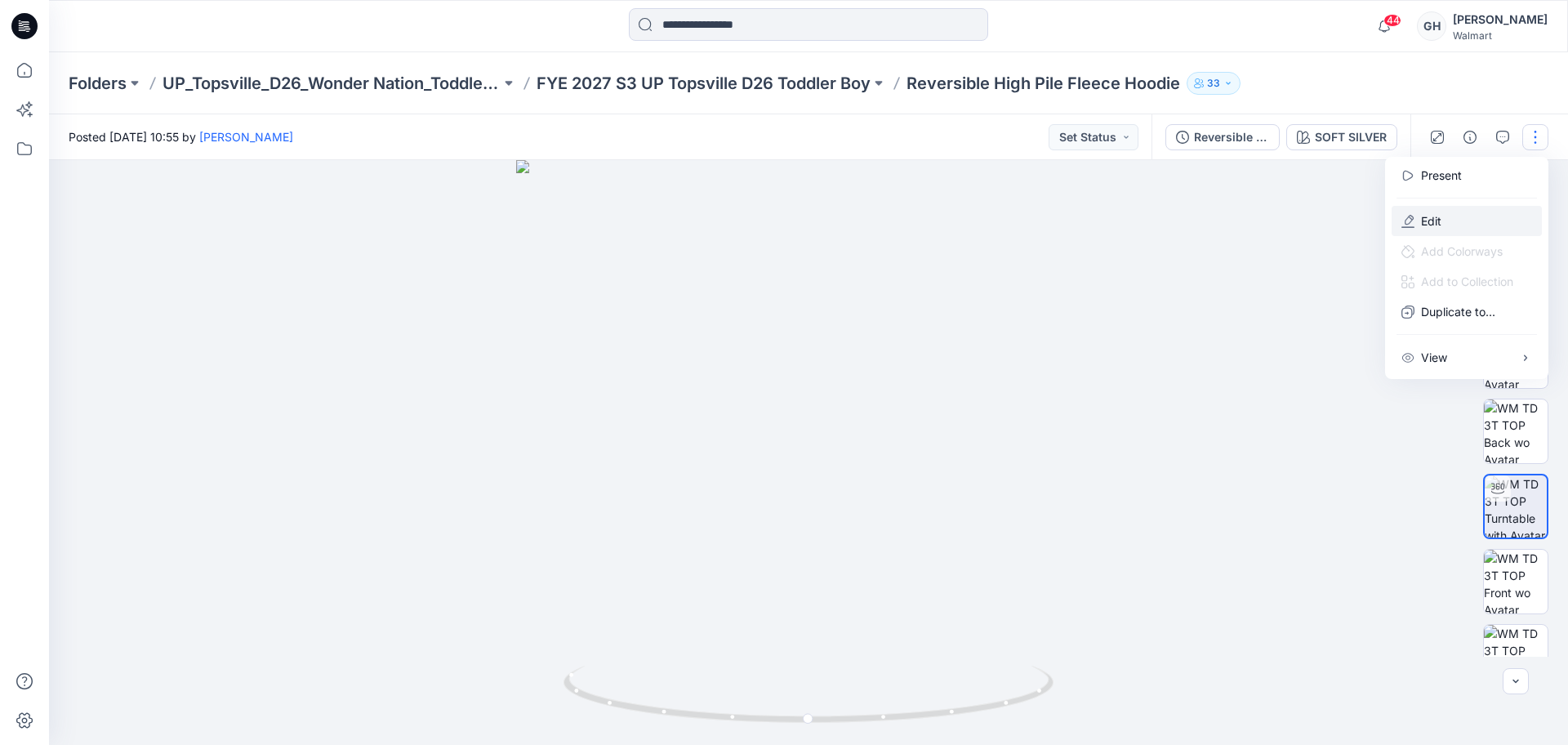
click at [1457, 215] on button "Edit" at bounding box center [1466, 221] width 150 height 30
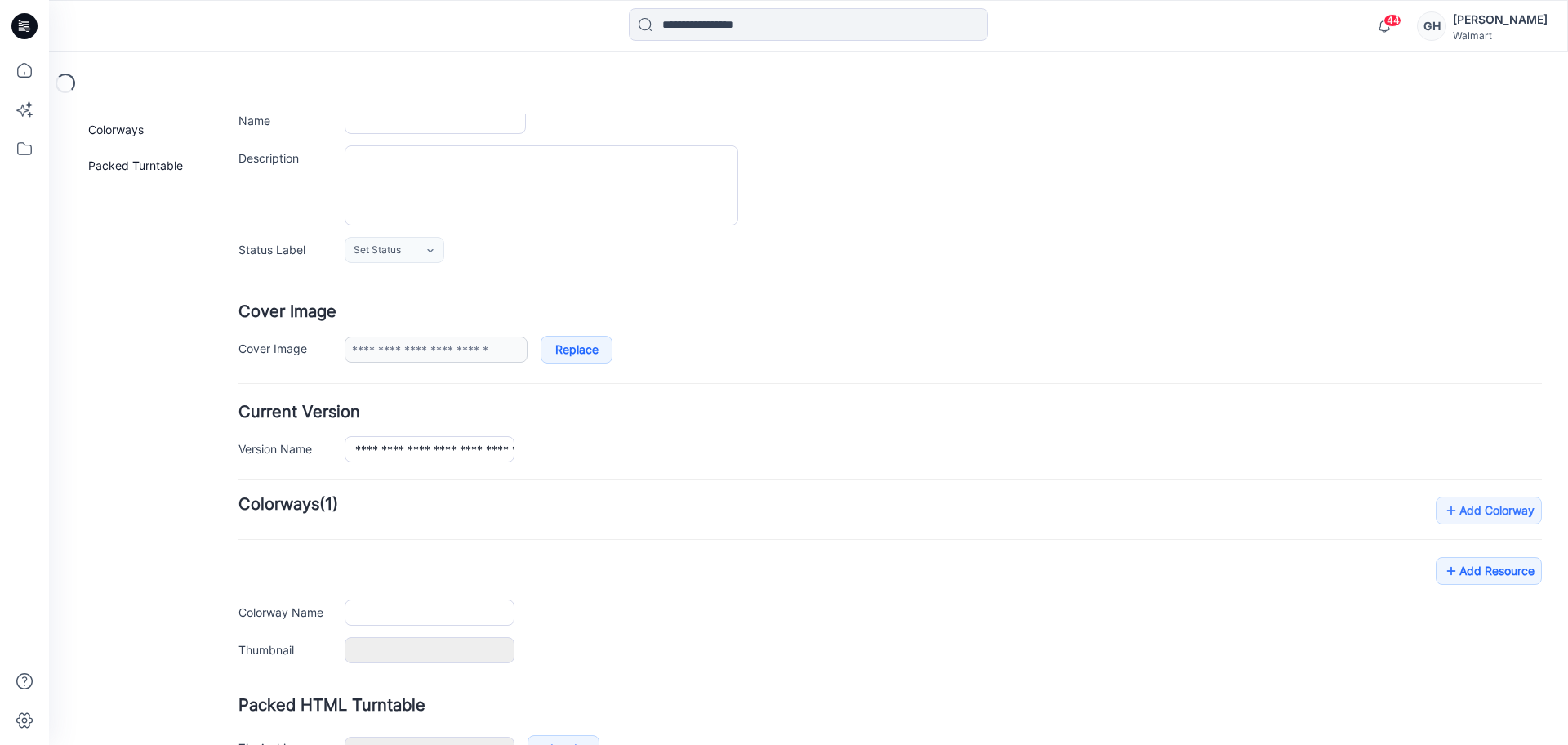
type input "**********"
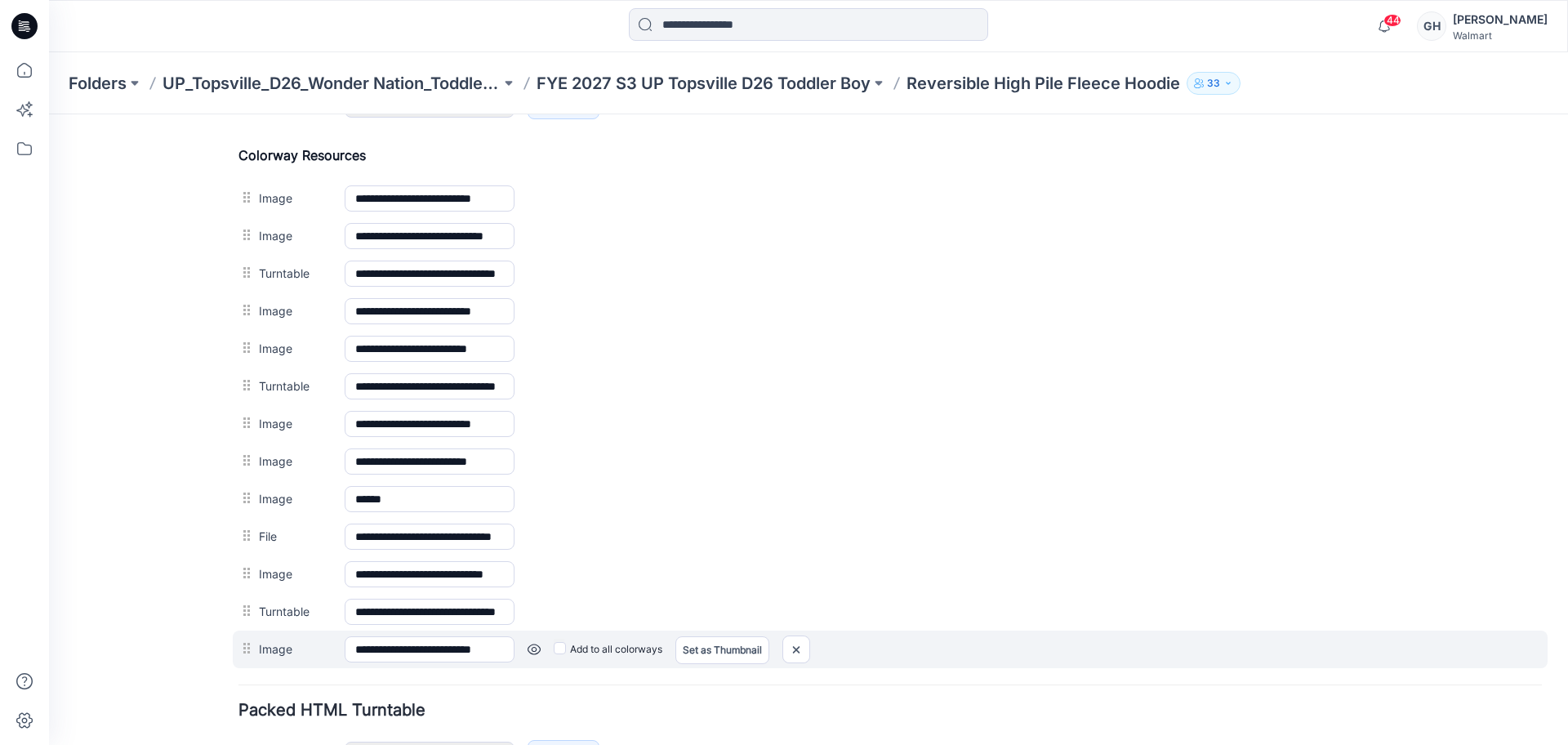
scroll to position [868, 0]
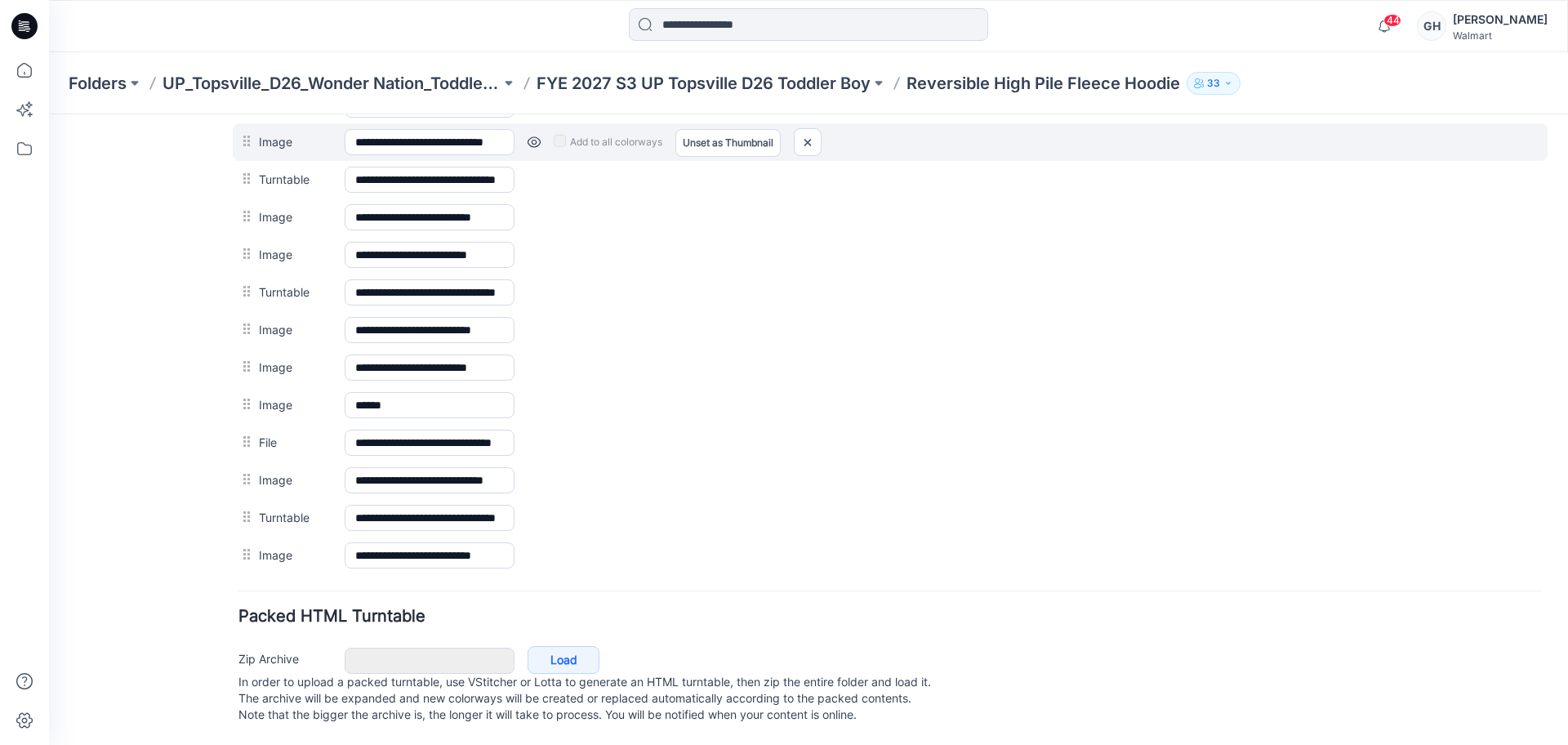
drag, startPoint x: 795, startPoint y: 462, endPoint x: 882, endPoint y: 122, distance: 351.0
click at [49, 114] on img at bounding box center [49, 114] width 0 height 0
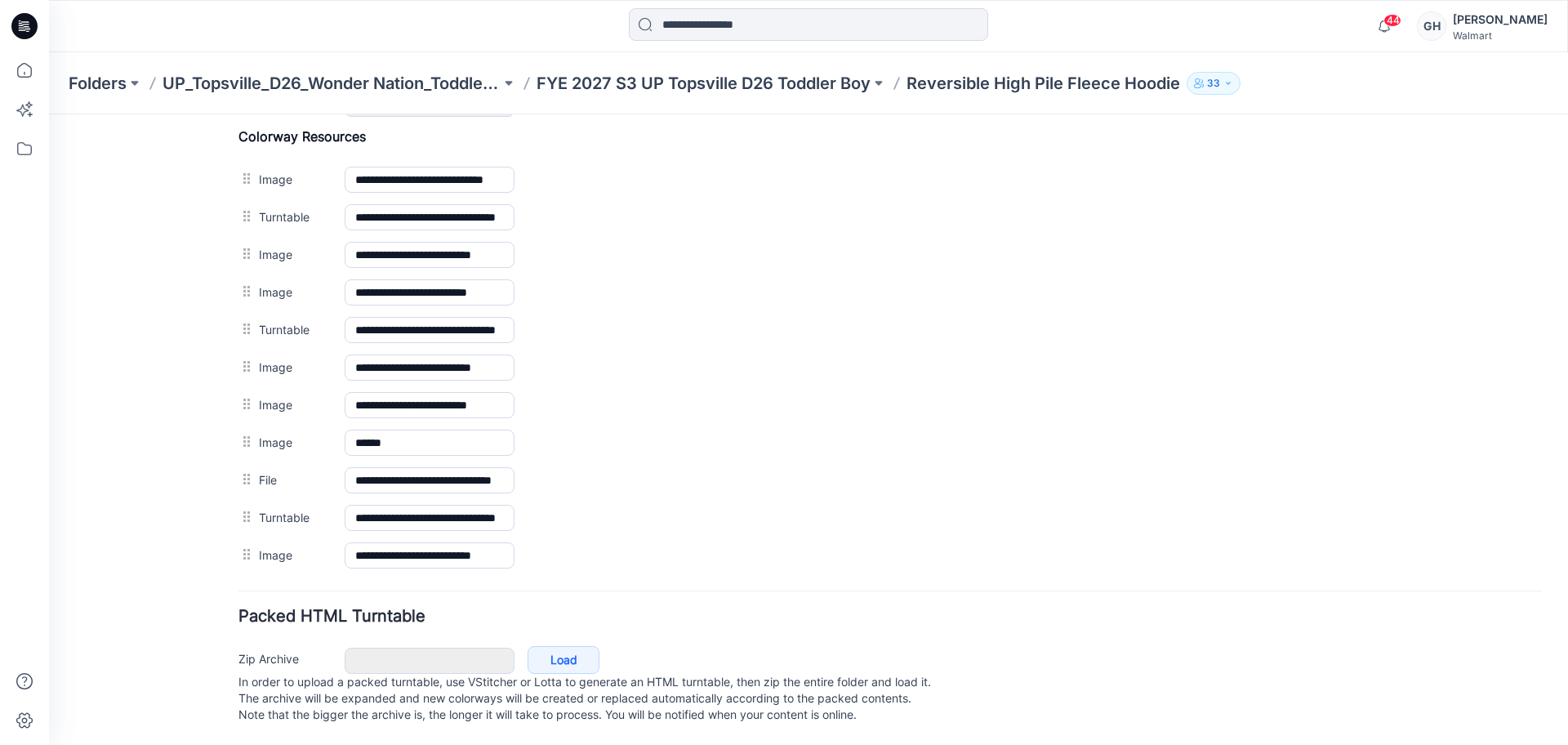
scroll to position [775, 0]
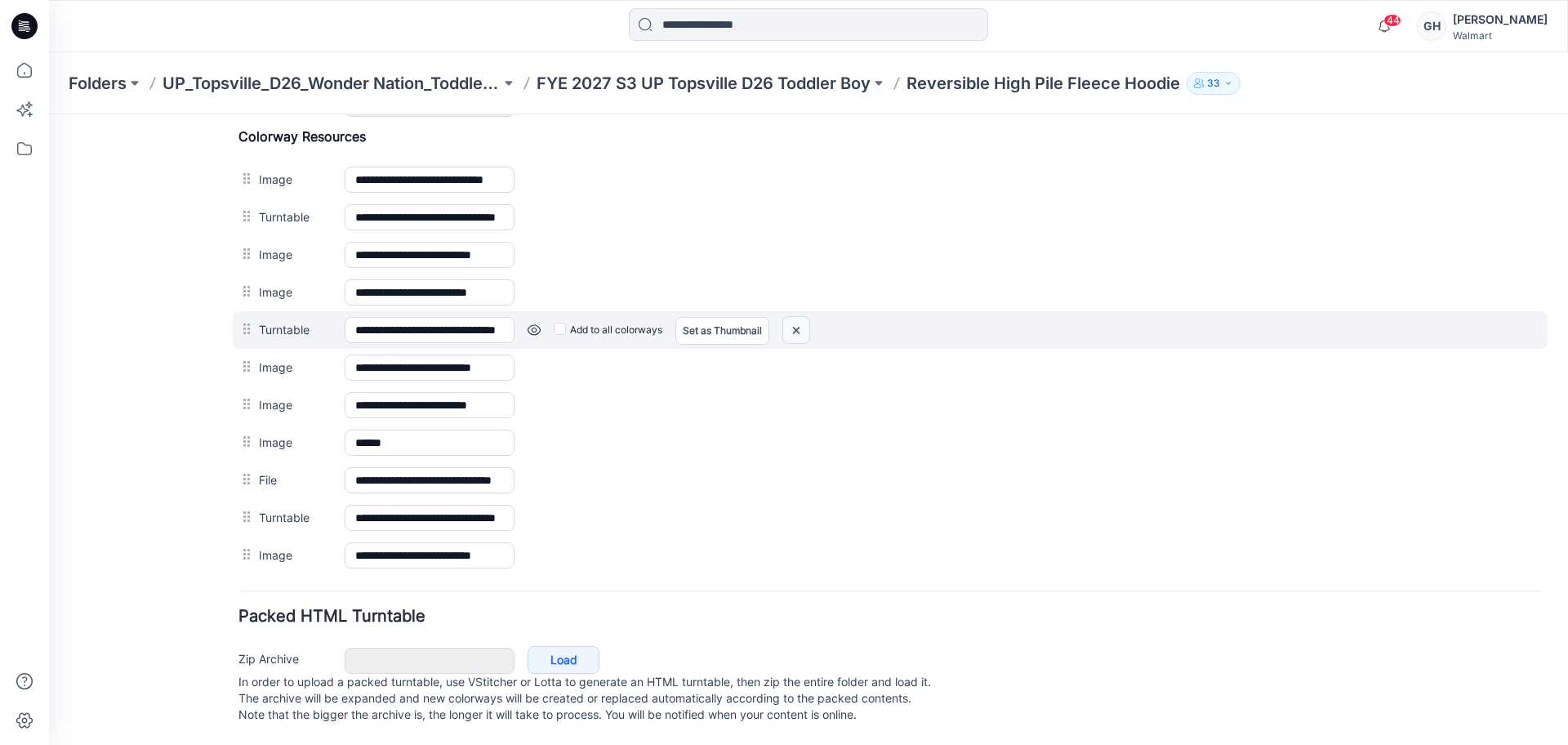
click at [793, 317] on img at bounding box center [796, 331] width 26 height 27
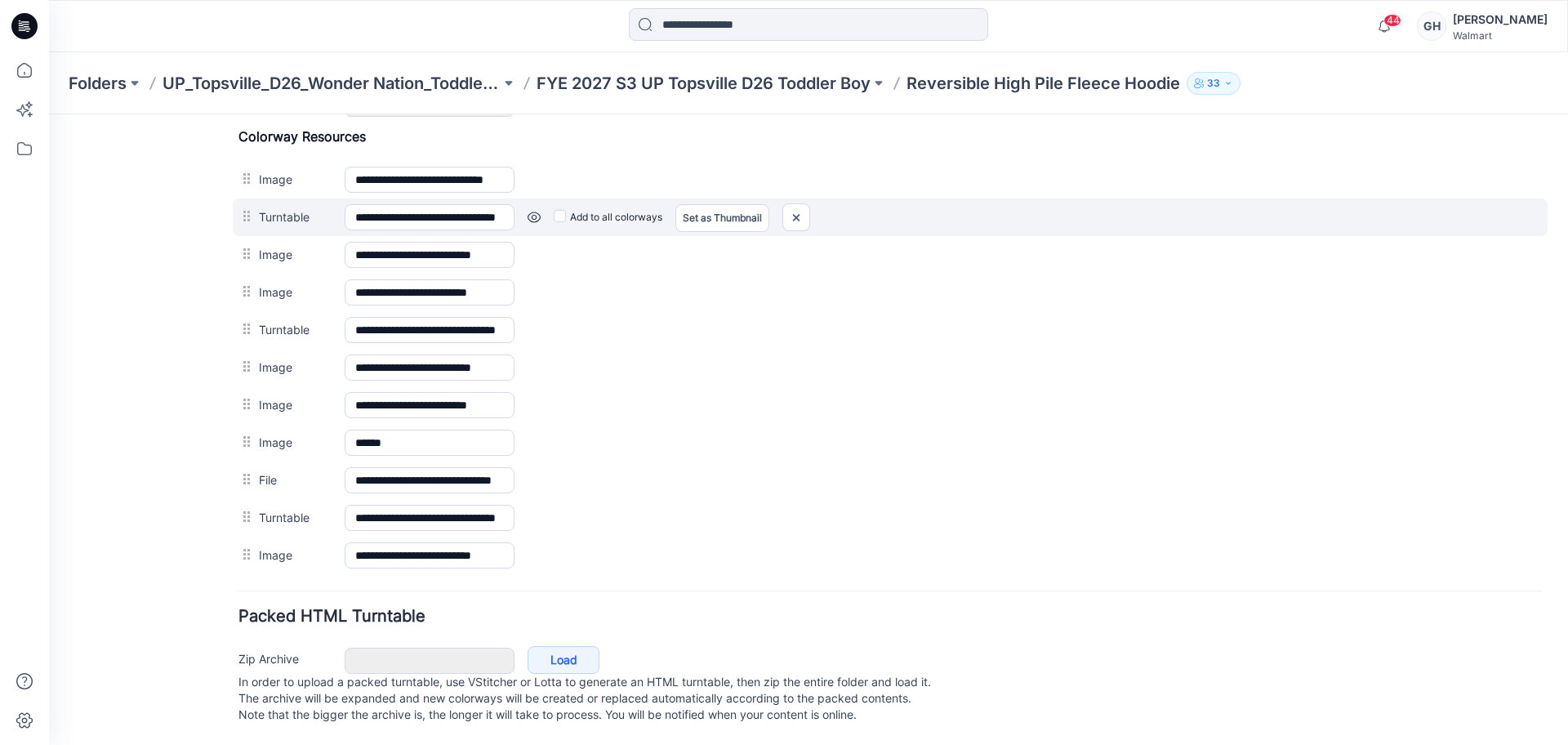
scroll to position [737, 0]
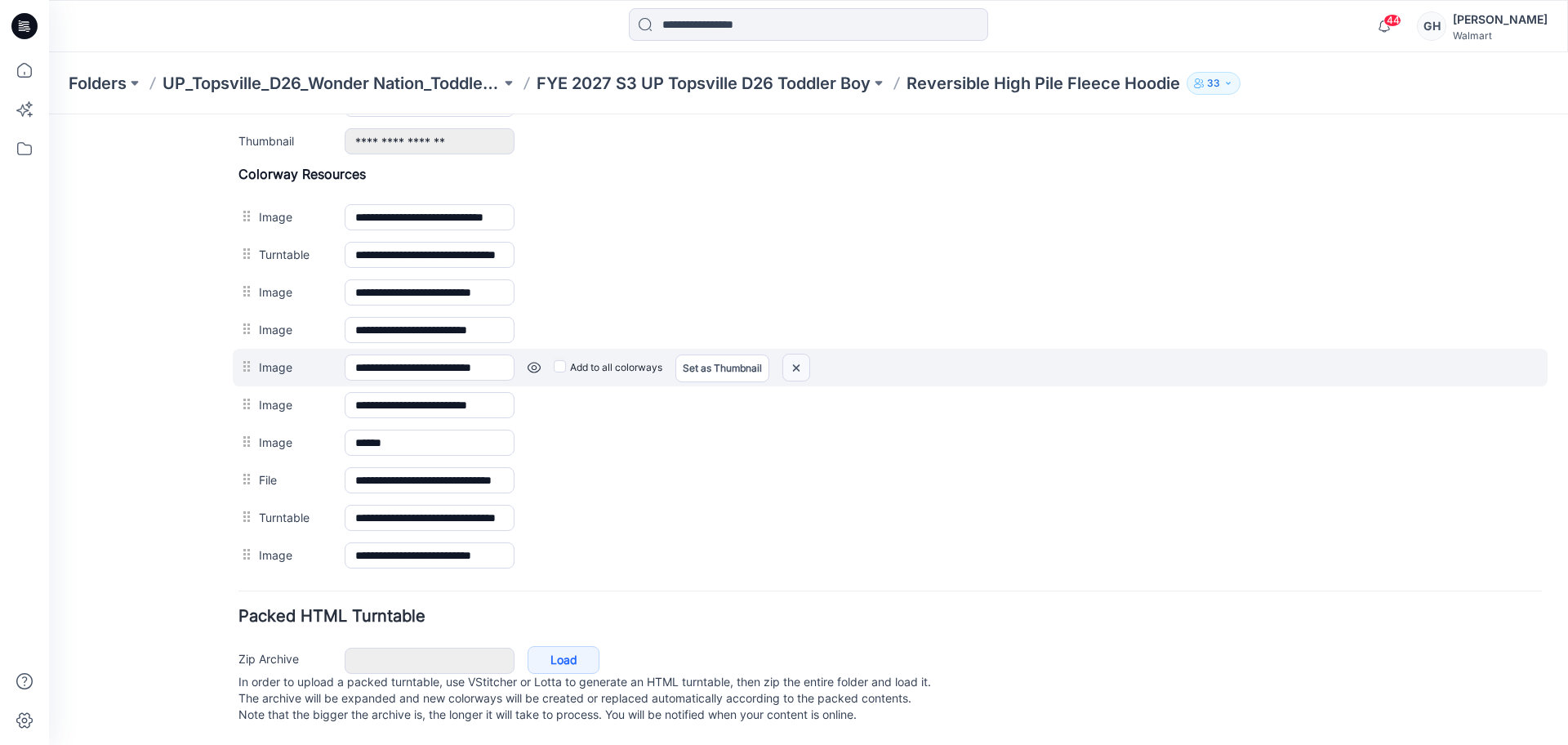
click at [791, 355] on img at bounding box center [796, 369] width 26 height 27
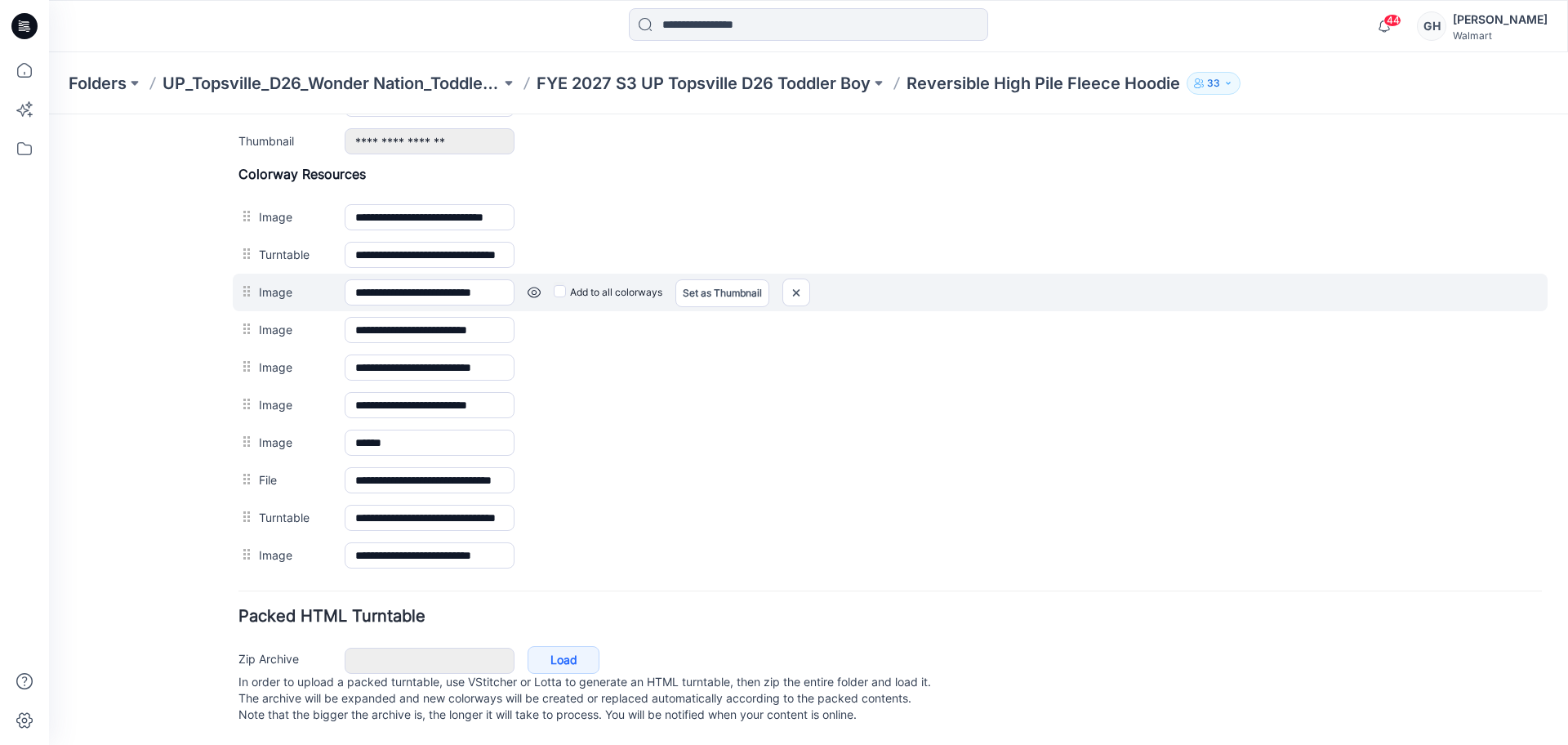
scroll to position [700, 0]
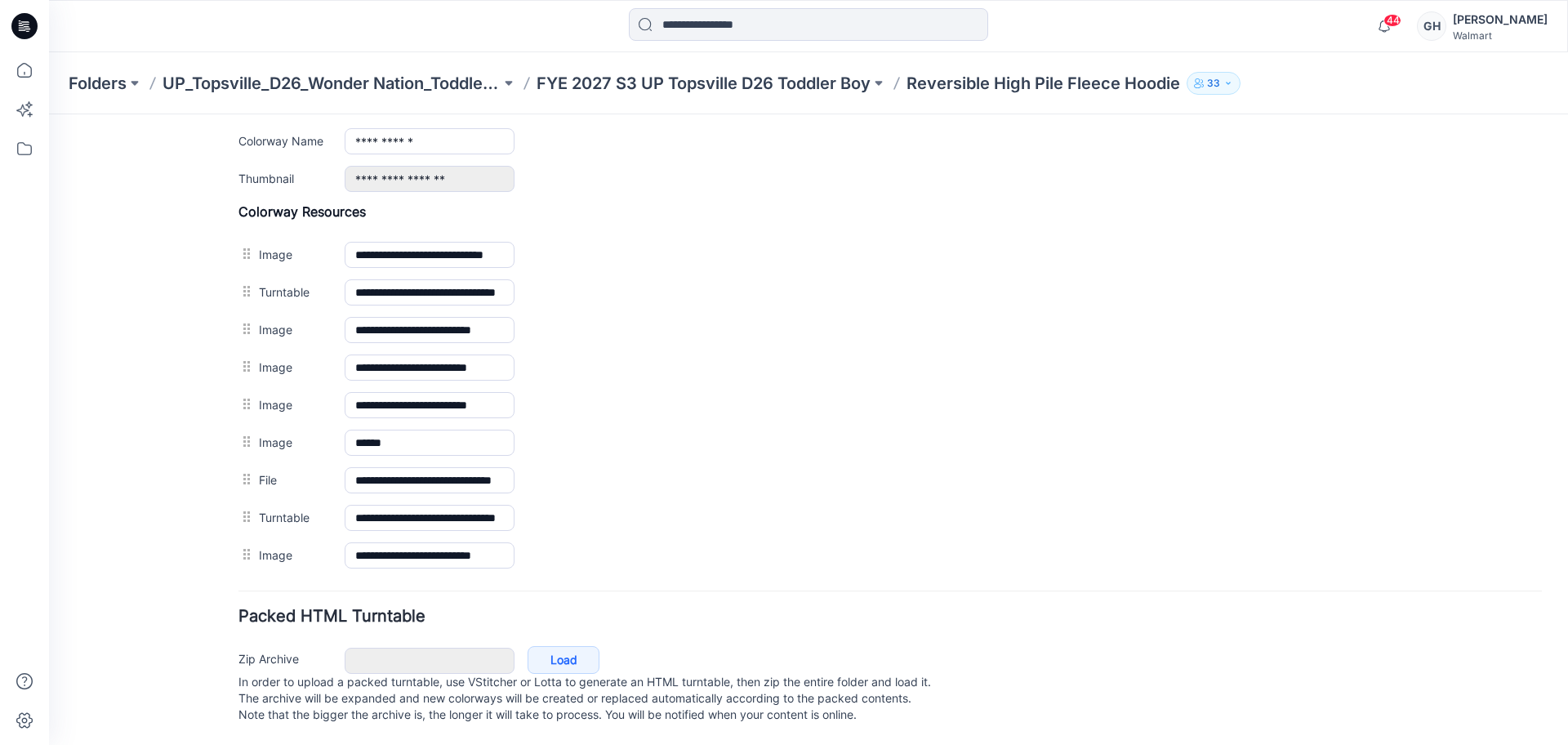
click at [49, 114] on img at bounding box center [49, 114] width 0 height 0
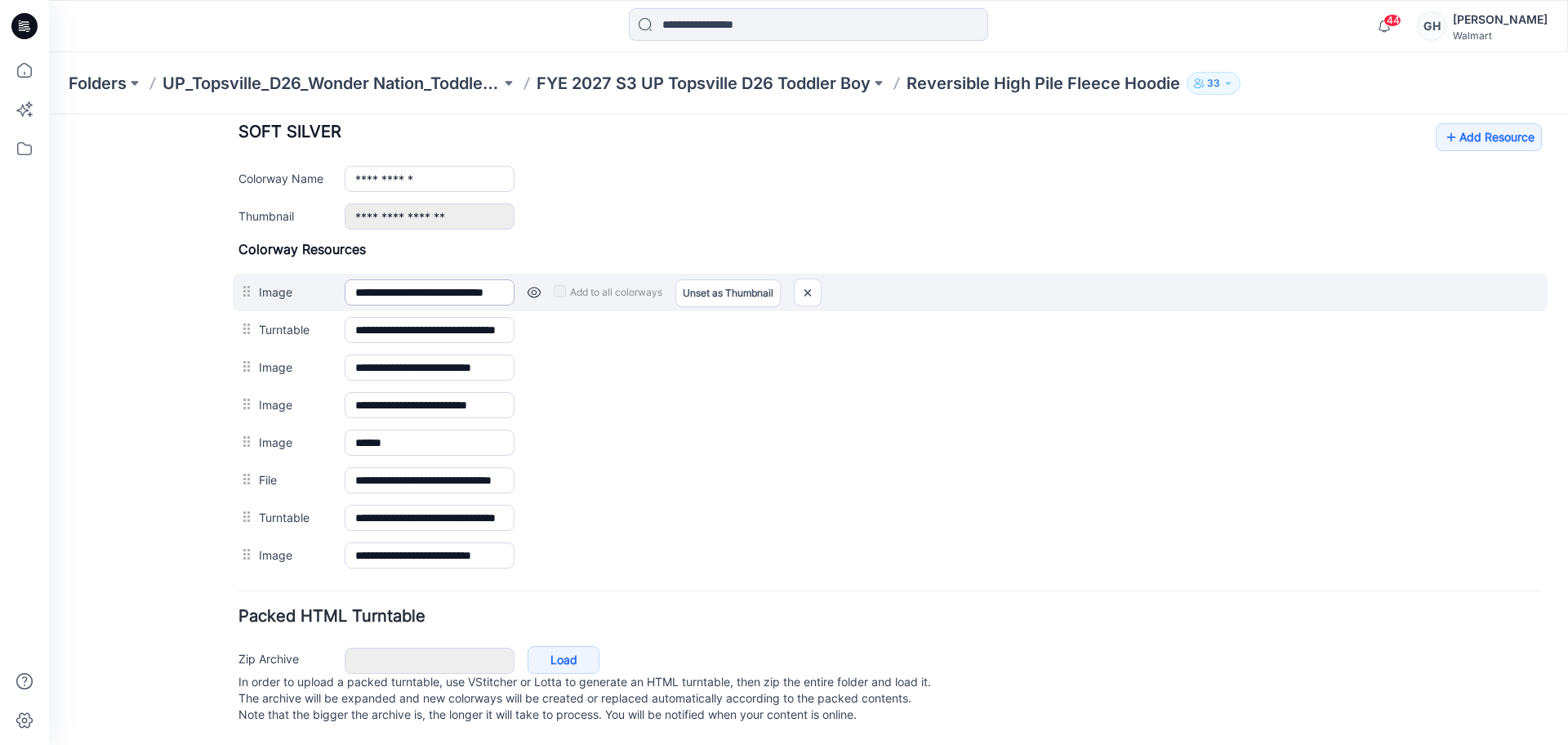
scroll to position [662, 0]
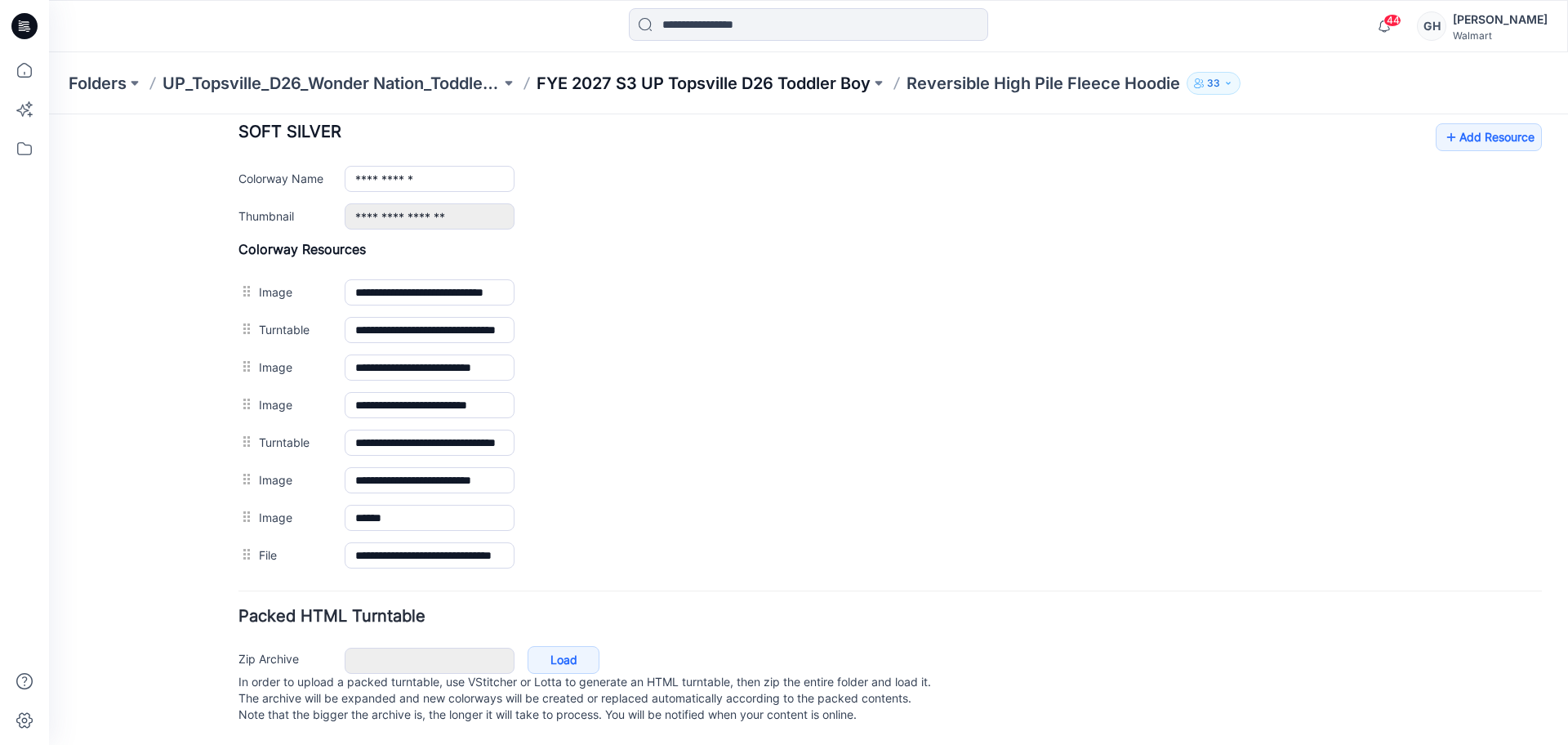
click at [660, 87] on p "FYE 2027 S3 UP Topsville D26 Toddler Boy" at bounding box center [703, 83] width 334 height 23
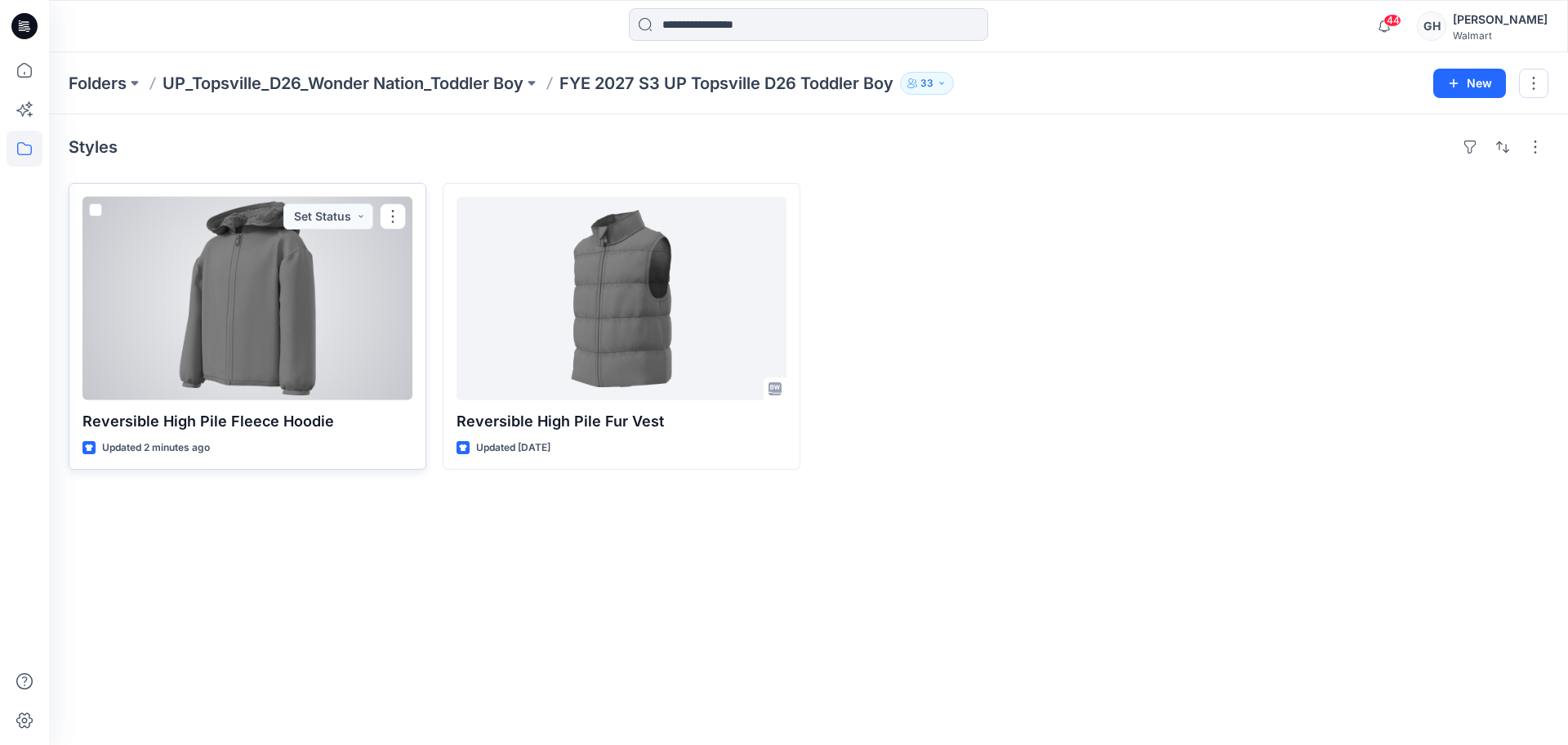
click at [226, 306] on div at bounding box center [247, 299] width 330 height 203
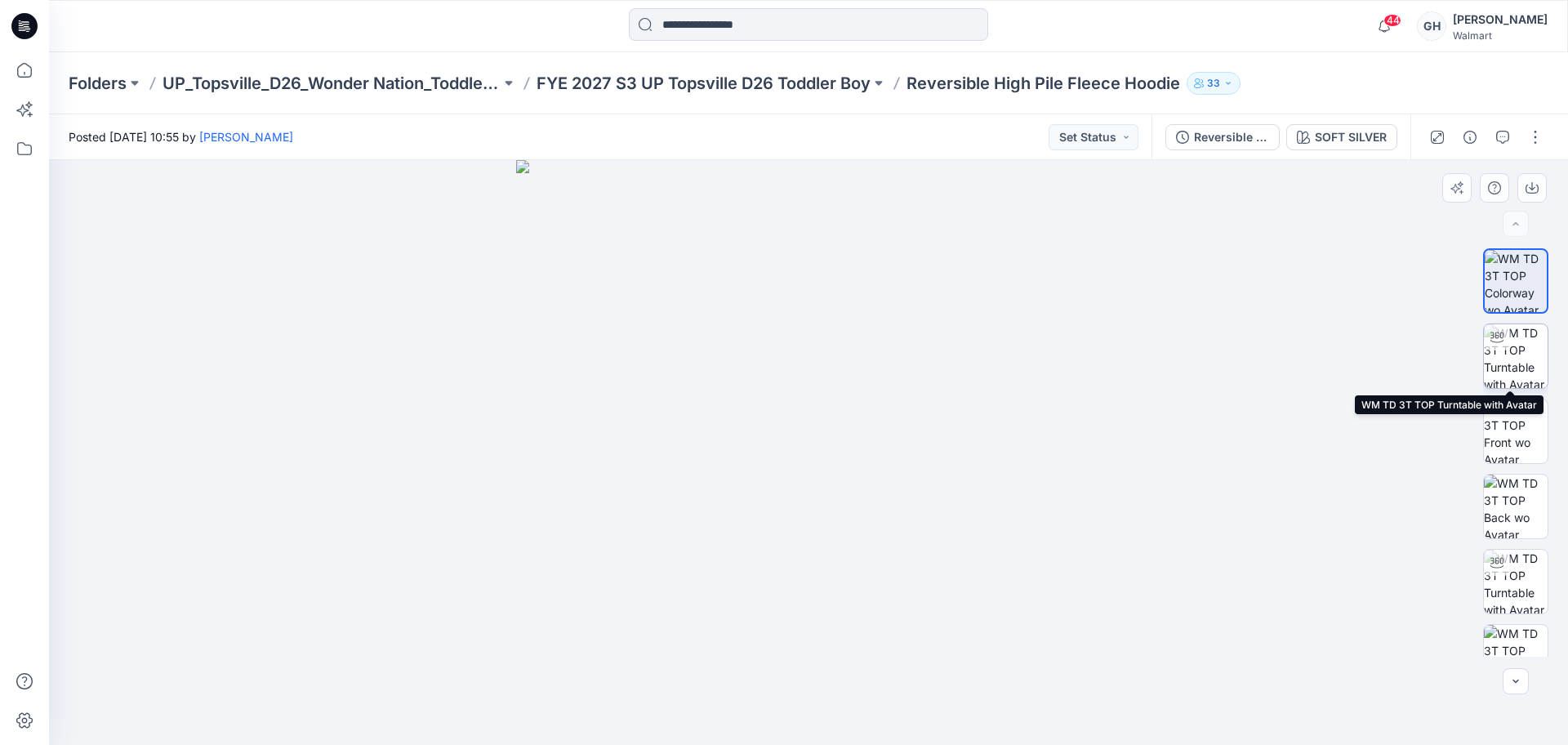
click at [1512, 357] on img at bounding box center [1517, 356] width 64 height 64
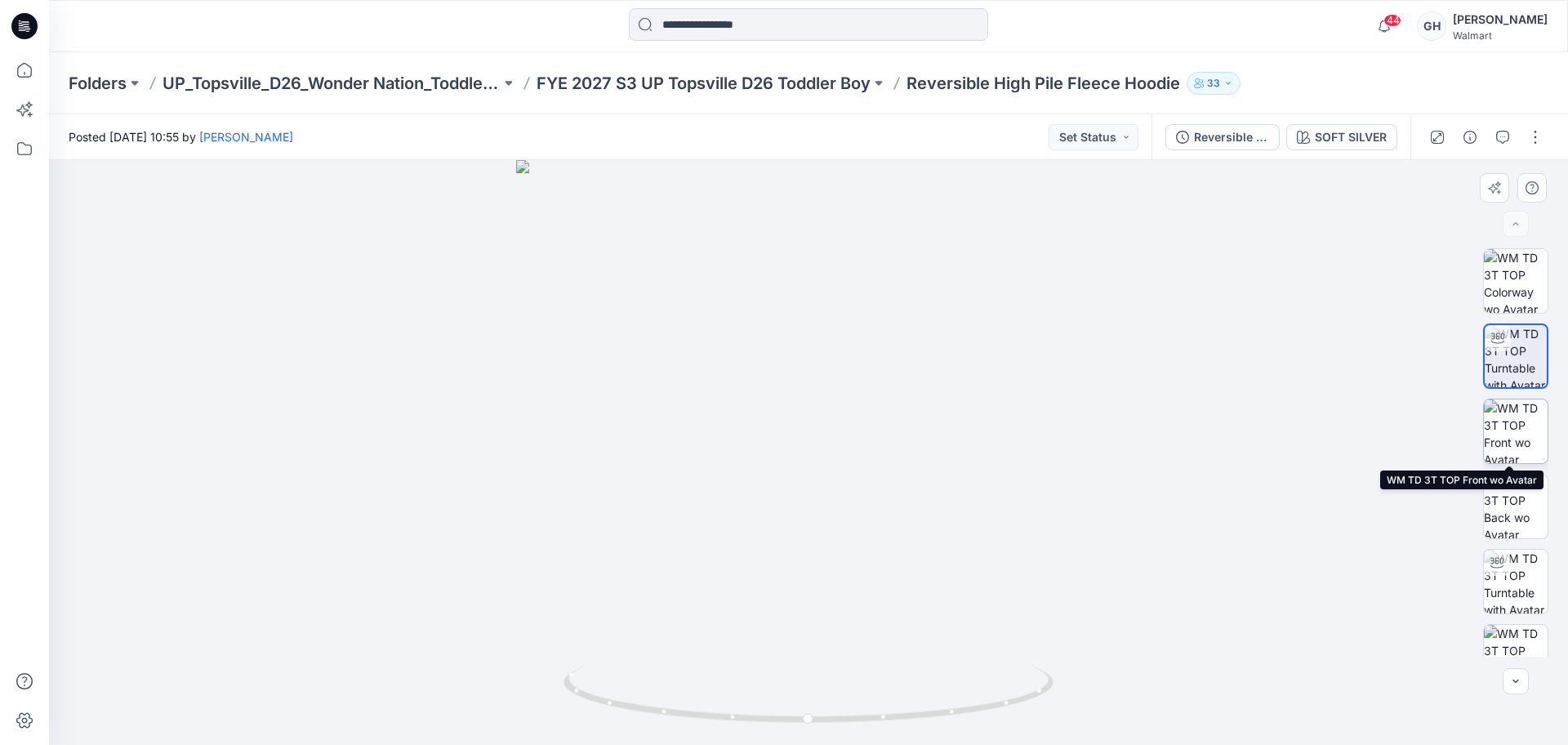
click at [1503, 427] on img at bounding box center [1517, 432] width 64 height 64
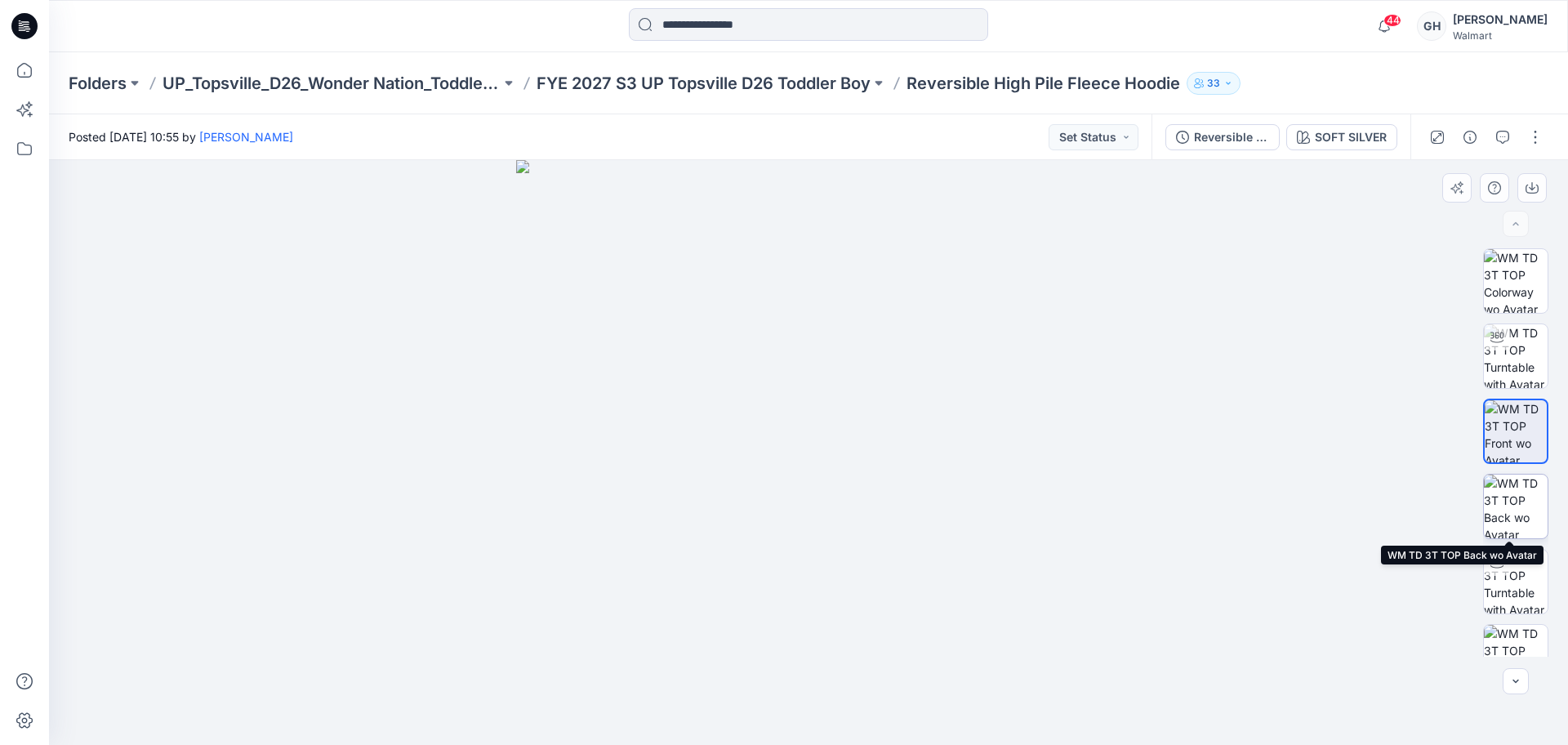
click at [1516, 486] on img at bounding box center [1517, 507] width 64 height 64
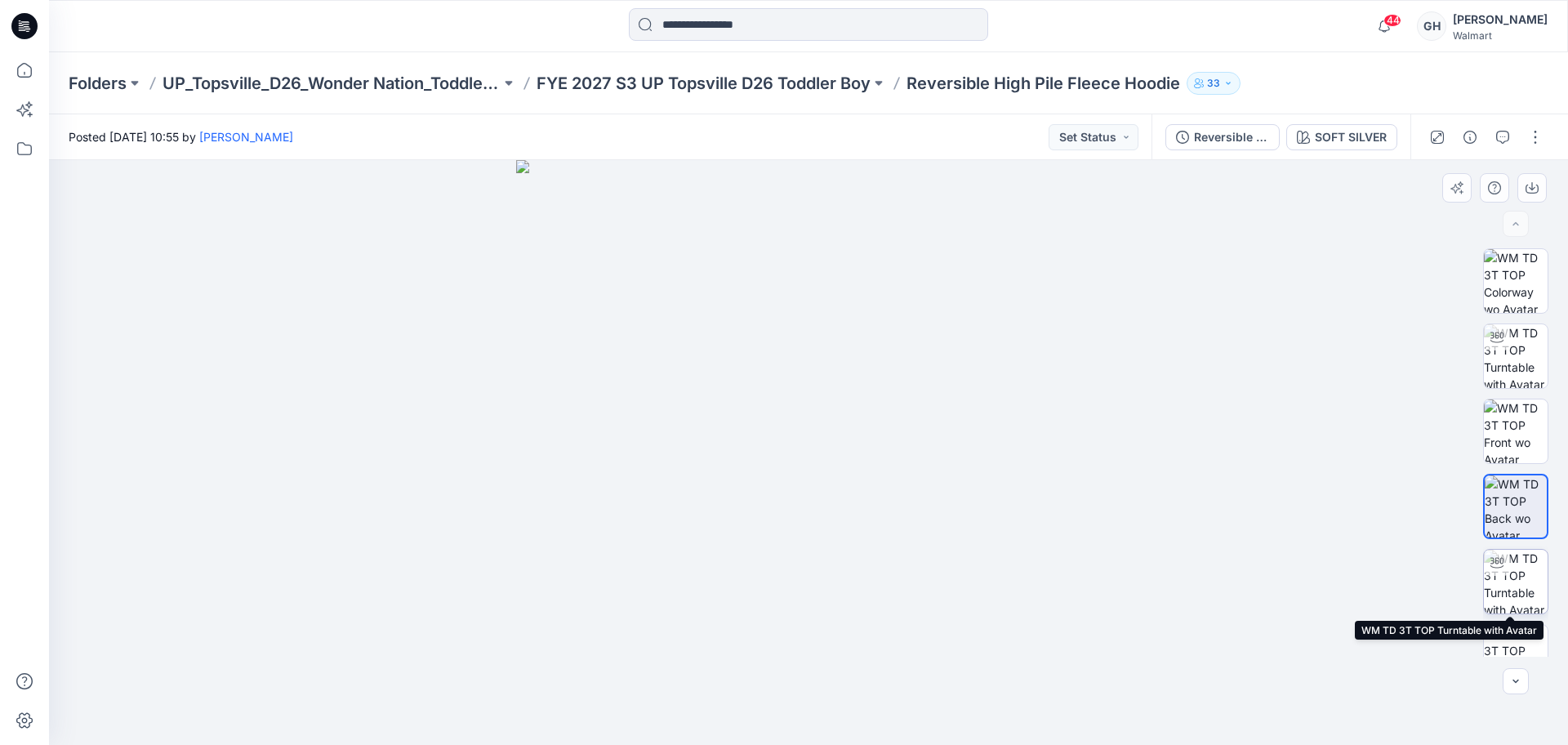
click at [1510, 577] on img at bounding box center [1517, 581] width 64 height 64
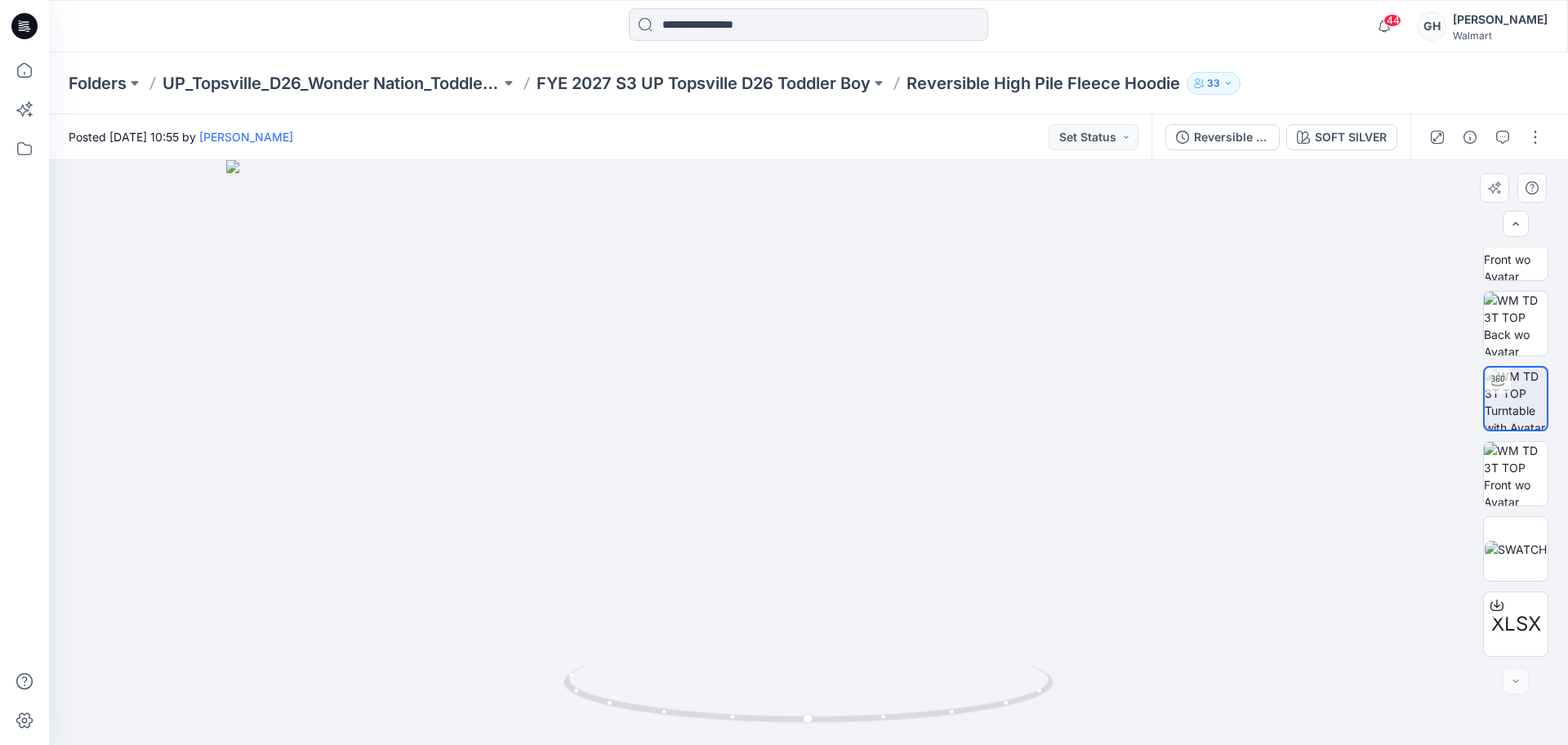
drag, startPoint x: 822, startPoint y: 296, endPoint x: 841, endPoint y: 613, distance: 317.6
click at [841, 613] on img at bounding box center [809, 453] width 1165 height 585
click at [1518, 465] on img at bounding box center [1517, 474] width 64 height 64
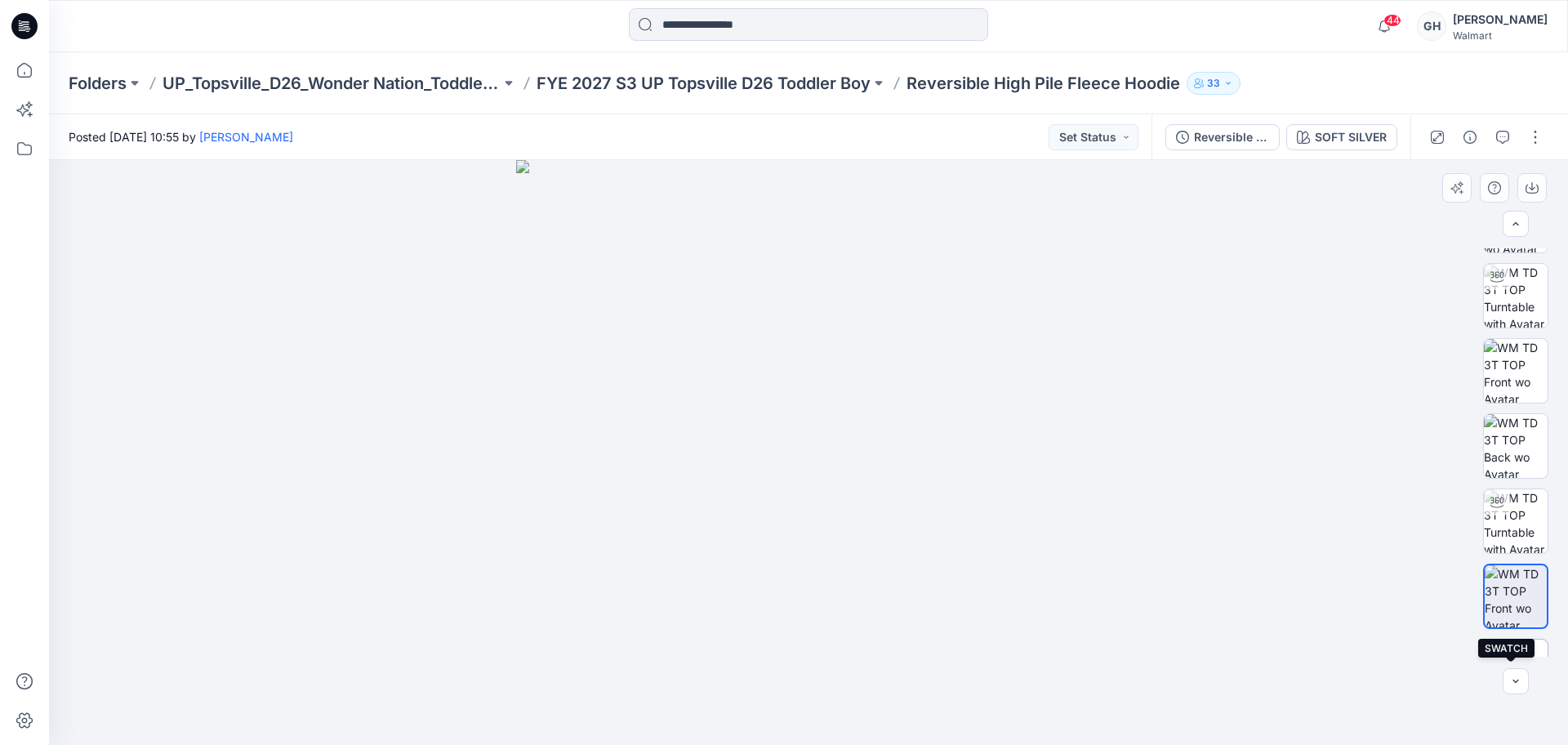
scroll to position [0, 0]
click at [1510, 508] on img at bounding box center [1517, 507] width 64 height 64
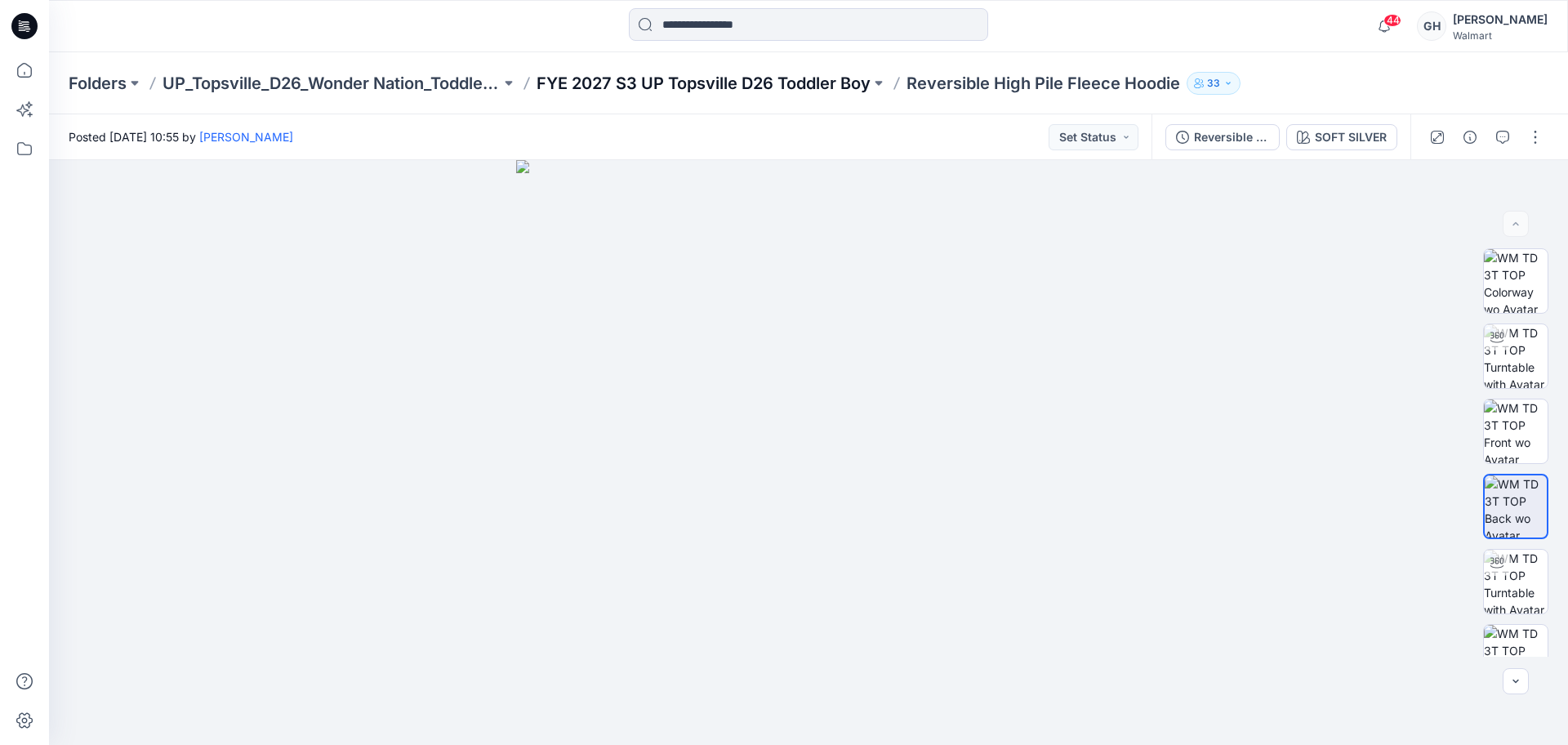
click at [669, 83] on p "FYE 2027 S3 UP Topsville D26 Toddler Boy" at bounding box center [703, 83] width 334 height 23
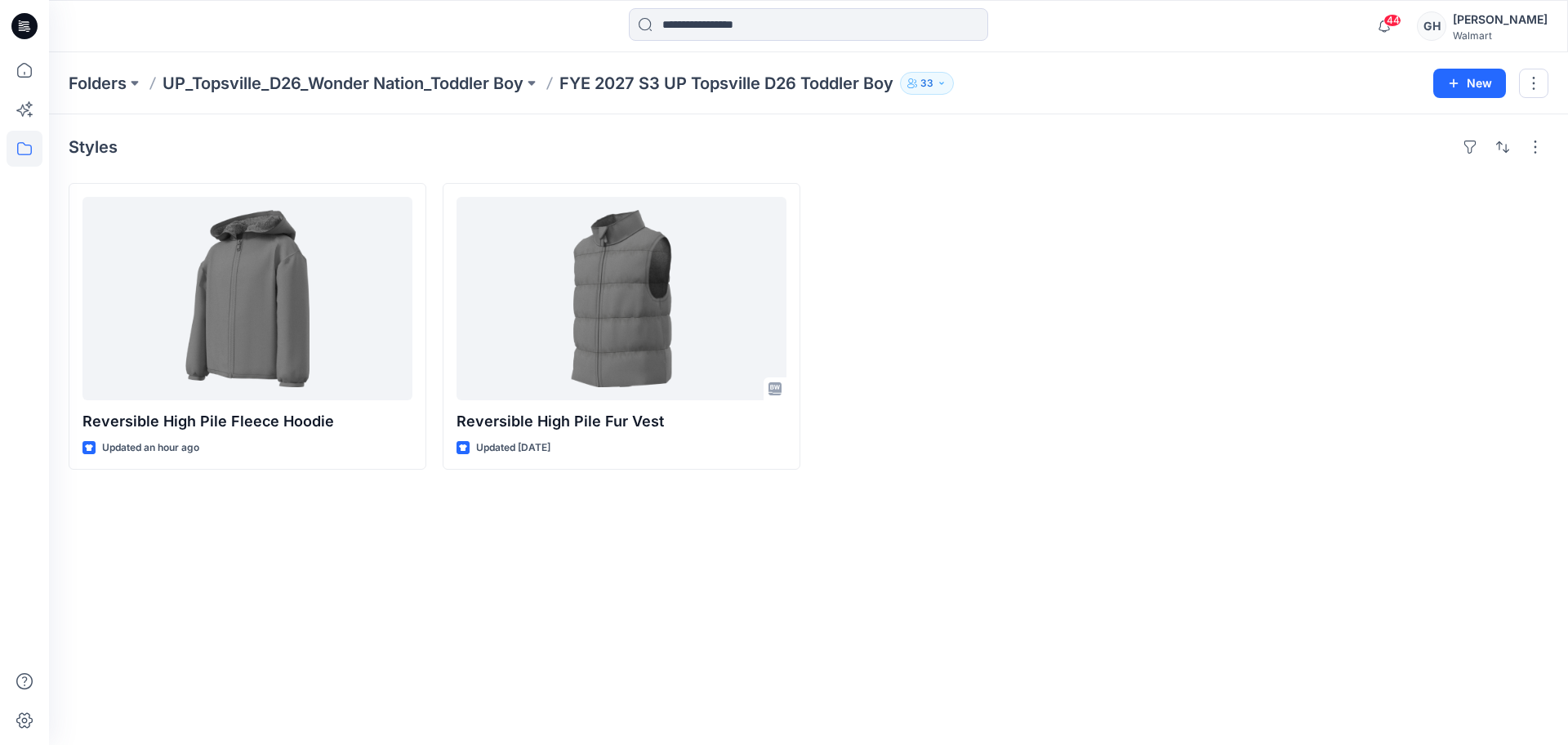
click at [729, 631] on div "Styles Reversible High Pile Fleece Hoodie Updated an hour ago Reversible High P…" at bounding box center [809, 430] width 1520 height 631
